Goal: Information Seeking & Learning: Learn about a topic

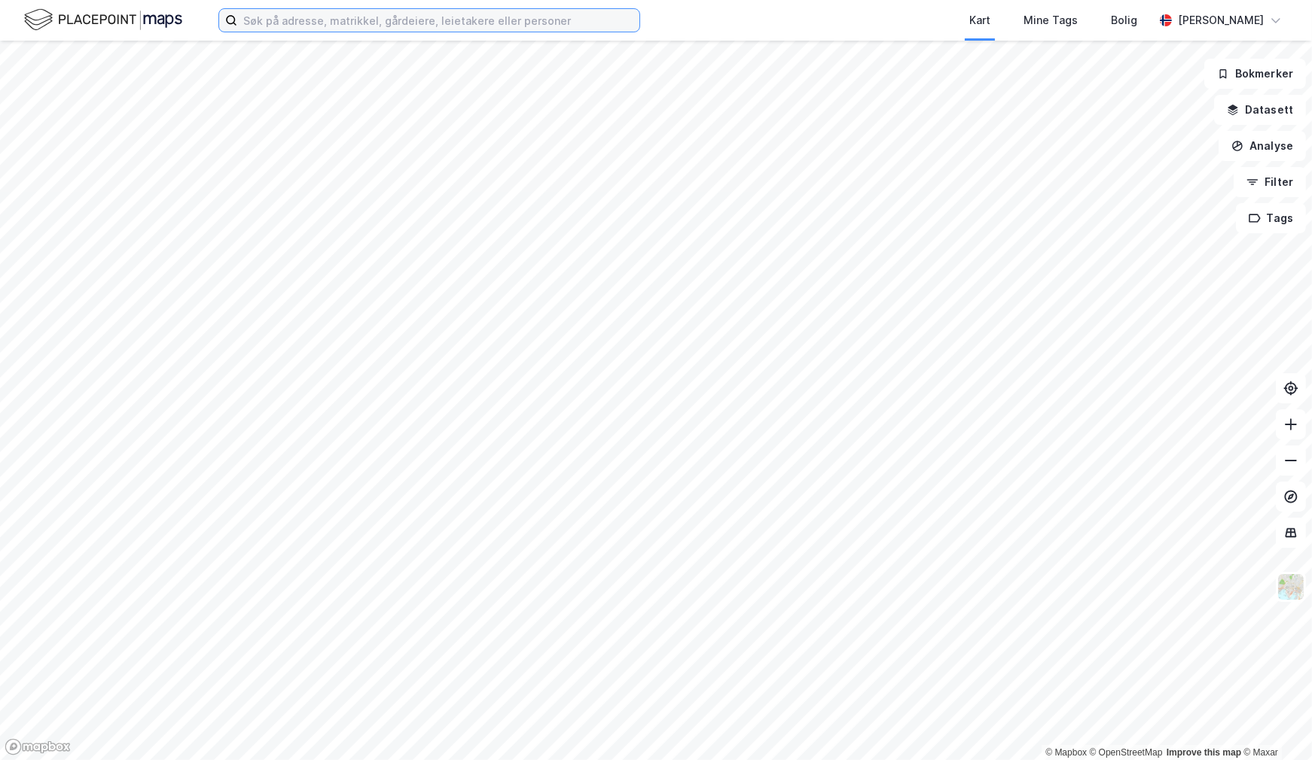
click at [386, 23] on input at bounding box center [438, 20] width 402 height 23
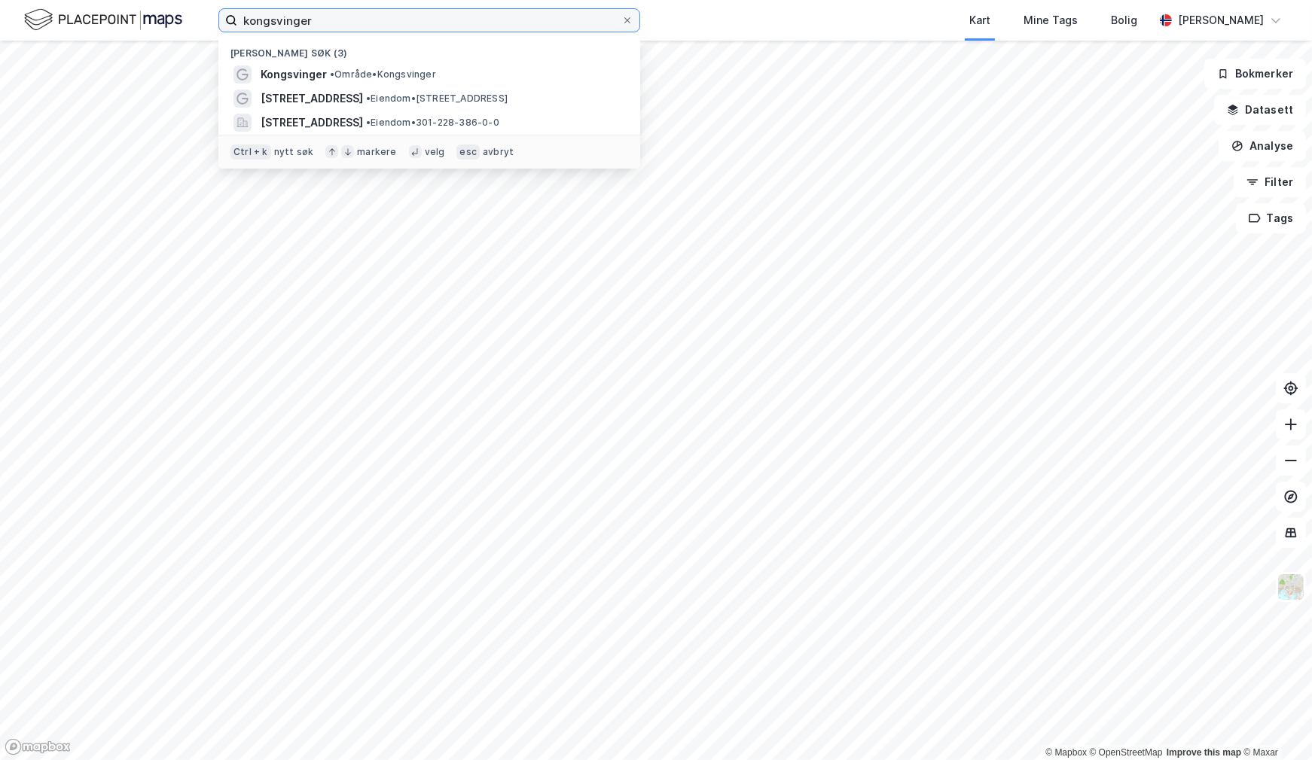
type input "kongsvinger"
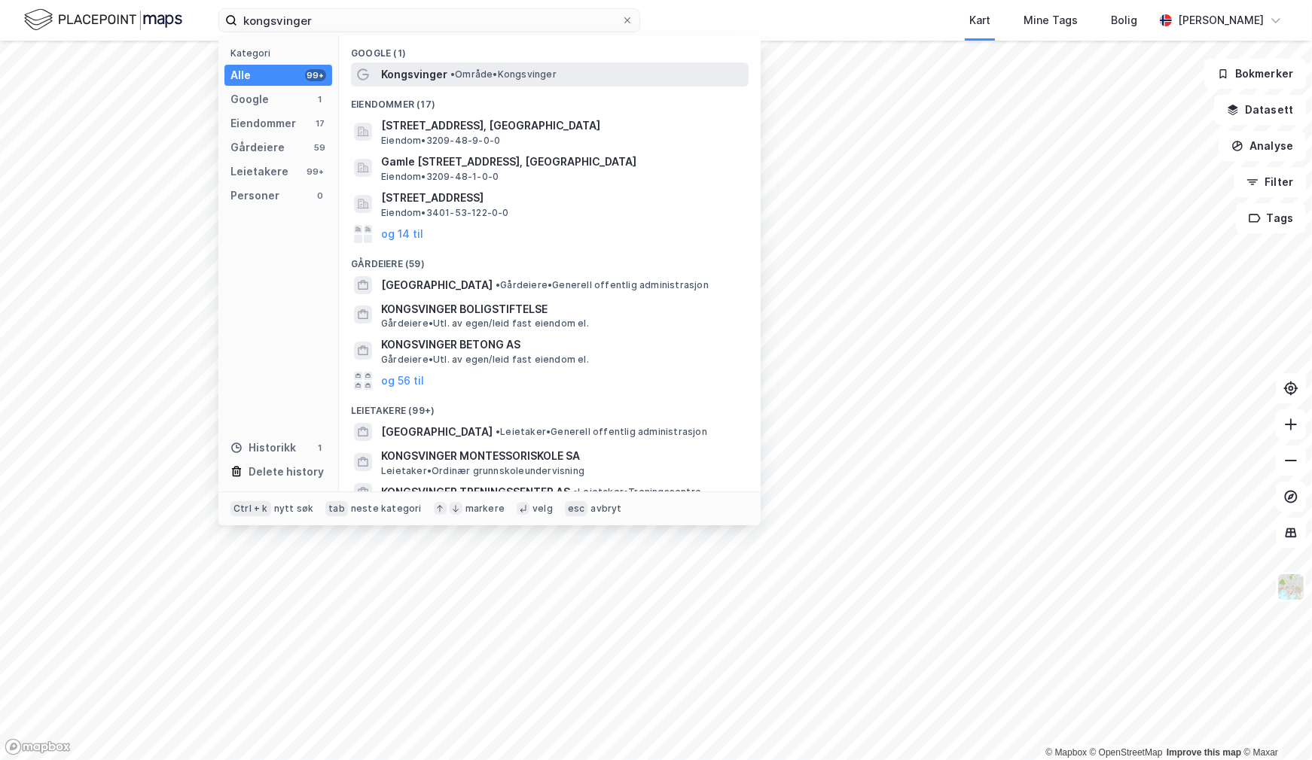
click at [406, 70] on span "Kongsvinger" at bounding box center [414, 75] width 66 height 18
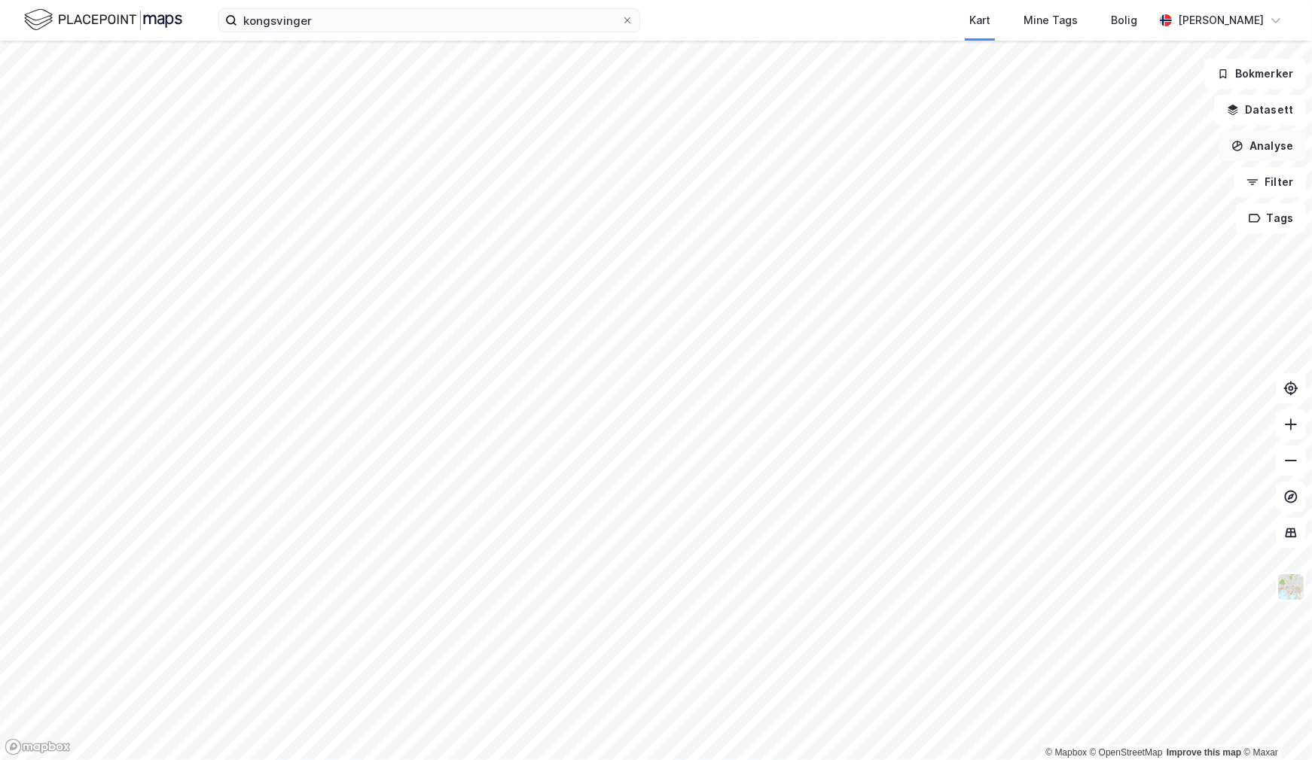
click at [1292, 147] on button "Analyse" at bounding box center [1261, 146] width 87 height 30
click at [1118, 172] on div "Tegn område" at bounding box center [1130, 178] width 131 height 13
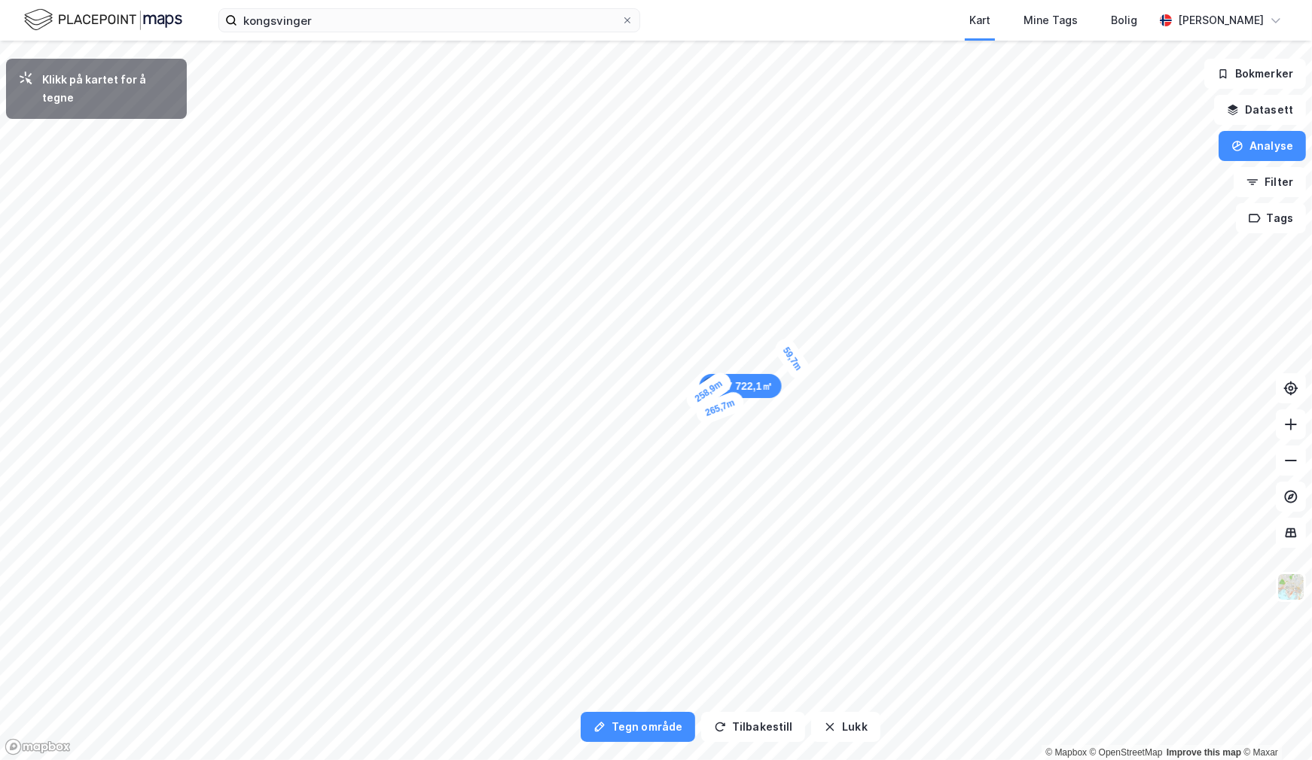
click at [803, 376] on div "59,7m" at bounding box center [792, 359] width 42 height 48
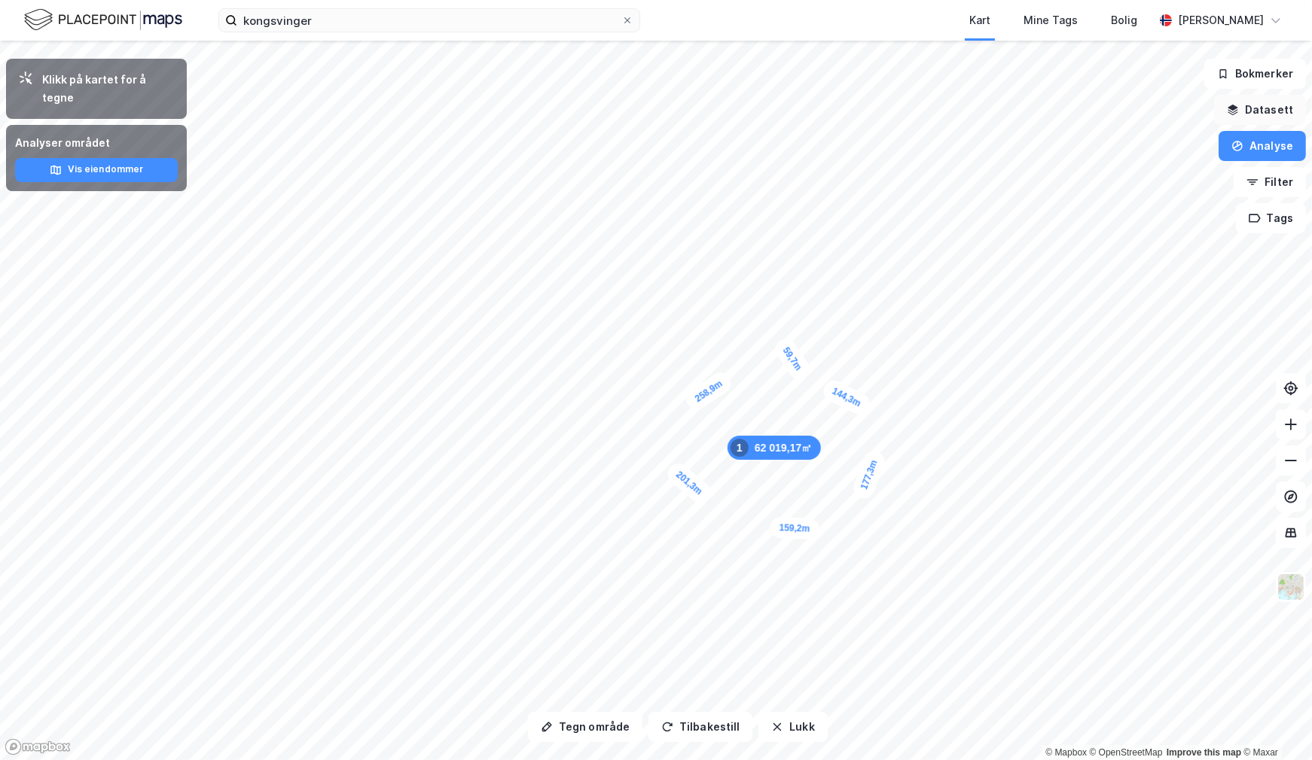
click at [1266, 117] on button "Datasett" at bounding box center [1260, 110] width 92 height 30
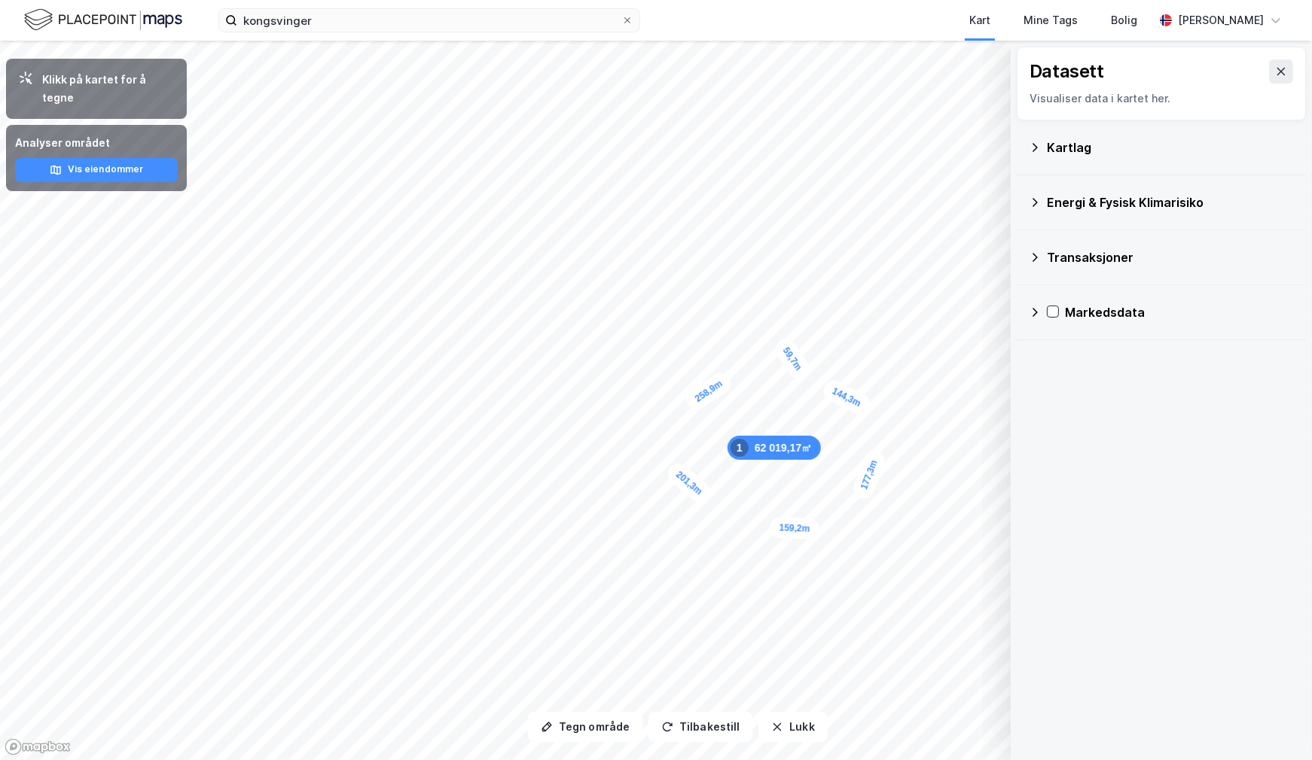
click at [1030, 145] on icon at bounding box center [1035, 148] width 12 height 12
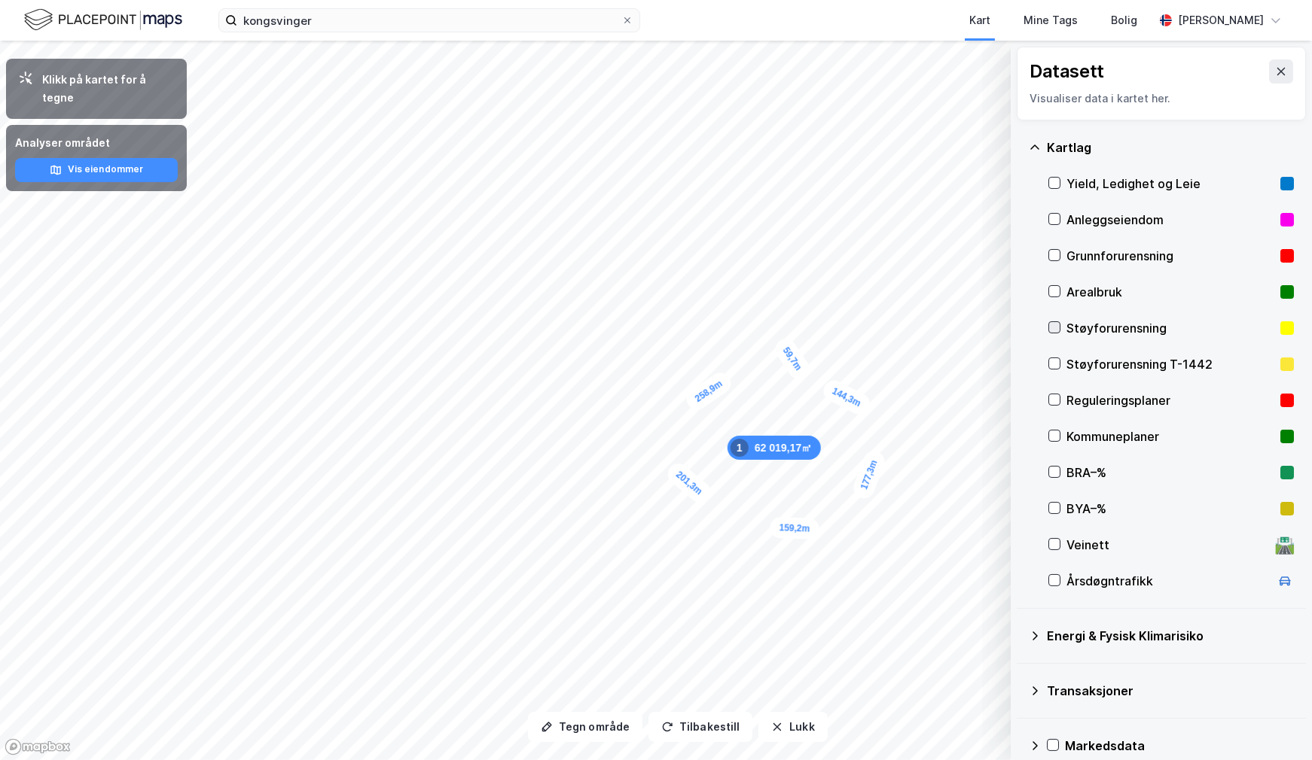
click at [1053, 326] on icon at bounding box center [1054, 327] width 11 height 11
click at [1052, 367] on icon at bounding box center [1054, 363] width 11 height 11
click at [937, 719] on button "Vis" at bounding box center [932, 721] width 125 height 24
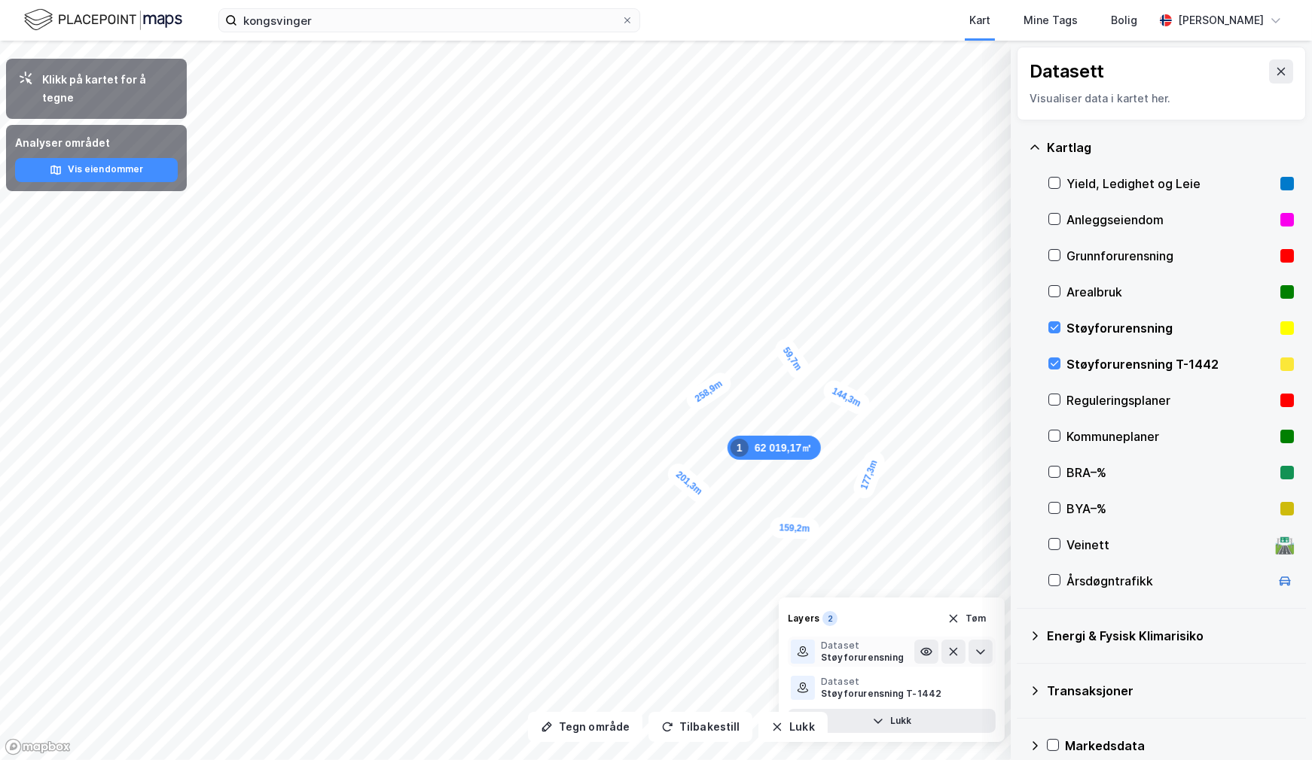
click at [879, 652] on div "Støyforurensning" at bounding box center [862, 658] width 83 height 12
click at [928, 652] on icon at bounding box center [926, 652] width 12 height 12
click at [926, 685] on icon at bounding box center [926, 688] width 11 height 7
click at [929, 729] on button "Lukk" at bounding box center [892, 721] width 208 height 24
click at [928, 727] on icon "button" at bounding box center [922, 721] width 12 height 12
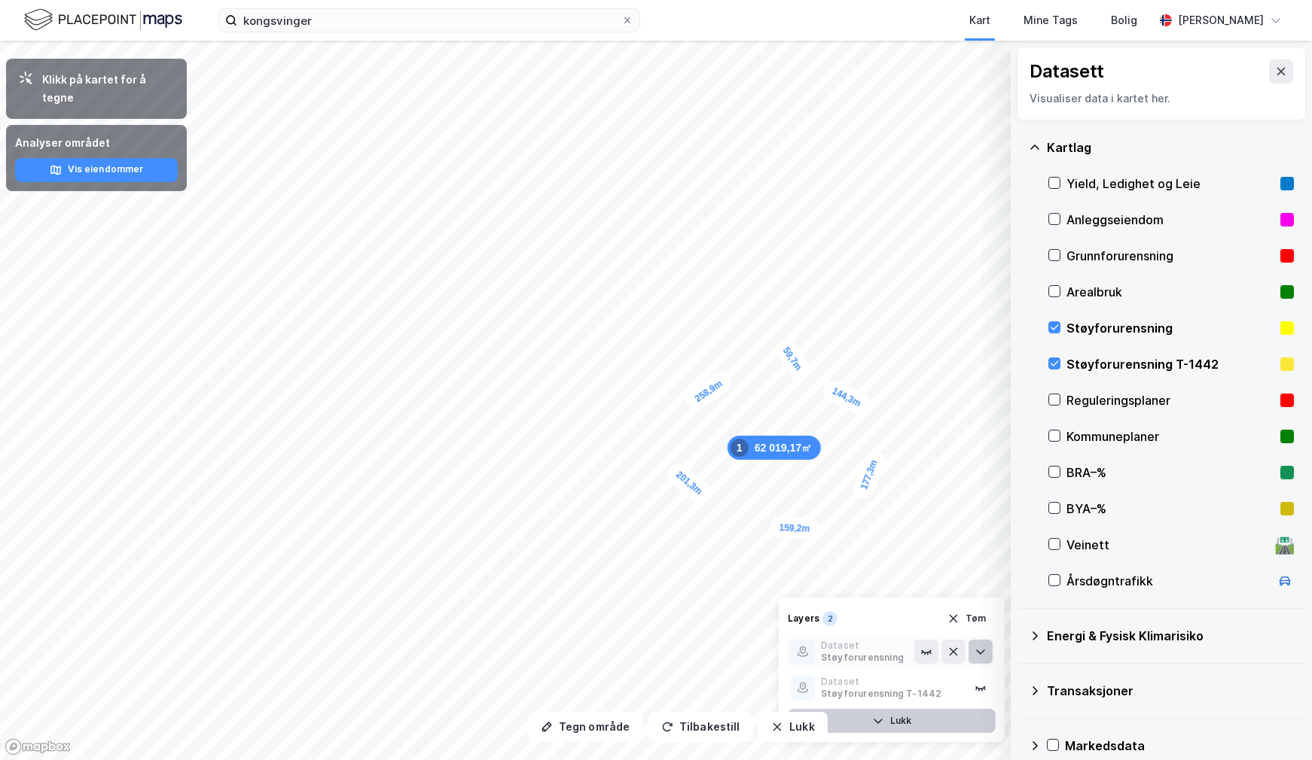
click at [979, 648] on icon at bounding box center [980, 652] width 12 height 12
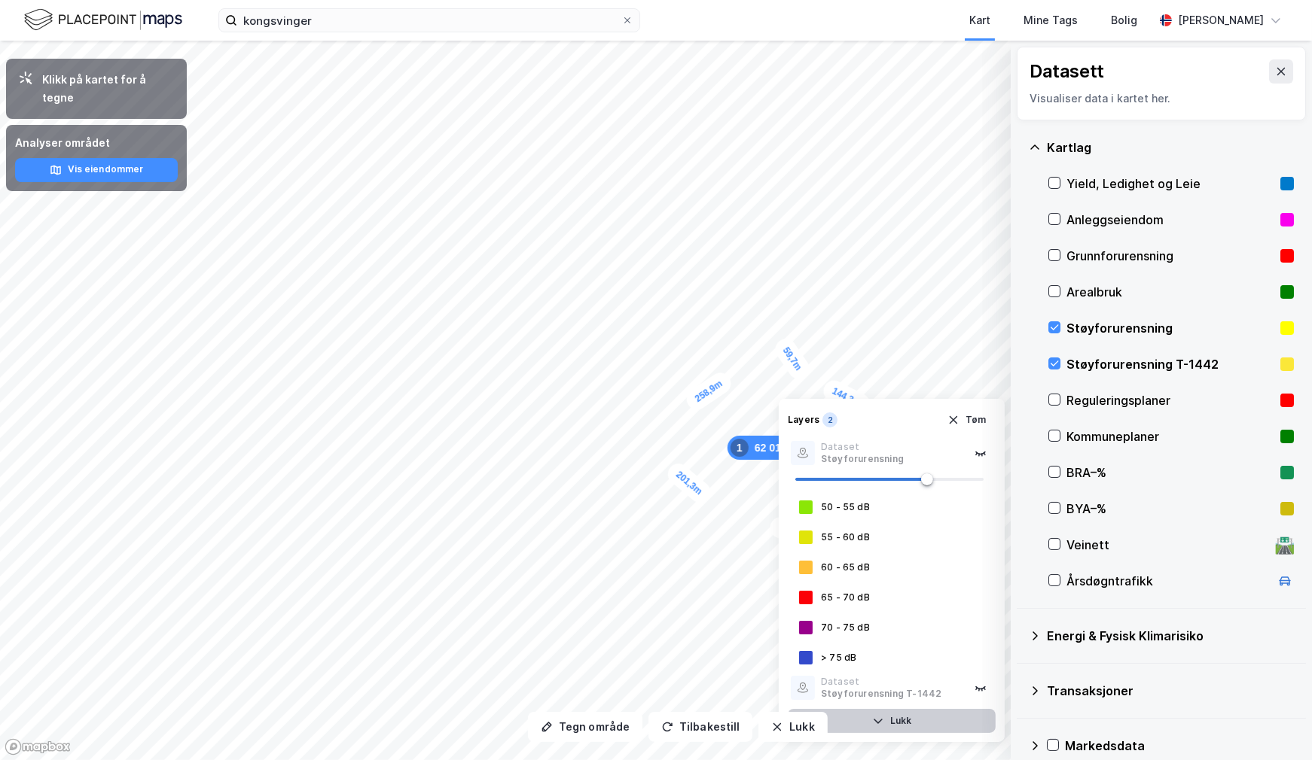
click at [902, 730] on button "Lukk" at bounding box center [892, 721] width 208 height 24
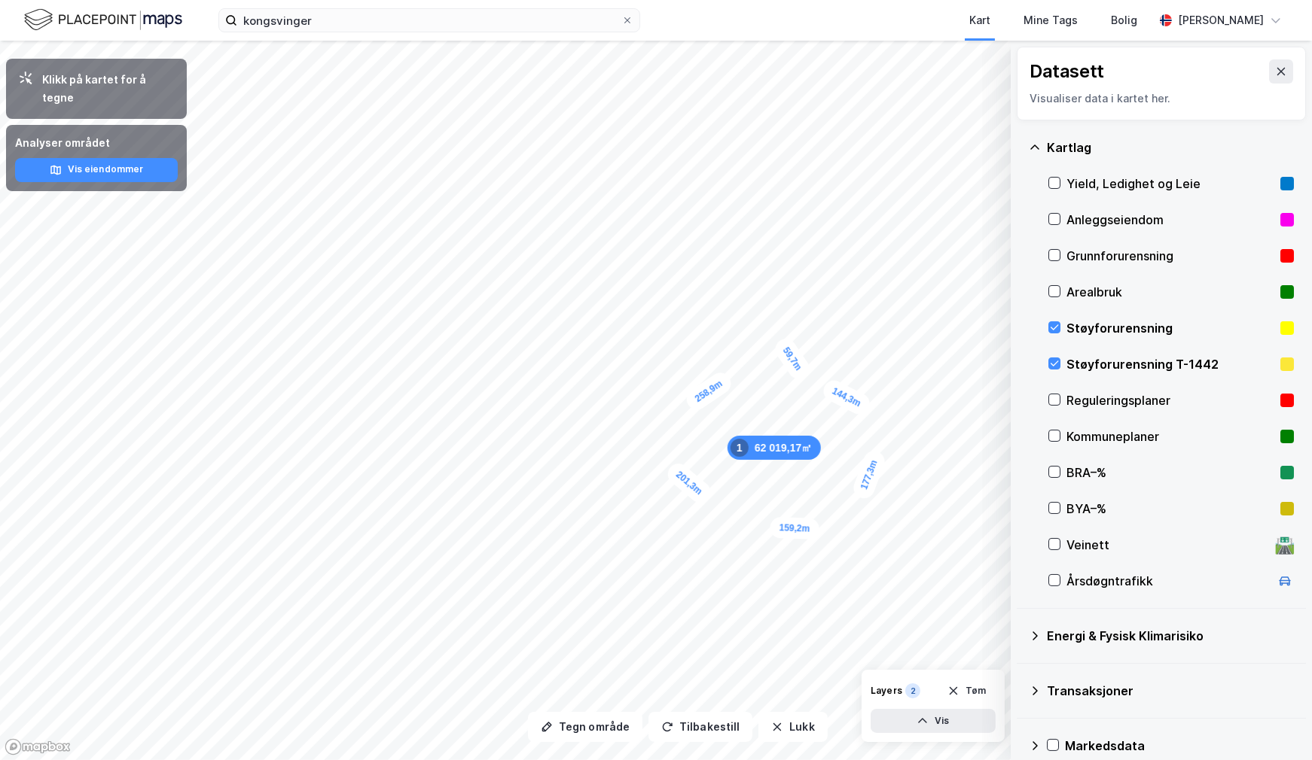
click at [919, 727] on icon "button" at bounding box center [922, 721] width 12 height 12
click at [148, 158] on button "Vis eiendommer" at bounding box center [96, 170] width 163 height 24
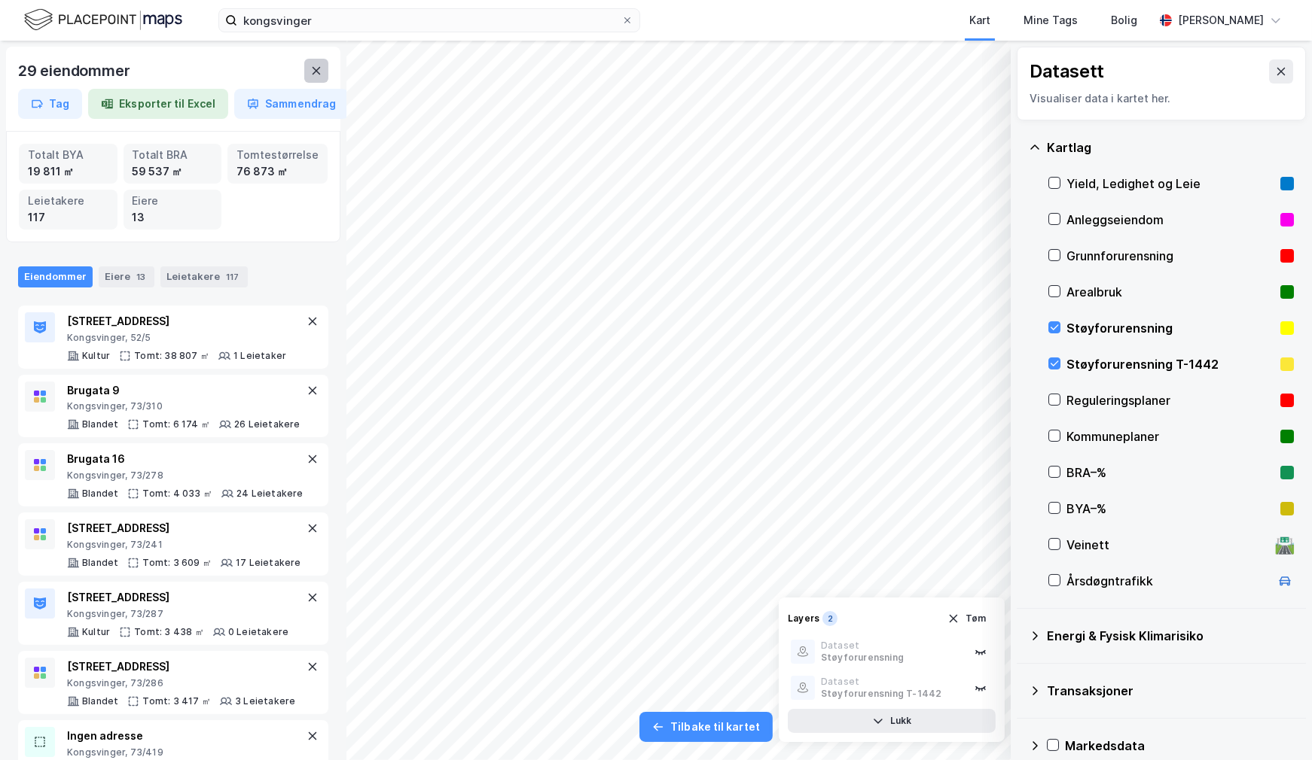
click at [316, 66] on icon at bounding box center [316, 71] width 12 height 12
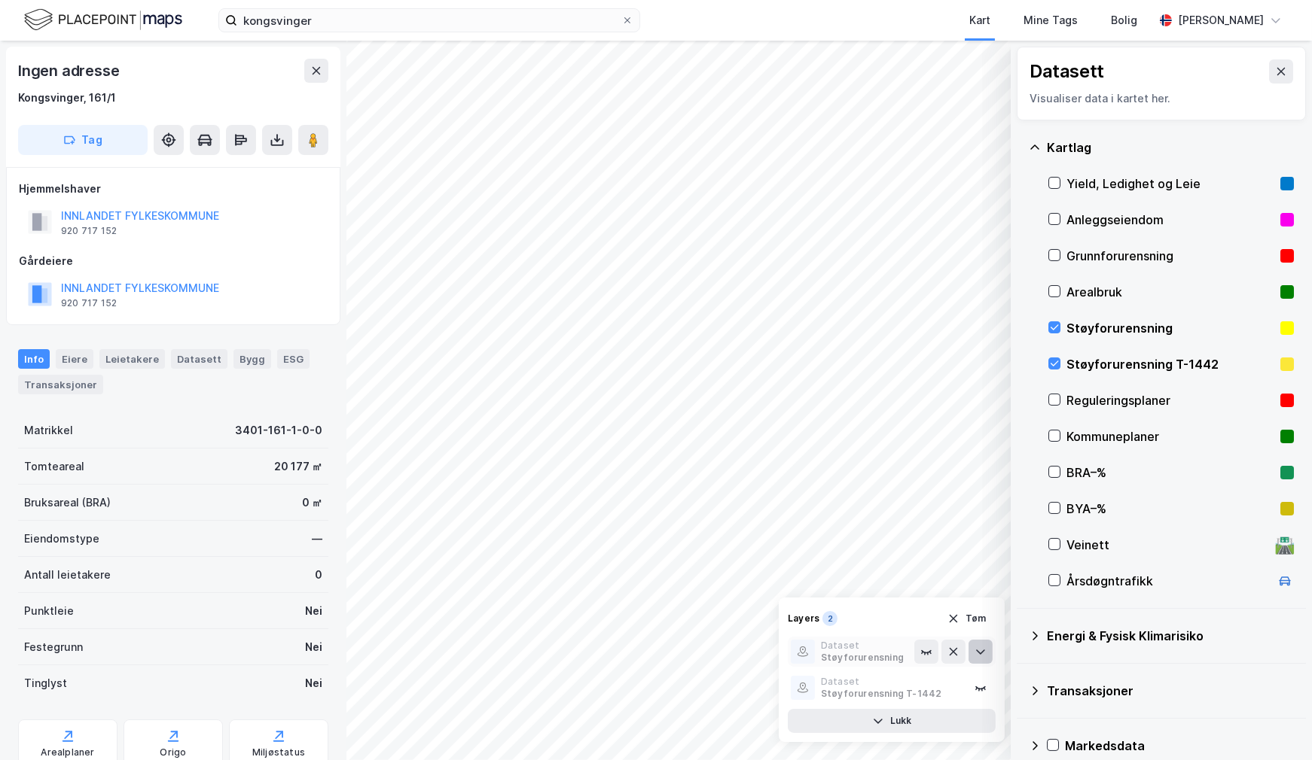
click at [982, 653] on icon at bounding box center [980, 652] width 12 height 12
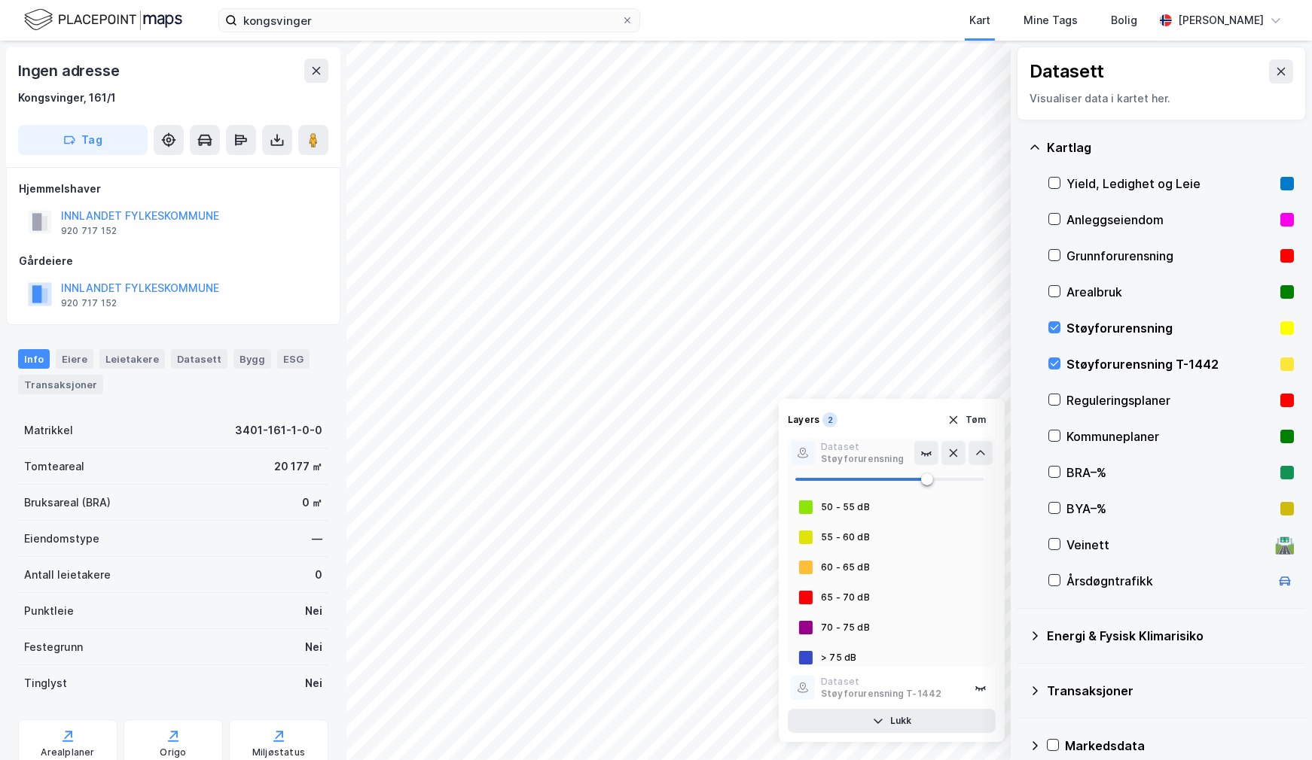
click at [806, 621] on div at bounding box center [806, 628] width 14 height 14
click at [827, 653] on div "> 75 dB" at bounding box center [838, 658] width 35 height 12
click at [822, 604] on div "65 - 70 dB" at bounding box center [892, 598] width 208 height 18
drag, startPoint x: 828, startPoint y: 593, endPoint x: 834, endPoint y: 585, distance: 9.6
click at [834, 585] on div "50 - 55 dB 55 - 60 dB 60 - 65 dB 65 - 70 dB 70 - 75 dB > 75 dB" at bounding box center [892, 582] width 208 height 169
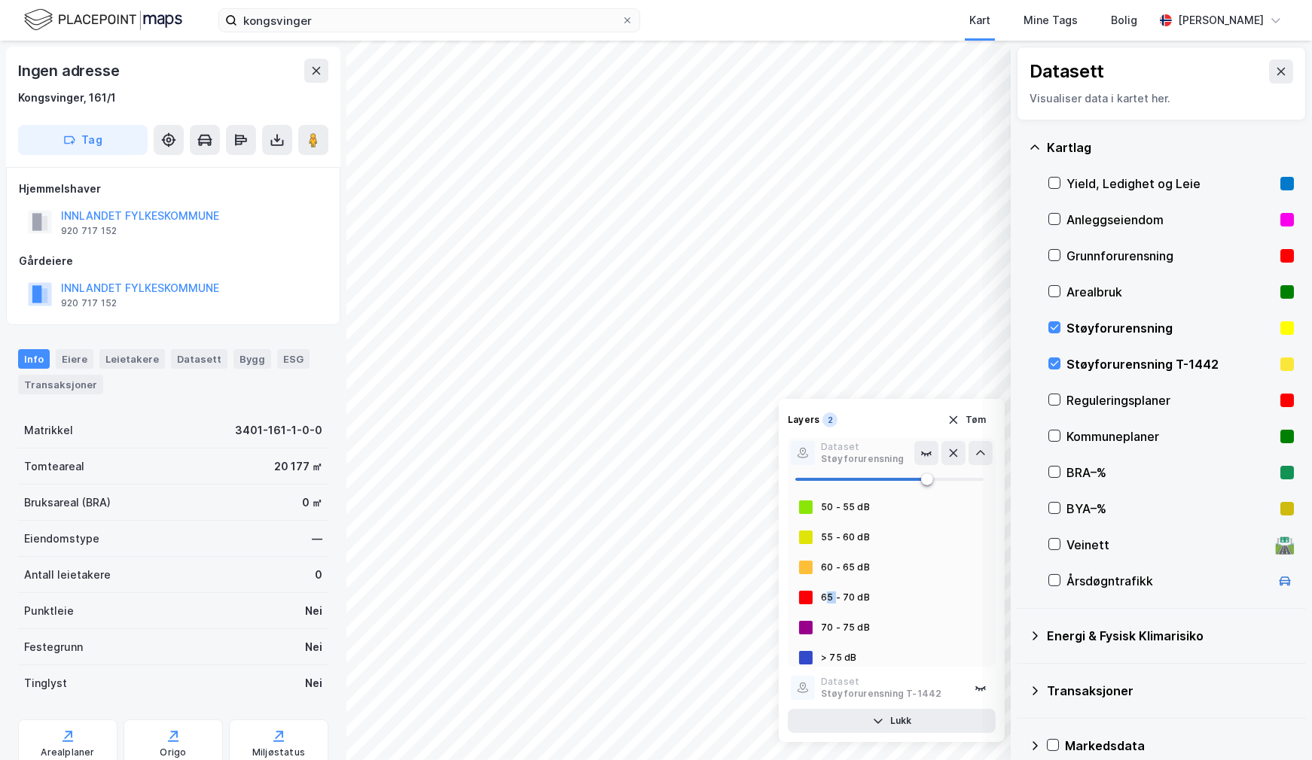
copy div "5"
click at [824, 517] on div "50 - 55 dB 55 - 60 dB 60 - 65 dB 65 - 70 dB 70 - 75 dB > 75 dB" at bounding box center [892, 582] width 208 height 169
click at [862, 688] on div "Støyforurensning T-1442" at bounding box center [867, 694] width 93 height 12
click at [935, 718] on button "Lukk" at bounding box center [892, 721] width 208 height 24
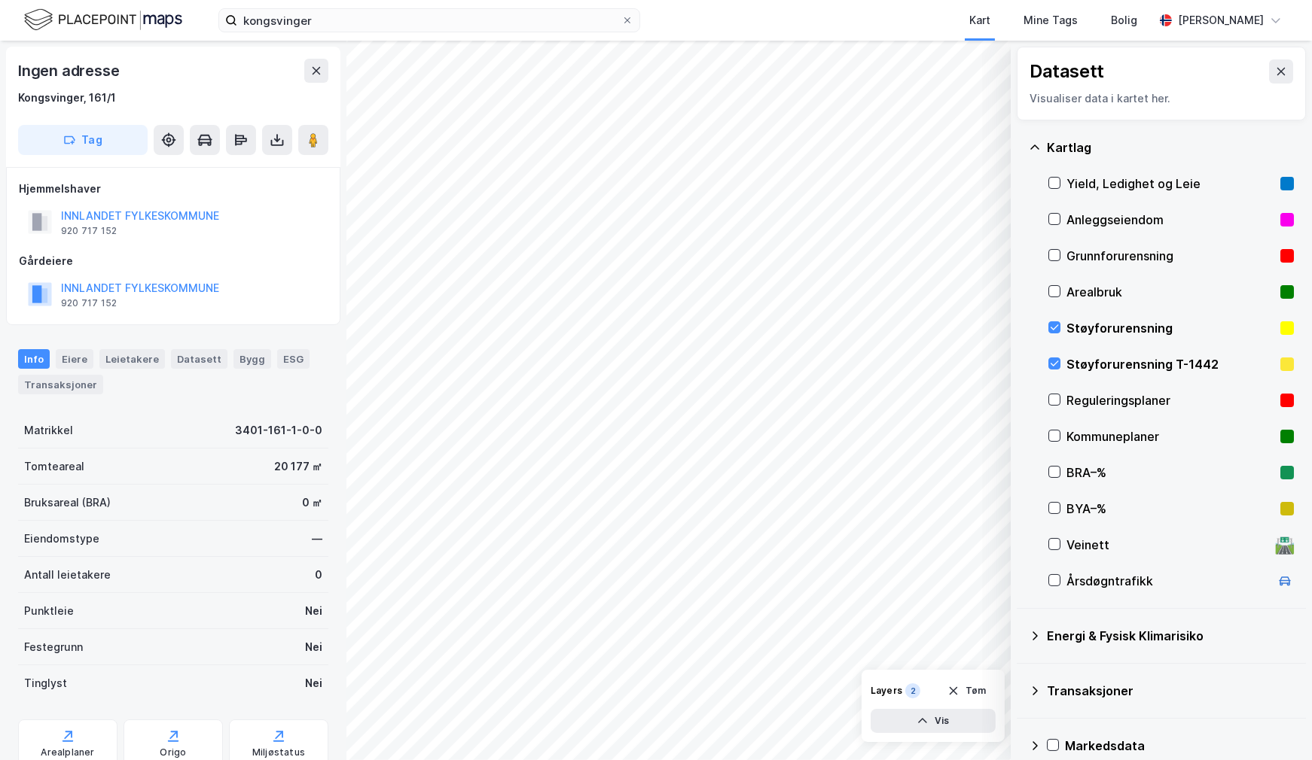
click at [1280, 361] on rect at bounding box center [1287, 365] width 14 height 14
click at [1052, 330] on icon at bounding box center [1054, 327] width 8 height 5
click at [1054, 581] on icon at bounding box center [1054, 580] width 8 height 5
click at [1038, 632] on icon at bounding box center [1035, 636] width 12 height 12
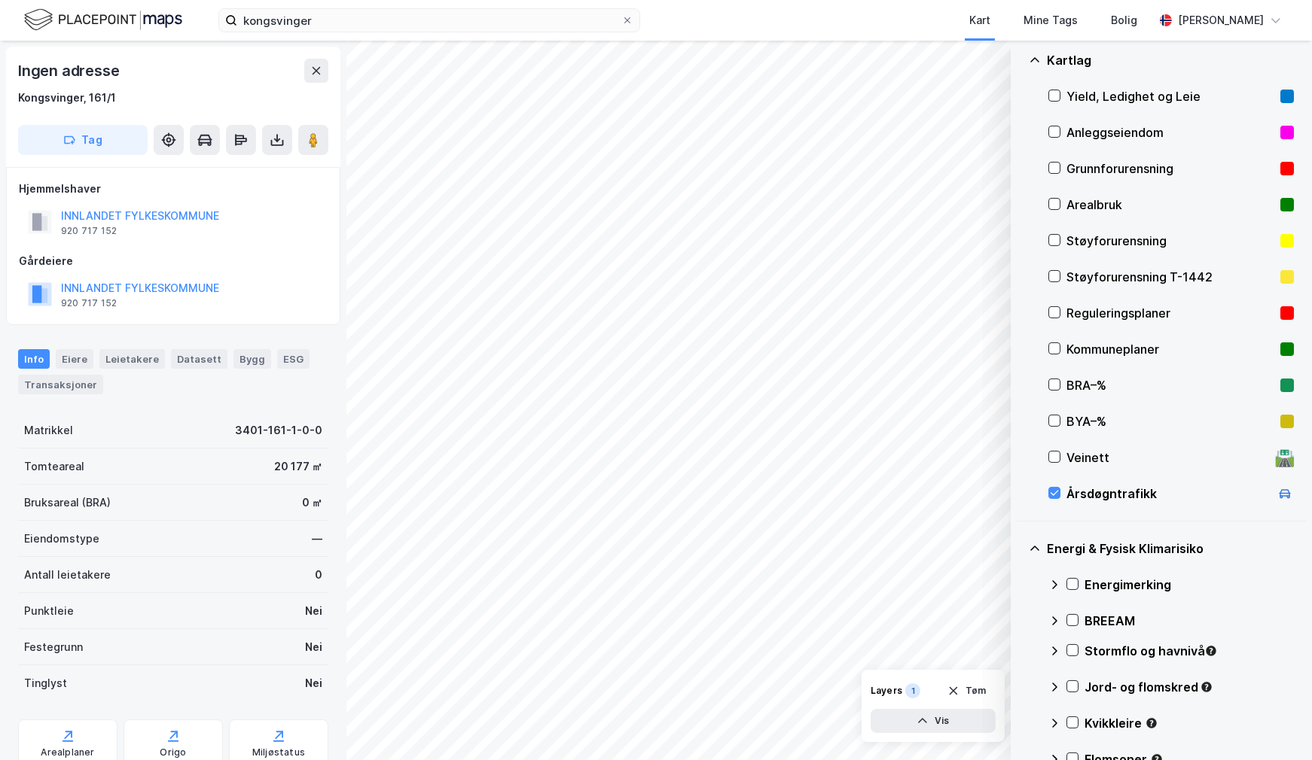
scroll to position [226, 0]
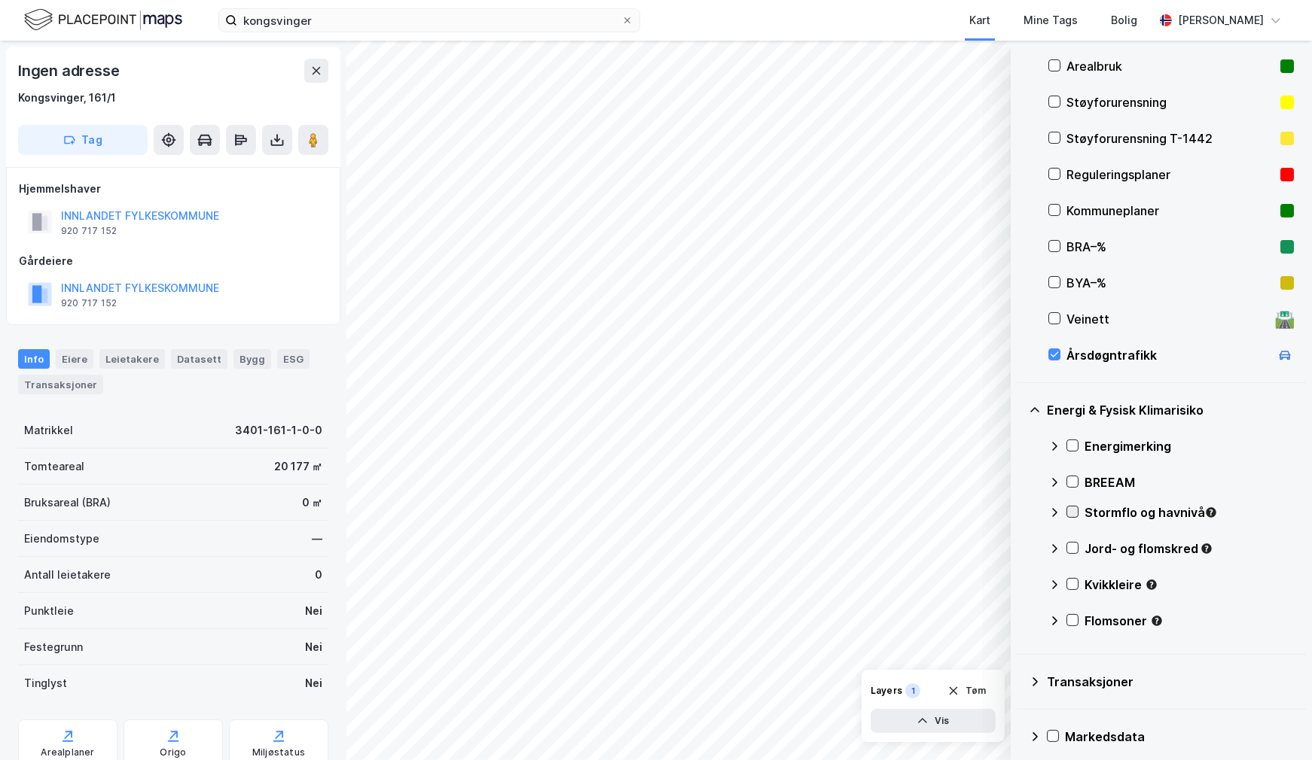
click at [1073, 510] on icon at bounding box center [1072, 512] width 11 height 11
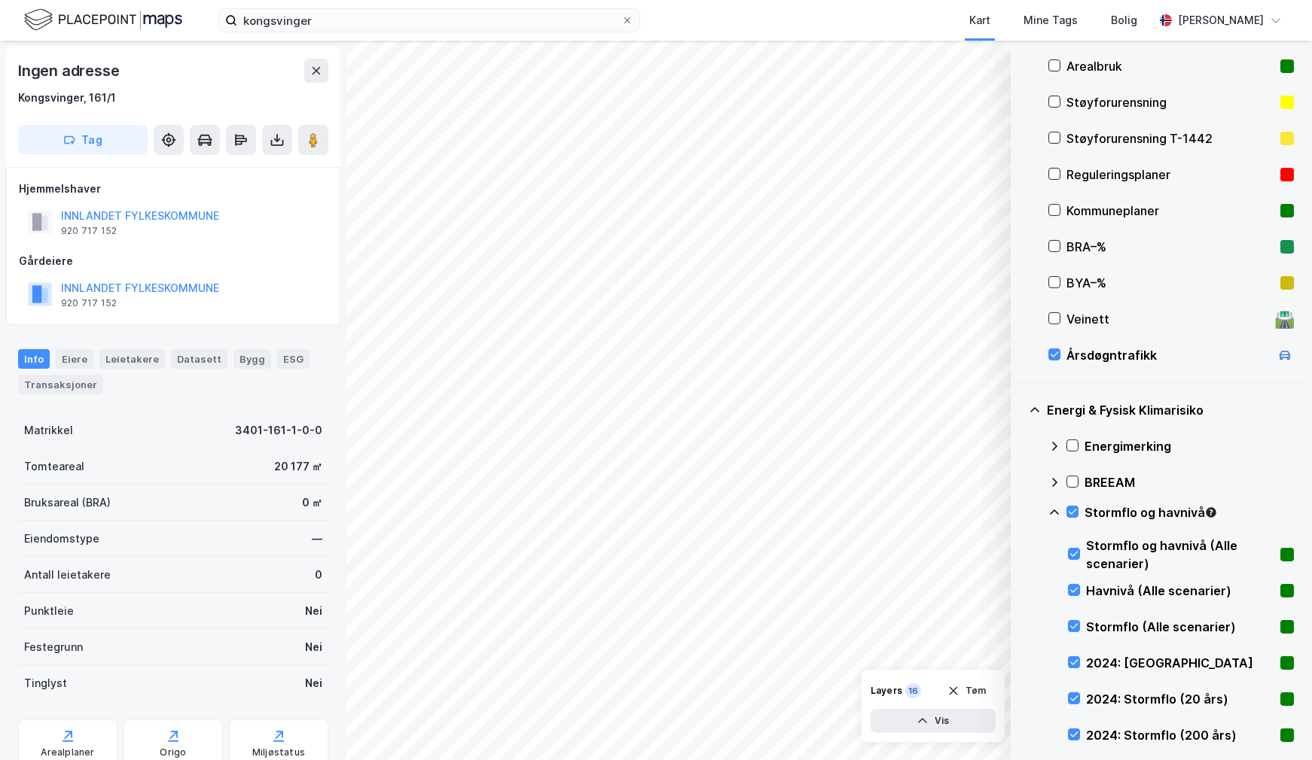
click at [1147, 666] on div "2024: [GEOGRAPHIC_DATA]" at bounding box center [1180, 663] width 188 height 18
click at [1280, 663] on rect at bounding box center [1287, 664] width 14 height 14
click at [320, 74] on icon at bounding box center [316, 71] width 12 height 12
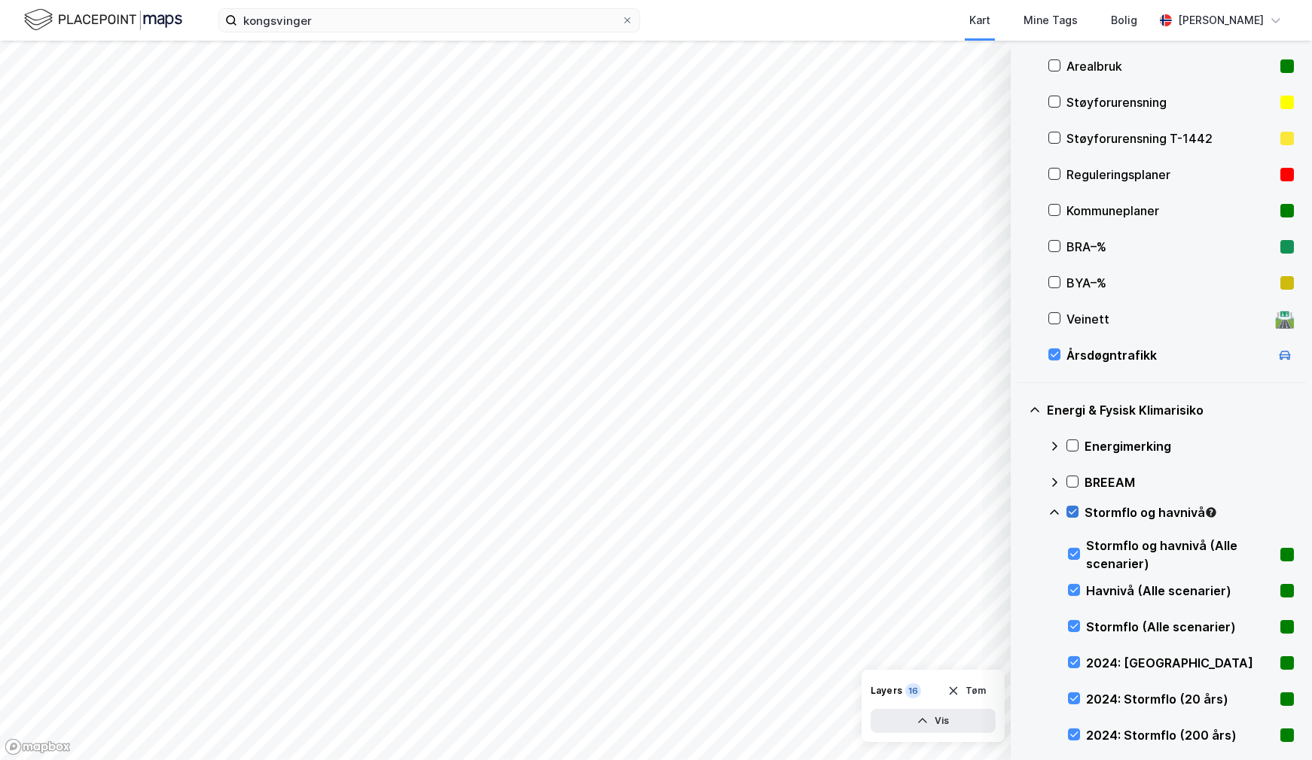
click at [1071, 509] on icon at bounding box center [1072, 512] width 11 height 11
click at [1055, 443] on icon at bounding box center [1054, 446] width 12 height 12
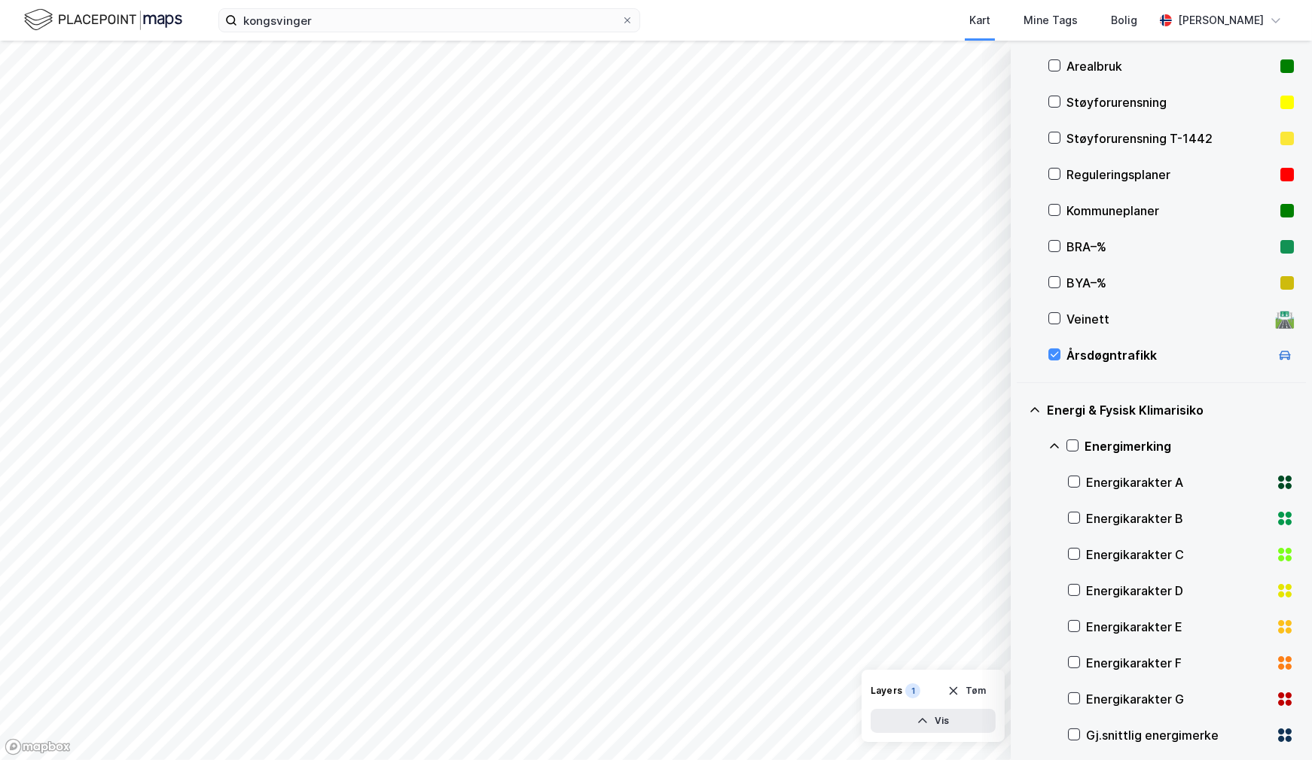
click at [1117, 482] on div "Energikarakter A" at bounding box center [1178, 483] width 184 height 18
click at [1275, 480] on icon at bounding box center [1284, 483] width 18 height 18
click at [1074, 482] on icon at bounding box center [1074, 482] width 8 height 5
click at [1034, 408] on icon at bounding box center [1034, 409] width 9 height 5
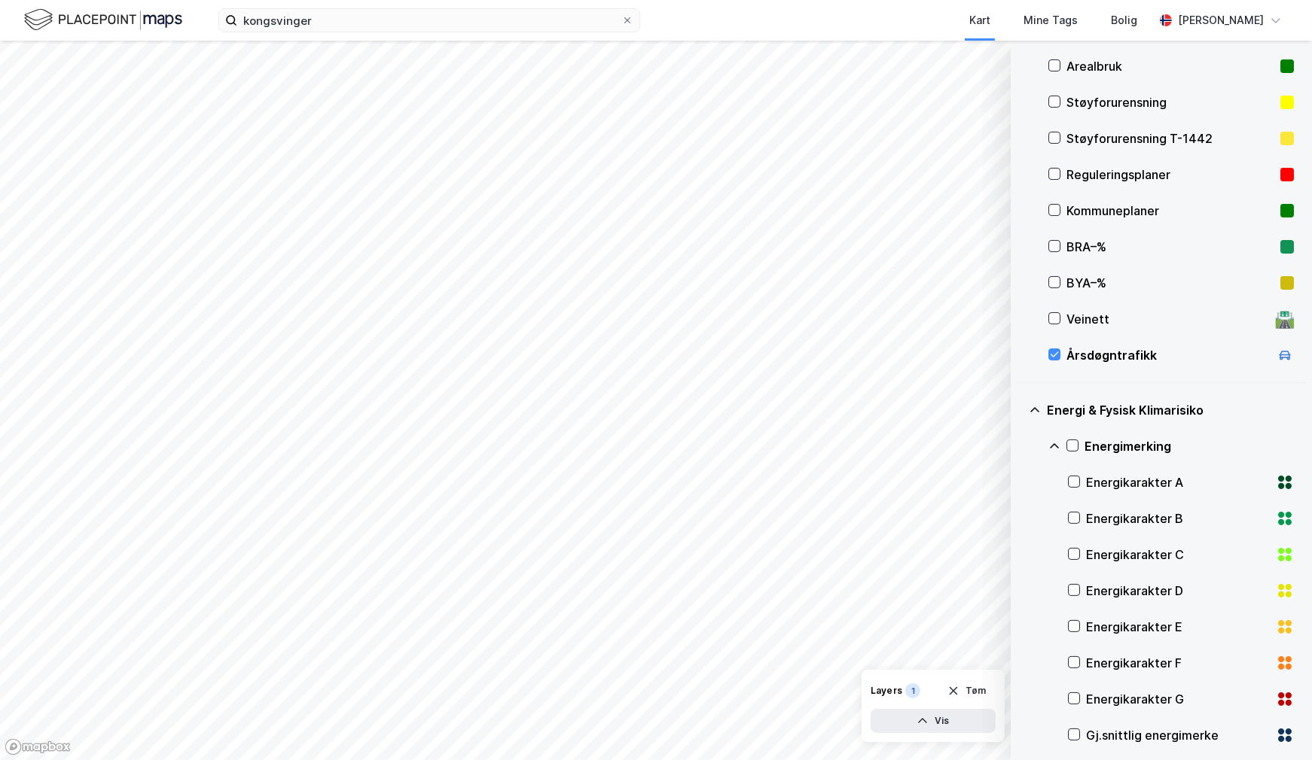
scroll to position [19, 0]
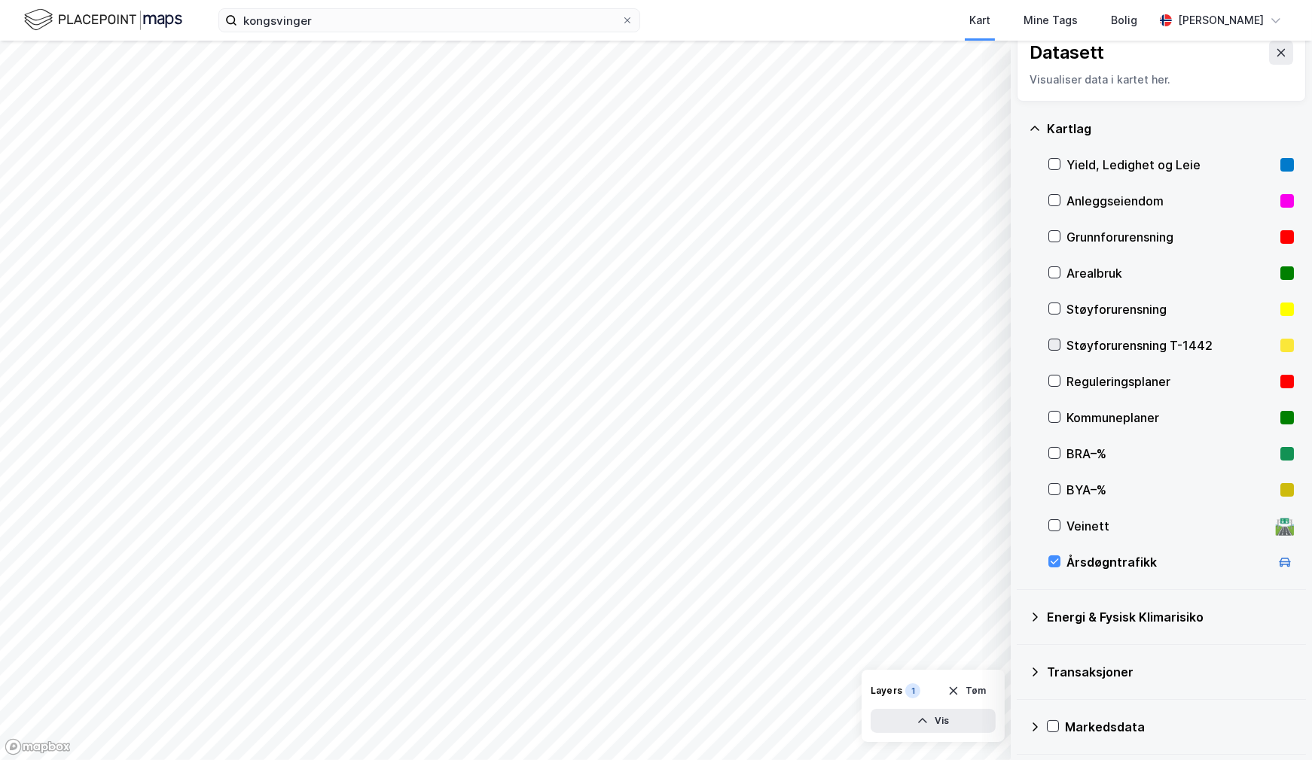
click at [1050, 341] on icon at bounding box center [1054, 345] width 11 height 11
click at [1050, 307] on icon at bounding box center [1054, 308] width 11 height 11
click at [929, 724] on button "Vis" at bounding box center [932, 721] width 125 height 24
click at [990, 649] on button at bounding box center [980, 652] width 24 height 24
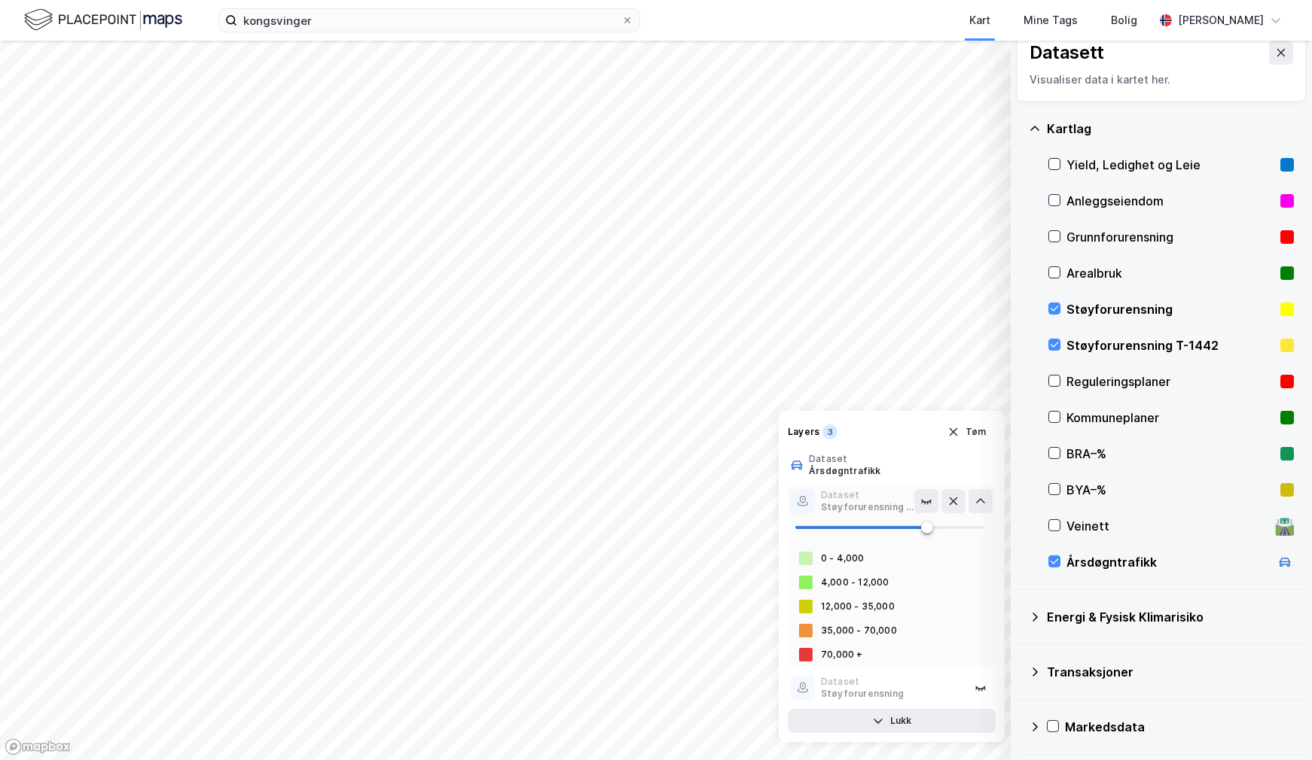
click at [809, 581] on div at bounding box center [806, 583] width 14 height 14
click at [916, 496] on button at bounding box center [926, 501] width 24 height 24
click at [865, 500] on div "Dataset" at bounding box center [867, 495] width 93 height 12
click at [828, 580] on div "4,000 - 12,000" at bounding box center [855, 583] width 69 height 12
drag, startPoint x: 824, startPoint y: 602, endPoint x: 824, endPoint y: 614, distance: 12.8
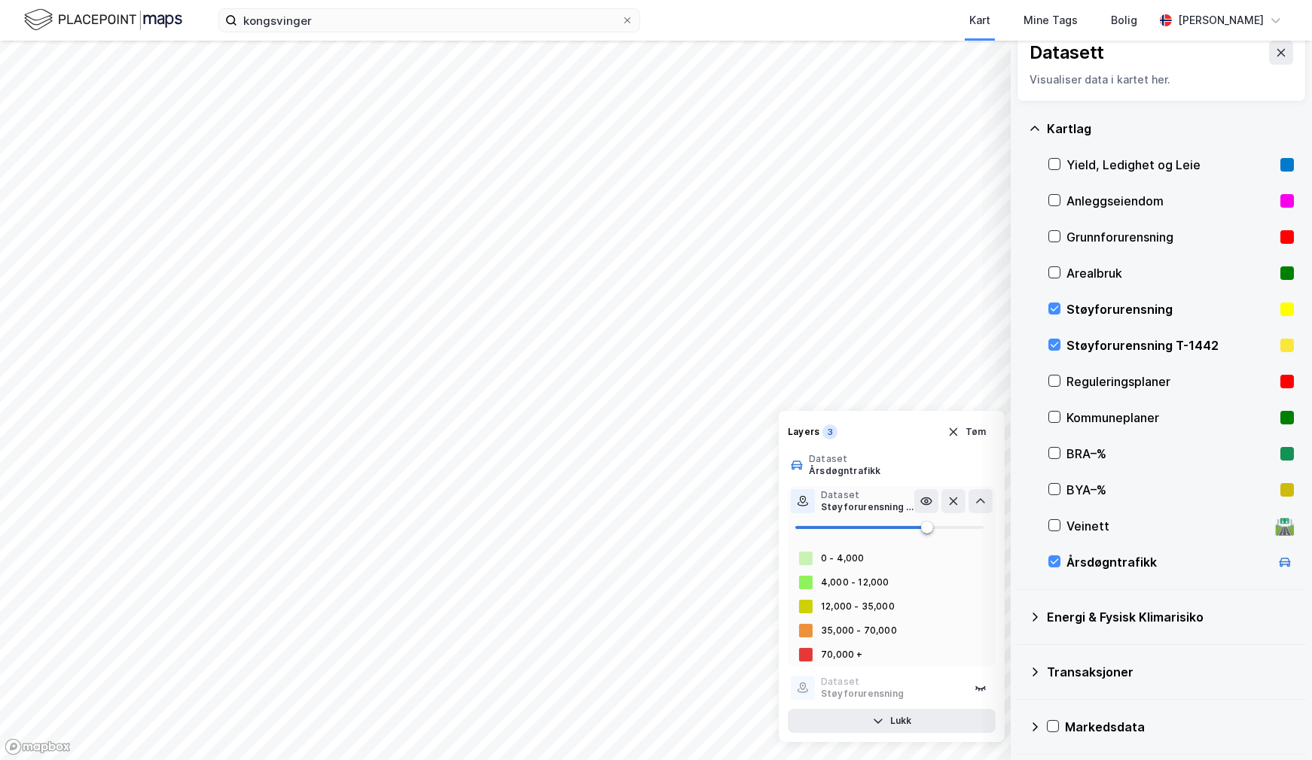
click at [824, 602] on div "12,000 - 35,000" at bounding box center [858, 607] width 74 height 12
click at [825, 634] on div "35,000 - 70,000" at bounding box center [859, 631] width 76 height 12
click at [840, 642] on div "0 - 4,000 4,000 - 12,000 12,000 - 35,000 35,000 - 70,000 70,000 +" at bounding box center [892, 607] width 208 height 120
drag, startPoint x: 840, startPoint y: 642, endPoint x: 860, endPoint y: 642, distance: 19.6
click at [855, 642] on div "0 - 4,000 4,000 - 12,000 12,000 - 35,000 35,000 - 70,000 70,000 +" at bounding box center [892, 607] width 208 height 120
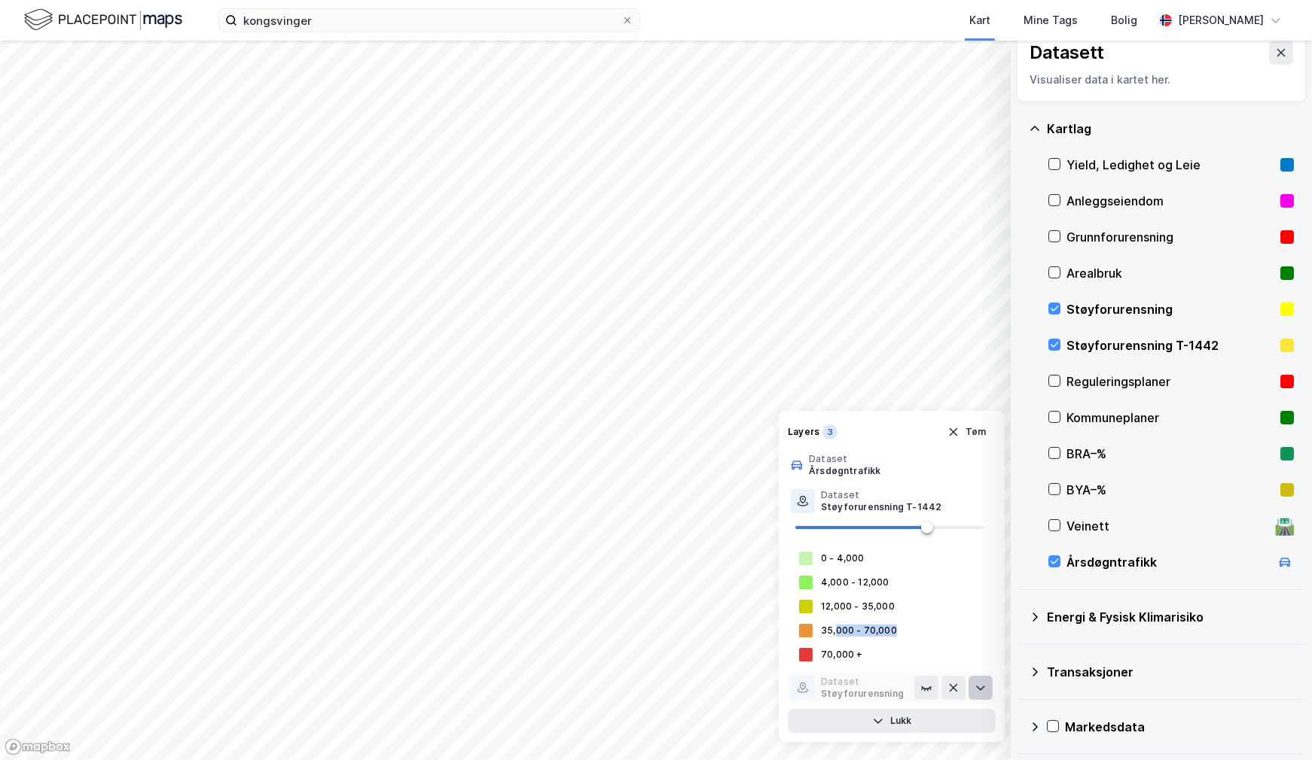
click at [978, 686] on icon at bounding box center [980, 688] width 12 height 12
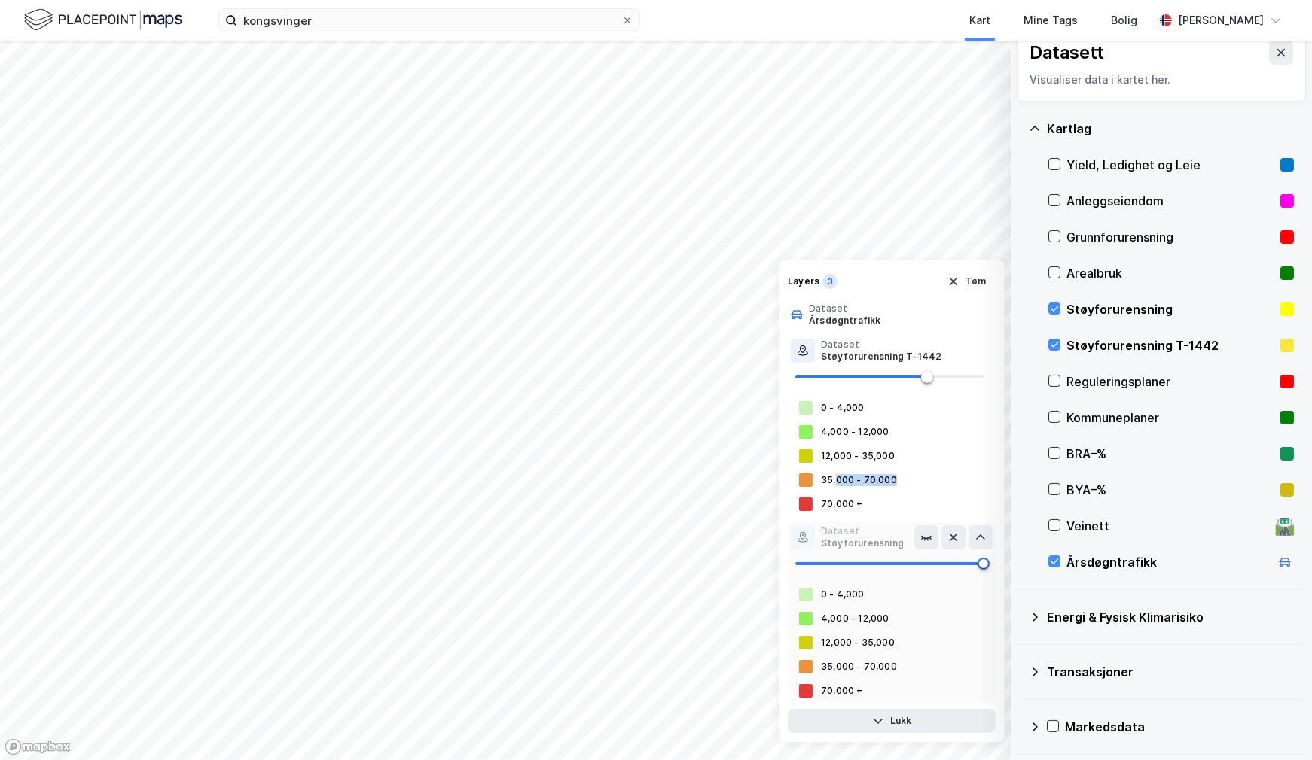
drag, startPoint x: 931, startPoint y: 562, endPoint x: 991, endPoint y: 558, distance: 60.4
click at [989, 558] on span at bounding box center [983, 564] width 12 height 12
click at [861, 559] on span at bounding box center [889, 564] width 188 height 23
click at [801, 562] on span at bounding box center [889, 564] width 188 height 23
click at [849, 557] on span at bounding box center [889, 564] width 188 height 23
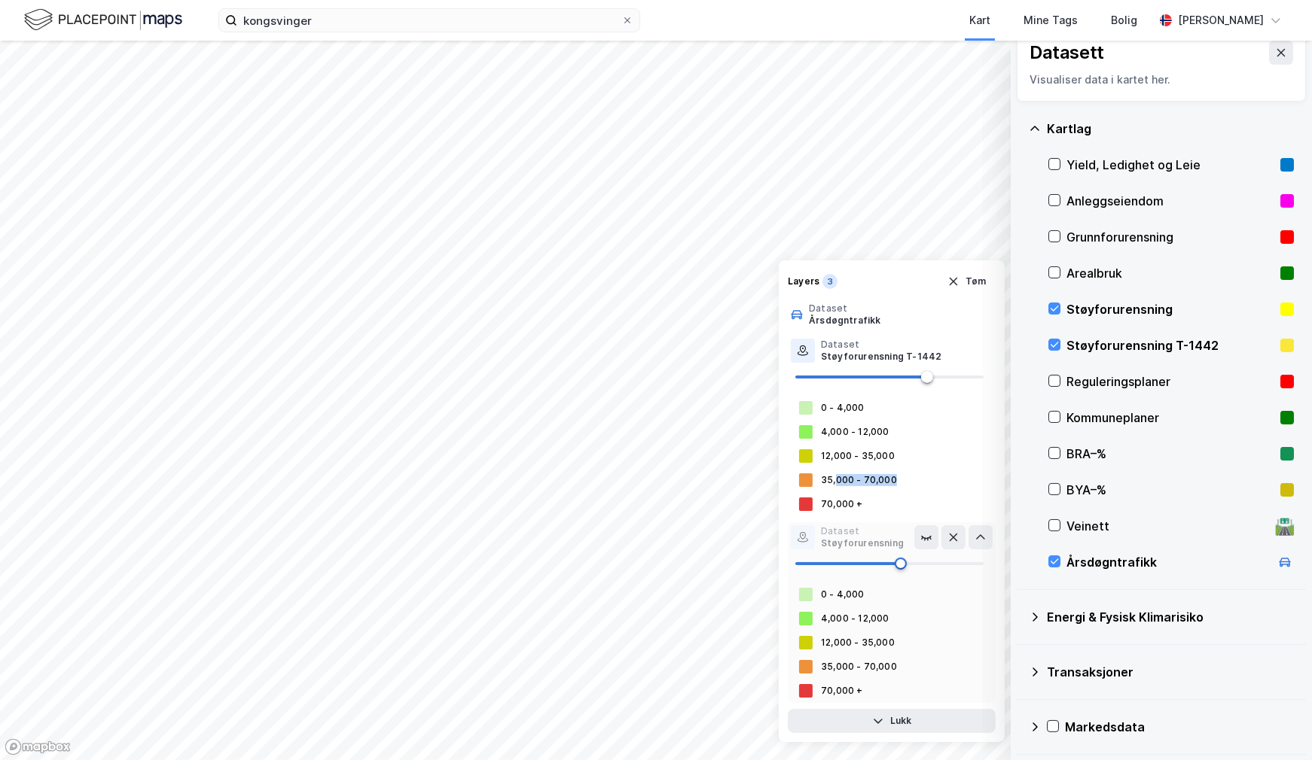
drag, startPoint x: 901, startPoint y: 562, endPoint x: 929, endPoint y: 562, distance: 27.9
click at [905, 562] on span at bounding box center [889, 563] width 188 height 3
type input "86"
click at [958, 559] on span at bounding box center [889, 564] width 188 height 23
click at [855, 617] on div "4,000 - 12,000" at bounding box center [855, 619] width 69 height 12
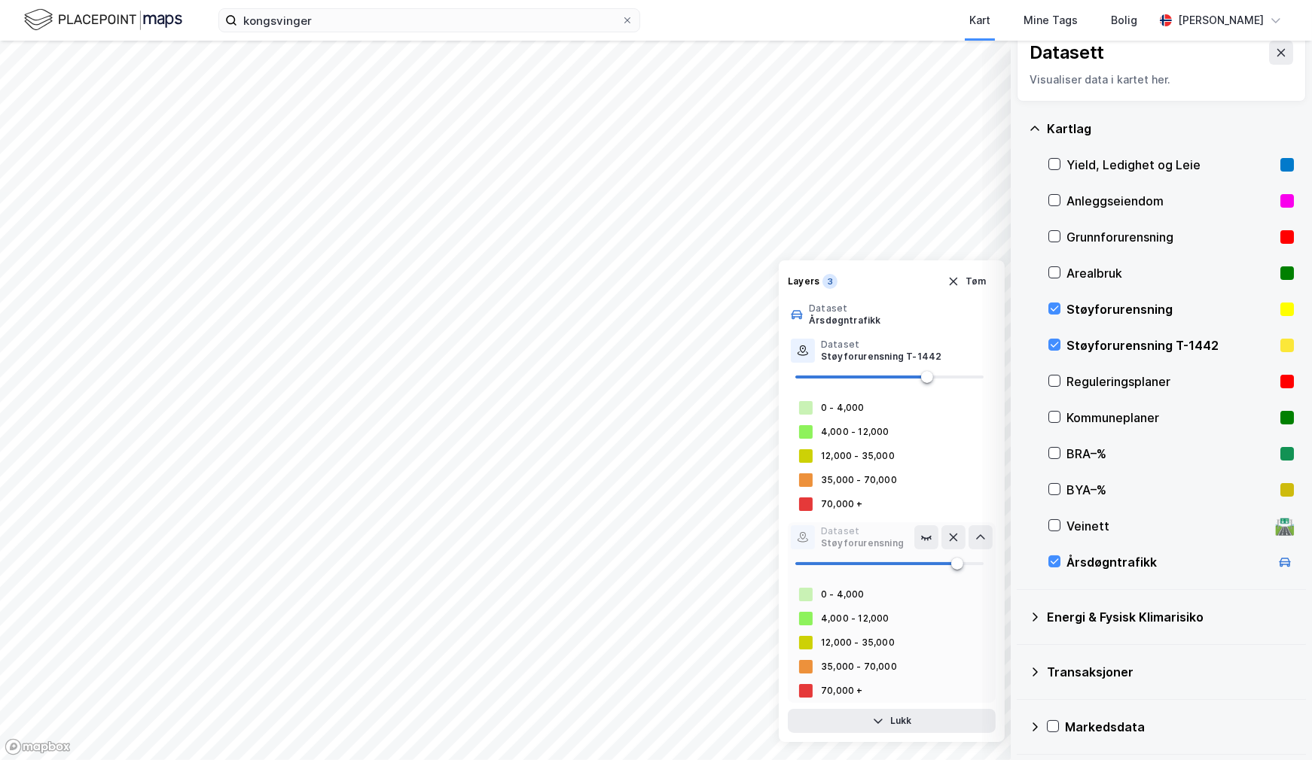
drag, startPoint x: 818, startPoint y: 628, endPoint x: 803, endPoint y: 645, distance: 22.9
click at [818, 629] on div "4,000 - 12,000" at bounding box center [892, 619] width 208 height 24
click at [801, 648] on div at bounding box center [806, 643] width 14 height 14
click at [805, 672] on div at bounding box center [806, 667] width 14 height 14
click at [818, 682] on div "70,000 +" at bounding box center [892, 691] width 208 height 24
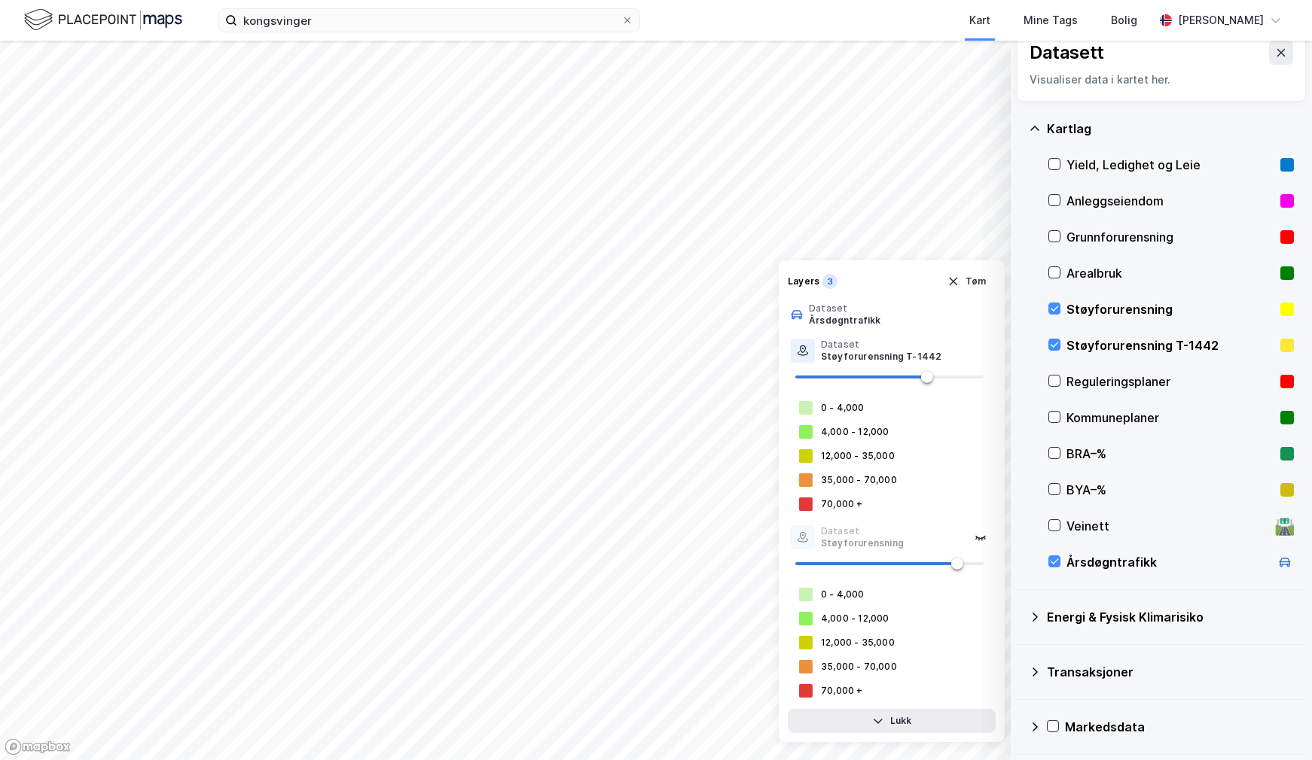
click at [1286, 343] on div "Kartlag Yield, Ledighet og Leie Anleggseiendom Grunnforurensning Arealbruk Støy…" at bounding box center [1160, 346] width 289 height 489
click at [1280, 342] on rect at bounding box center [1287, 346] width 14 height 14
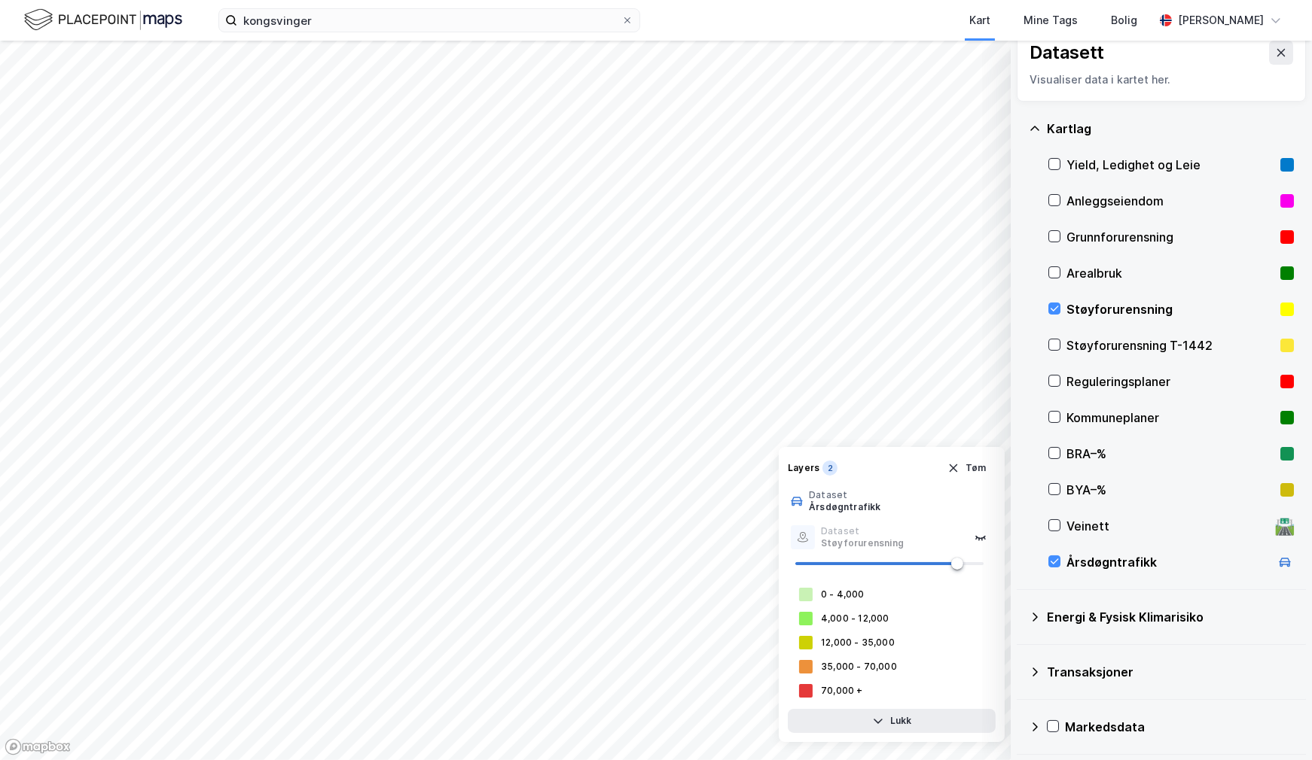
click at [1280, 342] on rect at bounding box center [1287, 346] width 14 height 14
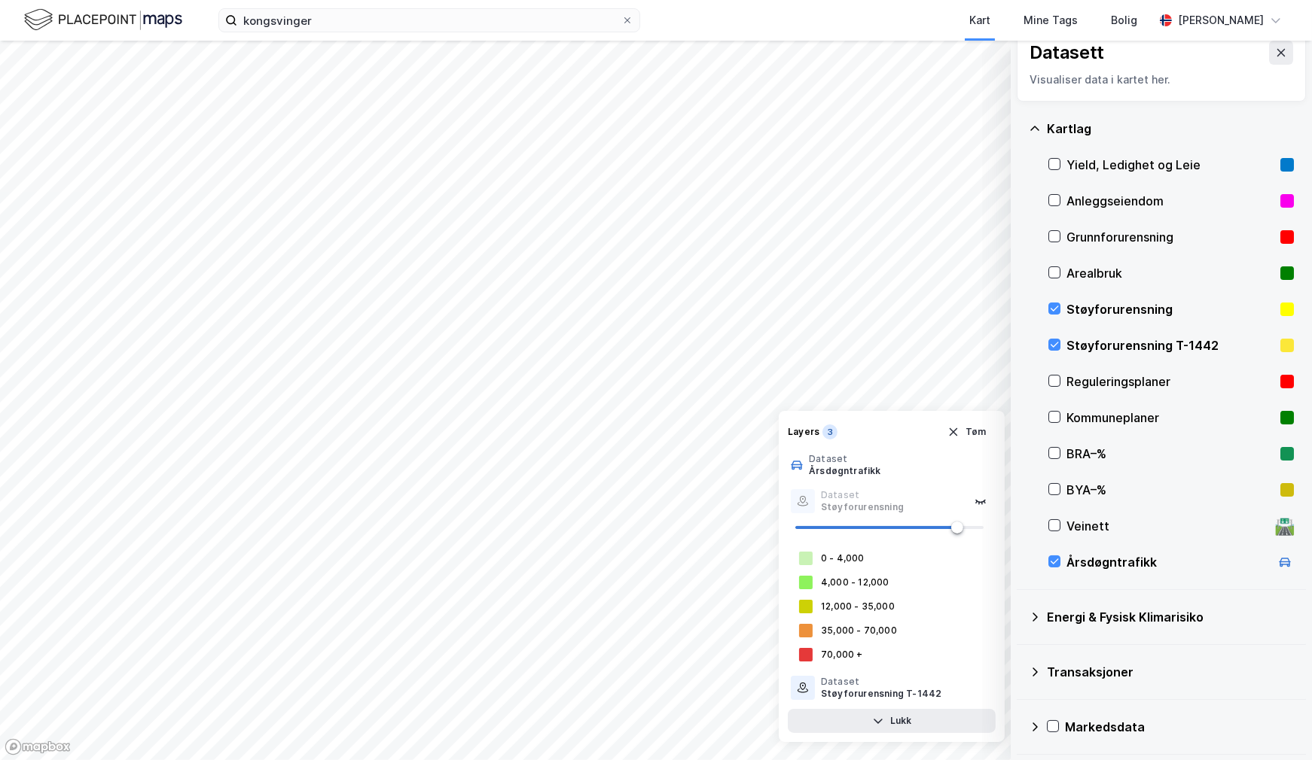
click at [1280, 342] on rect at bounding box center [1287, 346] width 14 height 14
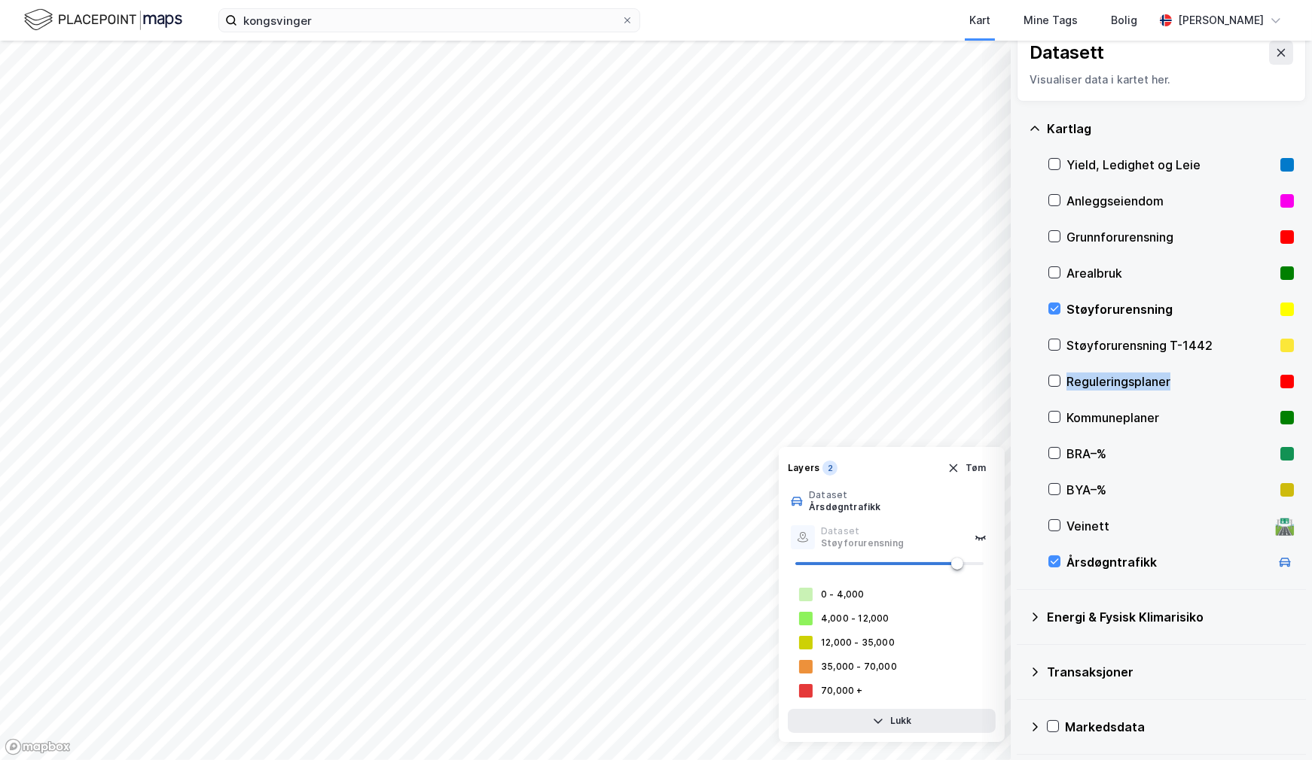
click at [1280, 342] on rect at bounding box center [1287, 346] width 14 height 14
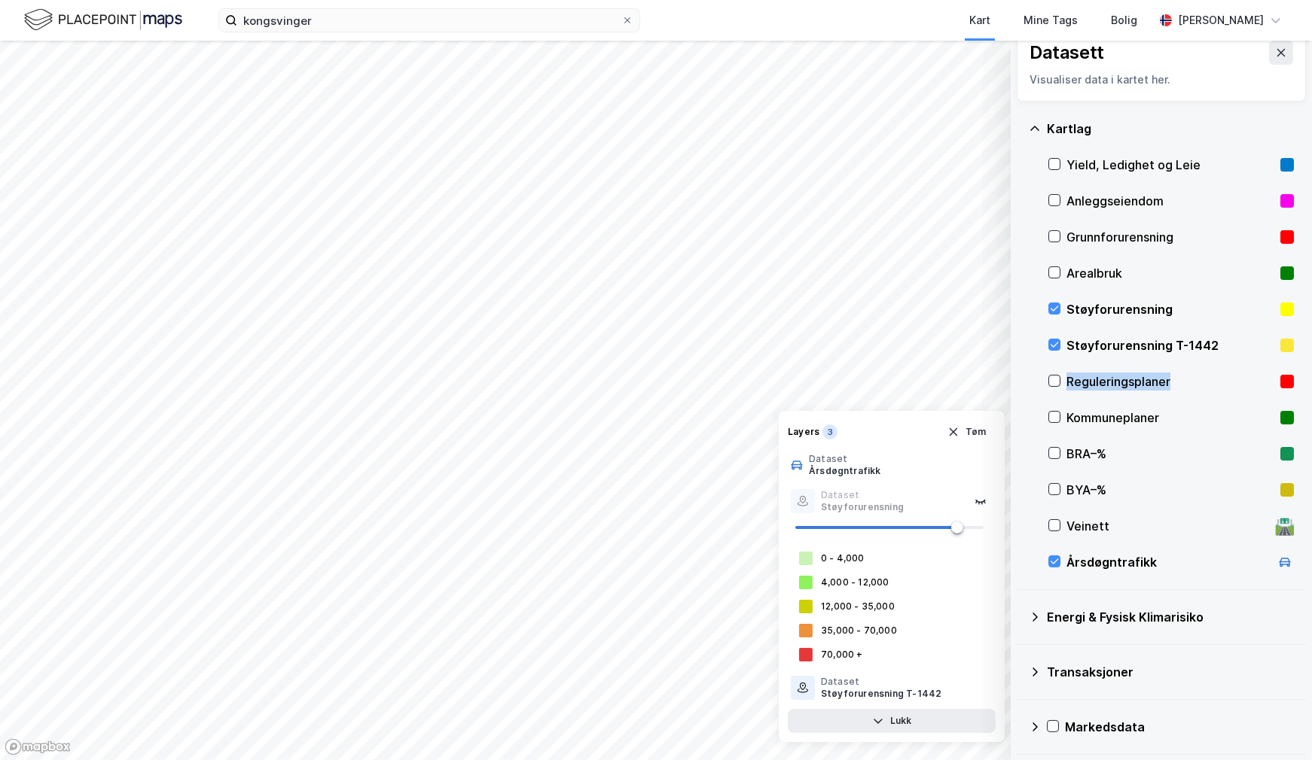
click at [1280, 342] on rect at bounding box center [1287, 346] width 14 height 14
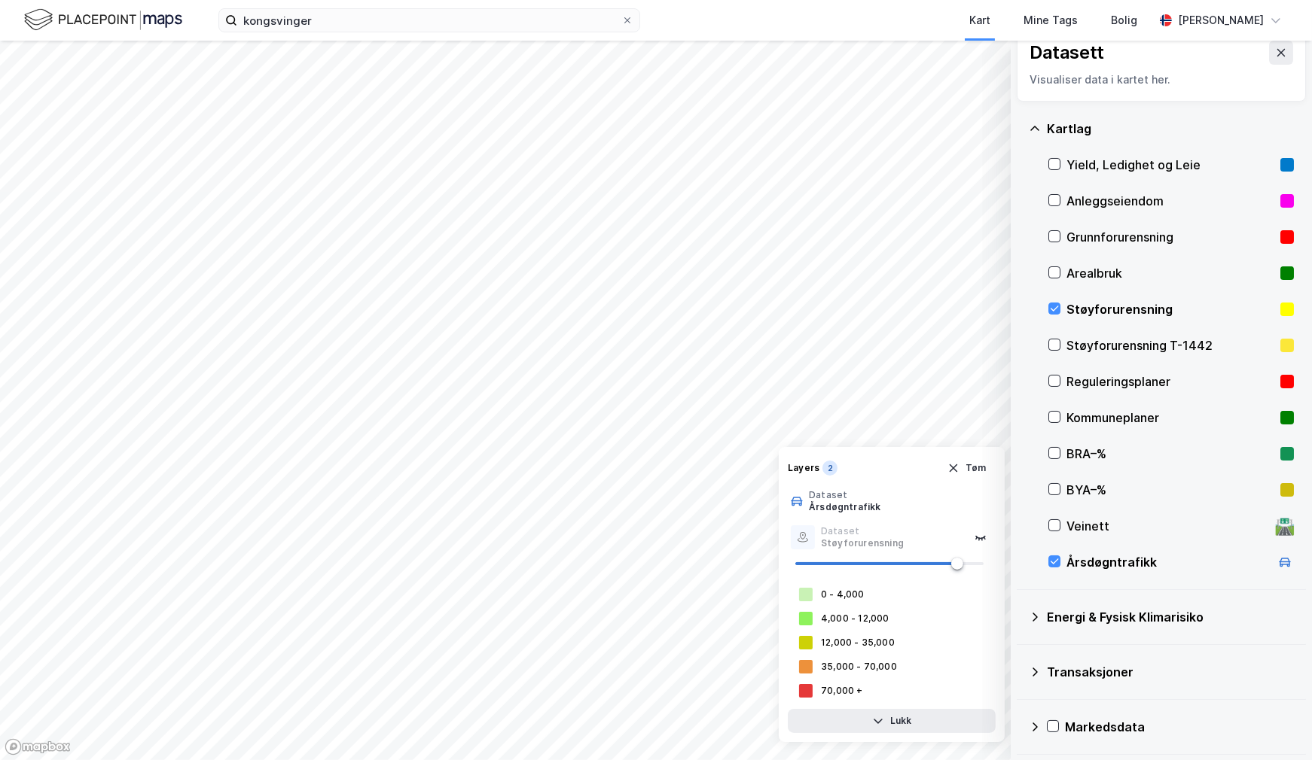
click at [1280, 342] on icon at bounding box center [1287, 346] width 14 height 14
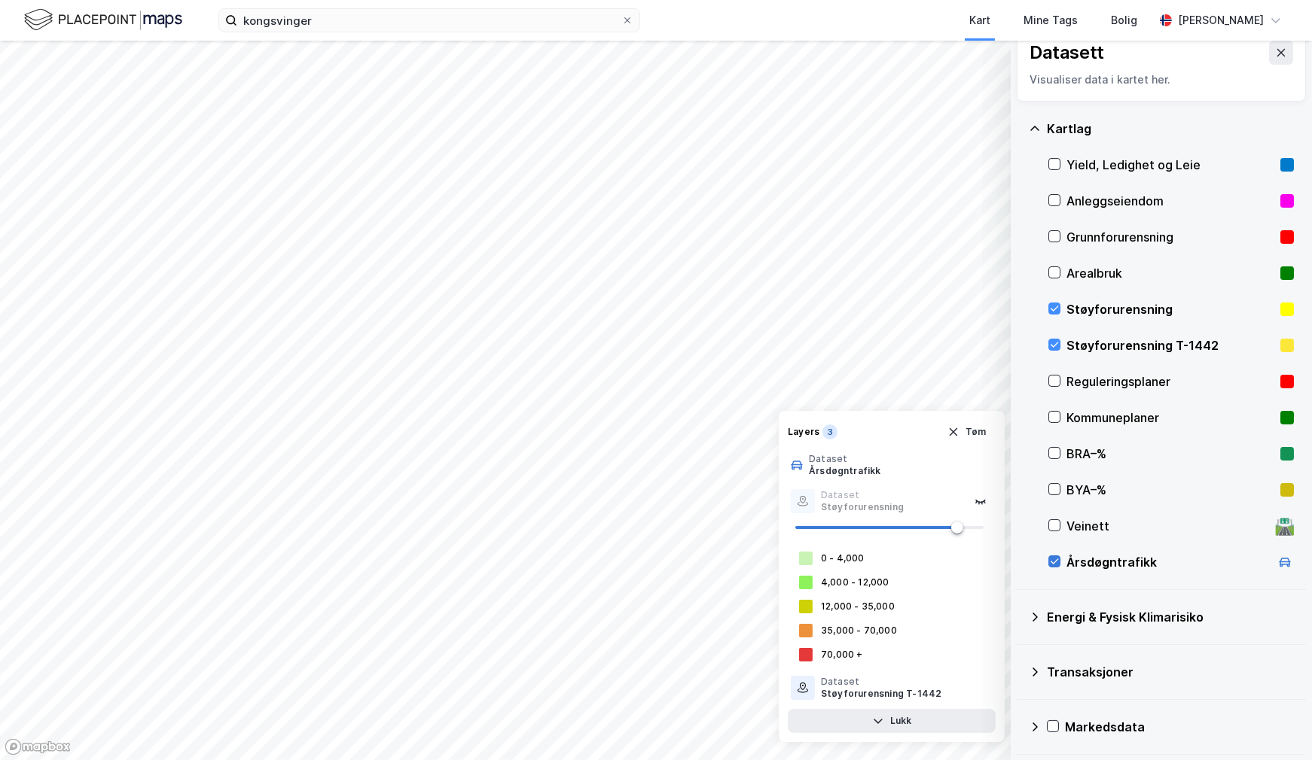
click at [1051, 562] on icon at bounding box center [1054, 561] width 8 height 5
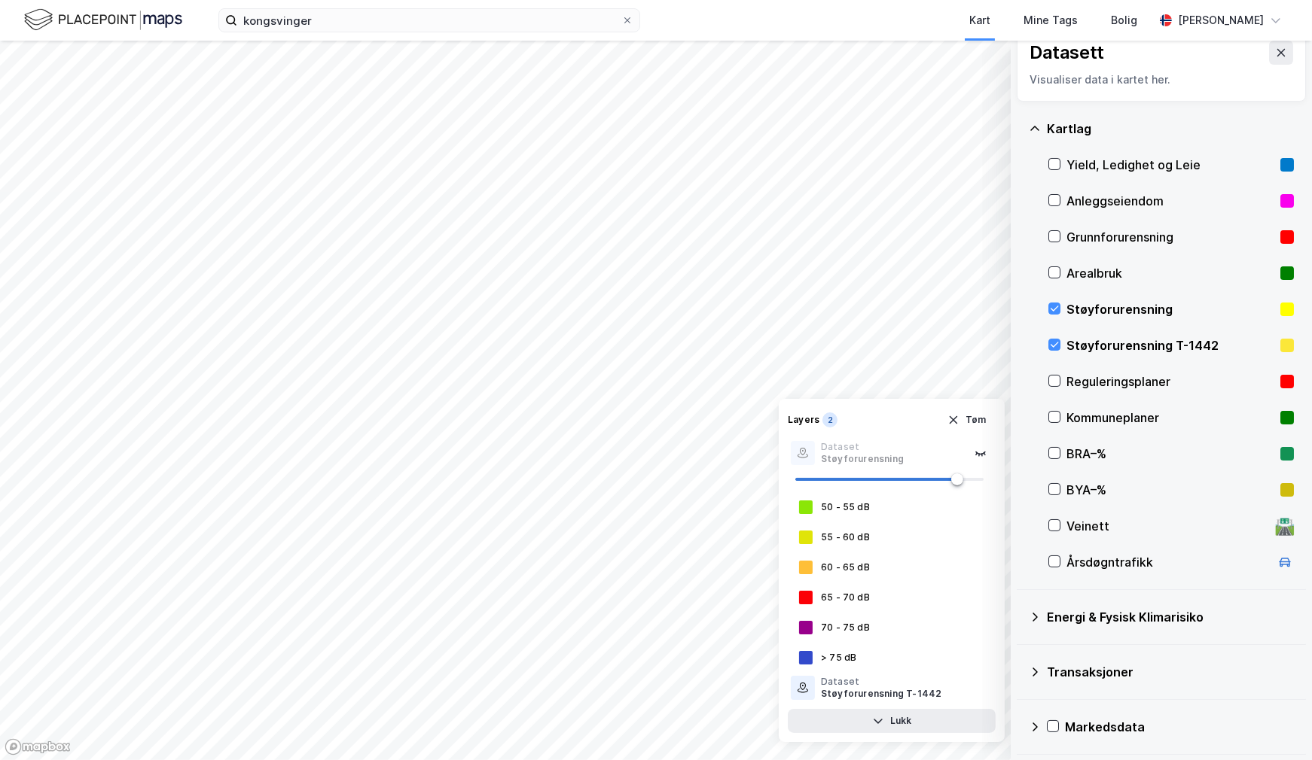
click at [1059, 339] on div "Støyforurensning T-1442" at bounding box center [1170, 346] width 245 height 36
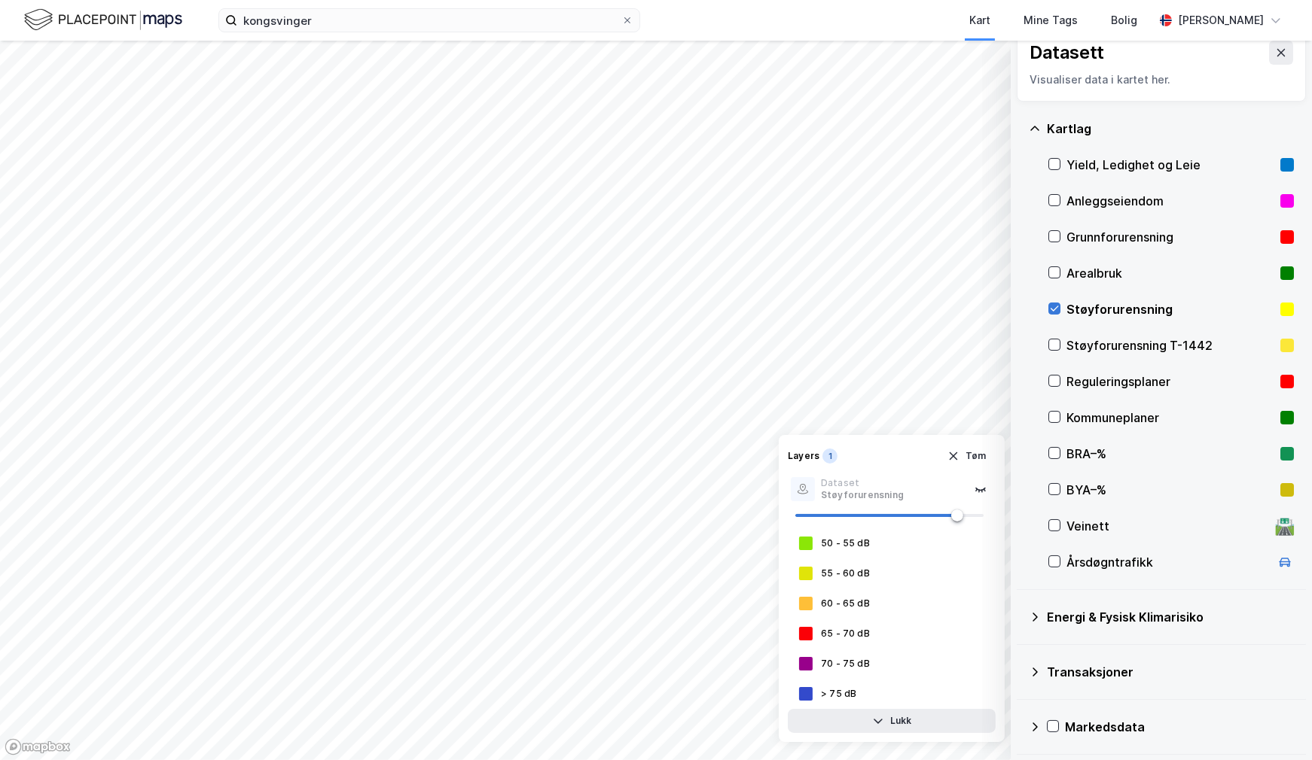
click at [1050, 306] on icon at bounding box center [1054, 308] width 11 height 11
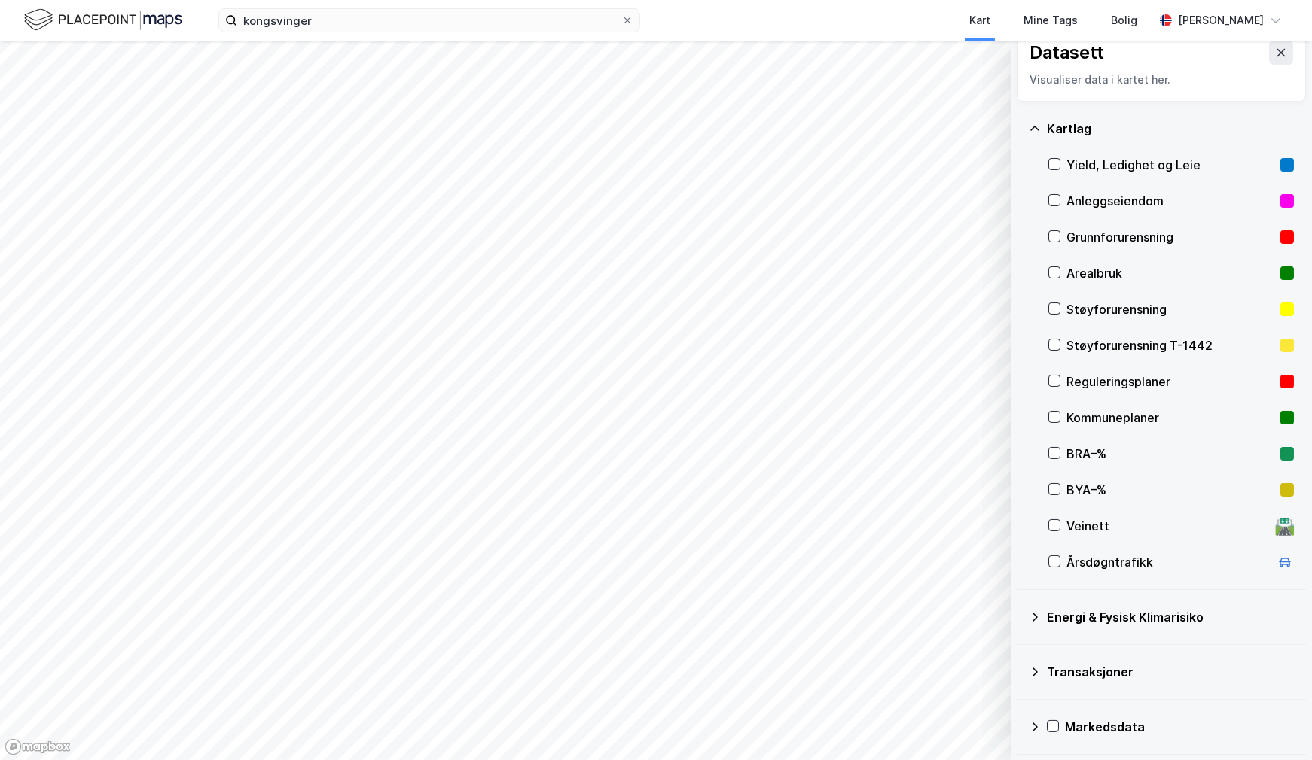
scroll to position [0, 0]
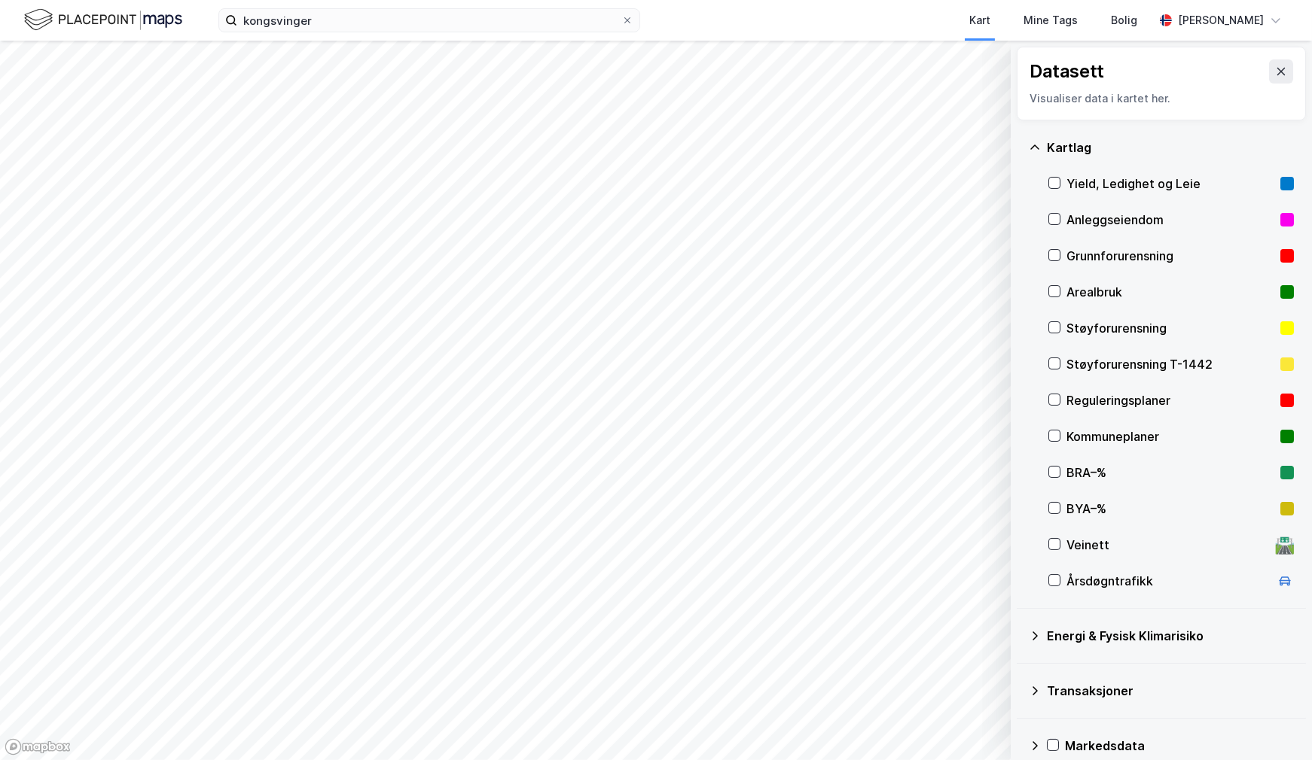
click at [1032, 145] on icon at bounding box center [1035, 148] width 12 height 12
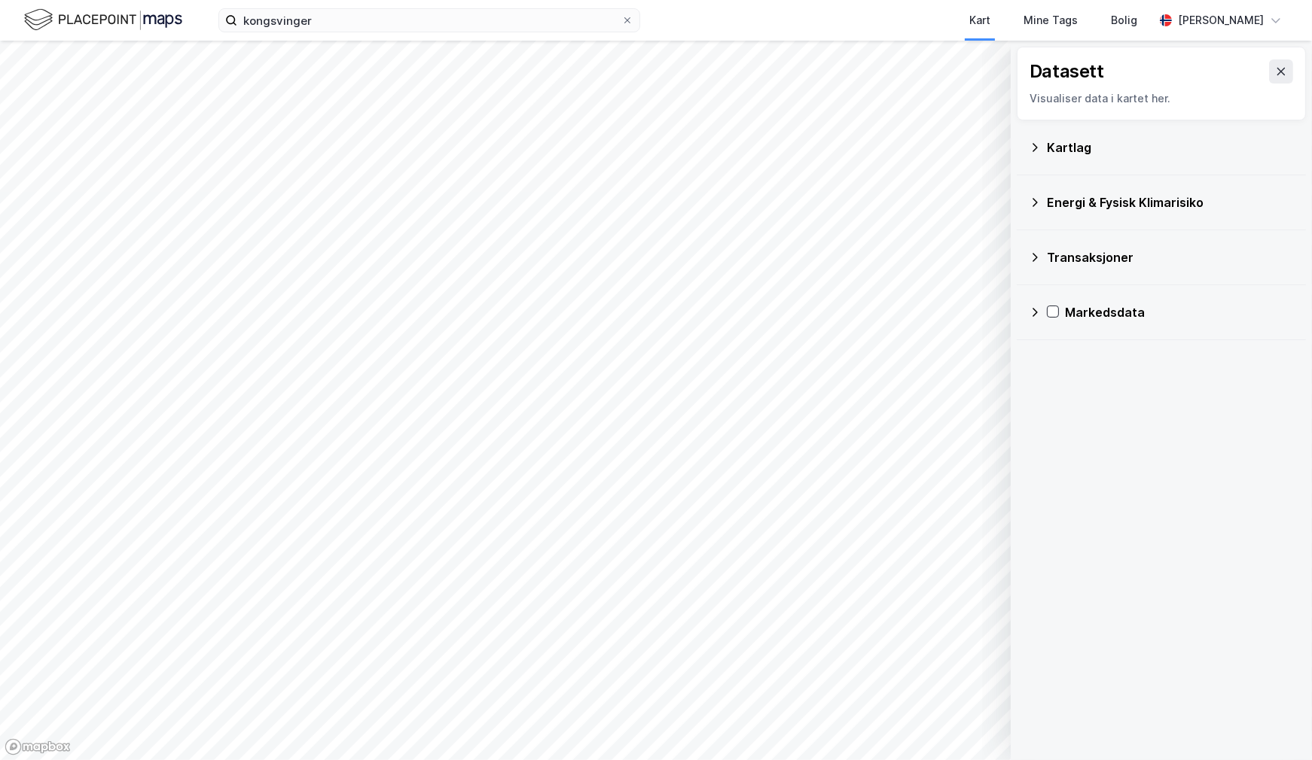
click at [1032, 192] on div "Energi & Fysisk Klimarisiko" at bounding box center [1161, 202] width 265 height 36
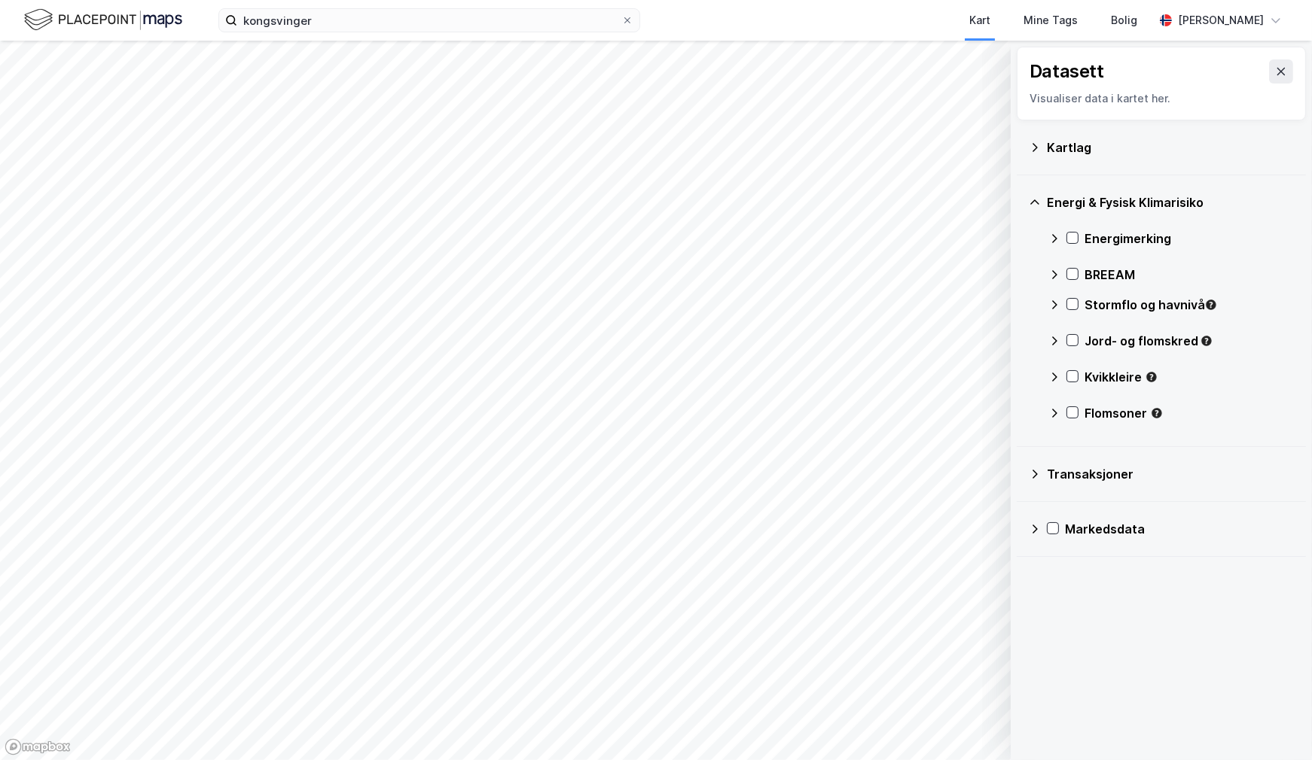
click at [1036, 144] on icon at bounding box center [1035, 148] width 12 height 12
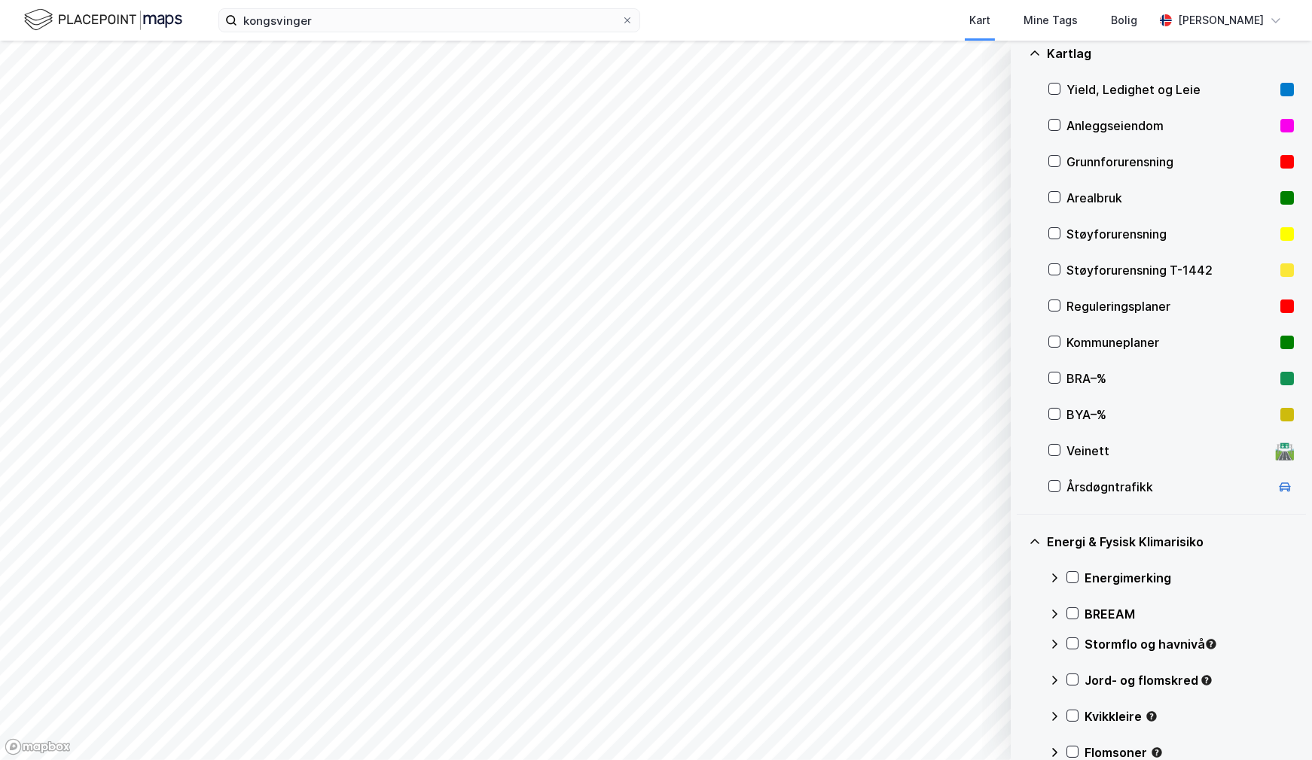
scroll to position [236, 0]
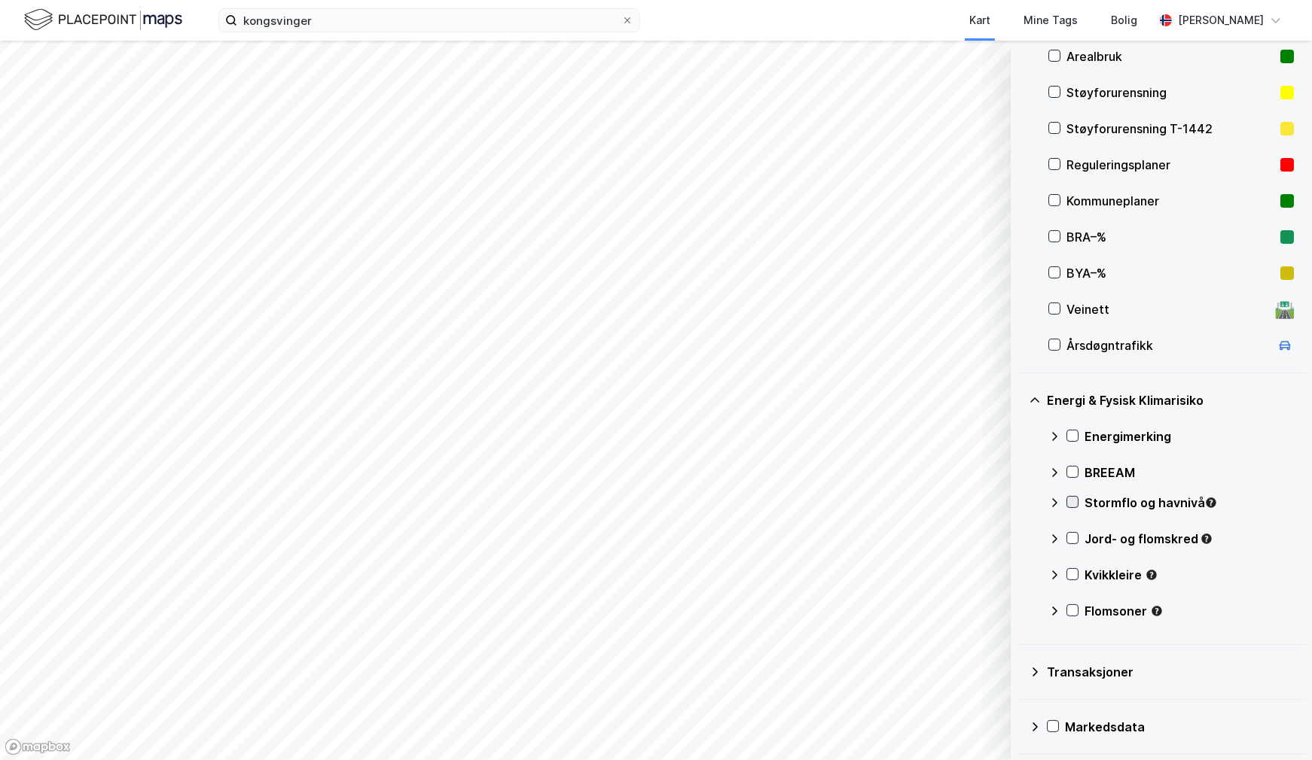
click at [1073, 501] on icon at bounding box center [1072, 502] width 8 height 5
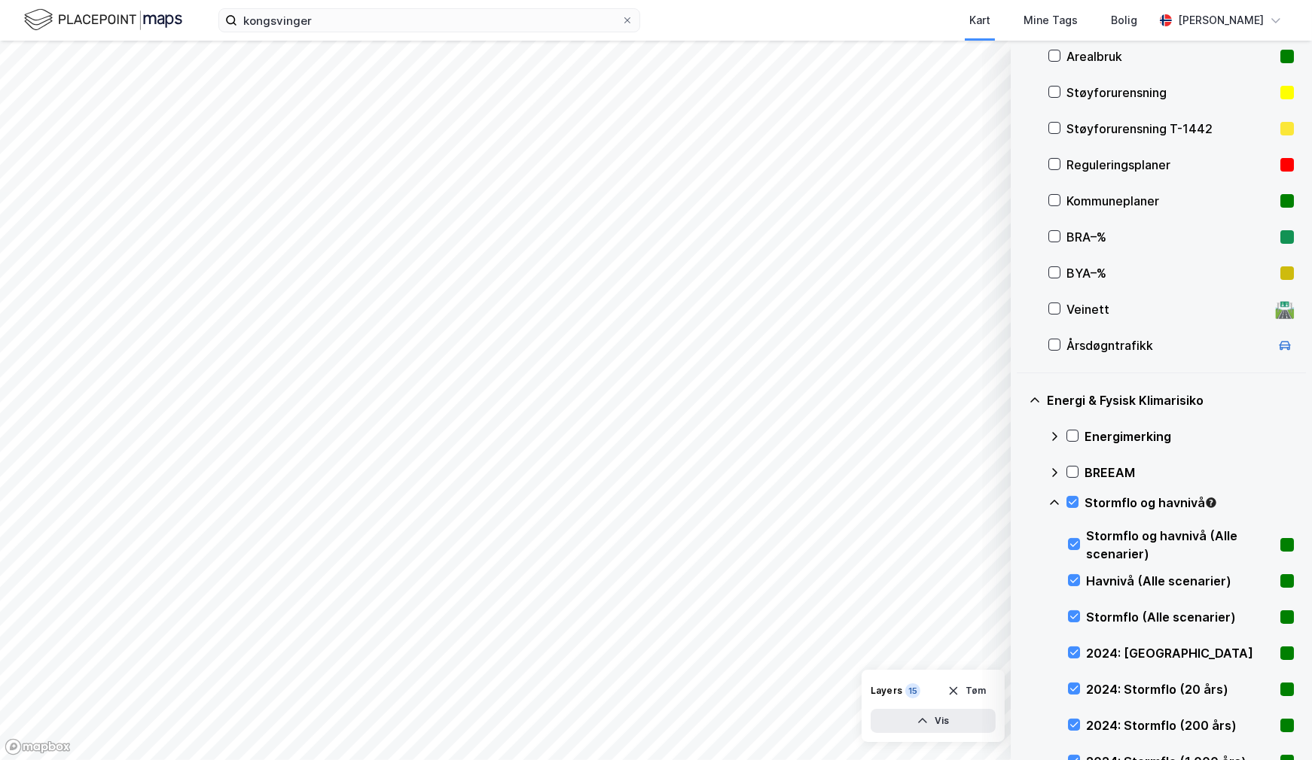
click at [1171, 535] on div "Stormflo og havnivå (Alle scenarier)" at bounding box center [1180, 545] width 188 height 36
click at [1281, 547] on rect at bounding box center [1287, 545] width 14 height 14
click at [949, 717] on button "Vis" at bounding box center [932, 721] width 125 height 24
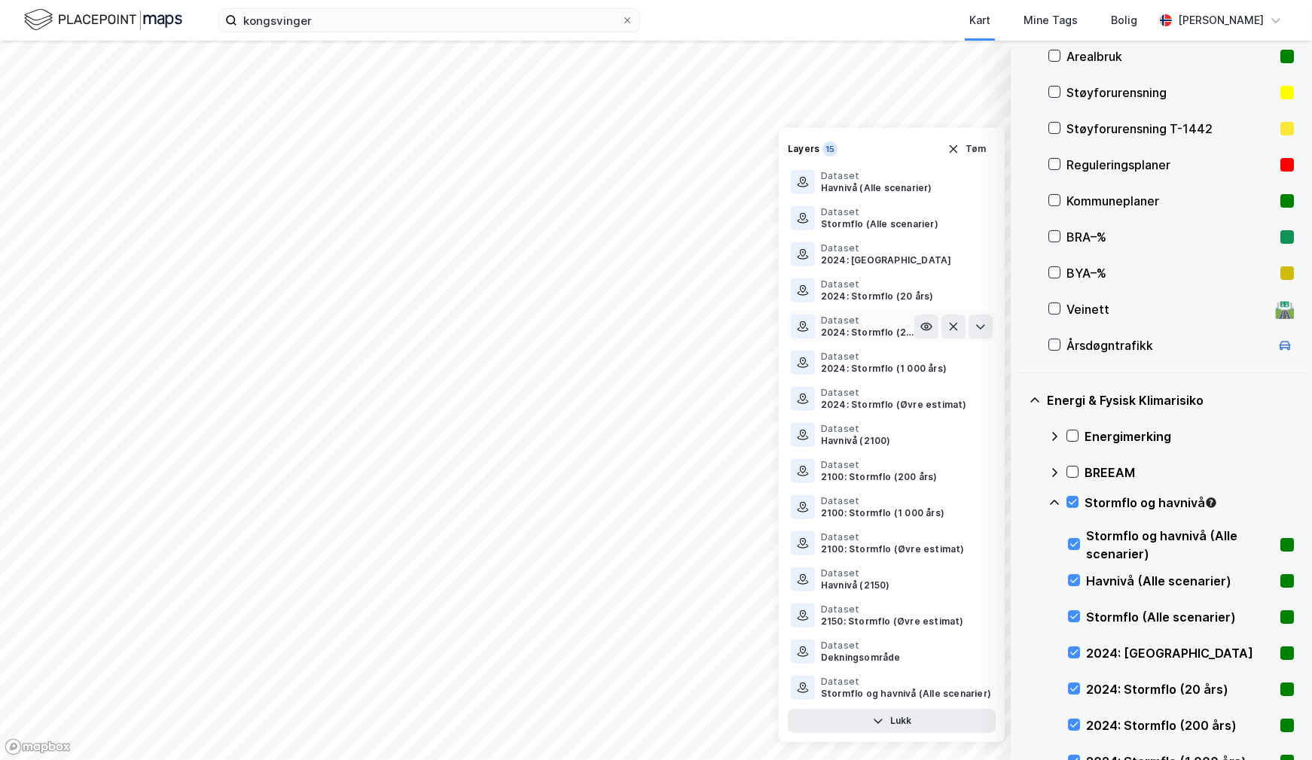
click at [863, 320] on div "Dataset" at bounding box center [867, 321] width 93 height 12
click at [982, 325] on icon at bounding box center [980, 327] width 12 height 12
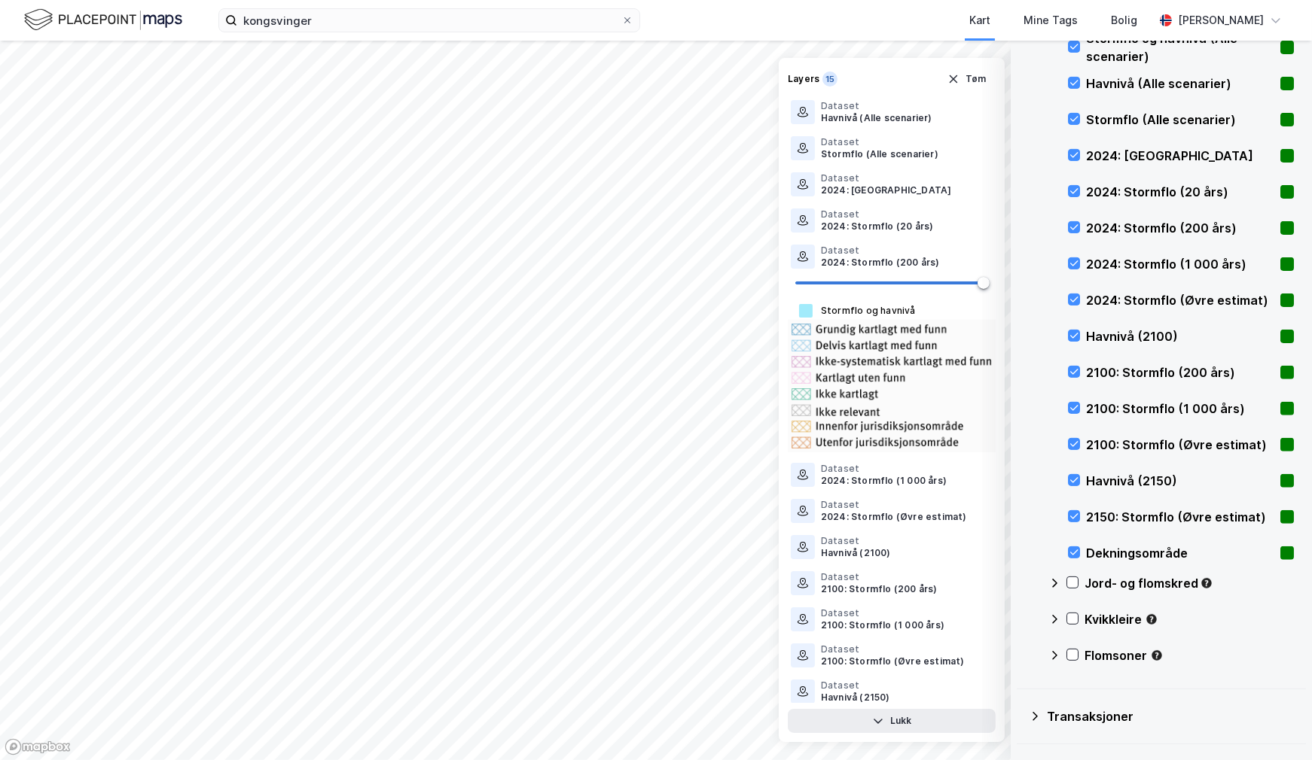
scroll to position [778, 0]
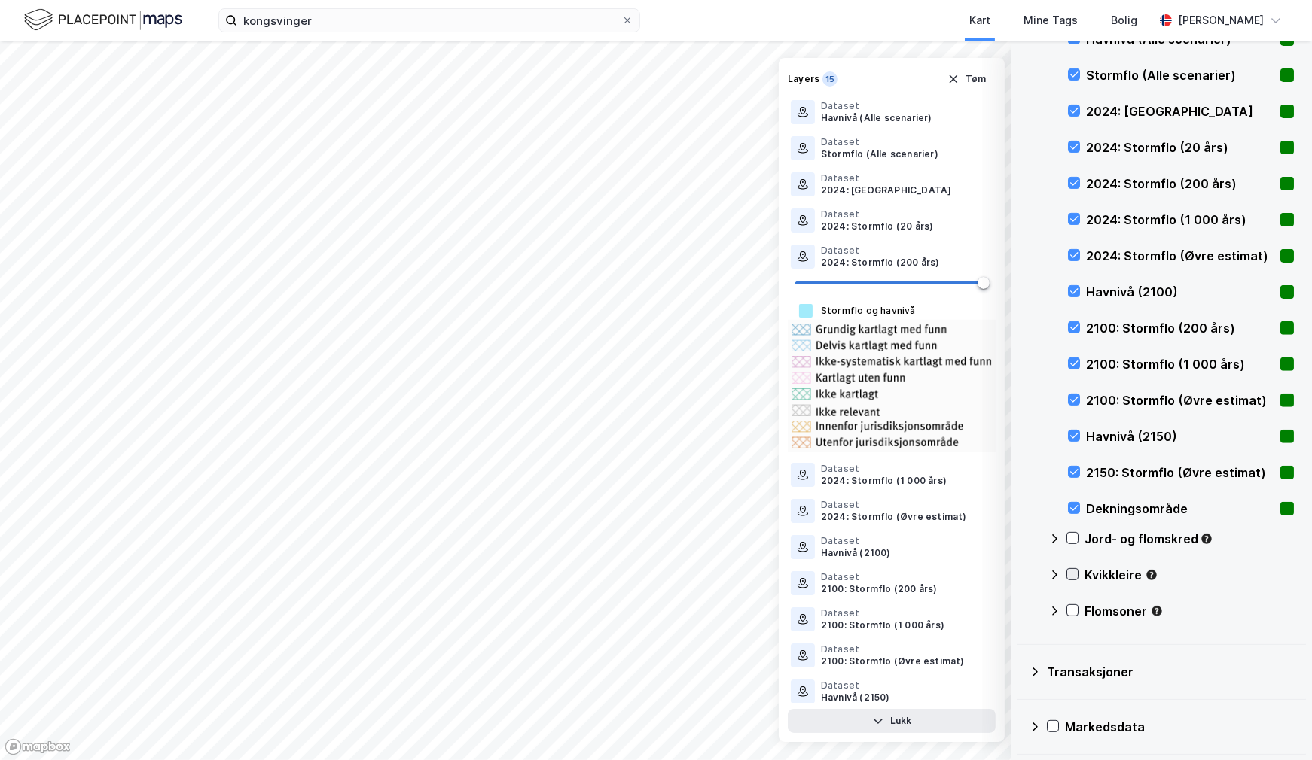
click at [1071, 572] on icon at bounding box center [1072, 574] width 11 height 11
click at [1282, 618] on rect at bounding box center [1287, 618] width 14 height 14
click at [1282, 617] on rect at bounding box center [1287, 618] width 14 height 14
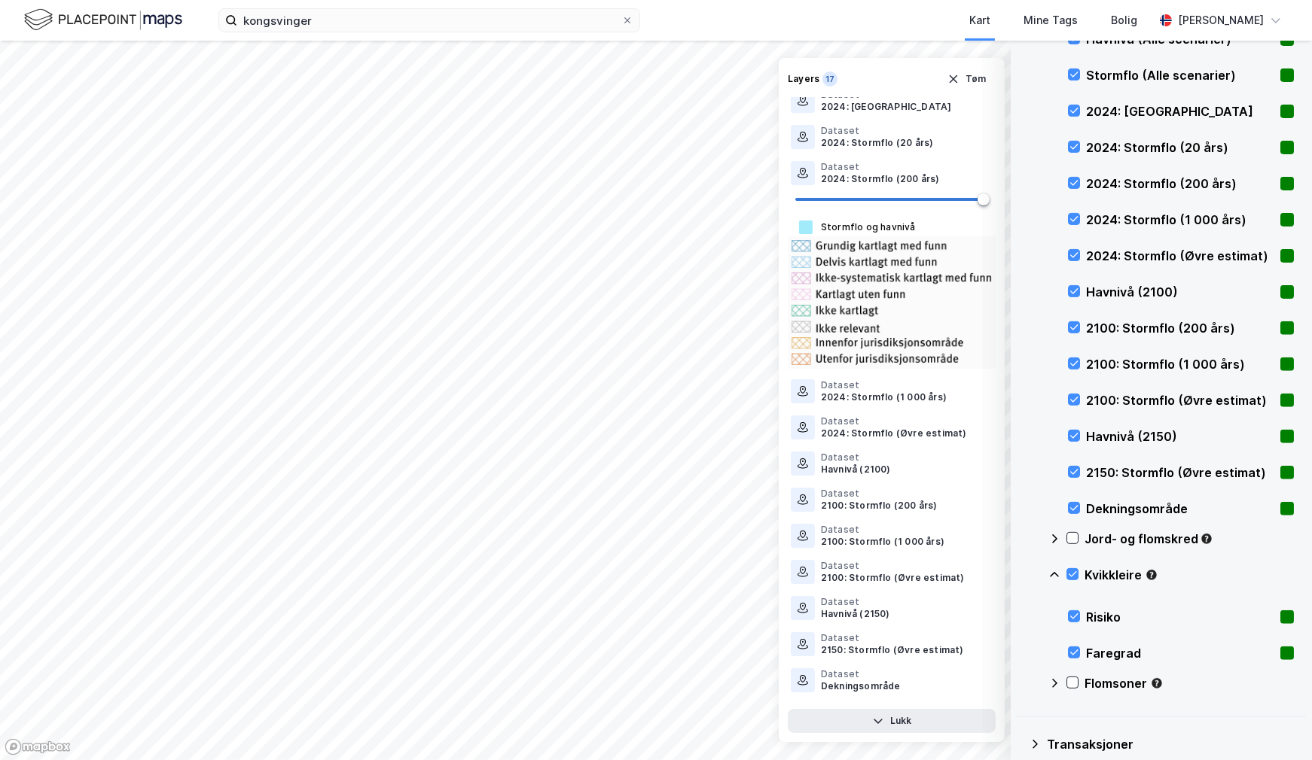
scroll to position [176, 0]
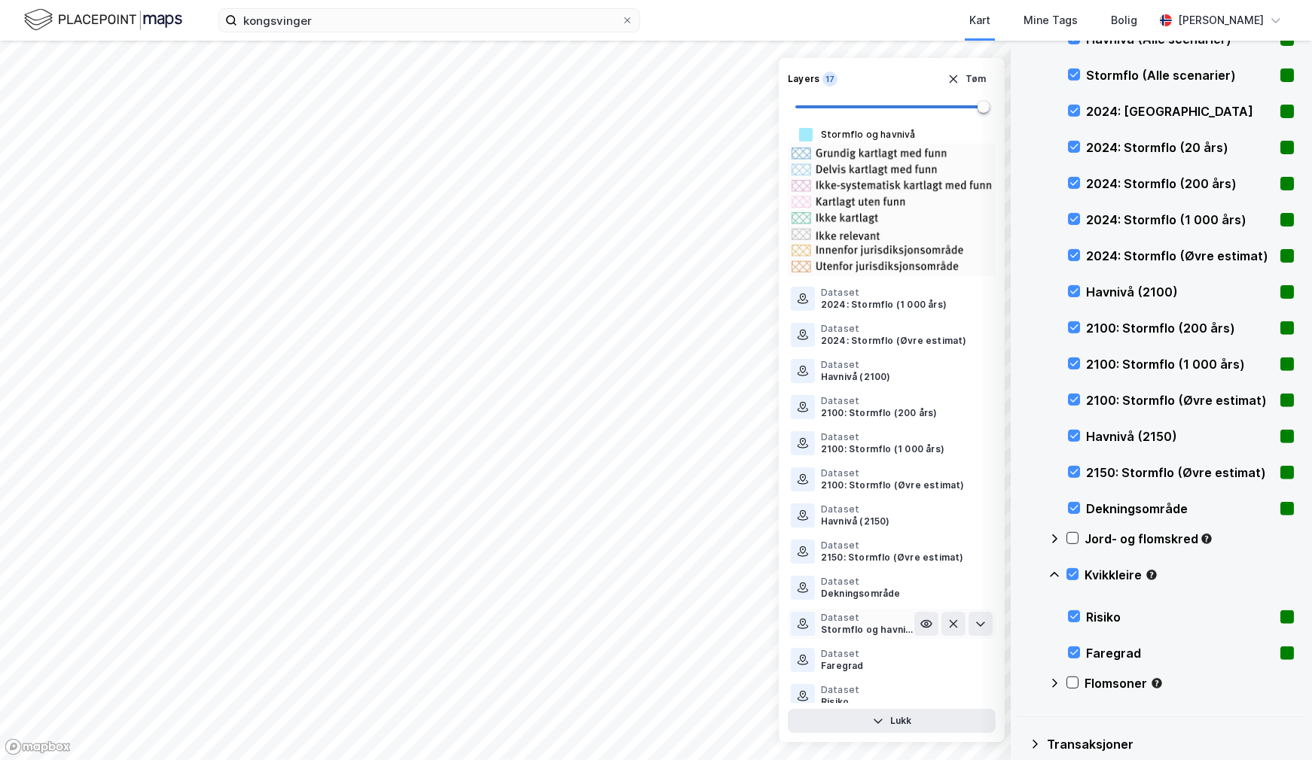
click at [863, 624] on div "Stormflo og havnivå (Alle scenarier)" at bounding box center [867, 630] width 93 height 12
click at [974, 618] on icon at bounding box center [980, 624] width 12 height 12
click at [803, 687] on img at bounding box center [892, 753] width 208 height 133
click at [802, 687] on img at bounding box center [892, 753] width 208 height 133
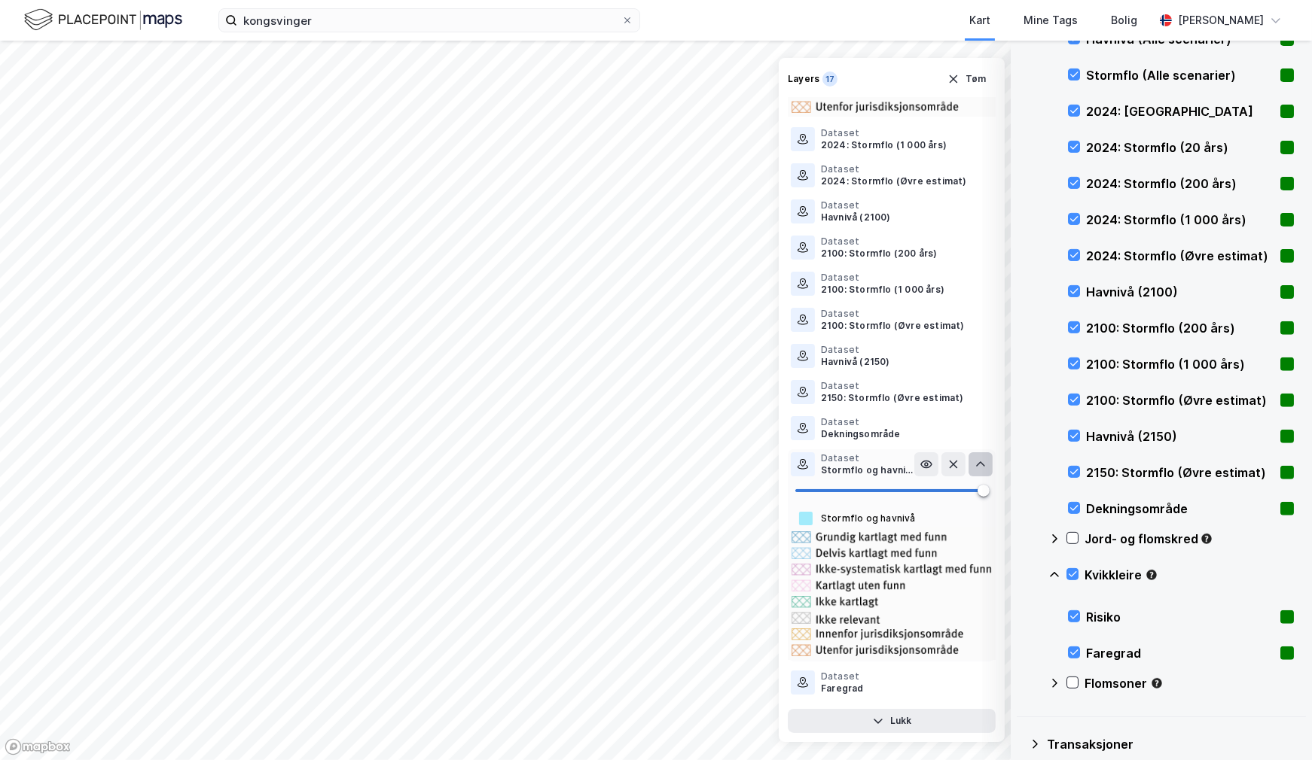
scroll to position [351, 0]
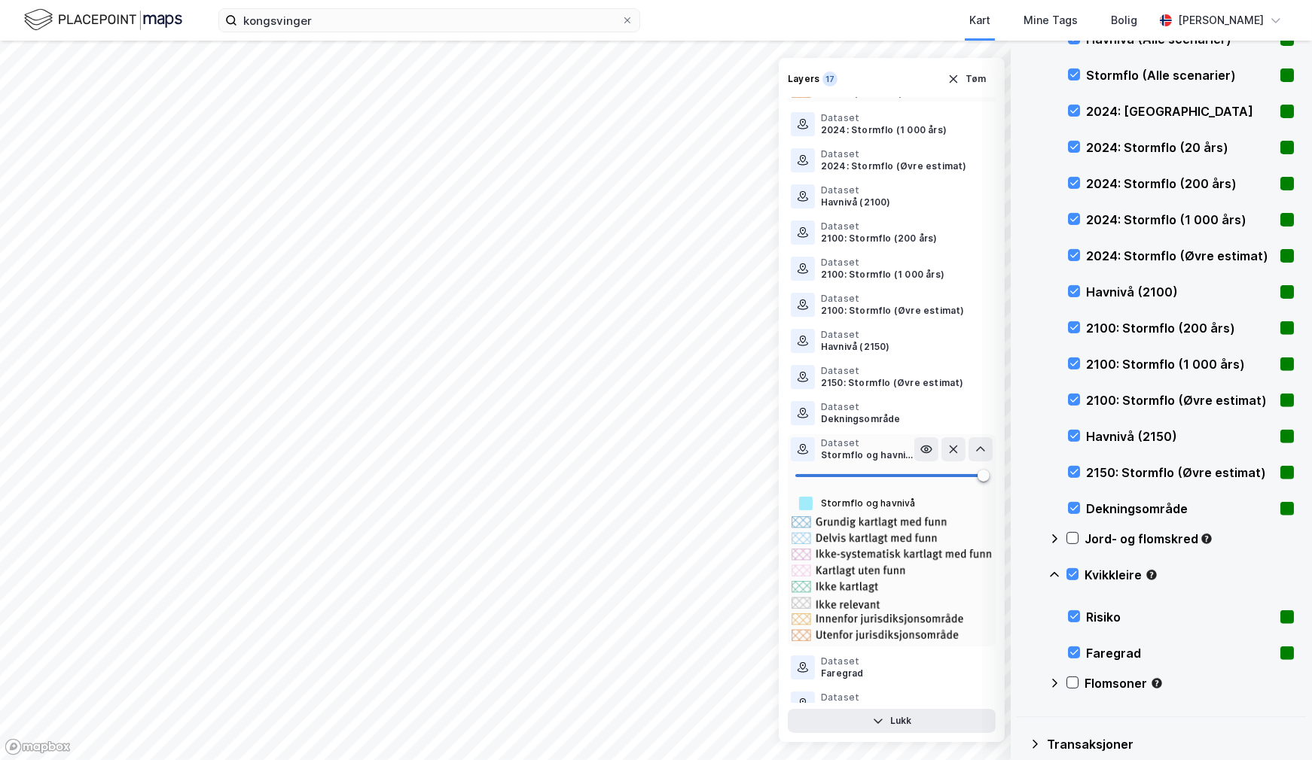
click at [882, 607] on img at bounding box center [892, 579] width 208 height 133
click at [905, 559] on img at bounding box center [892, 579] width 208 height 133
click at [910, 529] on img at bounding box center [892, 579] width 208 height 133
click at [906, 514] on img at bounding box center [892, 579] width 208 height 133
click at [784, 538] on div "Layers 17 Tøm Dataset Havnivå (Alle scenarier) Dataset Stormflo (Alle scenarier…" at bounding box center [892, 400] width 226 height 684
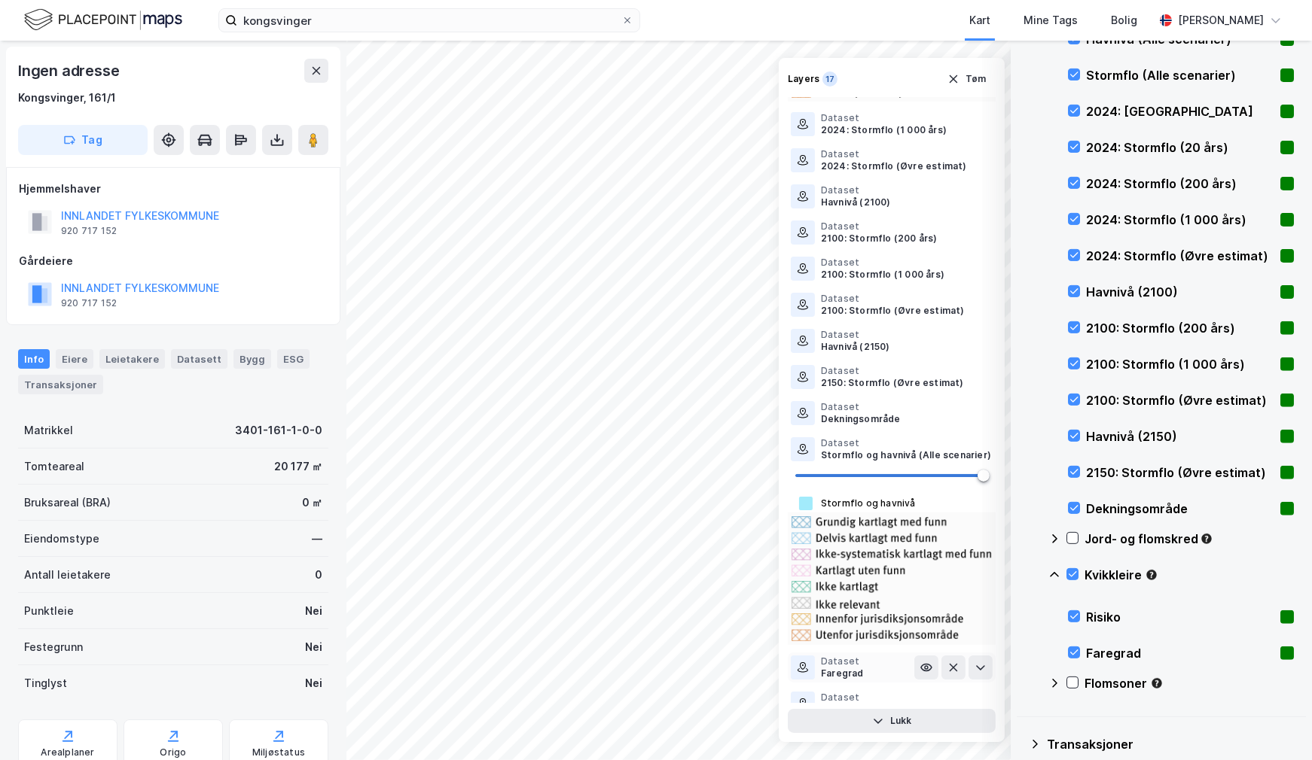
click at [834, 668] on div "Faregrad" at bounding box center [842, 674] width 43 height 12
click at [977, 656] on button at bounding box center [980, 668] width 24 height 24
click at [37, 17] on img at bounding box center [103, 20] width 158 height 26
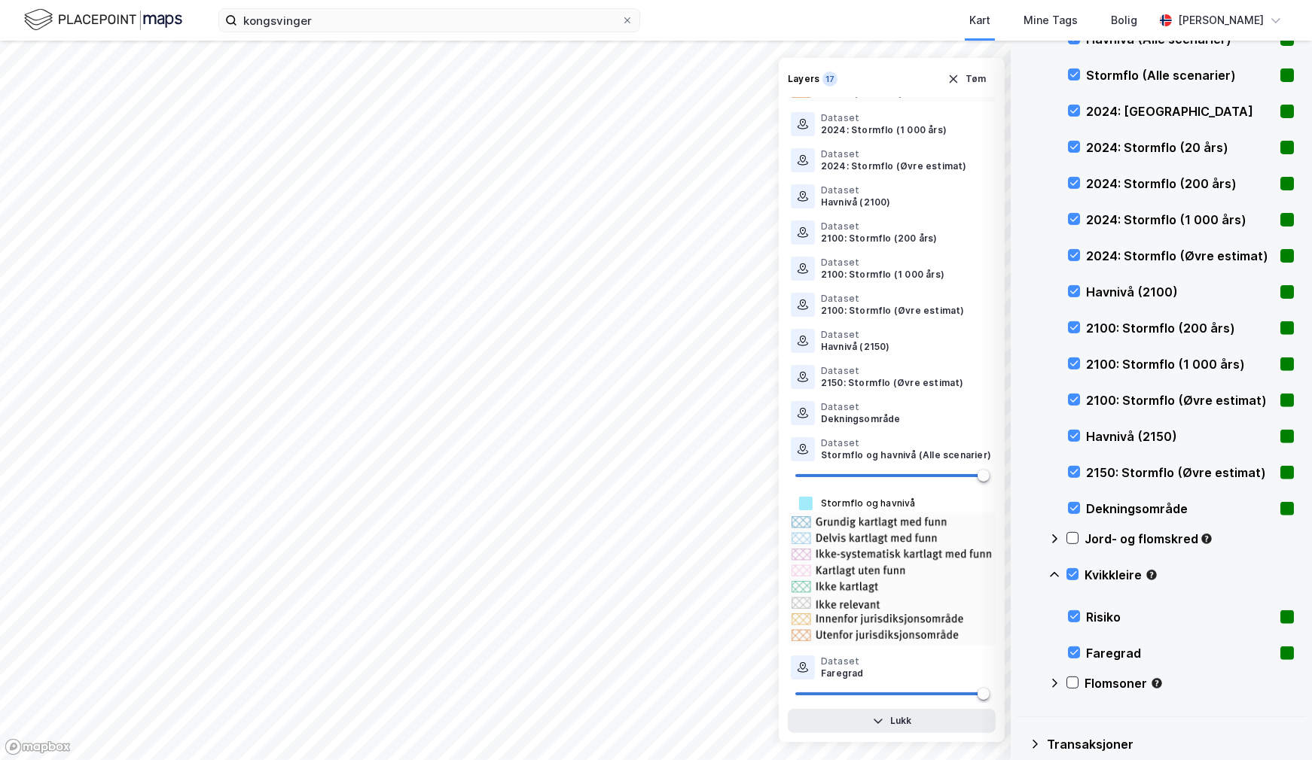
click at [29, 16] on img at bounding box center [103, 20] width 158 height 26
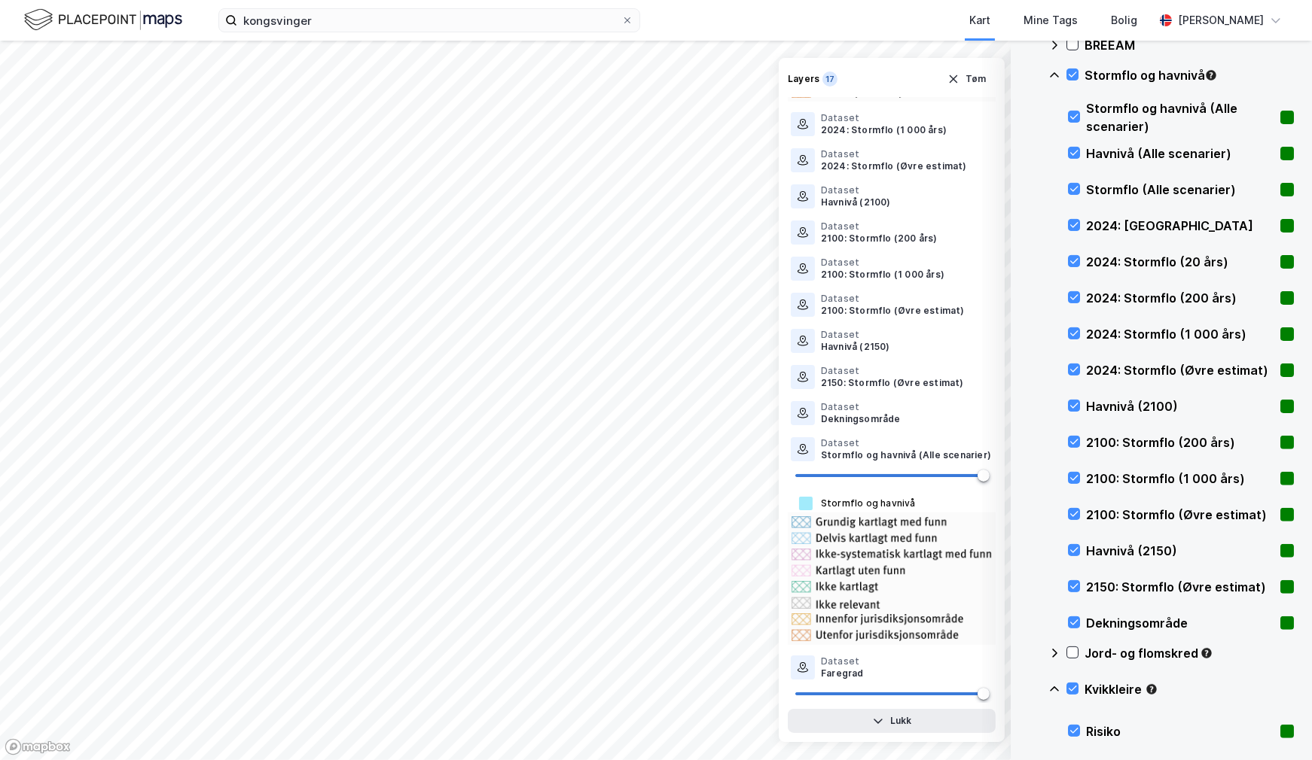
scroll to position [477, 0]
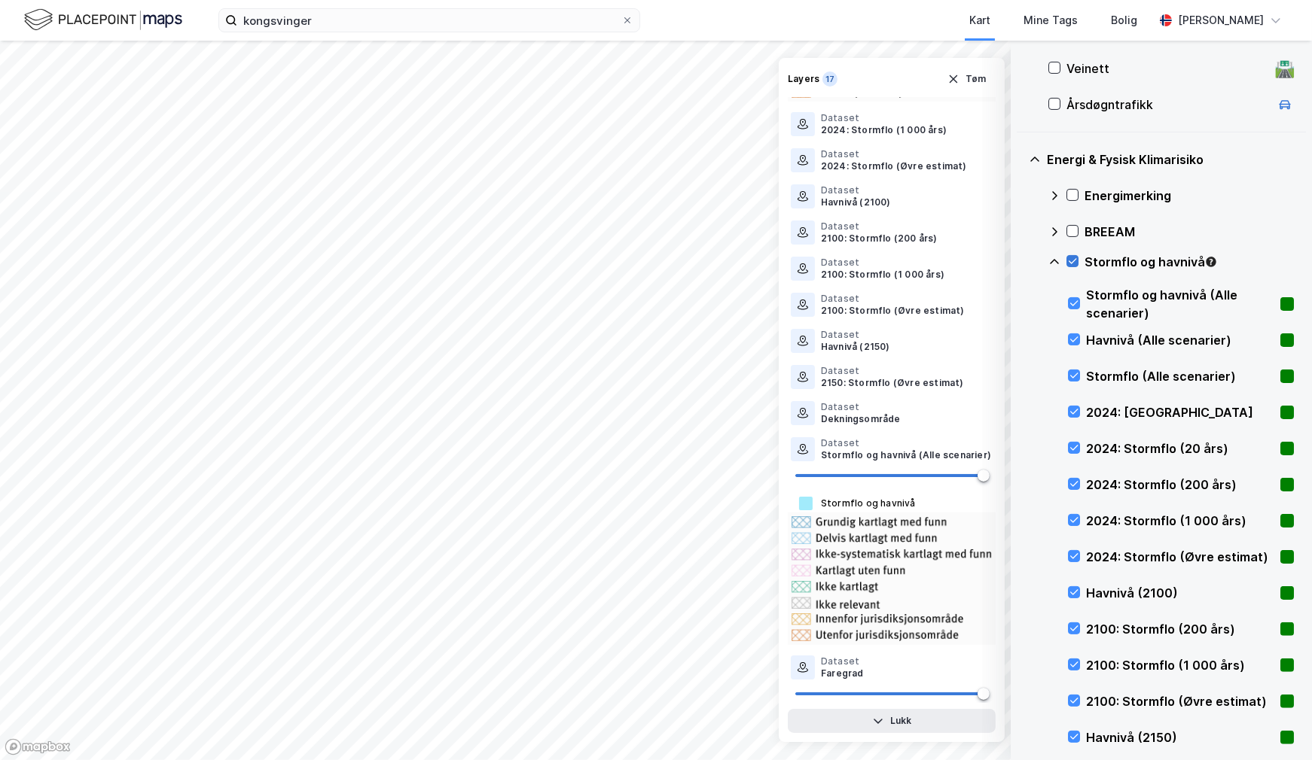
click at [1077, 262] on icon at bounding box center [1072, 261] width 11 height 11
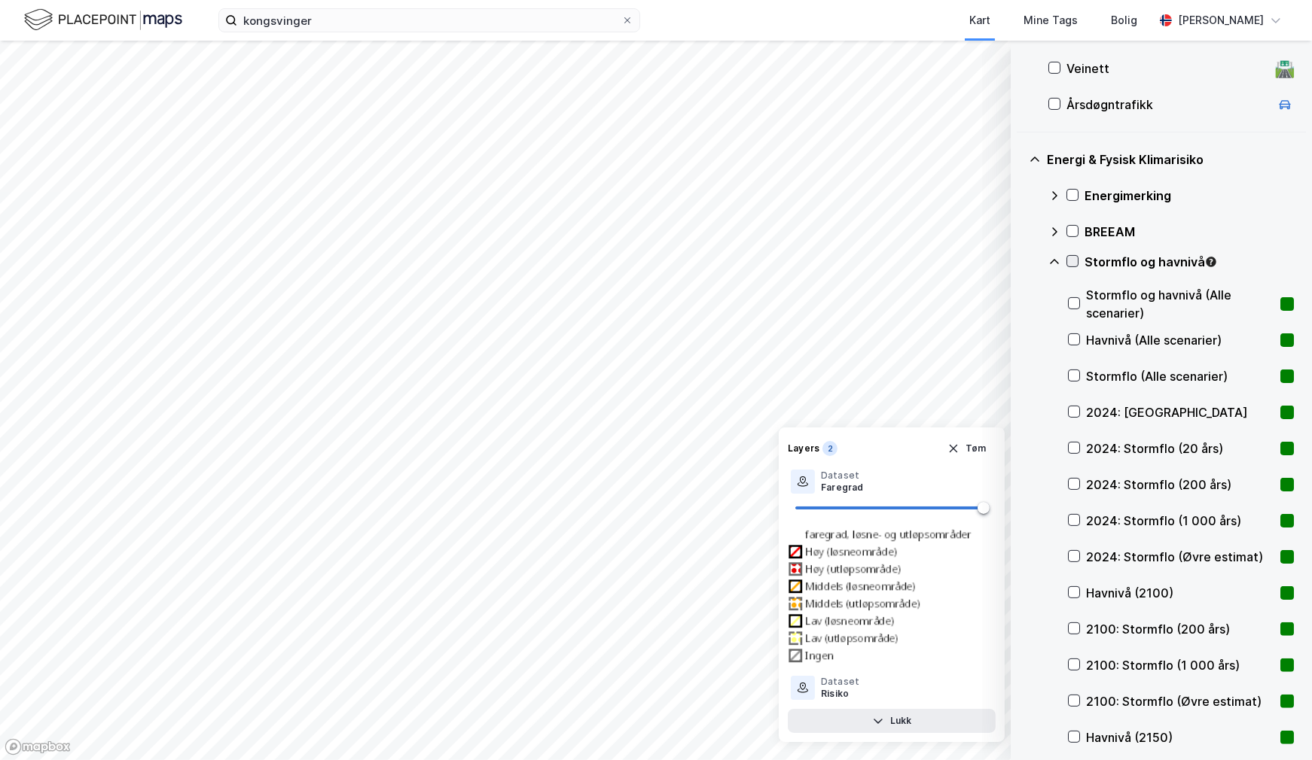
scroll to position [0, 0]
click at [347, 22] on input "kongsvinger" at bounding box center [429, 20] width 384 height 23
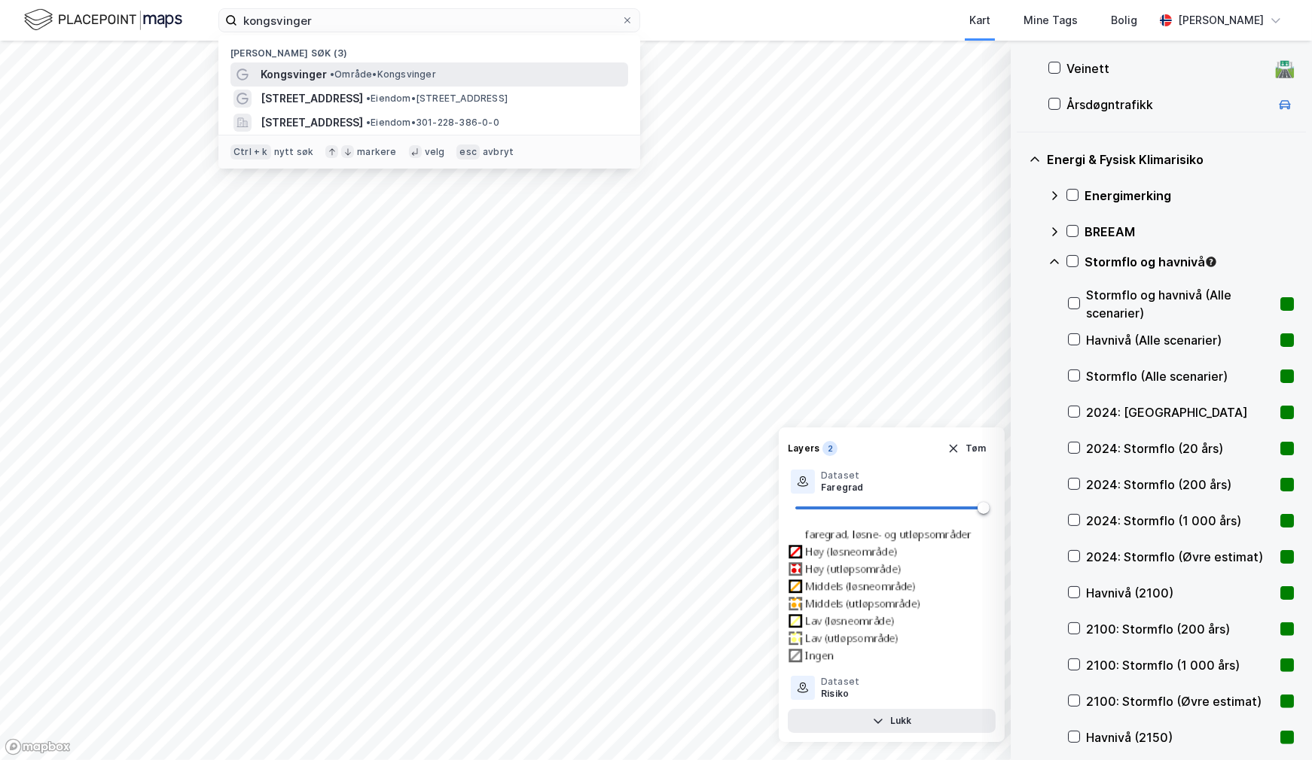
click at [423, 77] on span "• Område • [GEOGRAPHIC_DATA]" at bounding box center [383, 75] width 106 height 12
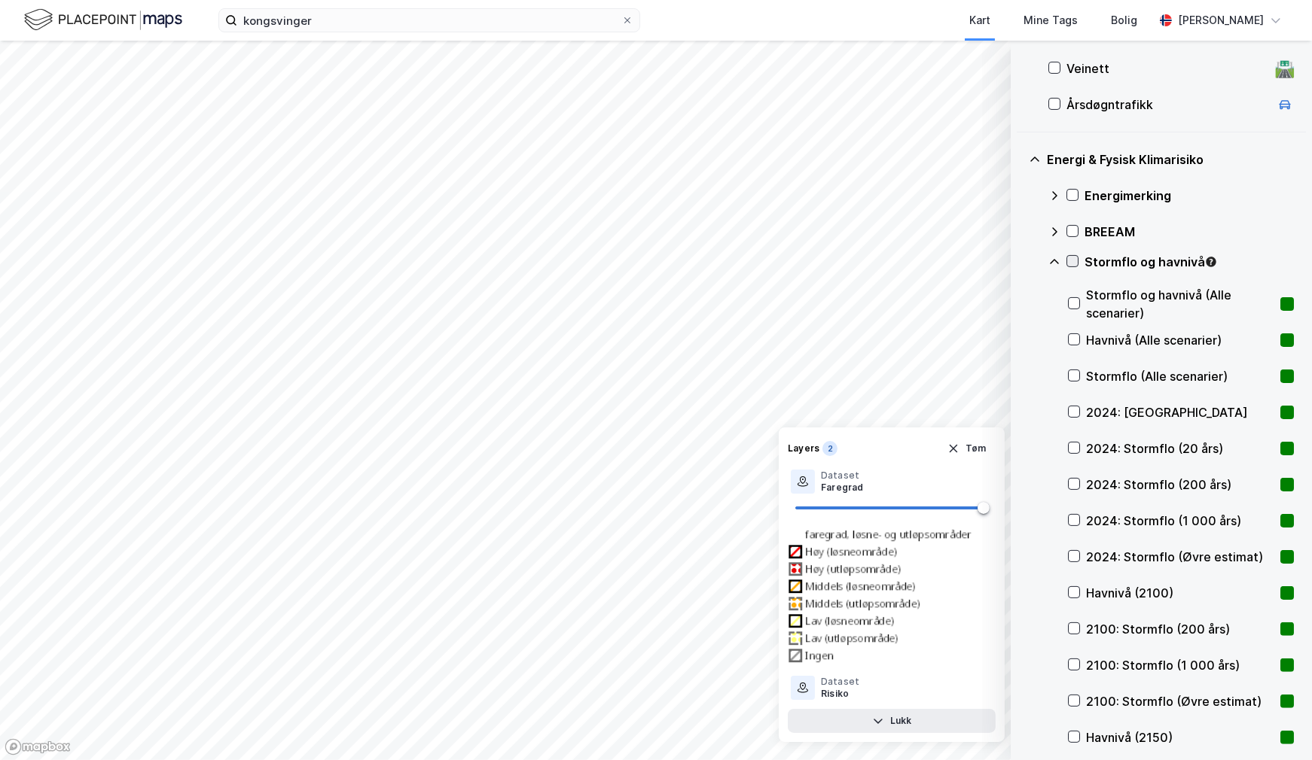
click at [1072, 259] on icon at bounding box center [1072, 261] width 11 height 11
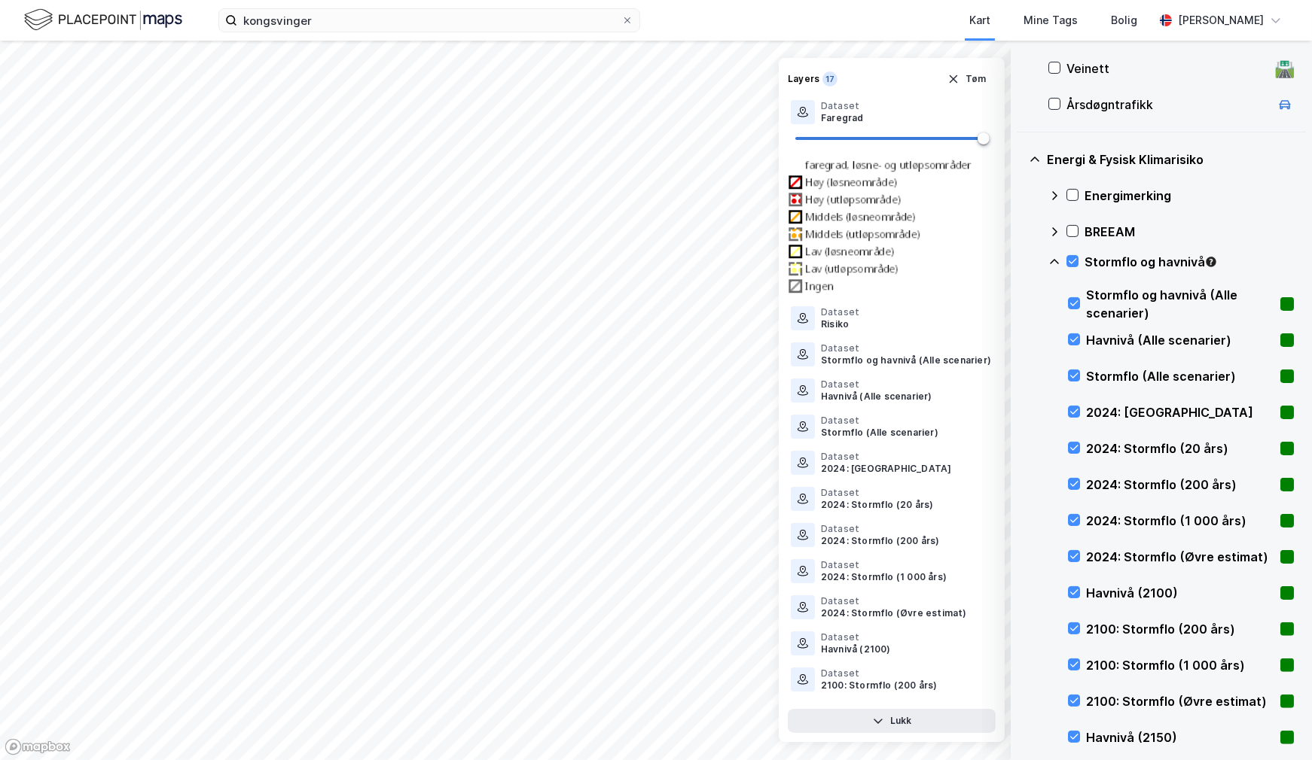
click at [34, 13] on img at bounding box center [103, 20] width 158 height 26
click at [228, 17] on icon at bounding box center [231, 20] width 12 height 12
click at [237, 17] on input "kongsvinger" at bounding box center [429, 20] width 384 height 23
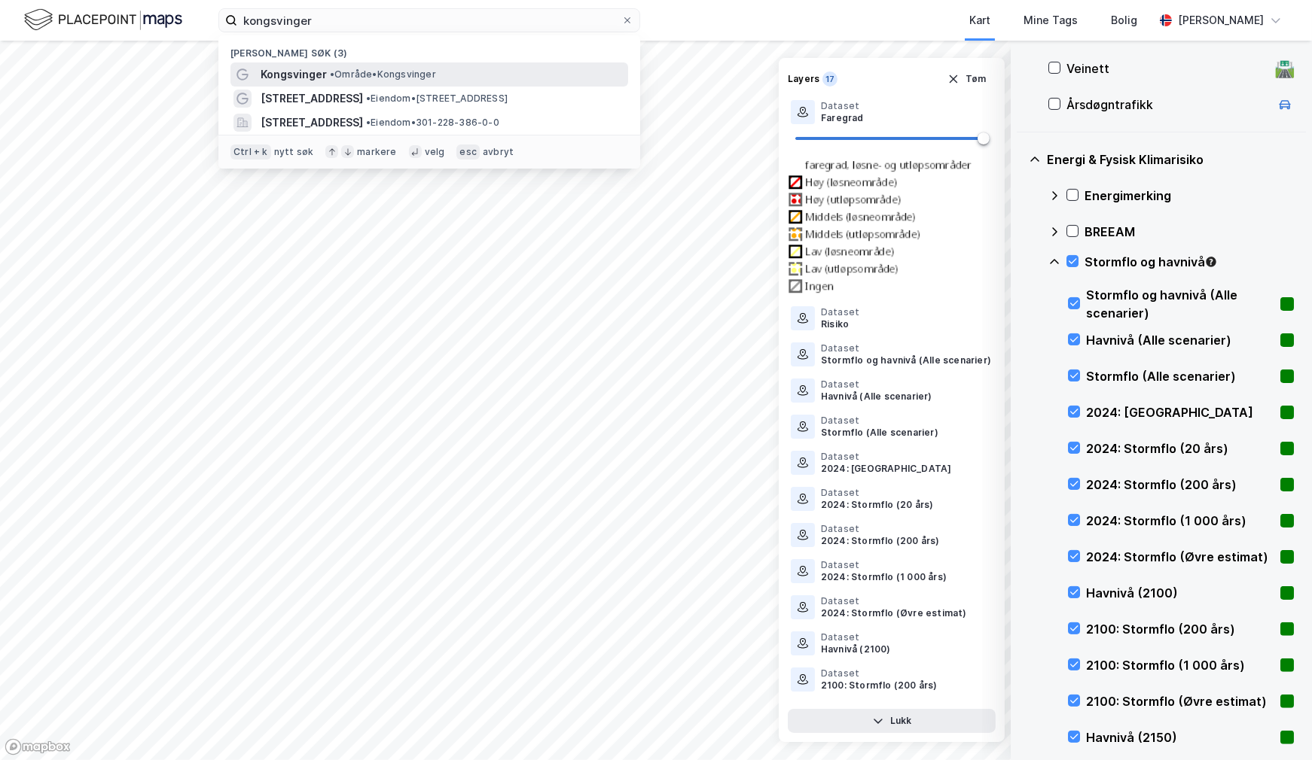
click at [320, 74] on span "Kongsvinger" at bounding box center [294, 75] width 66 height 18
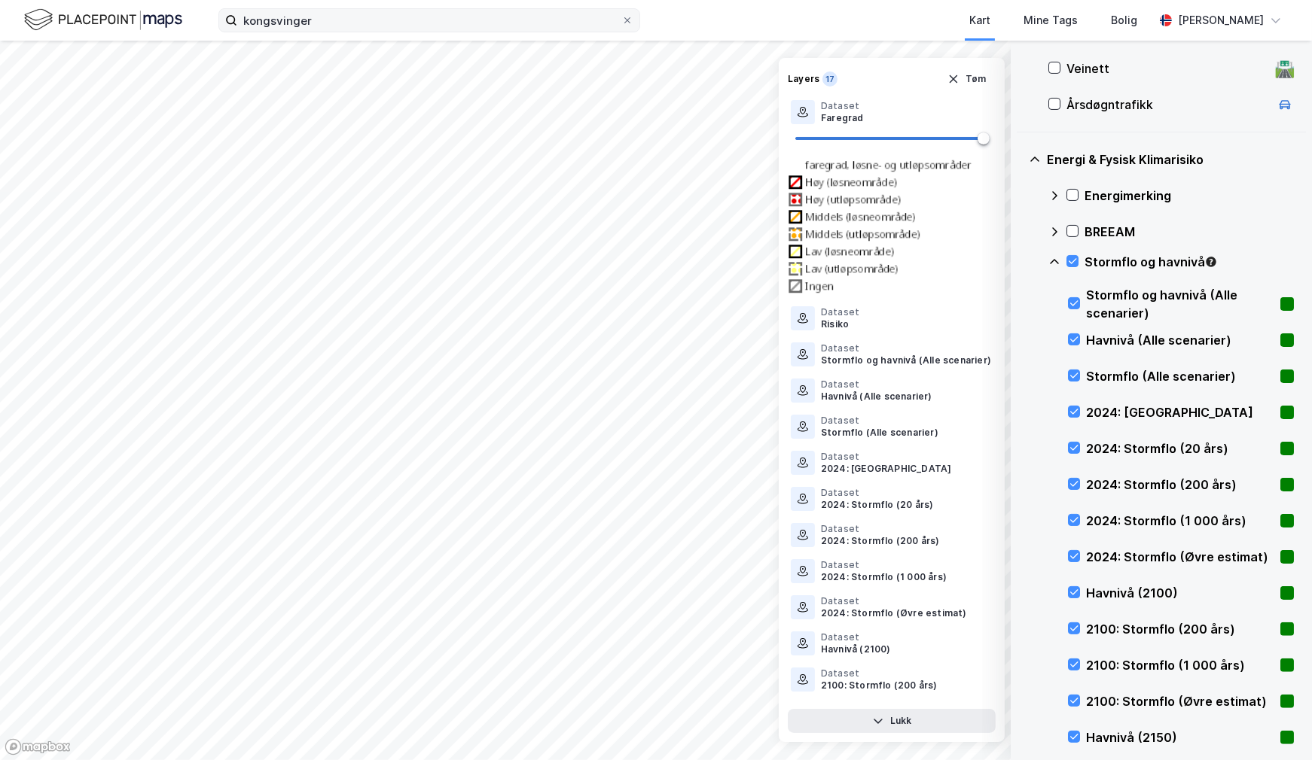
click at [236, 22] on icon at bounding box center [231, 20] width 12 height 12
click at [237, 22] on input "kongsvinger" at bounding box center [429, 20] width 384 height 23
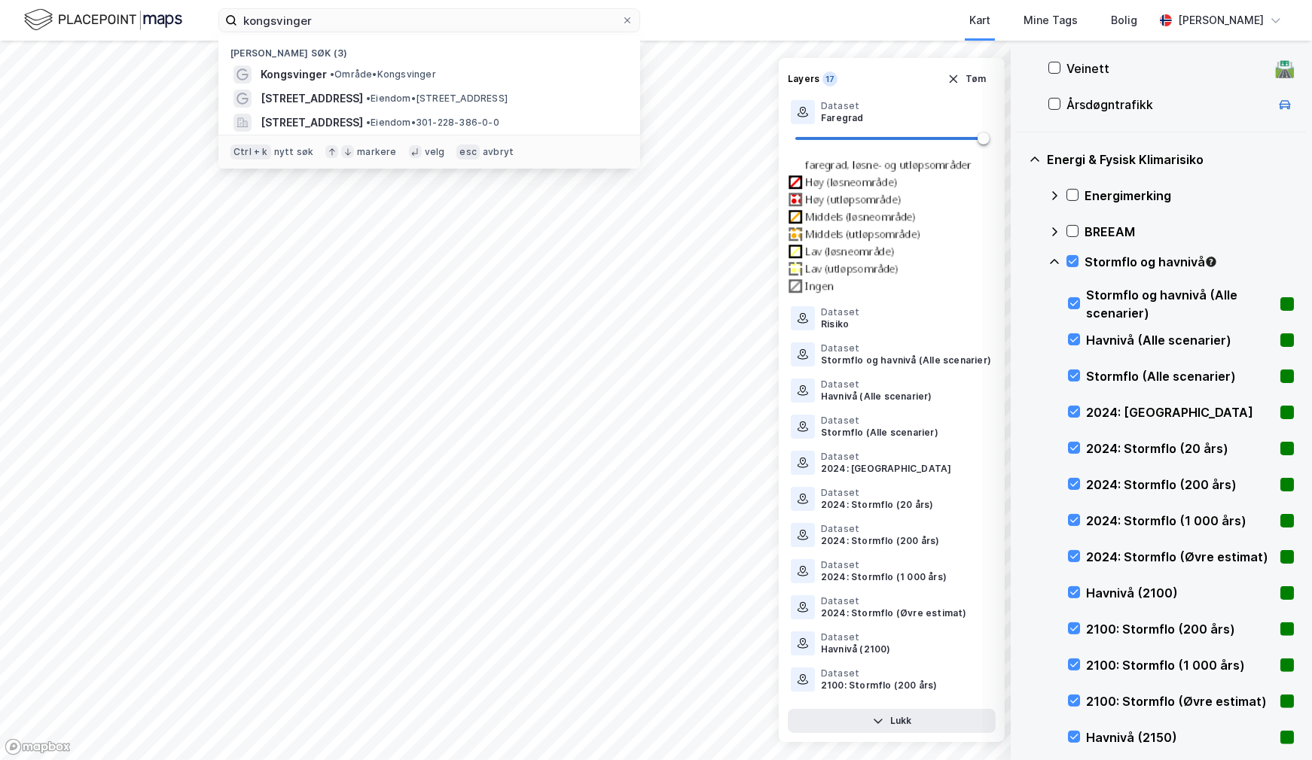
click at [357, 151] on div "markere" at bounding box center [376, 152] width 39 height 12
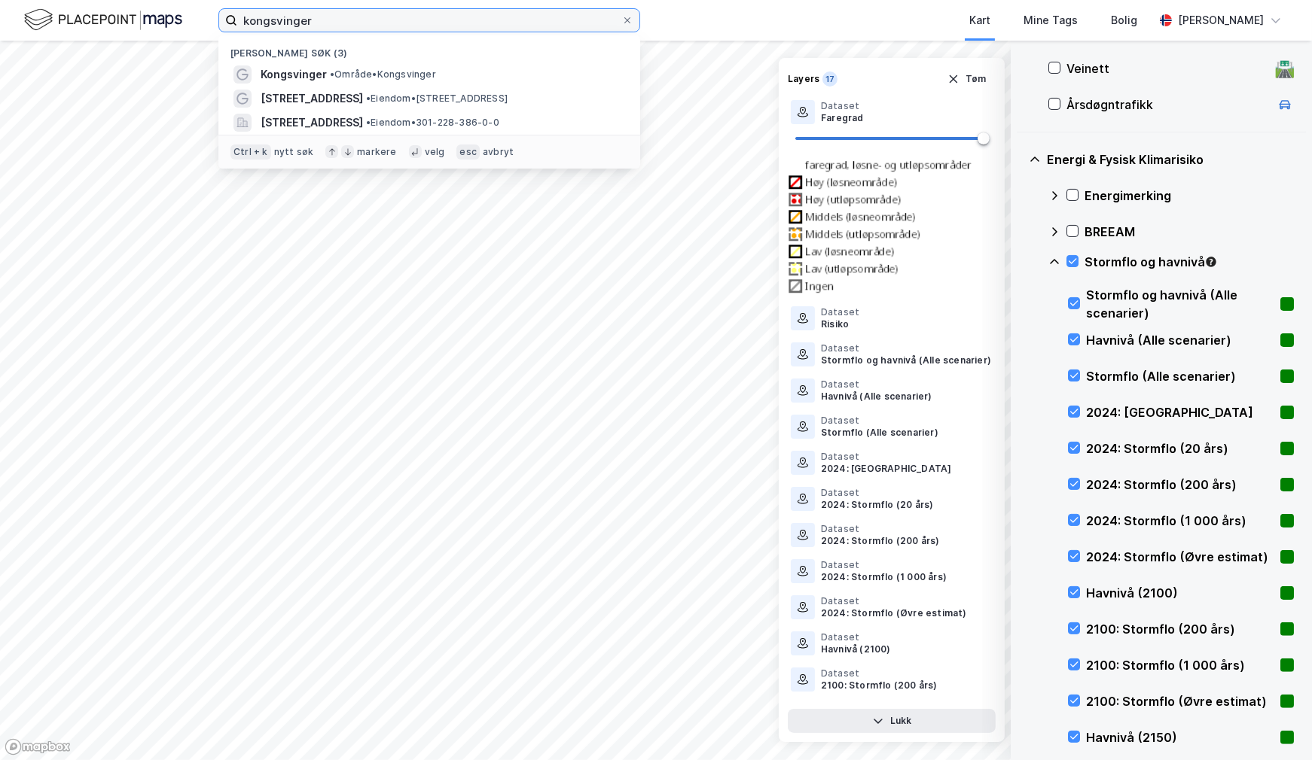
click at [398, 17] on input "kongsvinger" at bounding box center [429, 20] width 384 height 23
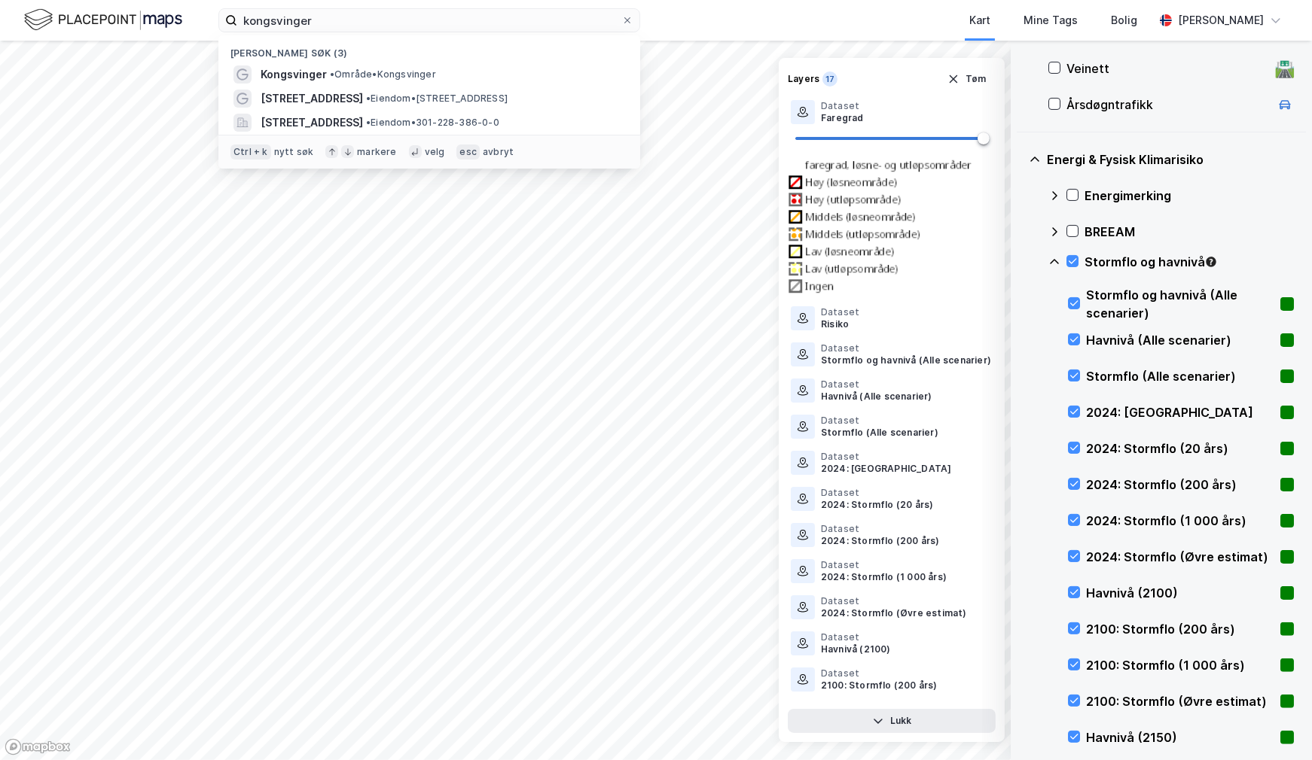
click at [720, 27] on div "Kart Mine Tags Bolig" at bounding box center [932, 20] width 441 height 41
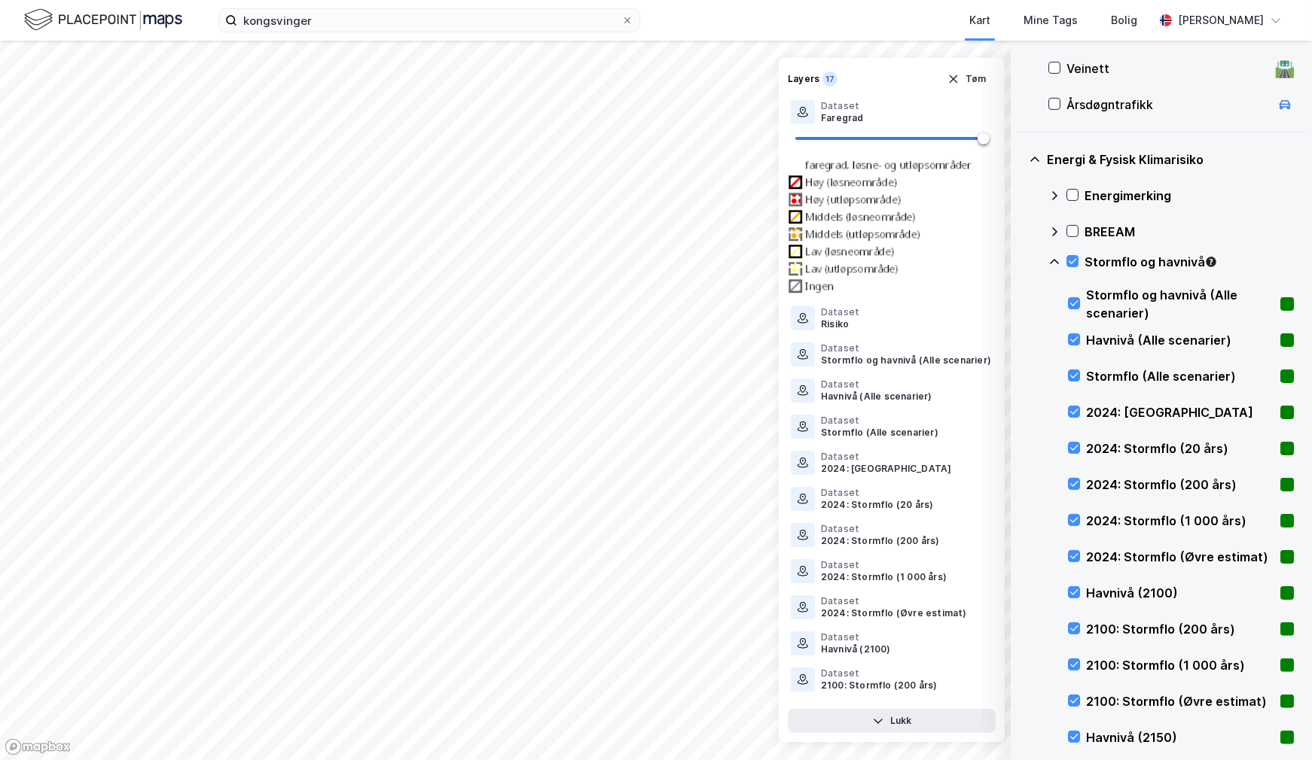
click at [154, 24] on img at bounding box center [103, 20] width 158 height 26
click at [109, 14] on img at bounding box center [103, 20] width 158 height 26
click at [34, 14] on img at bounding box center [103, 20] width 158 height 26
click at [155, 21] on img at bounding box center [103, 20] width 158 height 26
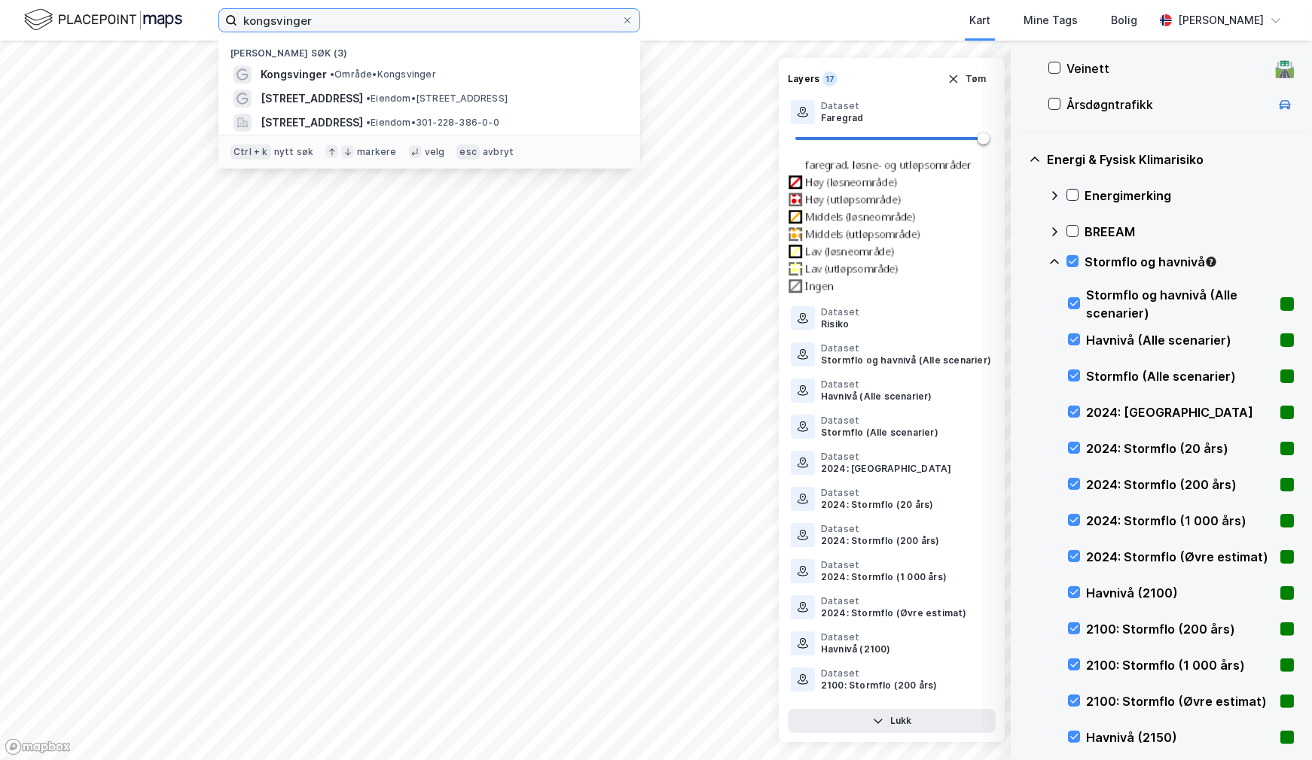
click at [323, 15] on input "kongsvinger" at bounding box center [429, 20] width 384 height 23
click at [225, 24] on icon at bounding box center [231, 20] width 12 height 12
click at [237, 24] on input "kongsvinger" at bounding box center [429, 20] width 384 height 23
click at [227, 20] on icon at bounding box center [231, 20] width 12 height 12
click at [237, 20] on input "kongsvinger" at bounding box center [429, 20] width 384 height 23
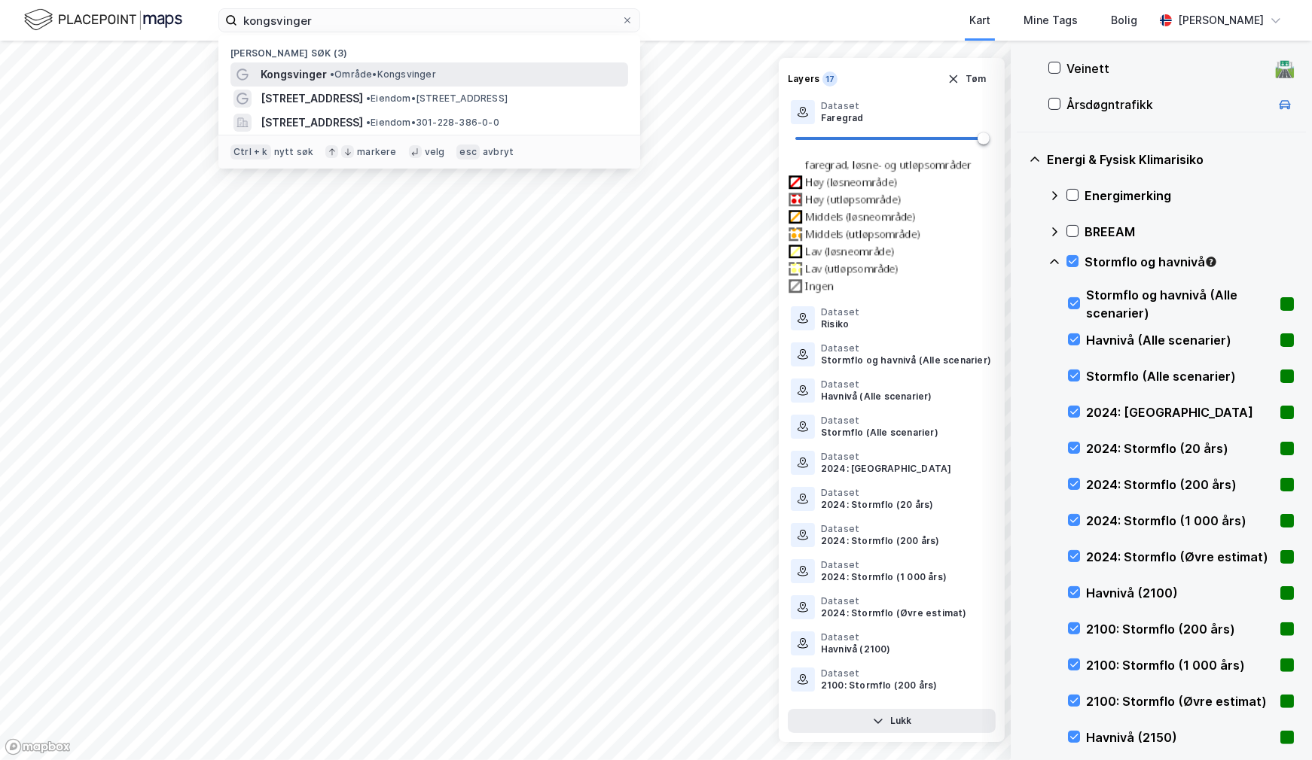
click at [291, 76] on span "Kongsvinger" at bounding box center [294, 75] width 66 height 18
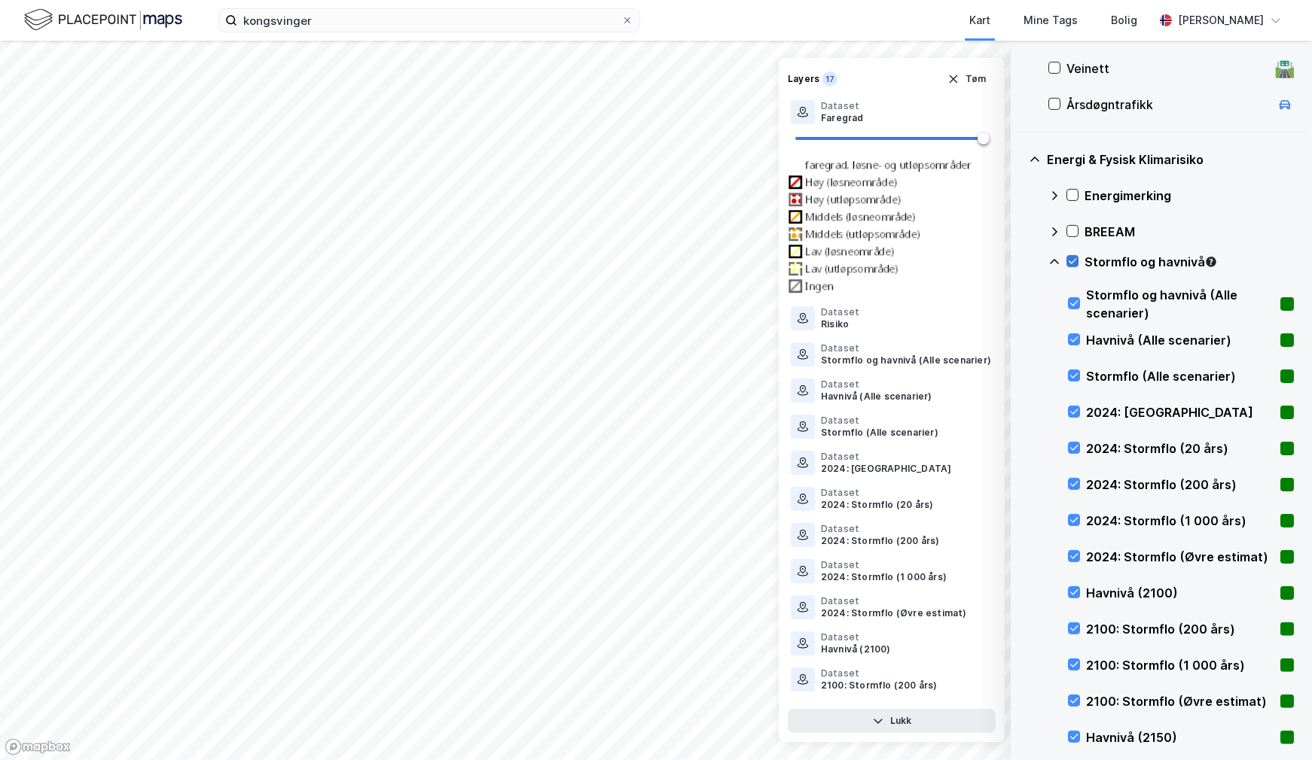
click at [1069, 259] on icon at bounding box center [1072, 261] width 11 height 11
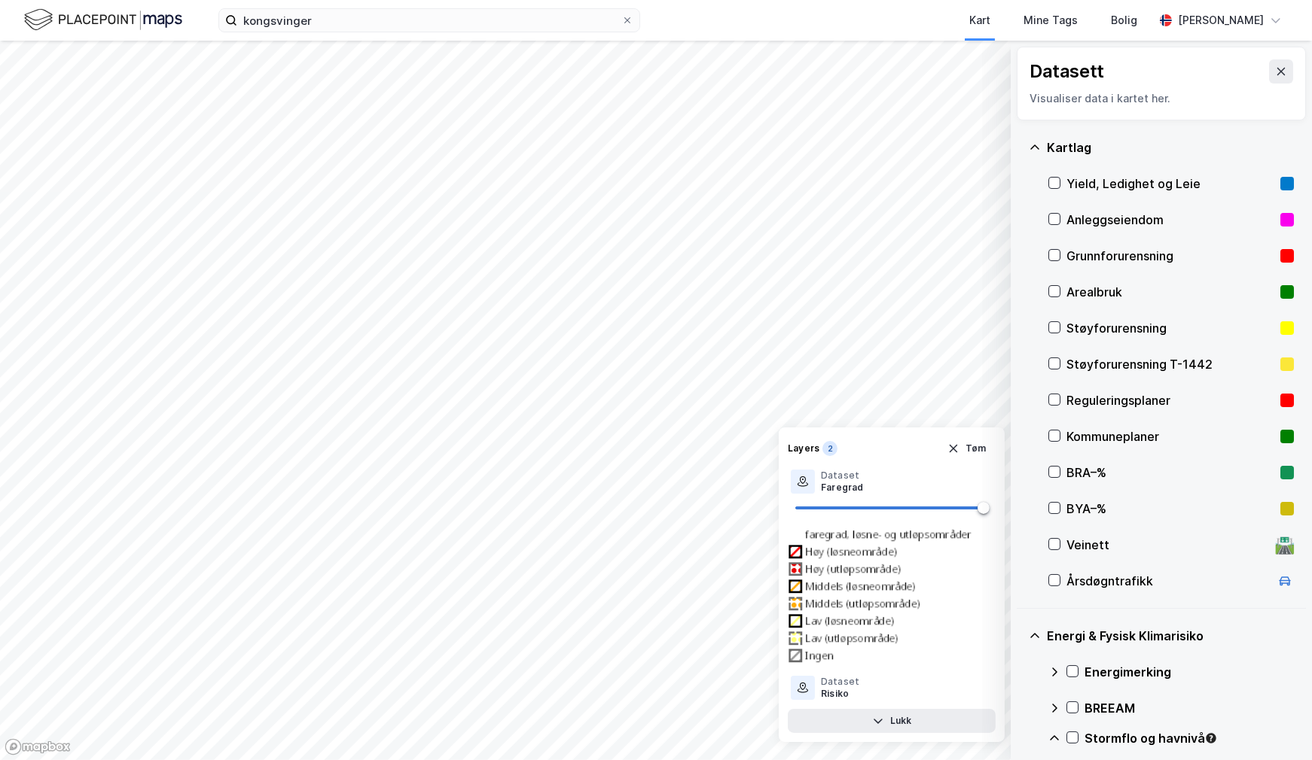
click at [1096, 182] on div "Yield, Ledighet og Leie" at bounding box center [1170, 184] width 208 height 18
click at [844, 689] on div "Risiko" at bounding box center [840, 694] width 38 height 12
click at [791, 682] on div at bounding box center [803, 688] width 24 height 24
click at [803, 648] on img at bounding box center [892, 596] width 208 height 139
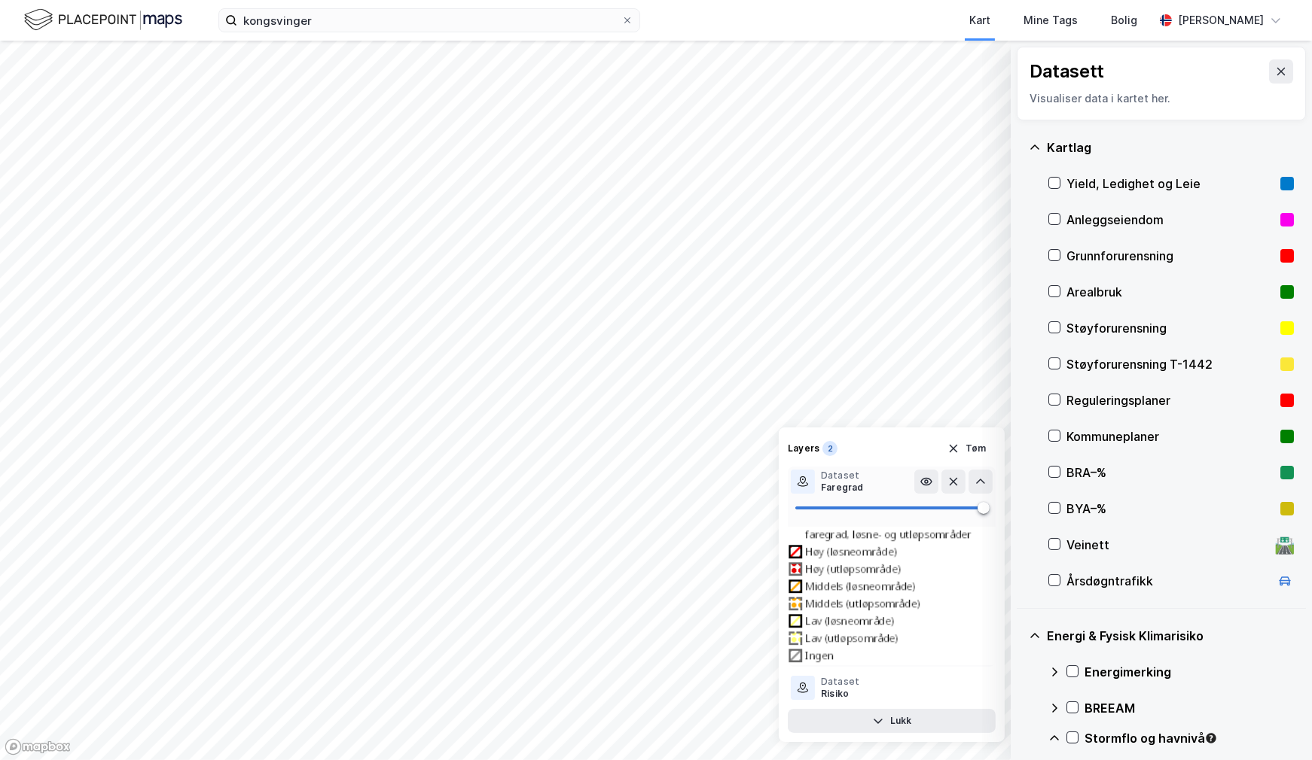
click at [837, 591] on img at bounding box center [892, 596] width 208 height 139
click at [861, 553] on img at bounding box center [892, 596] width 208 height 139
click at [982, 685] on icon at bounding box center [980, 688] width 12 height 12
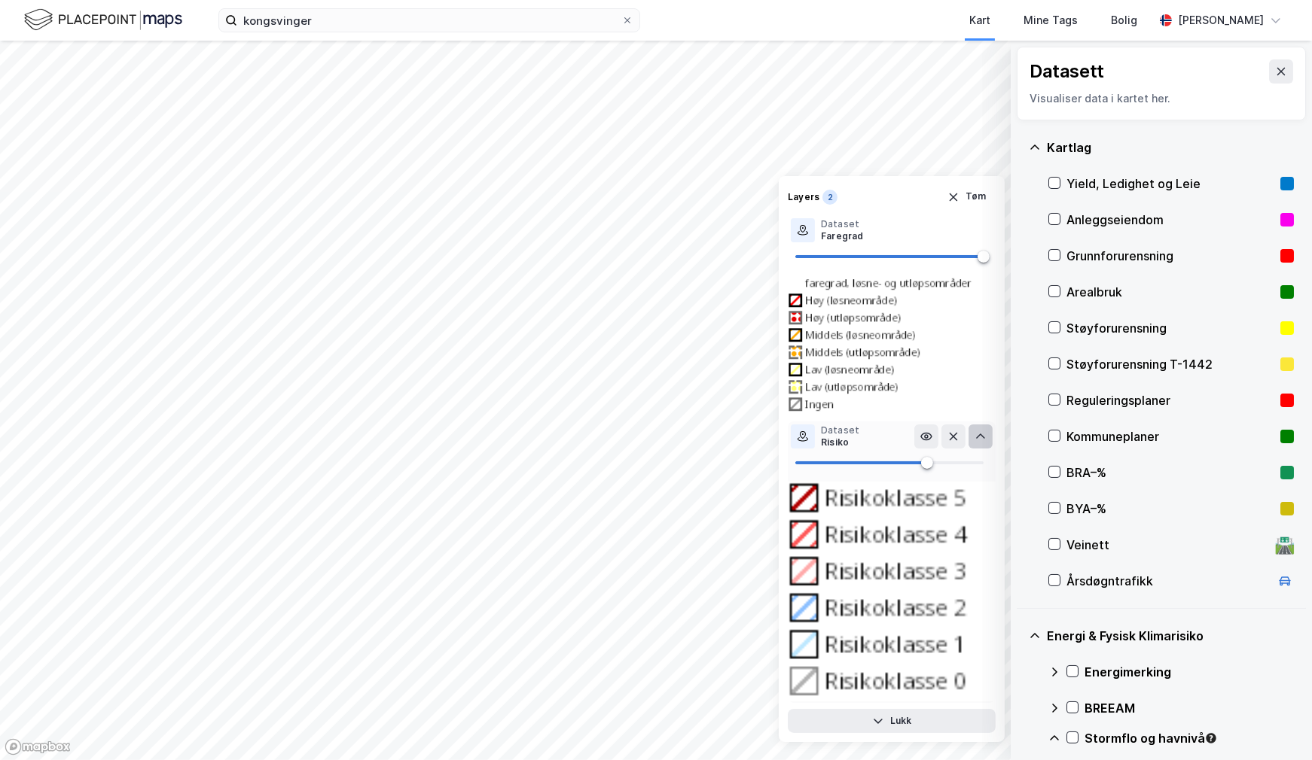
drag, startPoint x: 869, startPoint y: 492, endPoint x: 806, endPoint y: 495, distance: 63.4
click at [868, 492] on img at bounding box center [892, 592] width 208 height 220
click at [458, 467] on button "Legg til liste" at bounding box center [421, 465] width 96 height 24
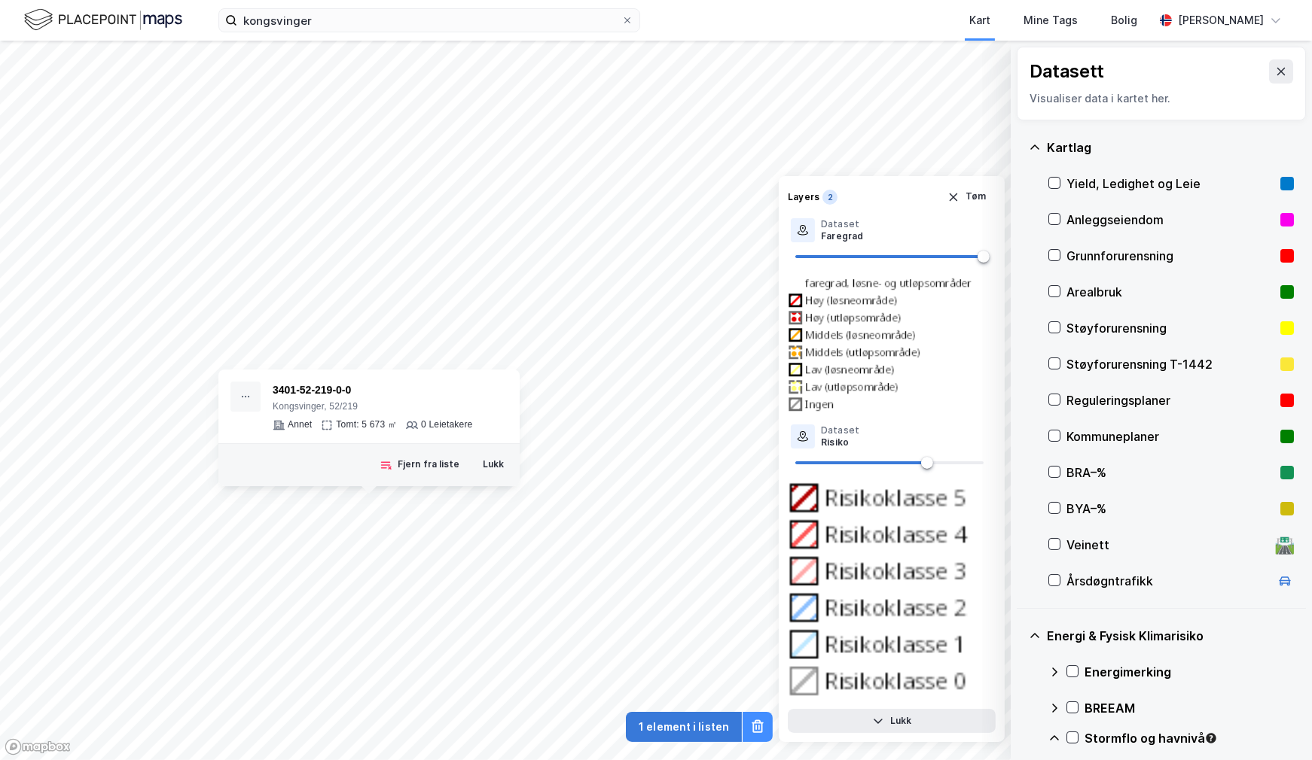
click at [707, 733] on button "1 element i listen" at bounding box center [684, 727] width 116 height 30
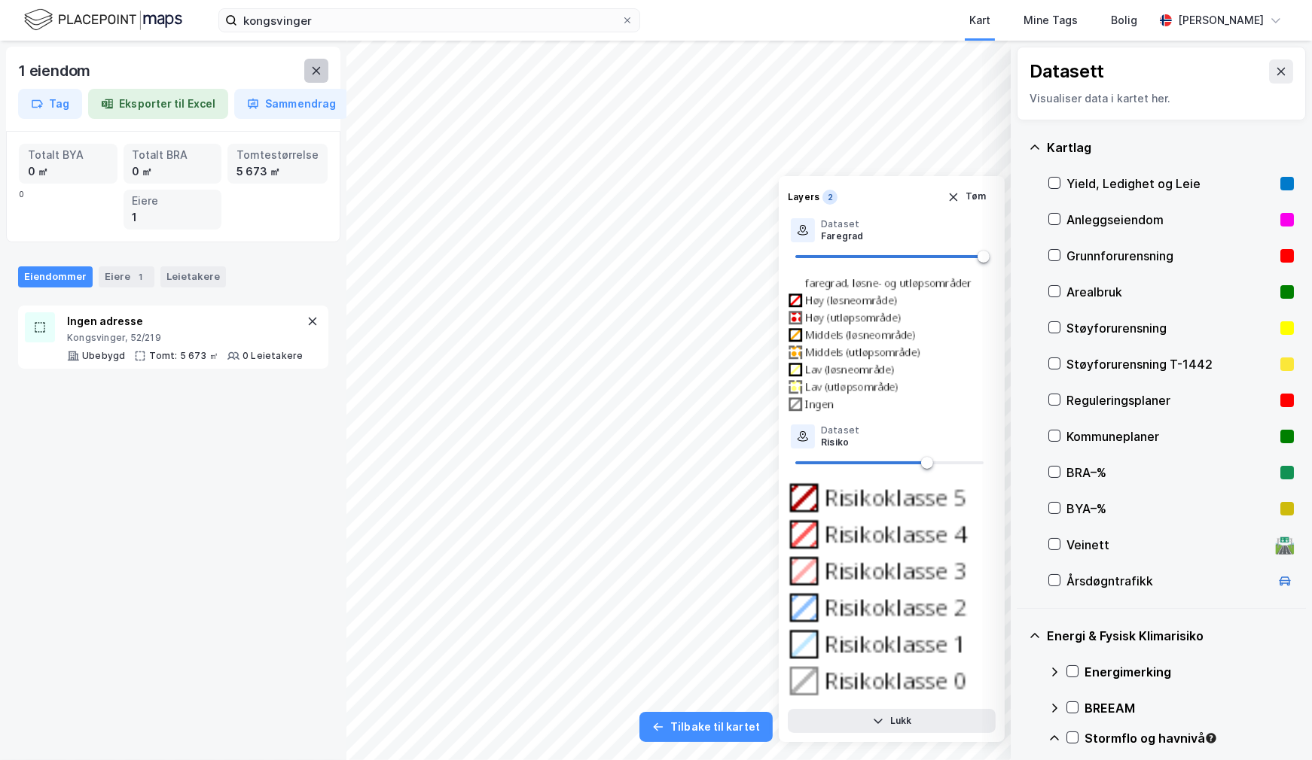
click at [306, 67] on button at bounding box center [316, 71] width 24 height 24
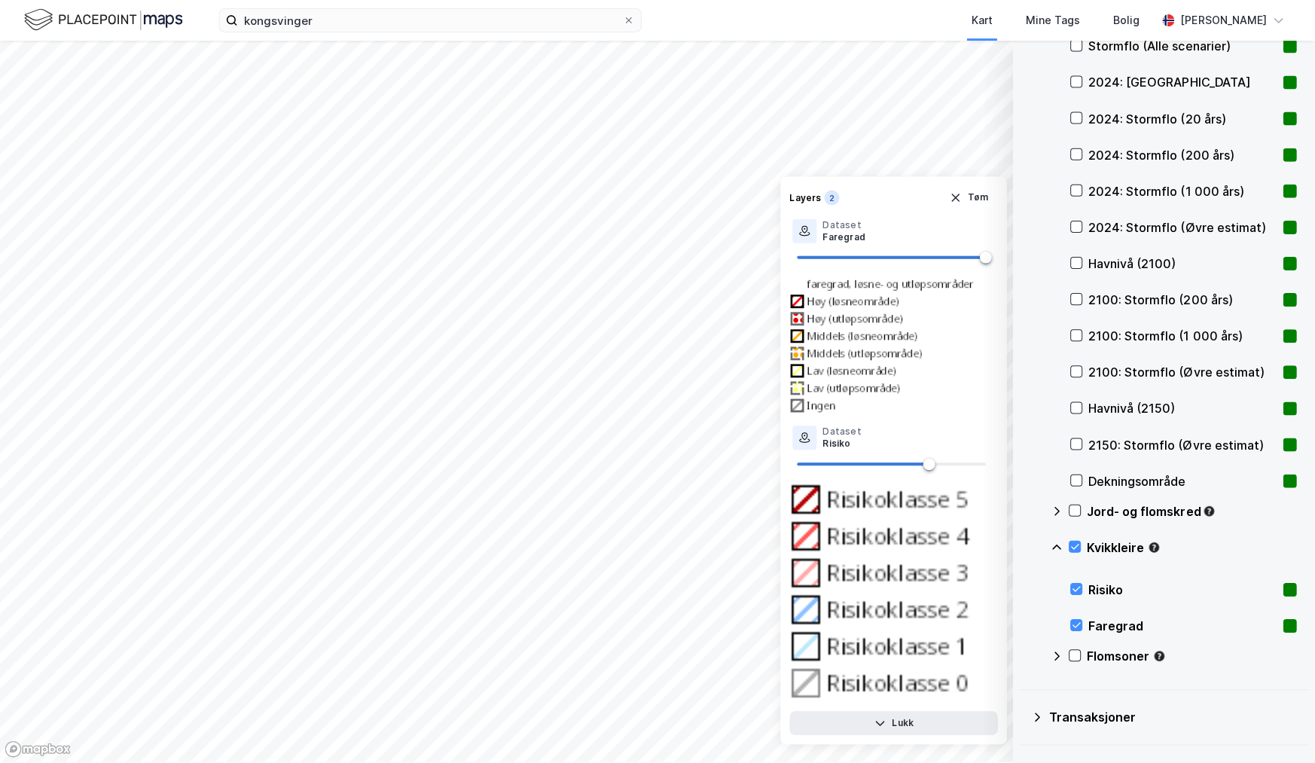
scroll to position [850, 0]
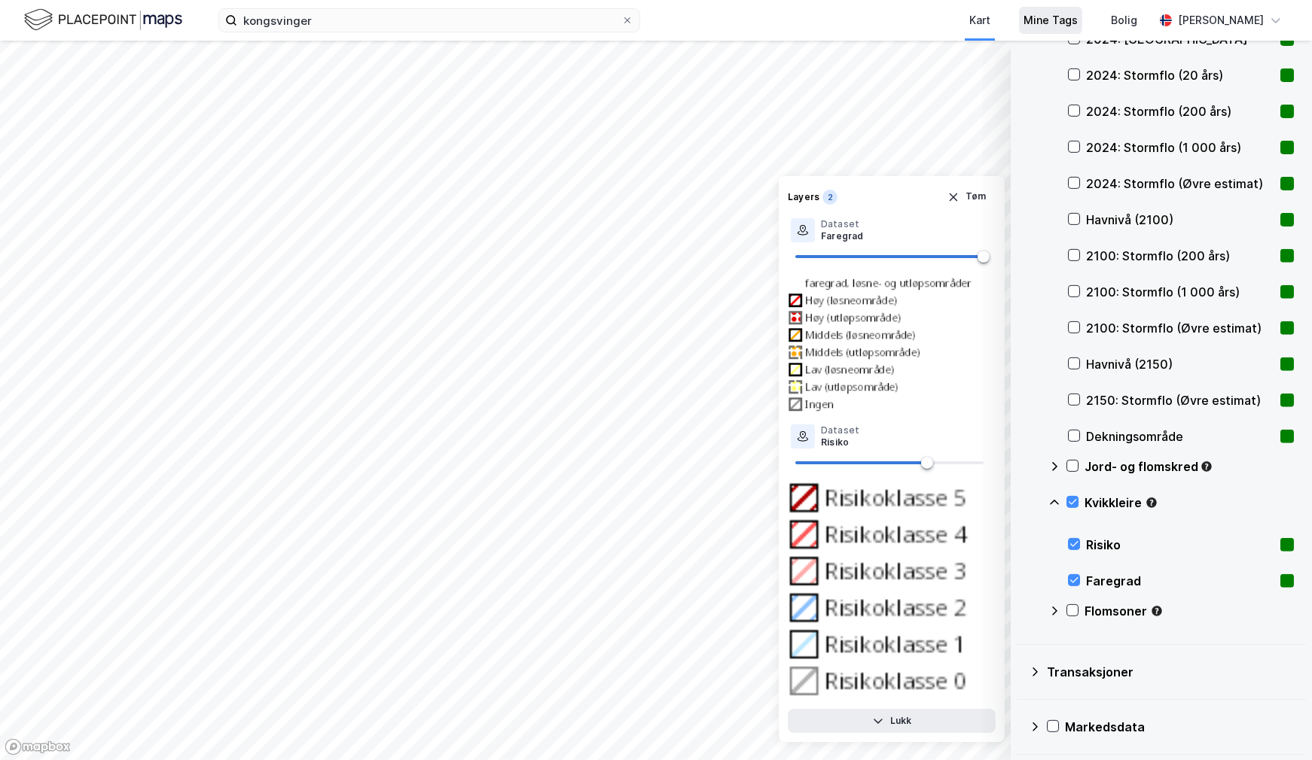
click at [1077, 23] on div "Mine Tags" at bounding box center [1050, 20] width 54 height 18
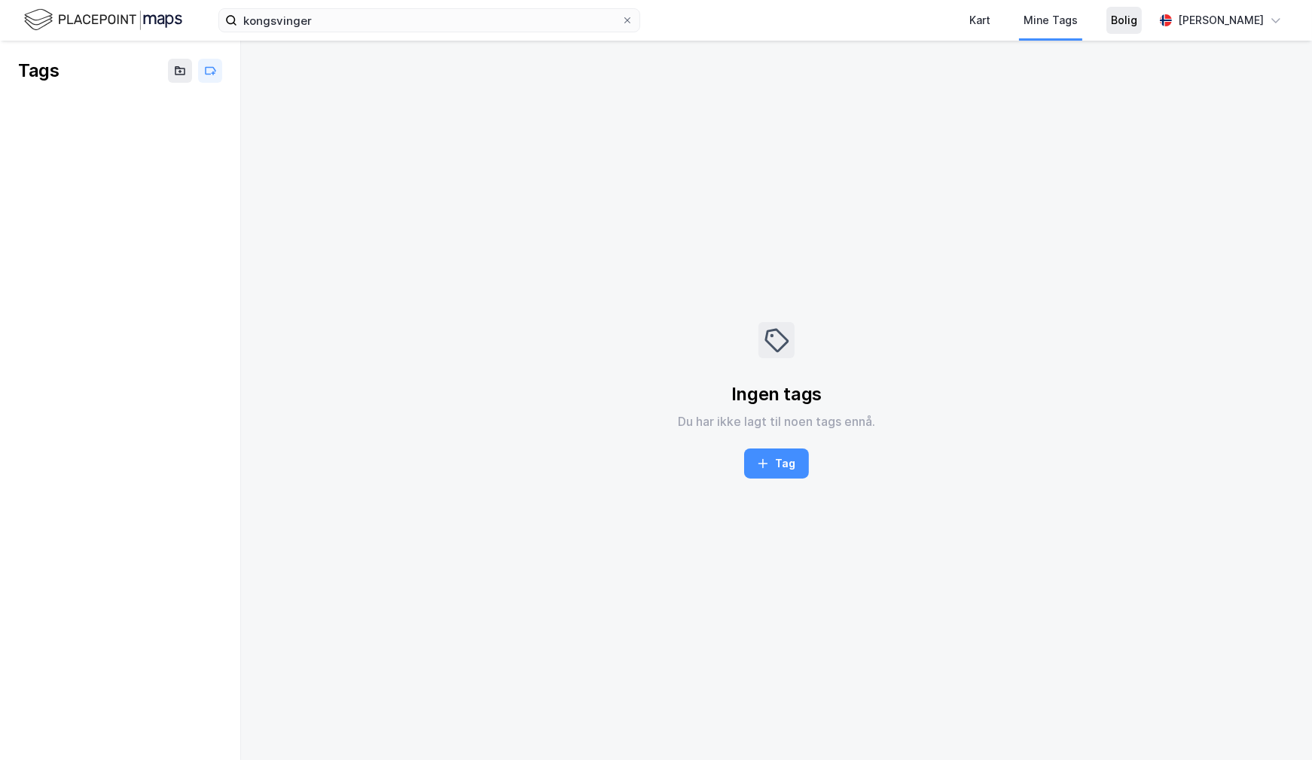
click at [1129, 20] on div "Bolig" at bounding box center [1124, 20] width 26 height 18
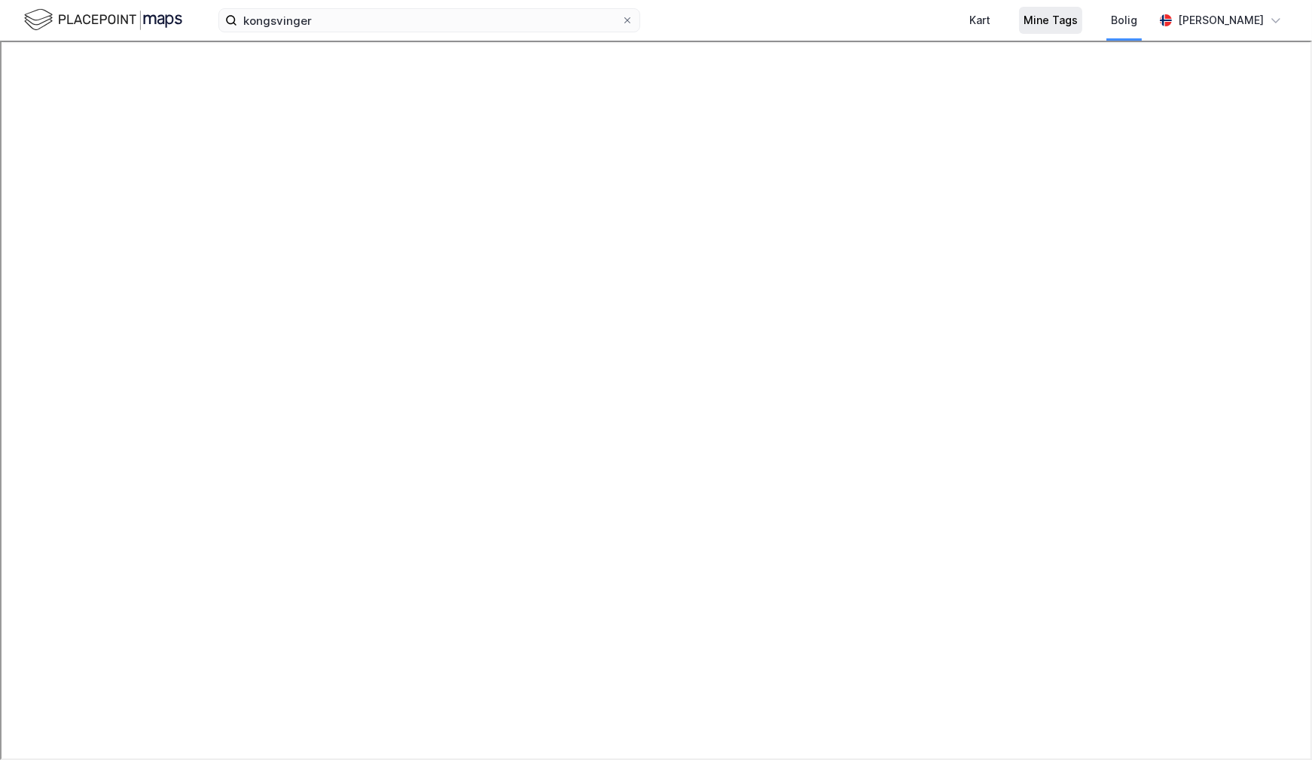
click at [1056, 12] on div "Mine Tags" at bounding box center [1050, 20] width 54 height 18
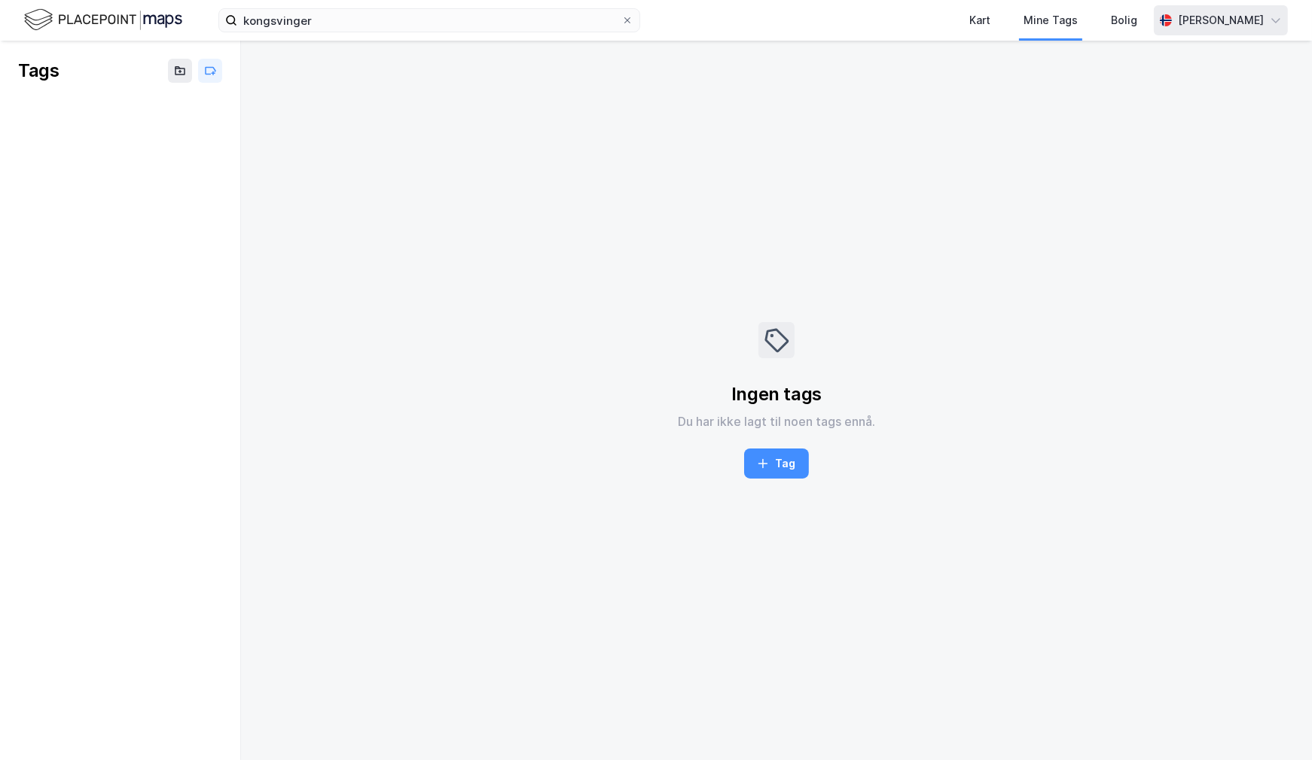
click at [1223, 23] on div "[PERSON_NAME]" at bounding box center [1221, 20] width 86 height 18
click at [1204, 26] on div "[PERSON_NAME]" at bounding box center [1221, 20] width 86 height 18
drag, startPoint x: 993, startPoint y: 27, endPoint x: 976, endPoint y: 28, distance: 17.3
click at [993, 27] on div "Kart" at bounding box center [982, 20] width 21 height 18
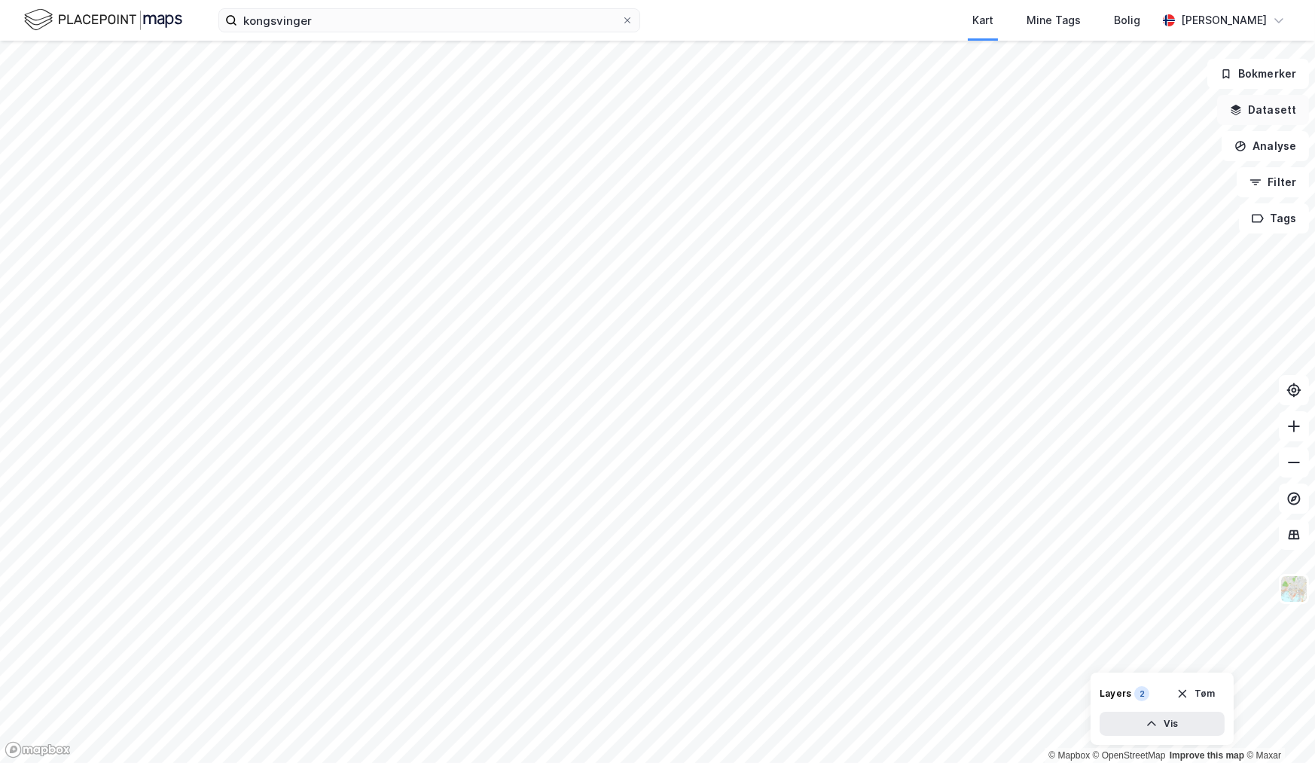
click at [1291, 110] on button "Datasett" at bounding box center [1263, 110] width 92 height 30
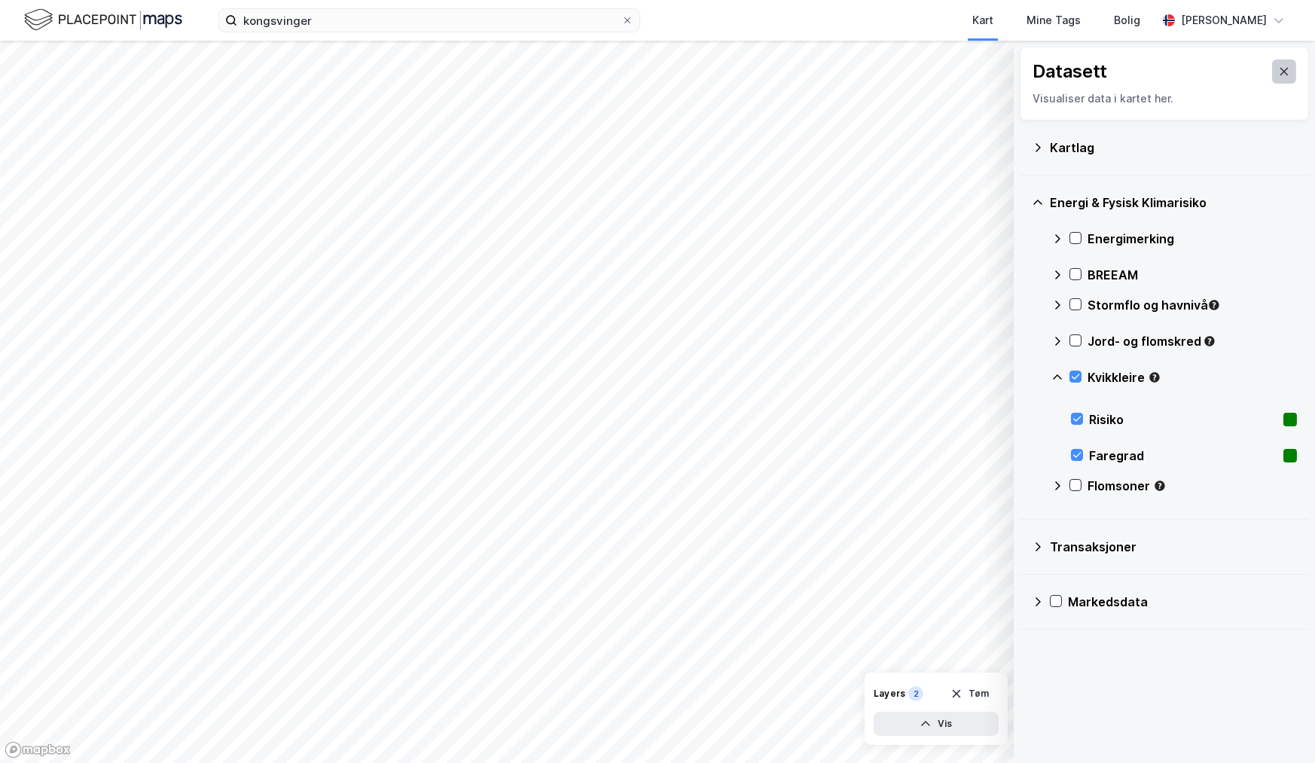
click at [1278, 67] on icon at bounding box center [1284, 72] width 12 height 12
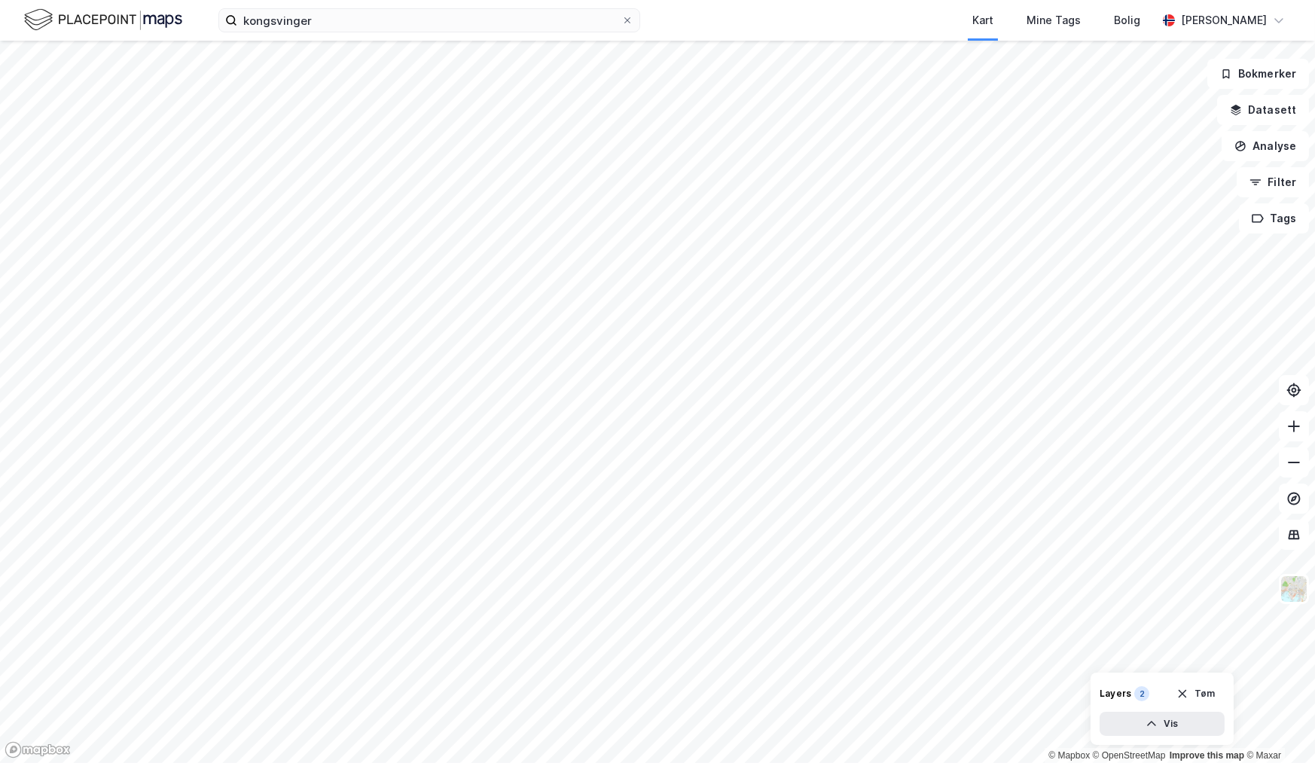
click at [148, 16] on img at bounding box center [103, 20] width 158 height 26
click at [93, 22] on img at bounding box center [103, 20] width 158 height 26
click at [47, 20] on img at bounding box center [103, 20] width 158 height 26
click at [230, 23] on icon at bounding box center [231, 20] width 12 height 12
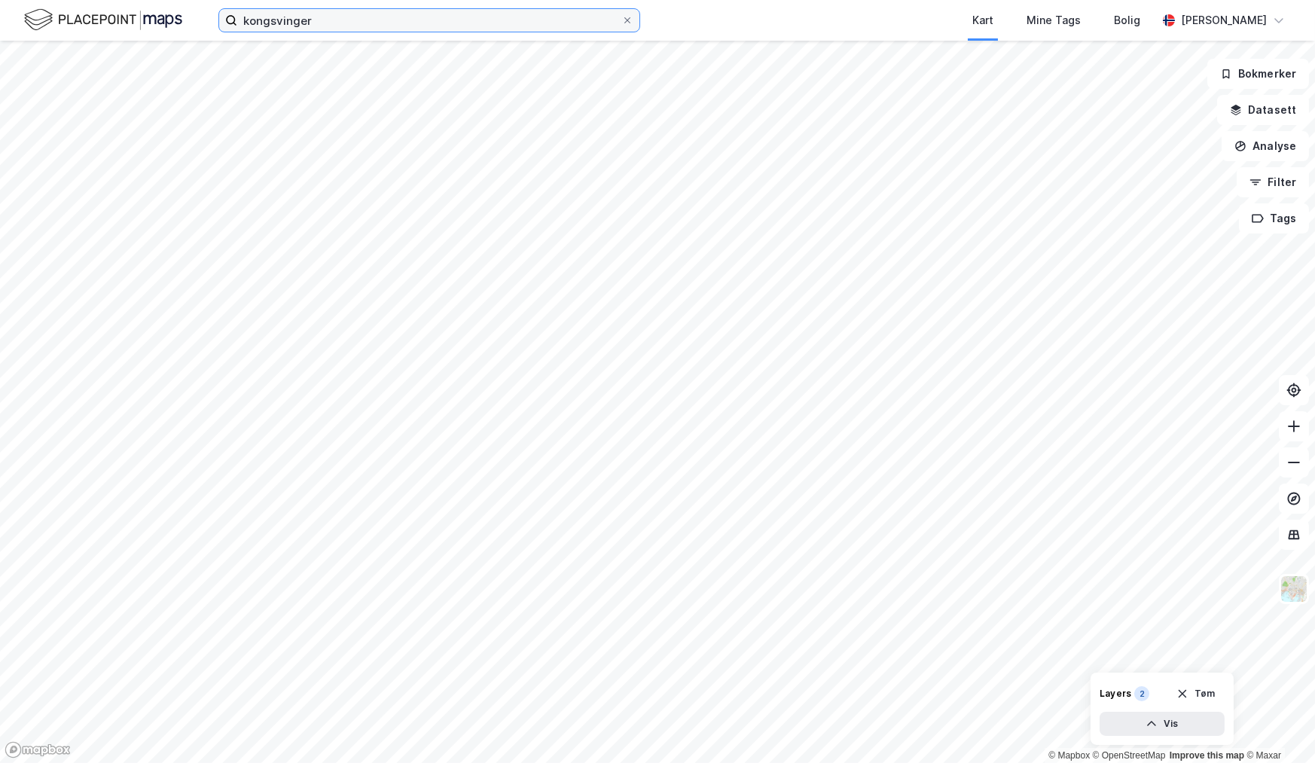
click at [237, 23] on input "kongsvinger" at bounding box center [429, 20] width 384 height 23
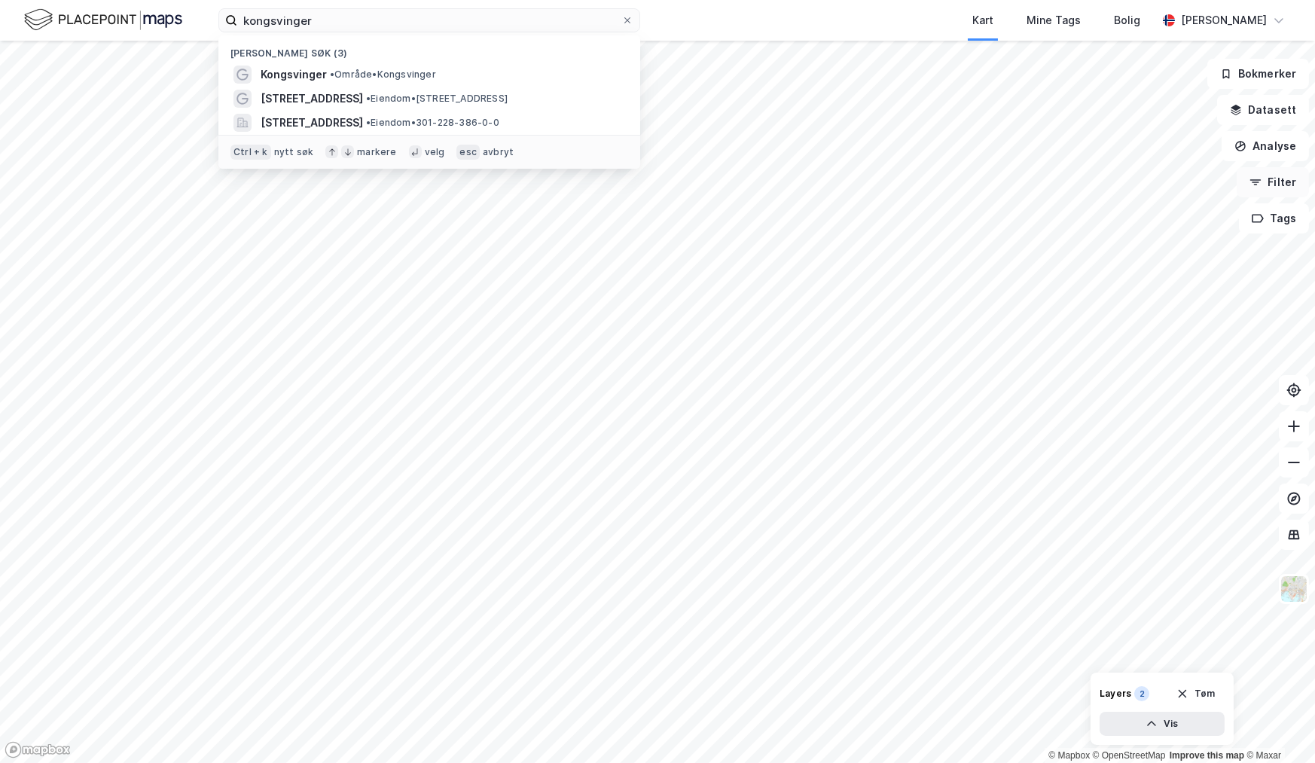
click at [1283, 184] on button "Filter" at bounding box center [1272, 182] width 72 height 30
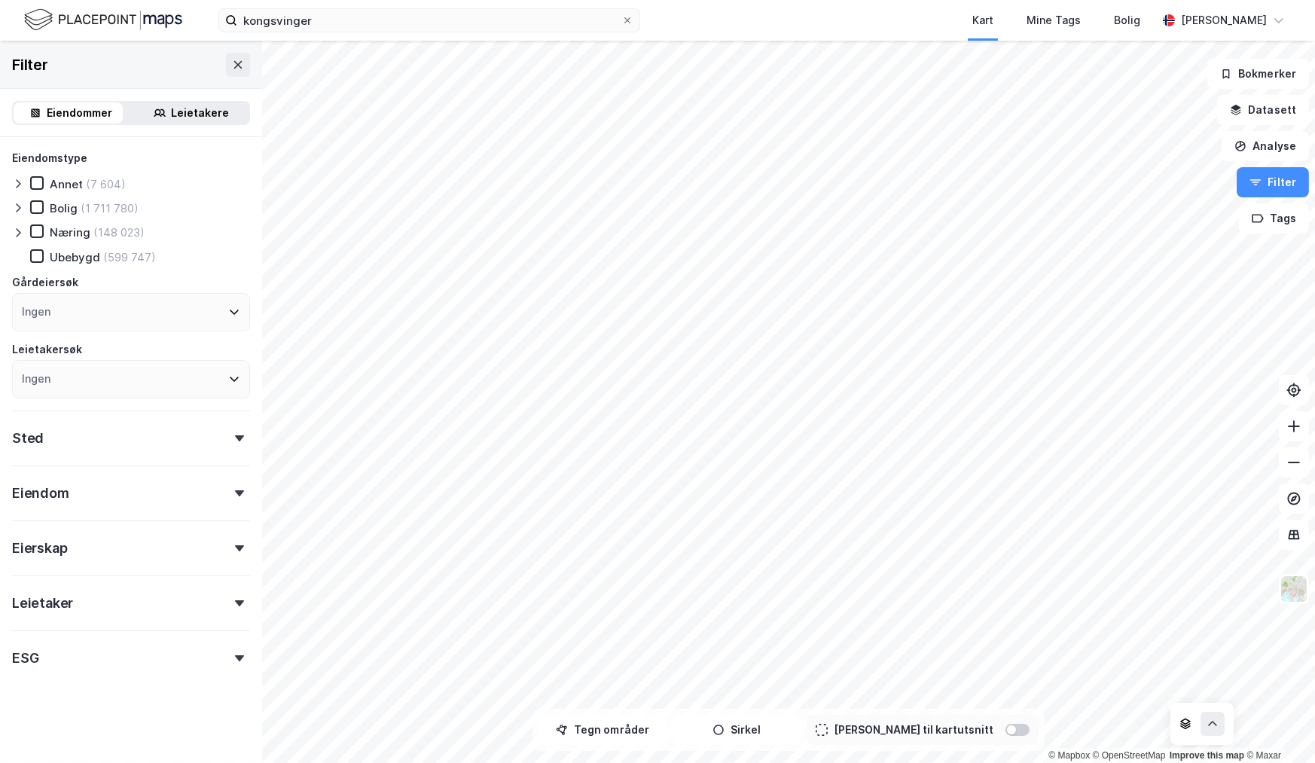
click at [235, 439] on icon at bounding box center [239, 438] width 9 height 6
click at [235, 438] on icon at bounding box center [239, 438] width 9 height 6
click at [181, 112] on div "Leietakere" at bounding box center [201, 113] width 58 height 18
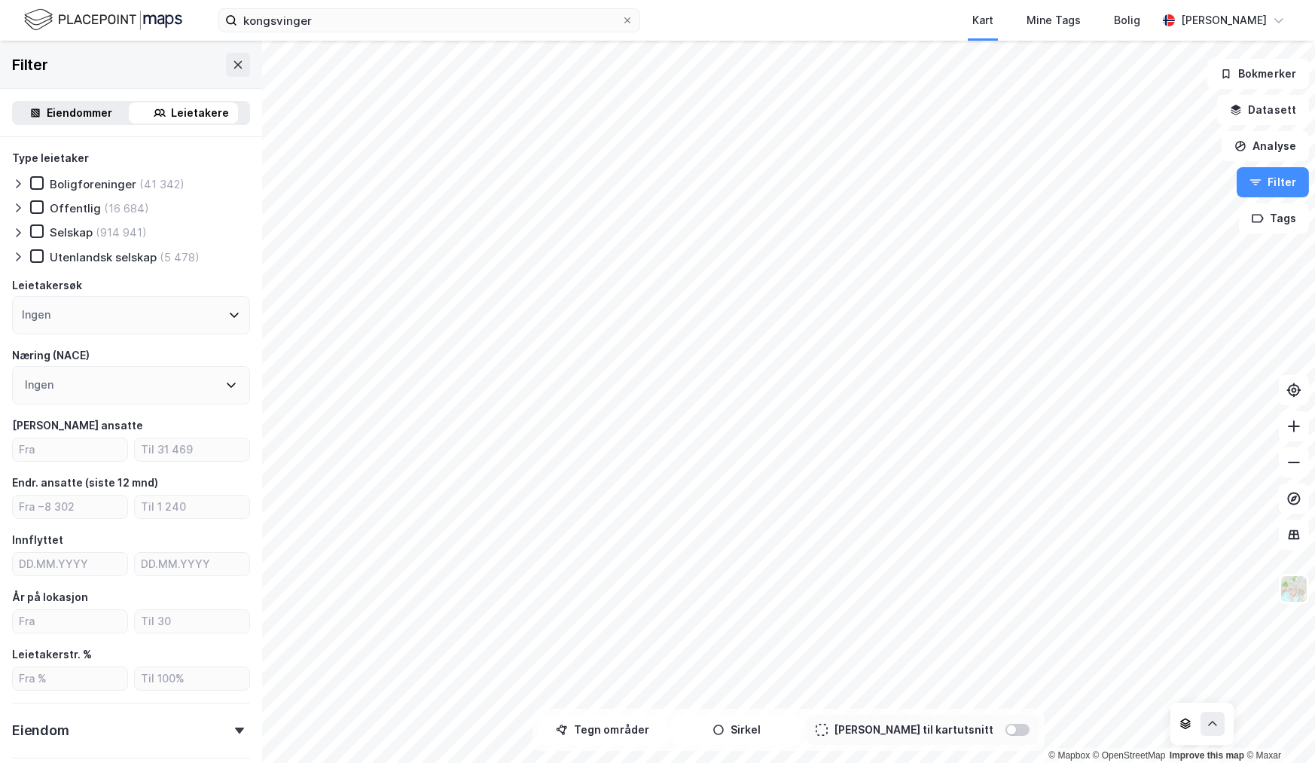
click at [89, 109] on div "Eiendommer" at bounding box center [80, 113] width 66 height 18
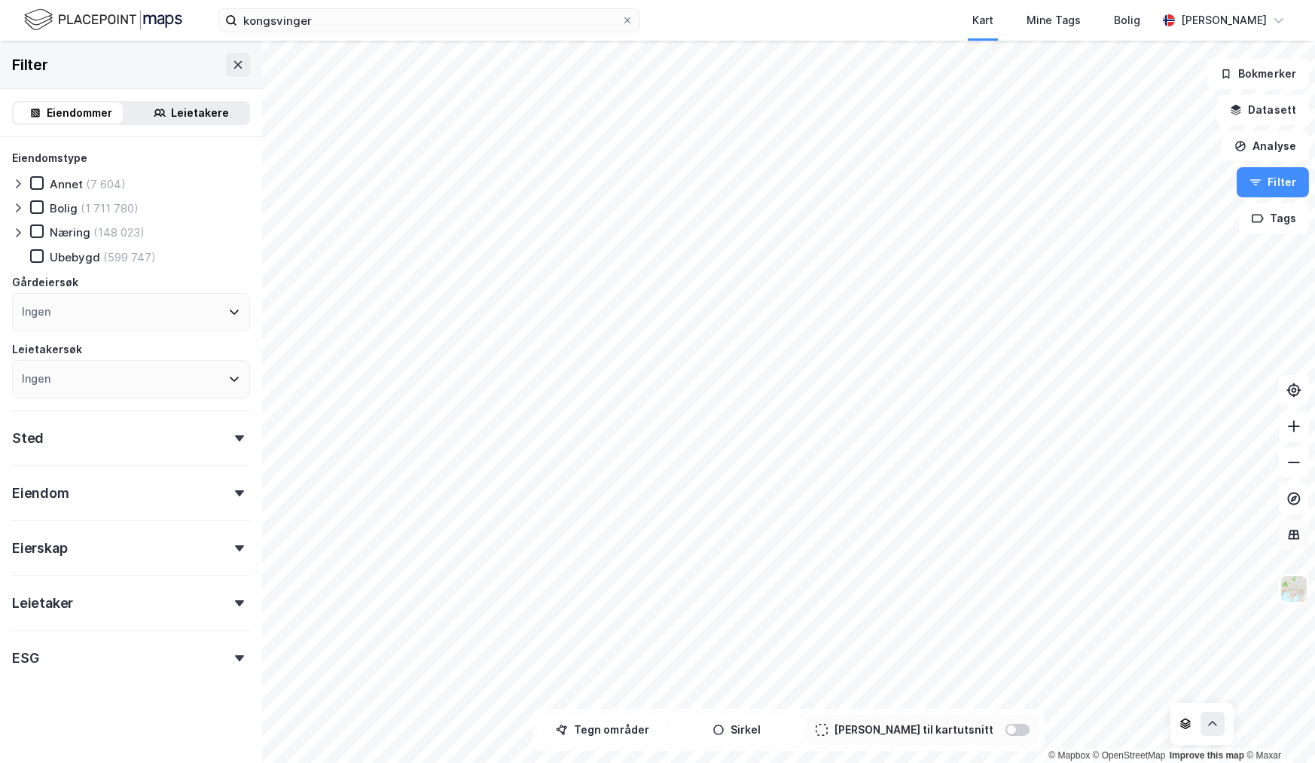
click at [1300, 529] on icon at bounding box center [1293, 534] width 15 height 15
click at [1265, 118] on button "Datasett" at bounding box center [1263, 110] width 92 height 30
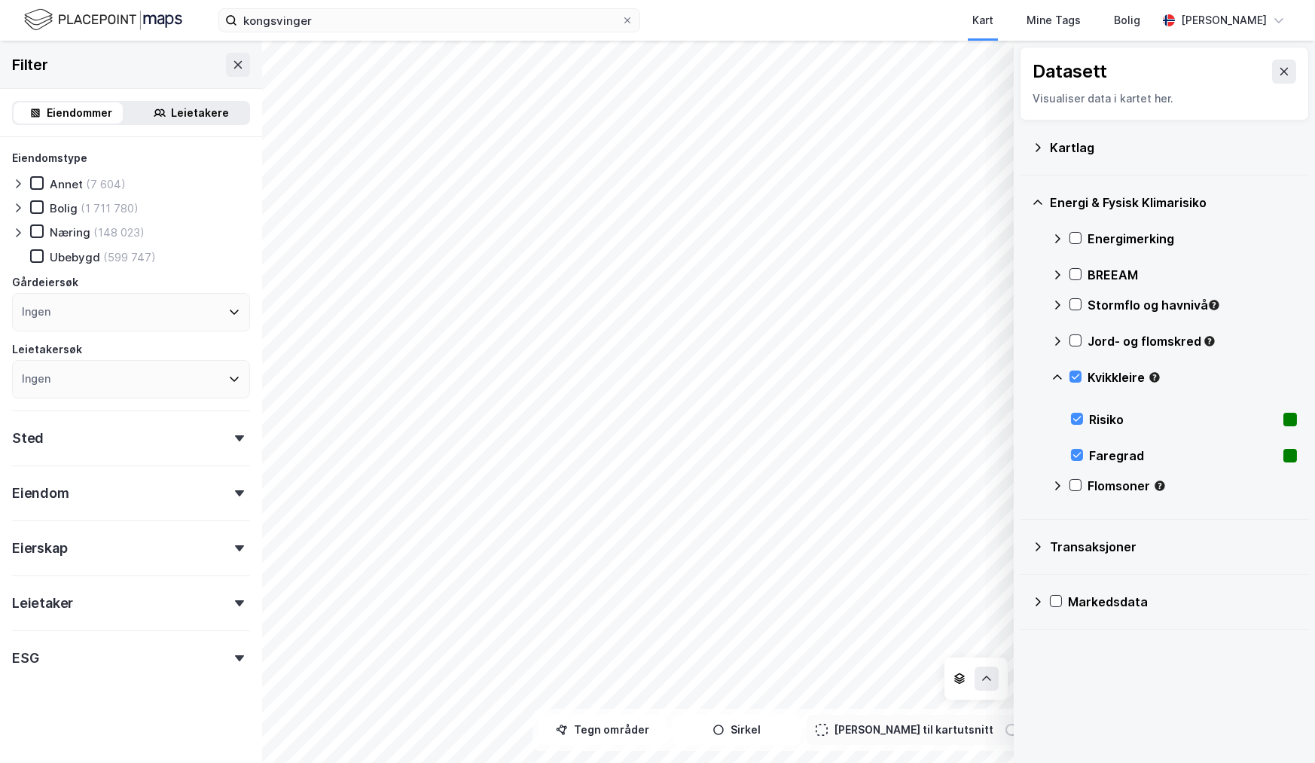
click at [1265, 118] on div "Datasett Visualiser data i kartet her." at bounding box center [1163, 84] width 289 height 74
click at [996, 676] on button at bounding box center [986, 678] width 24 height 24
click at [978, 573] on button "Tøm" at bounding box center [969, 576] width 58 height 24
click at [1278, 73] on icon at bounding box center [1284, 72] width 12 height 12
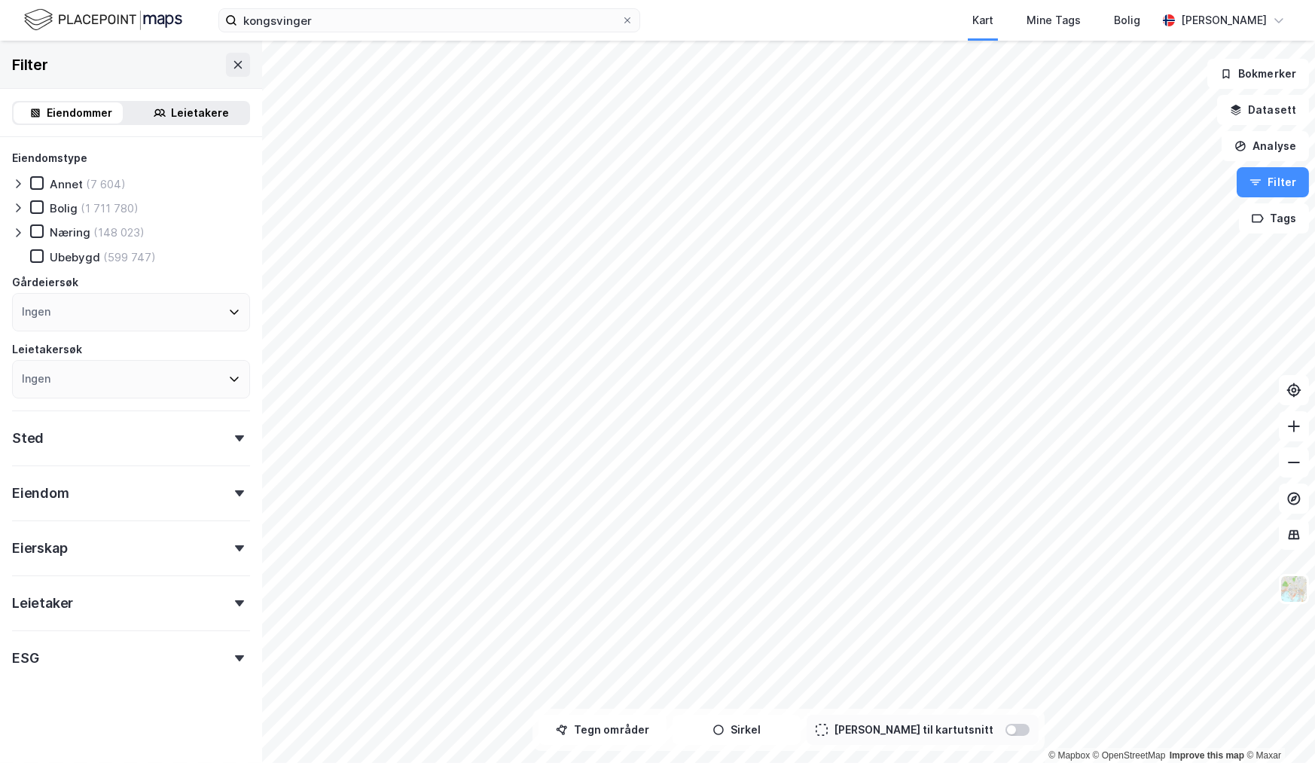
click at [1005, 727] on div at bounding box center [1017, 730] width 24 height 12
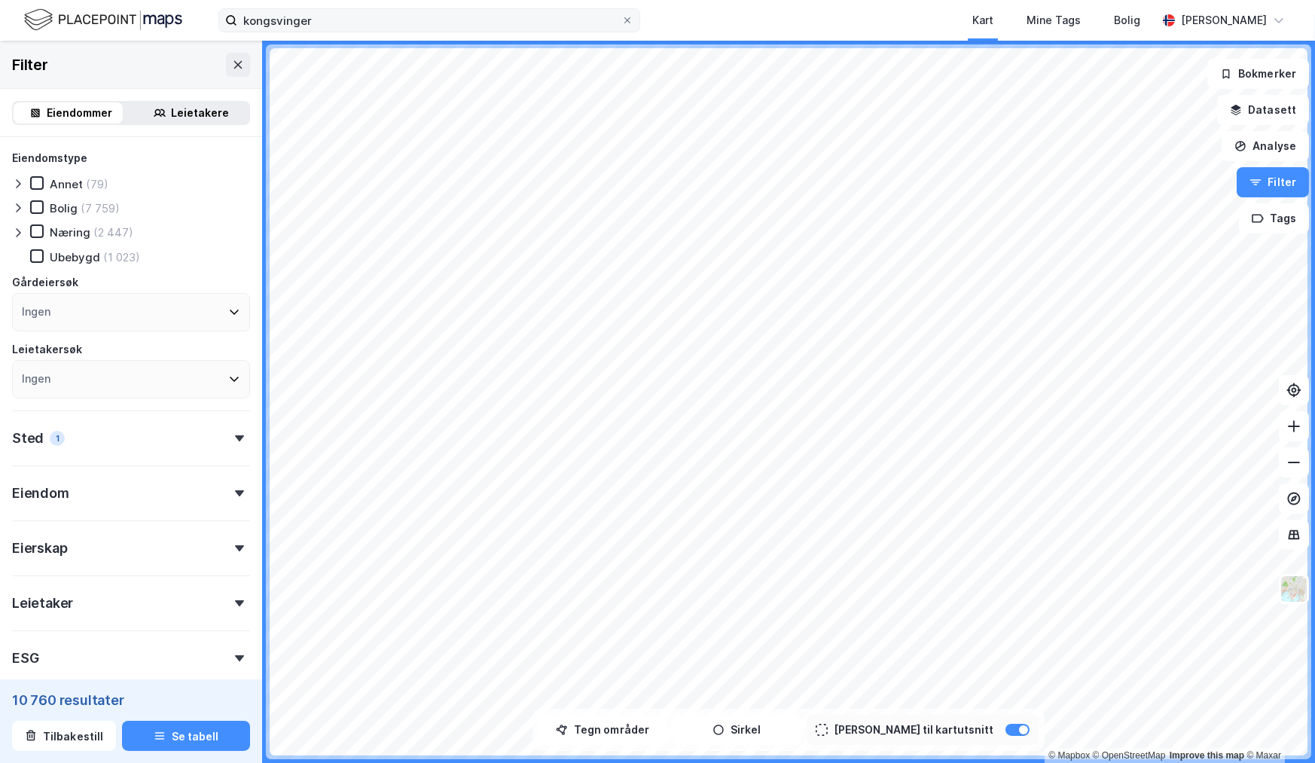
click at [232, 20] on icon at bounding box center [231, 20] width 12 height 12
click at [237, 20] on input "kongsvinger" at bounding box center [429, 20] width 384 height 23
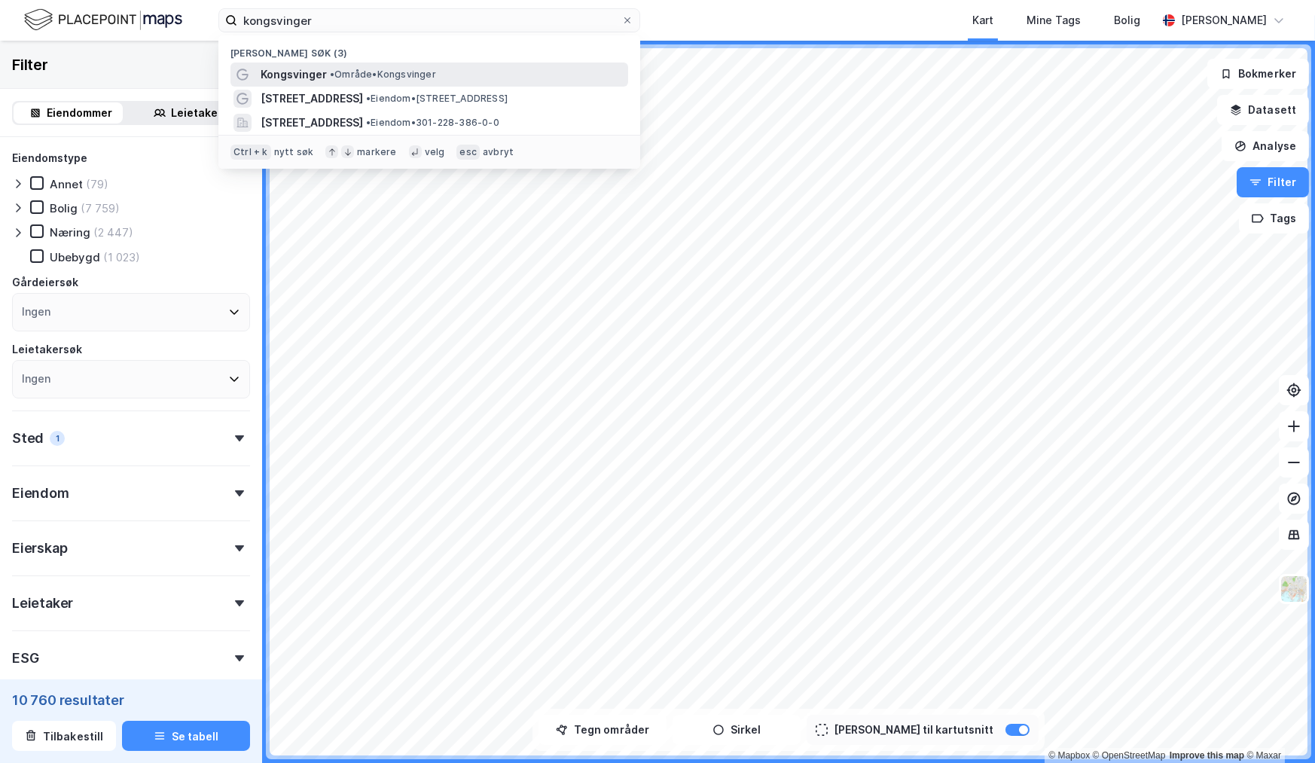
click at [285, 64] on div "Kongsvinger • Område • [GEOGRAPHIC_DATA]" at bounding box center [429, 74] width 398 height 24
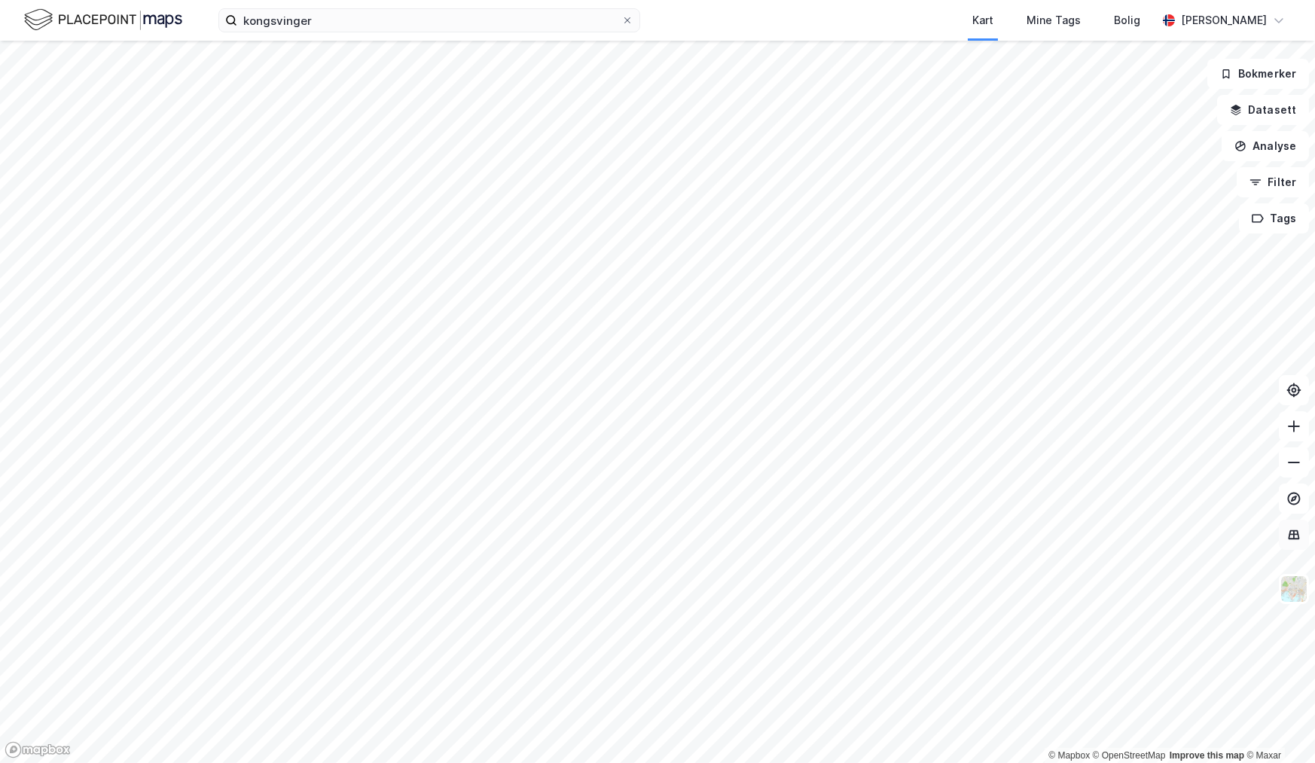
click at [1302, 538] on button at bounding box center [1293, 535] width 30 height 30
click at [1282, 215] on button "Tags" at bounding box center [1274, 218] width 70 height 30
click at [1283, 501] on button at bounding box center [1293, 498] width 30 height 30
click at [1281, 197] on button "Filter" at bounding box center [1272, 182] width 72 height 30
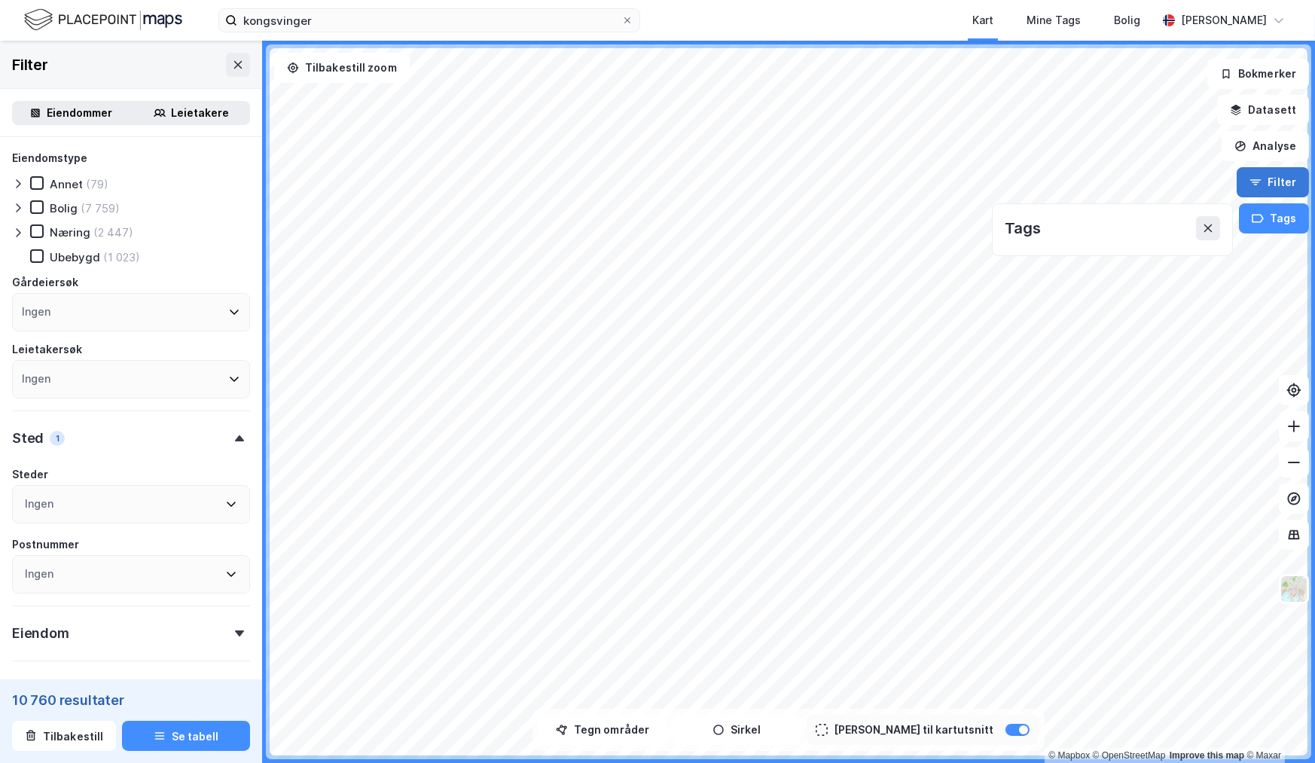
click at [1278, 182] on button "Filter" at bounding box center [1272, 182] width 72 height 30
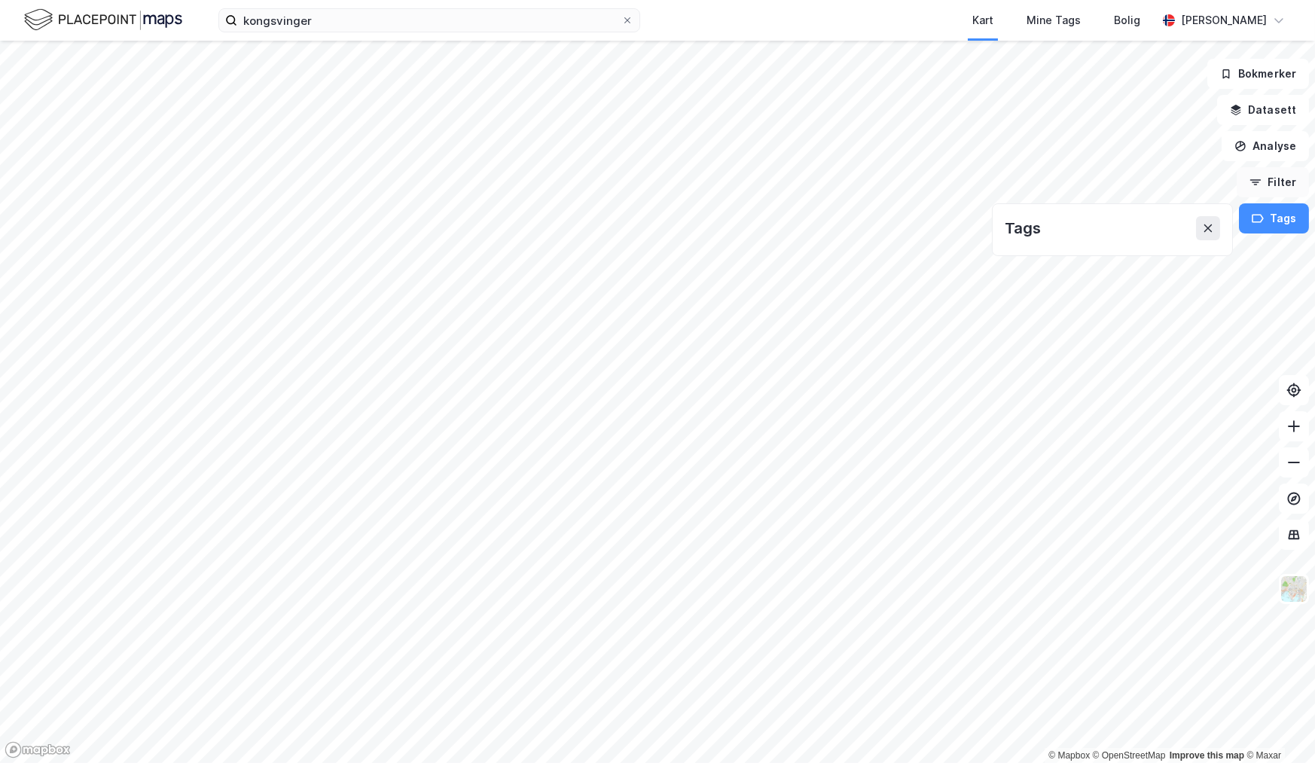
click at [1285, 188] on button "Filter" at bounding box center [1272, 182] width 72 height 30
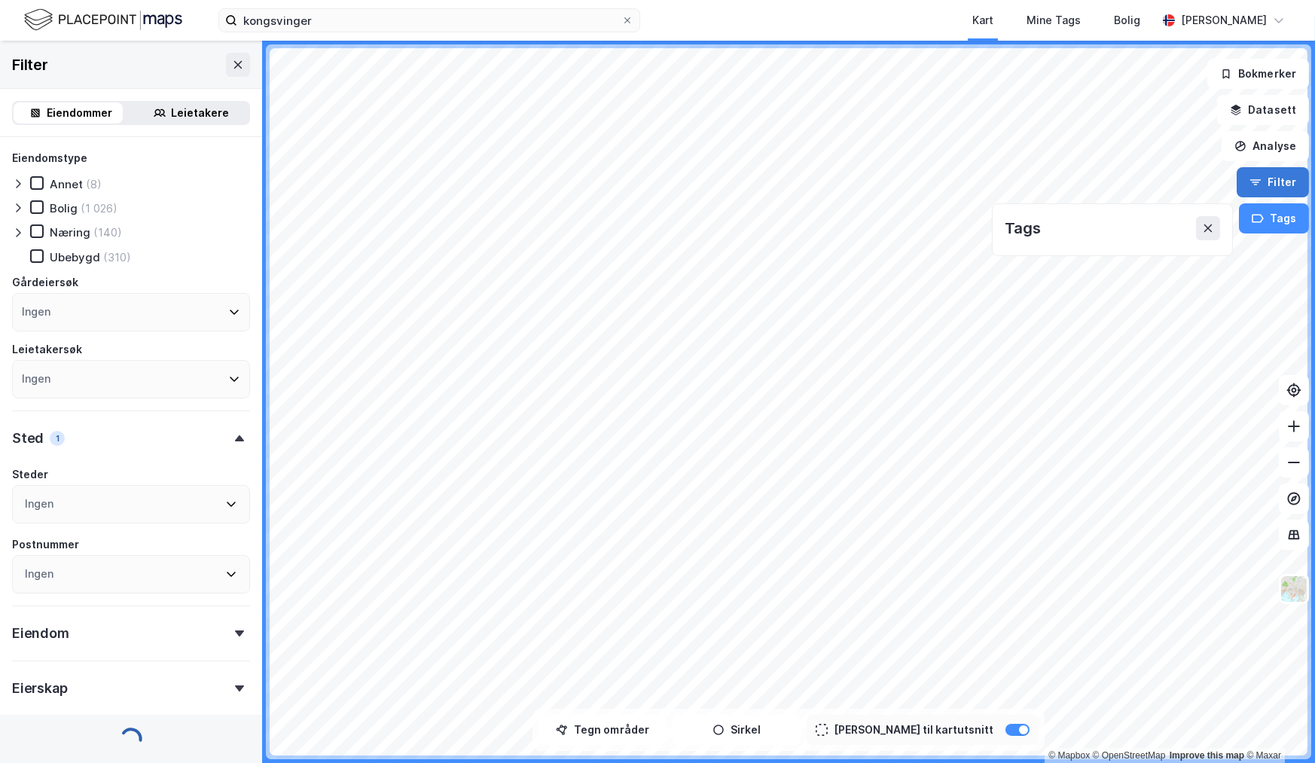
click at [1288, 169] on button "Filter" at bounding box center [1272, 182] width 72 height 30
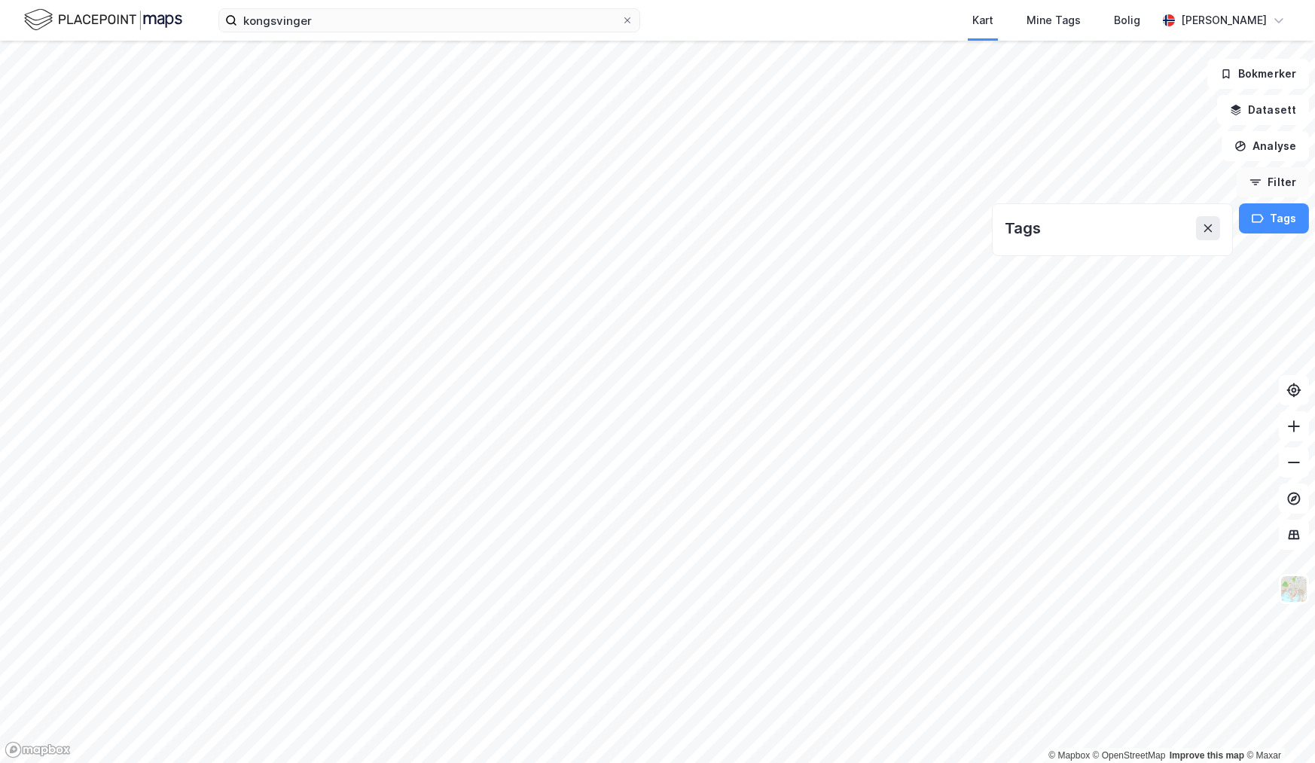
click at [1294, 194] on button "Filter" at bounding box center [1272, 182] width 72 height 30
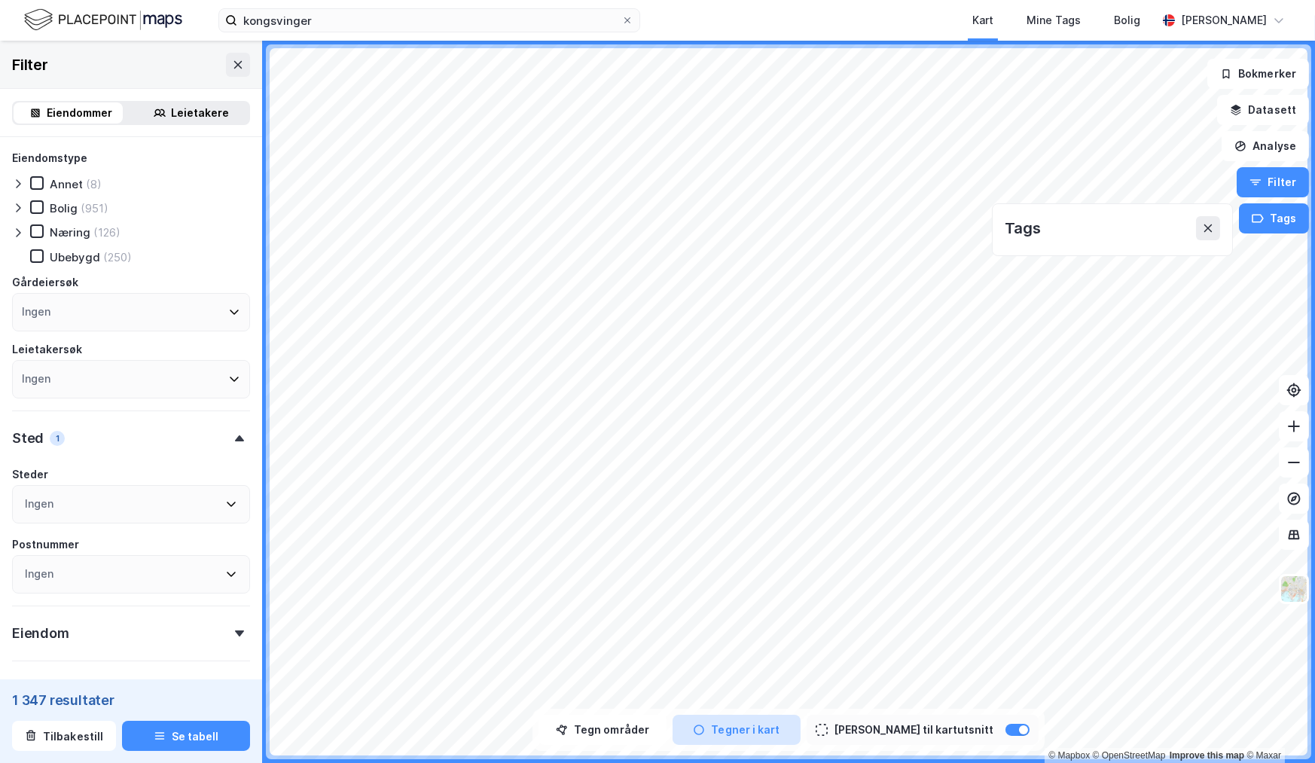
click at [773, 733] on button "Tegner i kart" at bounding box center [736, 730] width 128 height 30
click at [773, 733] on button "Sirkel" at bounding box center [736, 730] width 128 height 30
click at [1219, 227] on button at bounding box center [1208, 228] width 24 height 24
click at [59, 737] on button "Tilbakestill" at bounding box center [64, 736] width 104 height 30
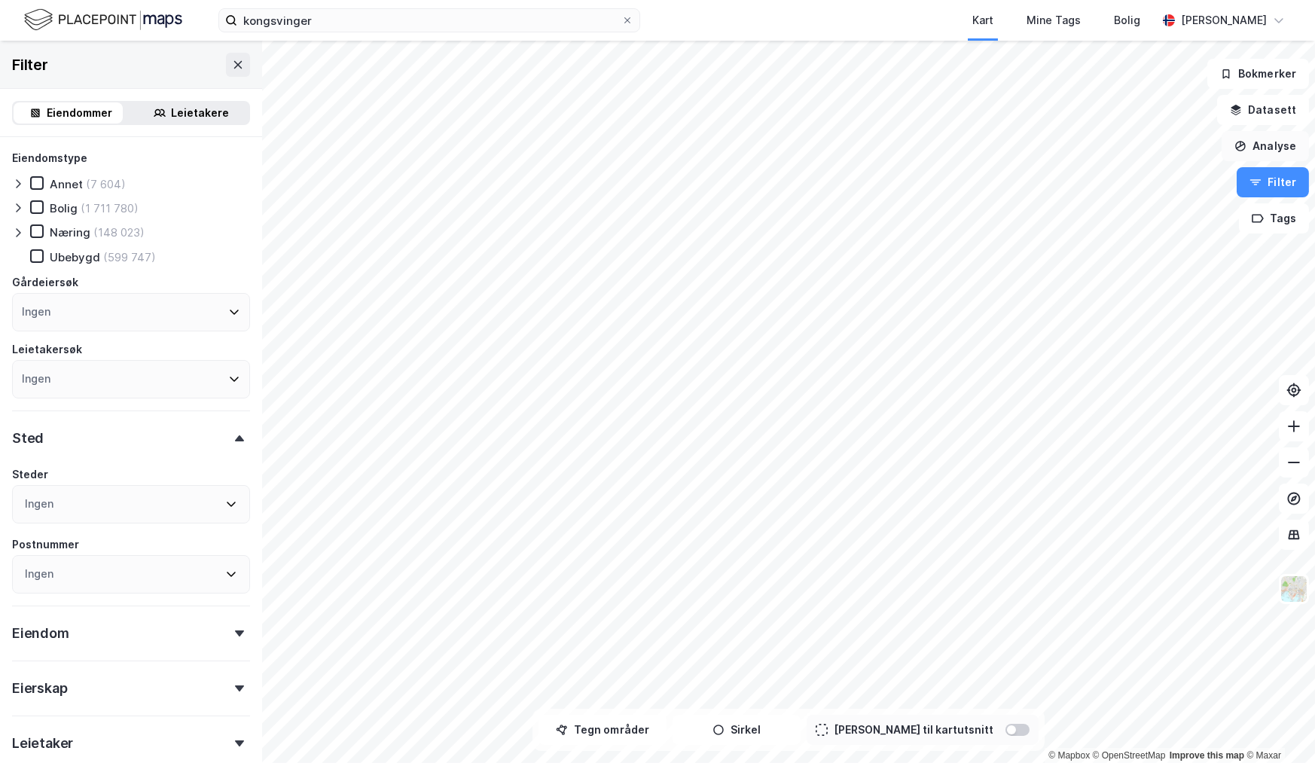
click at [1281, 156] on button "Analyse" at bounding box center [1264, 146] width 87 height 30
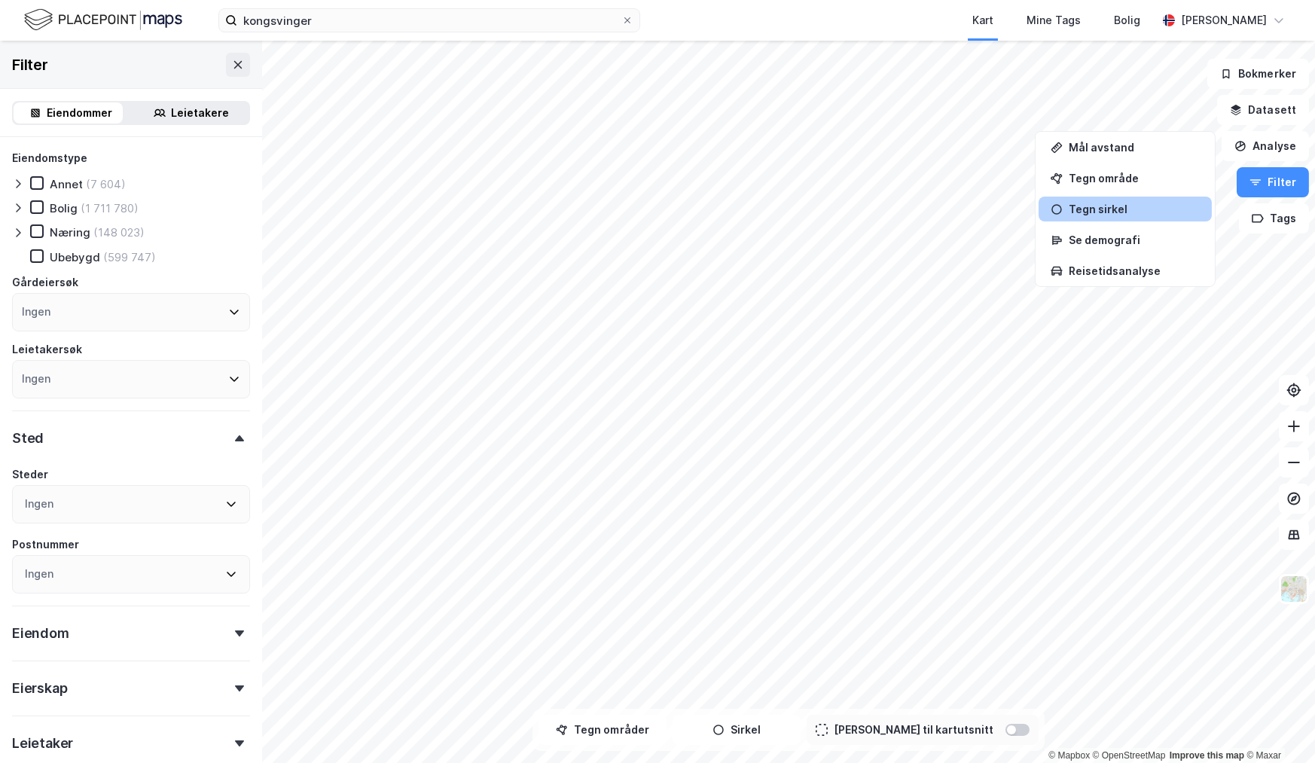
click at [1135, 215] on div "Tegn sirkel" at bounding box center [1124, 209] width 173 height 25
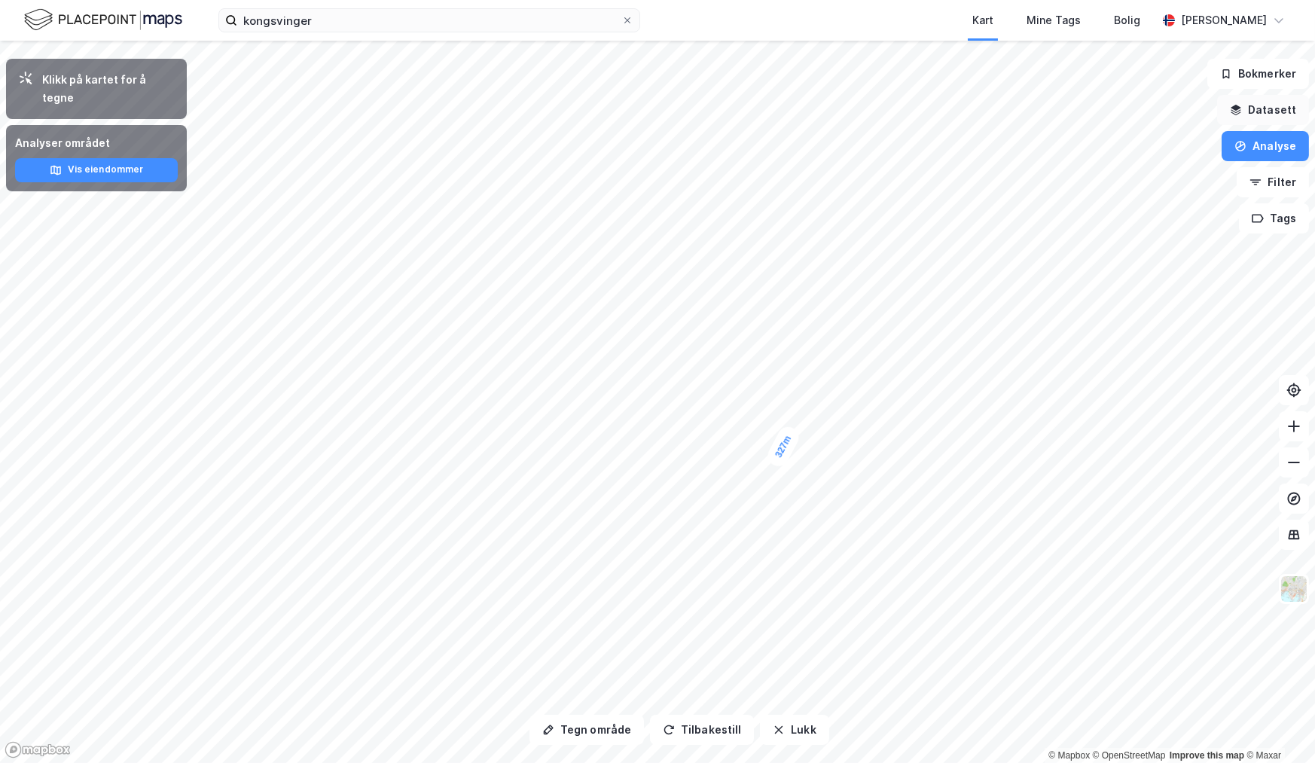
click at [1266, 121] on button "Datasett" at bounding box center [1263, 110] width 92 height 30
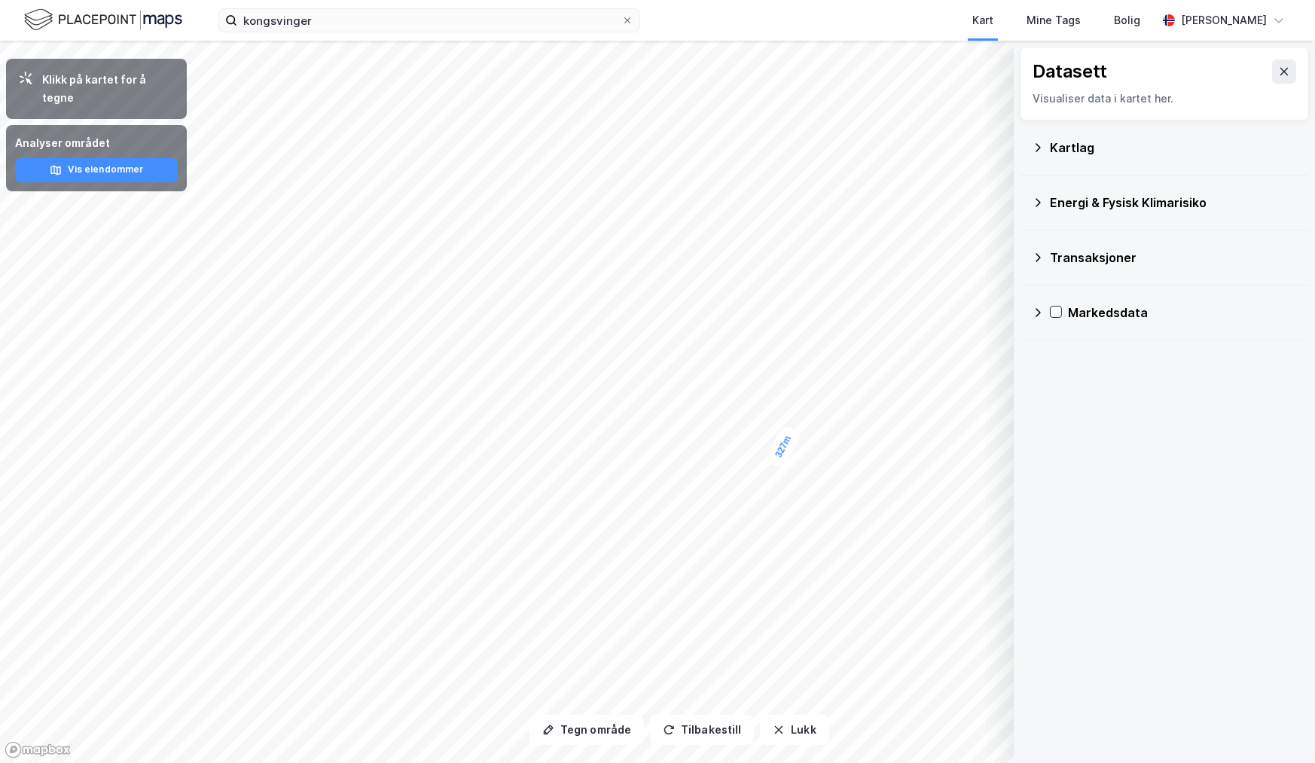
click at [1265, 108] on div "Tegn område Tilbakestill Lukk Klikk på kartet for å tegne Analyser området Vis …" at bounding box center [657, 402] width 1315 height 722
click at [1043, 145] on icon at bounding box center [1038, 148] width 12 height 12
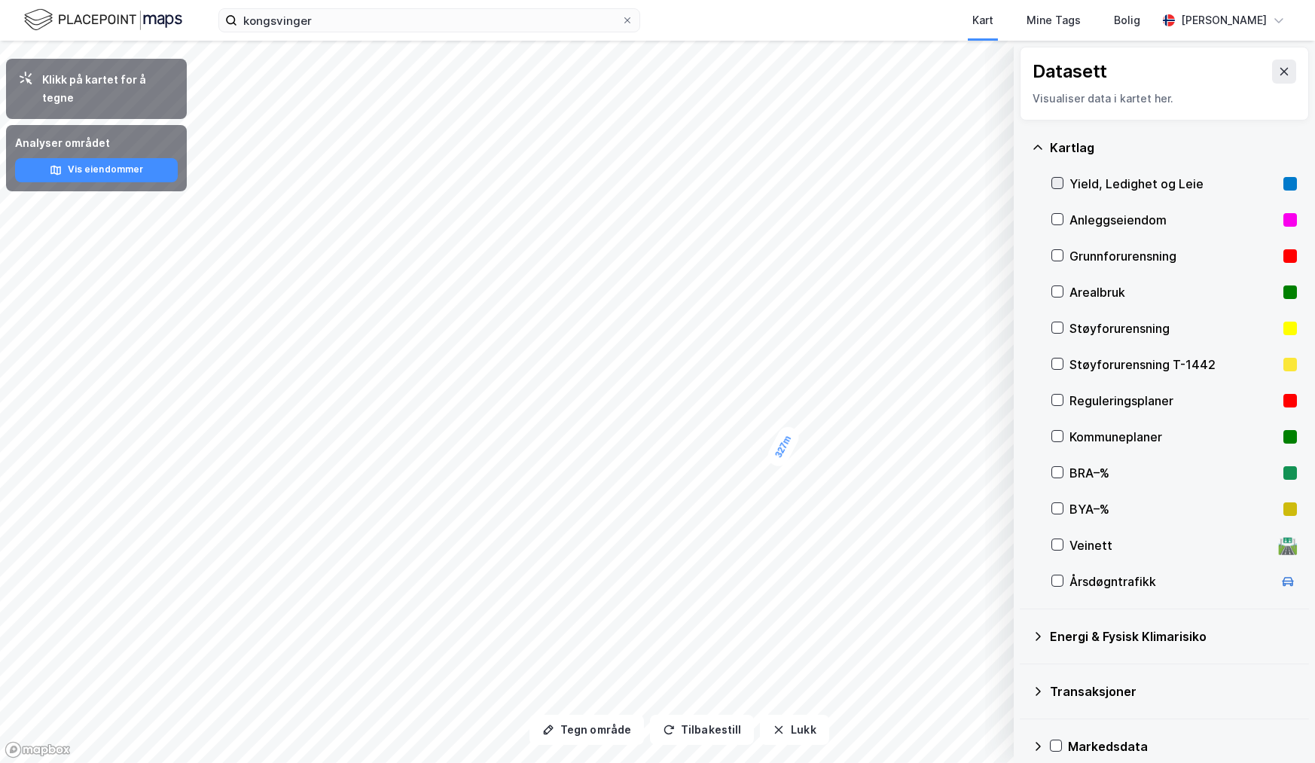
click at [1057, 181] on icon at bounding box center [1057, 183] width 11 height 11
click at [903, 732] on button "Vis" at bounding box center [935, 724] width 125 height 24
click at [843, 692] on div "Yield, Ledighet og Leie" at bounding box center [870, 696] width 93 height 12
click at [923, 681] on button at bounding box center [929, 690] width 24 height 24
click at [984, 686] on icon at bounding box center [983, 690] width 12 height 12
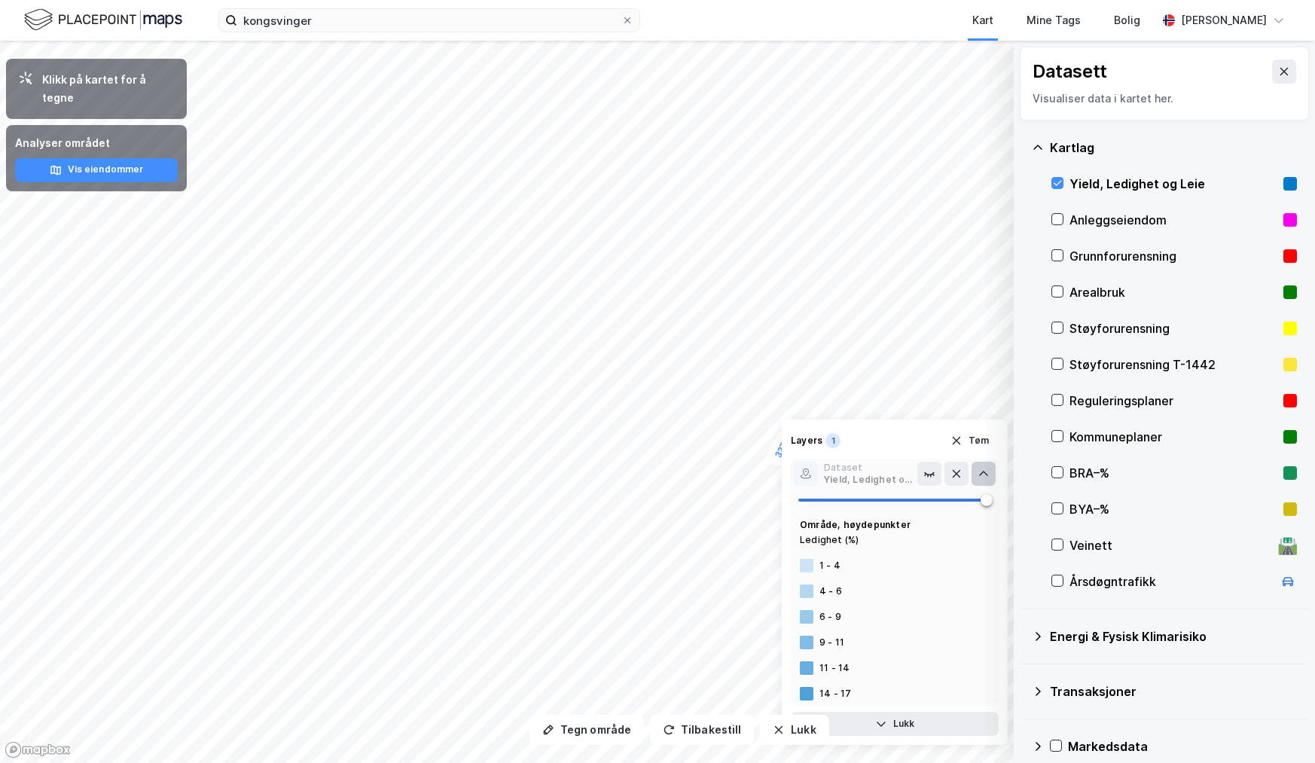
click at [812, 563] on div at bounding box center [807, 566] width 14 height 14
drag, startPoint x: 985, startPoint y: 503, endPoint x: 815, endPoint y: 504, distance: 169.4
click at [782, 503] on div "Layers 1 Tøm Dataset Yield, Ledighet og Leie Område, høydepunkter Ledighet (%) …" at bounding box center [895, 581] width 226 height 325
click at [815, 504] on span at bounding box center [892, 500] width 188 height 23
click at [852, 501] on span at bounding box center [892, 499] width 188 height 3
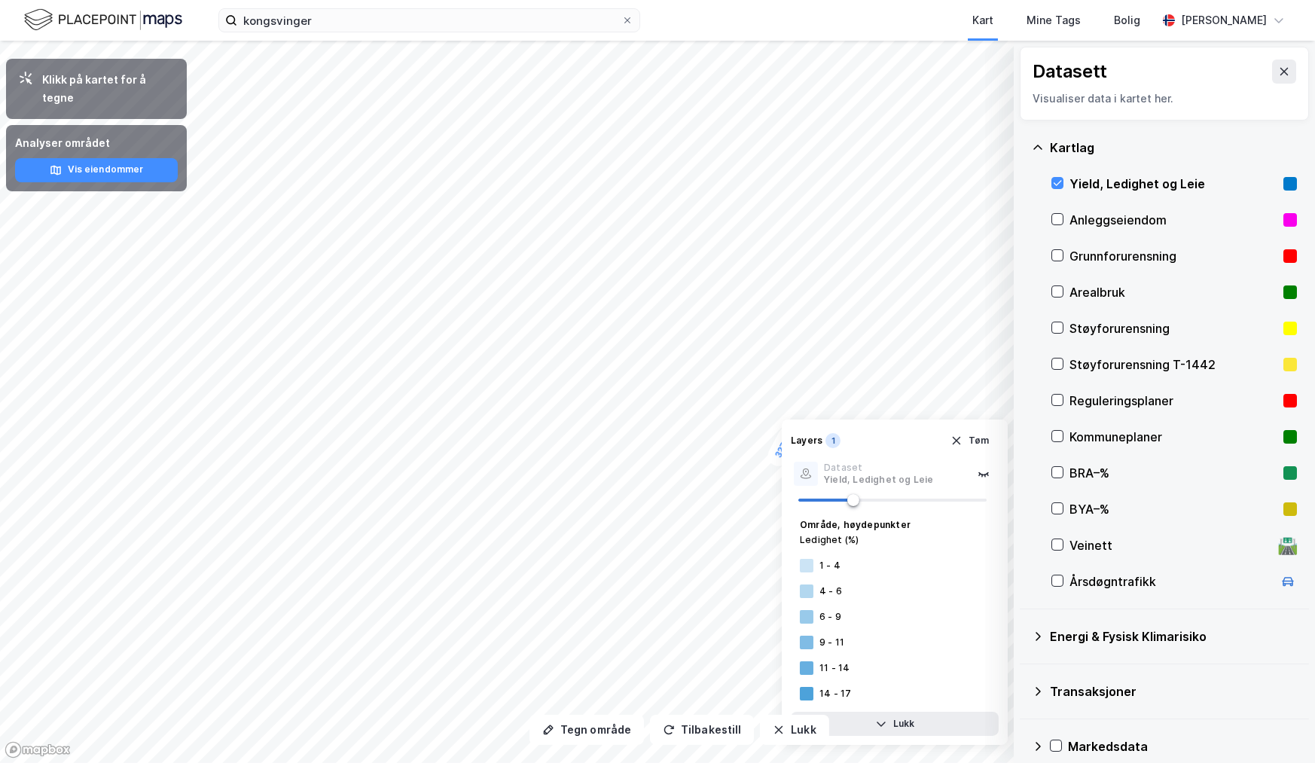
click at [808, 621] on div at bounding box center [807, 617] width 14 height 14
click at [810, 646] on div at bounding box center [807, 642] width 14 height 14
click at [813, 672] on div "11 - 14" at bounding box center [895, 668] width 208 height 24
drag, startPoint x: 800, startPoint y: 699, endPoint x: 817, endPoint y: 676, distance: 29.1
click at [800, 699] on div at bounding box center [807, 694] width 14 height 14
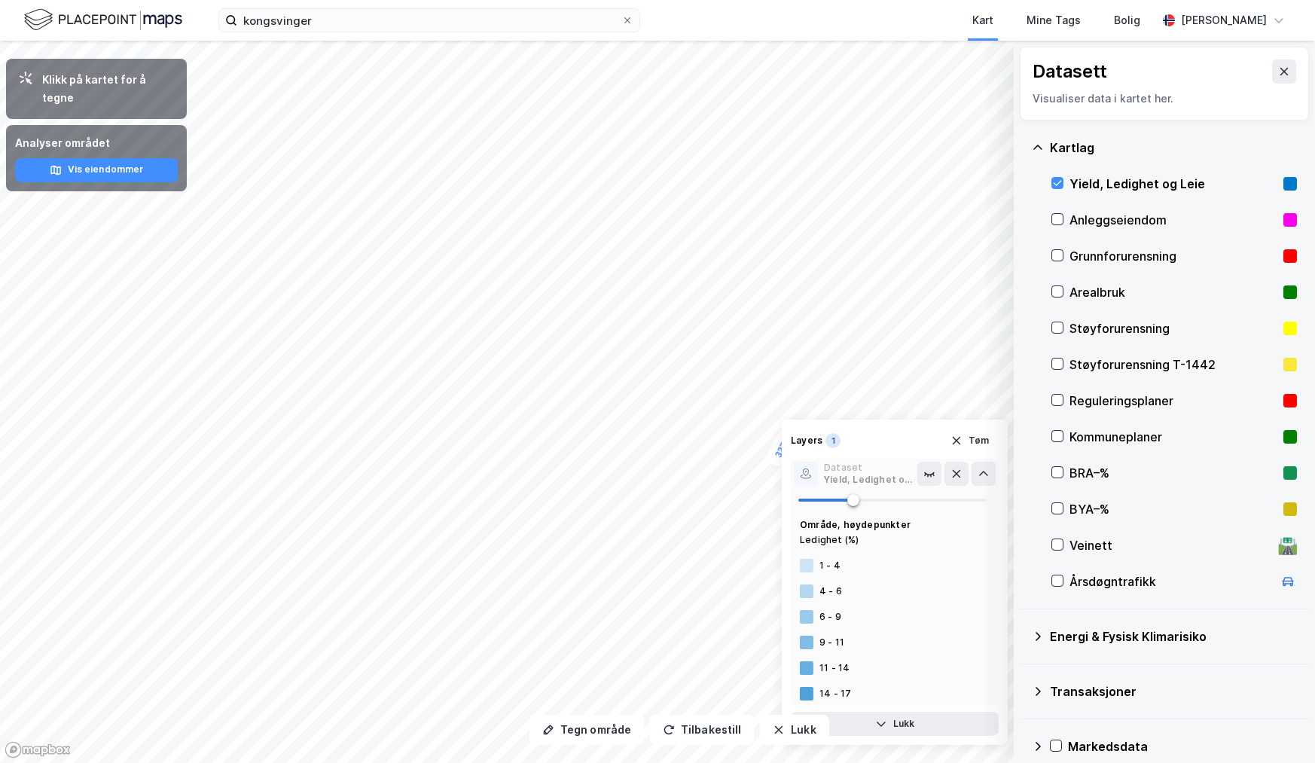
type input "29"
click at [913, 718] on button "Lukk" at bounding box center [895, 724] width 208 height 24
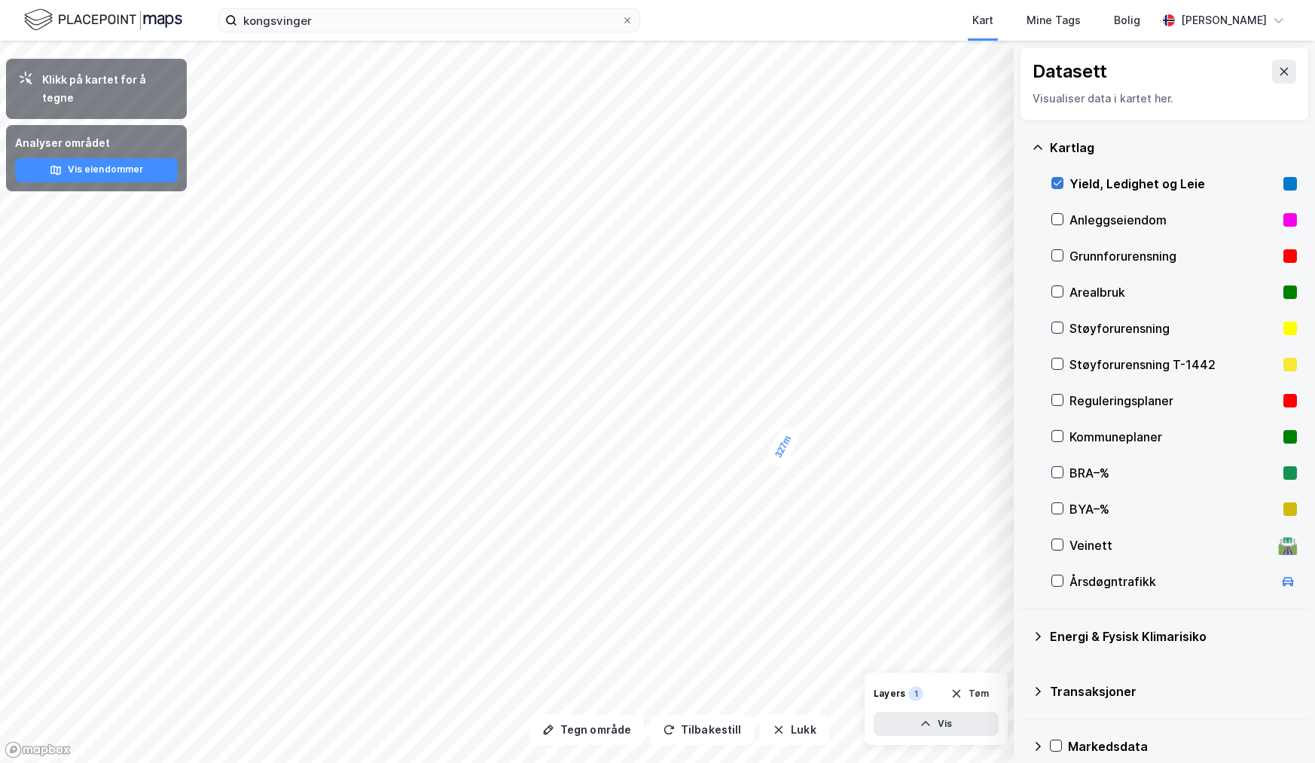
click at [1057, 184] on icon at bounding box center [1057, 183] width 11 height 11
click at [1287, 293] on div "Kartlag Yield, Ledighet og Leie Anleggseiendom Grunnforurensning Arealbruk Støy…" at bounding box center [1163, 364] width 289 height 489
click at [1283, 292] on rect at bounding box center [1290, 292] width 14 height 14
click at [930, 724] on icon "button" at bounding box center [925, 724] width 12 height 12
click at [924, 724] on button "Lukk" at bounding box center [895, 724] width 208 height 24
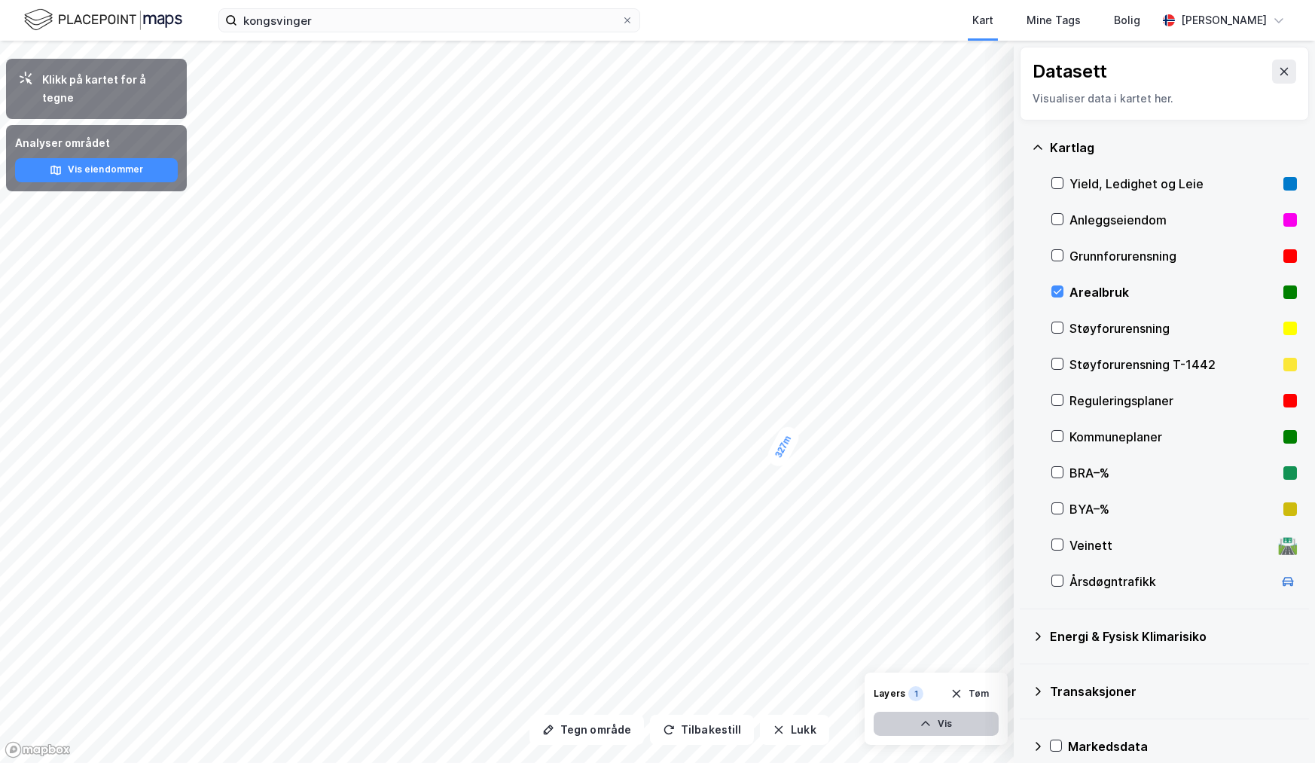
click at [924, 724] on icon "button" at bounding box center [925, 724] width 12 height 12
drag, startPoint x: 962, startPoint y: 645, endPoint x: 1196, endPoint y: 331, distance: 392.1
click at [962, 645] on button "Tøm" at bounding box center [969, 657] width 58 height 24
click at [1060, 254] on icon at bounding box center [1057, 255] width 11 height 11
click at [925, 727] on icon "button" at bounding box center [925, 724] width 12 height 12
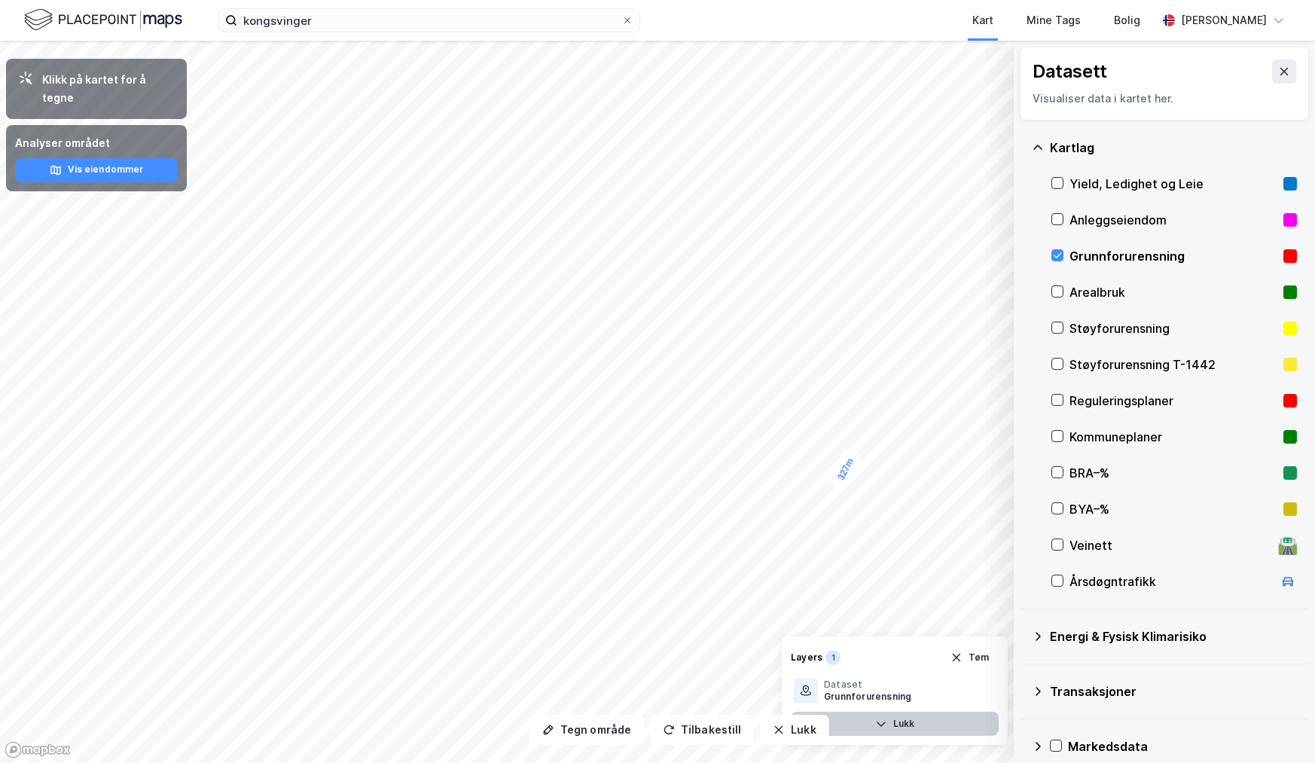
click at [929, 723] on button "Lukk" at bounding box center [895, 724] width 208 height 24
click at [946, 721] on button "Vis" at bounding box center [935, 724] width 125 height 24
click at [928, 690] on icon at bounding box center [929, 690] width 12 height 12
click at [986, 693] on icon at bounding box center [983, 690] width 12 height 12
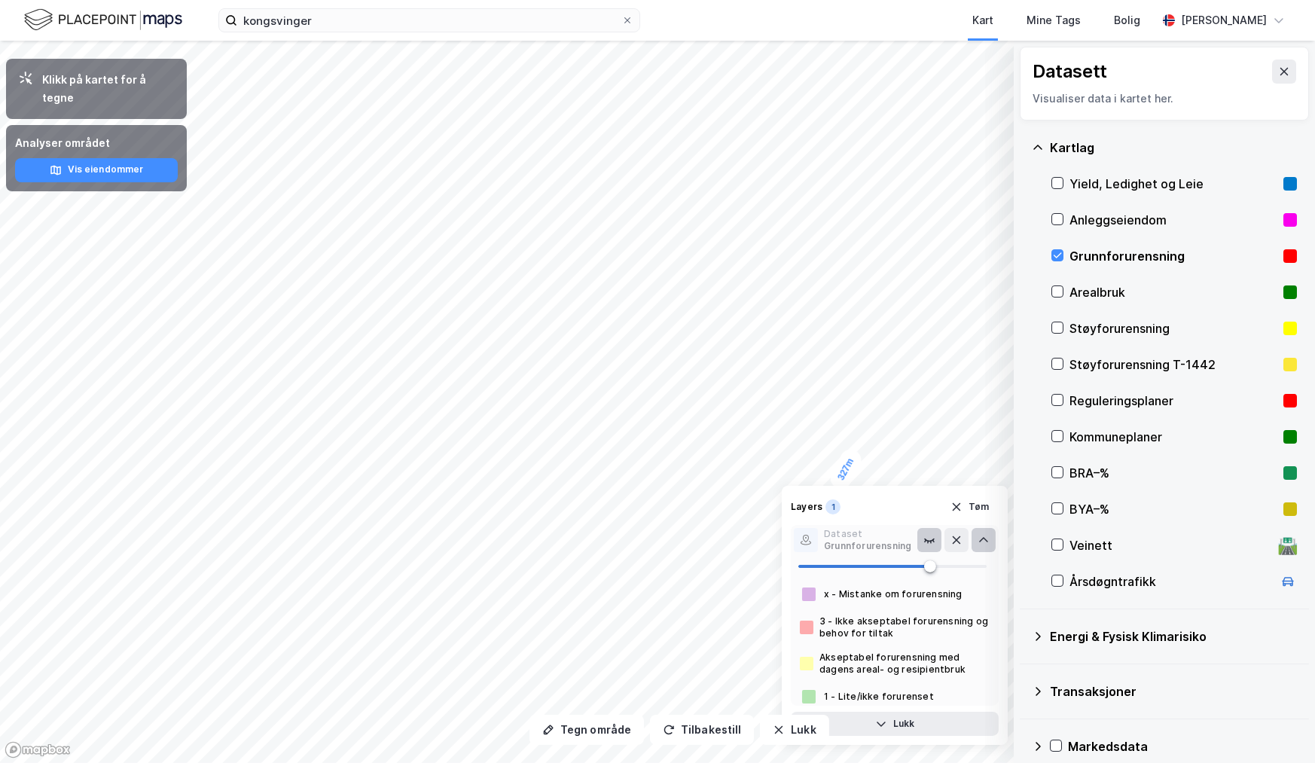
click at [887, 651] on div "Akseptabel forurensning med dagens areal- og resipientbruk" at bounding box center [904, 663] width 170 height 24
click at [901, 704] on div "1 - Lite/ikke forurenset" at bounding box center [895, 696] width 208 height 18
click at [980, 509] on button "Tøm" at bounding box center [969, 507] width 58 height 24
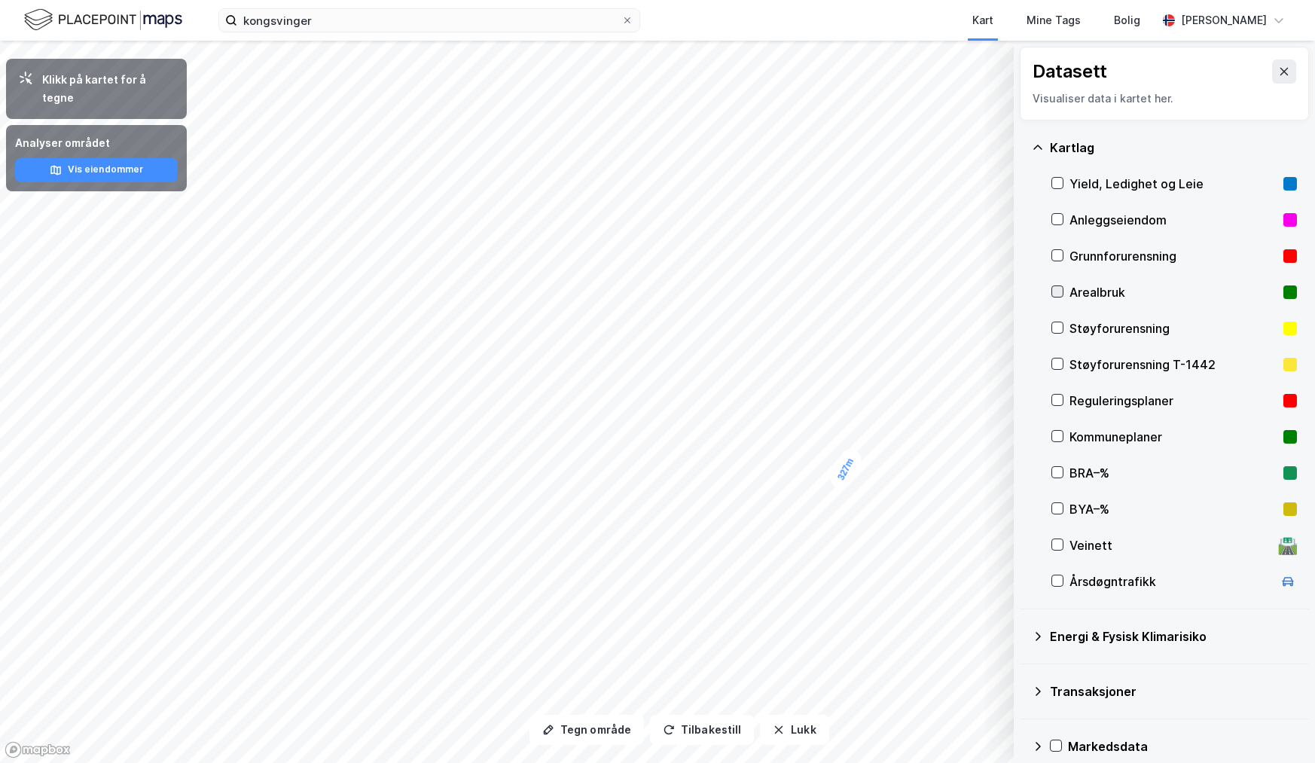
click at [1056, 289] on icon at bounding box center [1057, 291] width 11 height 11
click at [958, 691] on icon "button" at bounding box center [956, 694] width 8 height 8
click at [1060, 581] on icon at bounding box center [1057, 580] width 11 height 11
click at [935, 727] on button "Vis" at bounding box center [935, 724] width 125 height 24
click at [988, 693] on icon at bounding box center [983, 690] width 12 height 12
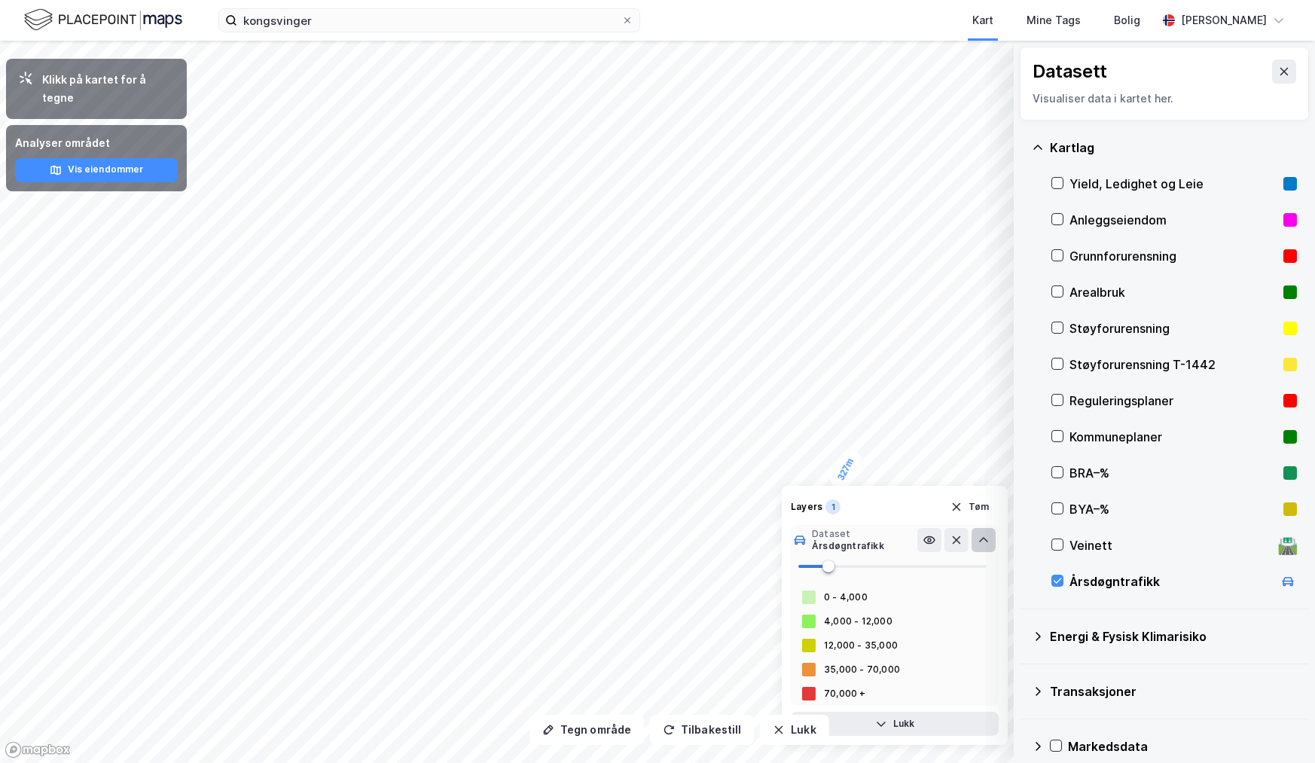
click at [988, 693] on div "70,000 +" at bounding box center [895, 693] width 208 height 24
click at [986, 504] on button "Tøm" at bounding box center [969, 507] width 58 height 24
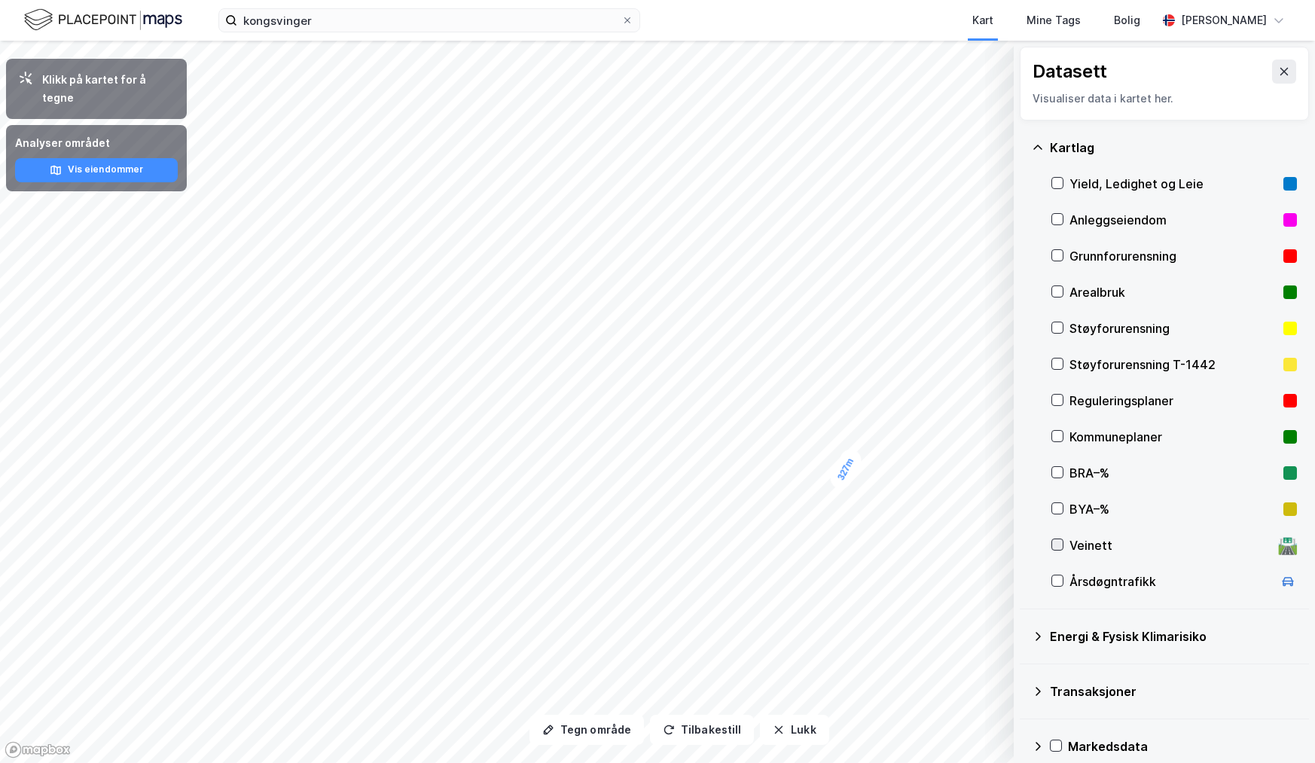
click at [1096, 544] on div "Veinett" at bounding box center [1170, 545] width 203 height 18
click at [1056, 542] on icon at bounding box center [1057, 544] width 11 height 11
click at [1056, 543] on icon at bounding box center [1057, 544] width 11 height 11
click at [1052, 542] on icon at bounding box center [1057, 544] width 11 height 11
click at [1054, 437] on icon at bounding box center [1057, 436] width 8 height 5
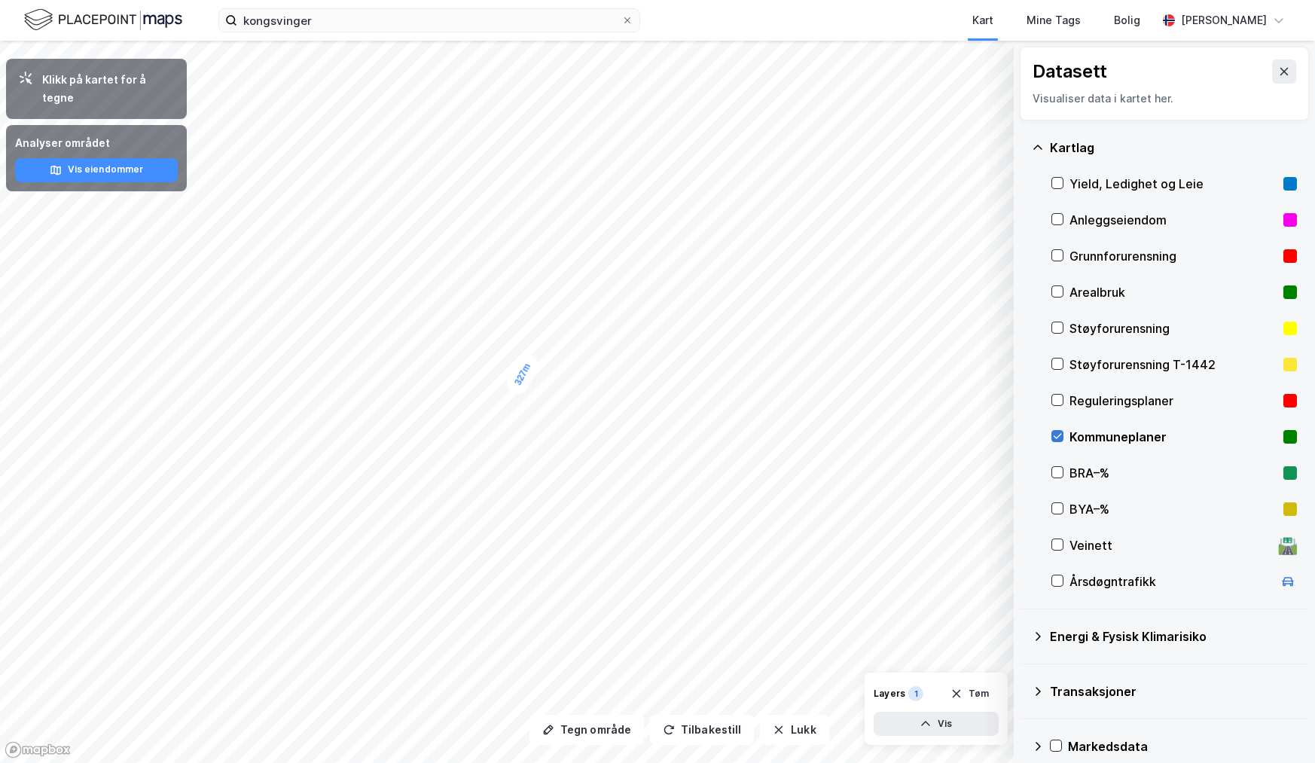
click at [1055, 437] on icon at bounding box center [1057, 436] width 11 height 11
click at [1057, 291] on icon at bounding box center [1057, 291] width 11 height 11
click at [1050, 292] on div "Kartlag Yield, Ledighet og Leie Anleggseiendom Grunnforurensning Arealbruk Støy…" at bounding box center [1163, 364] width 289 height 489
click at [1061, 287] on icon at bounding box center [1057, 291] width 11 height 11
click at [1061, 326] on icon at bounding box center [1057, 327] width 11 height 11
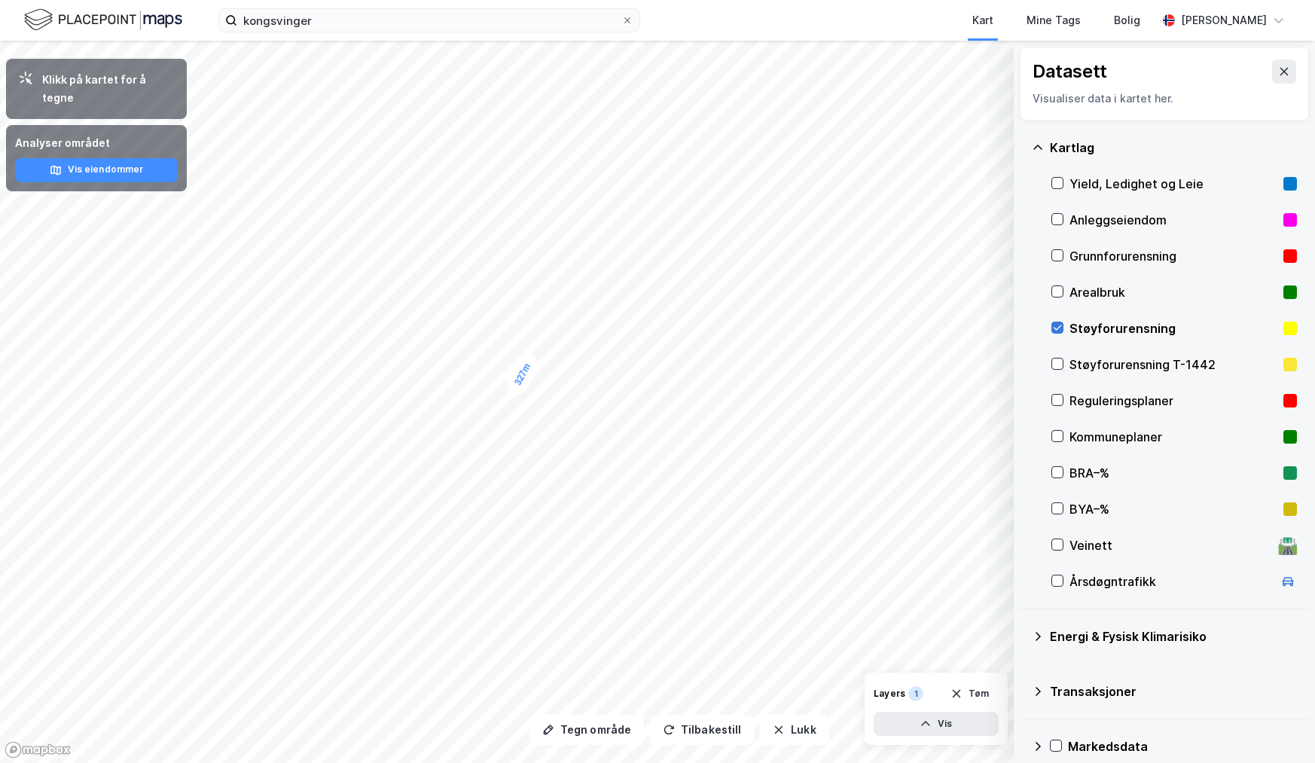
click at [1059, 327] on icon at bounding box center [1057, 327] width 8 height 5
click at [1053, 403] on icon at bounding box center [1057, 400] width 11 height 11
click at [1057, 397] on icon at bounding box center [1057, 400] width 11 height 11
click at [1038, 745] on icon at bounding box center [1038, 746] width 12 height 12
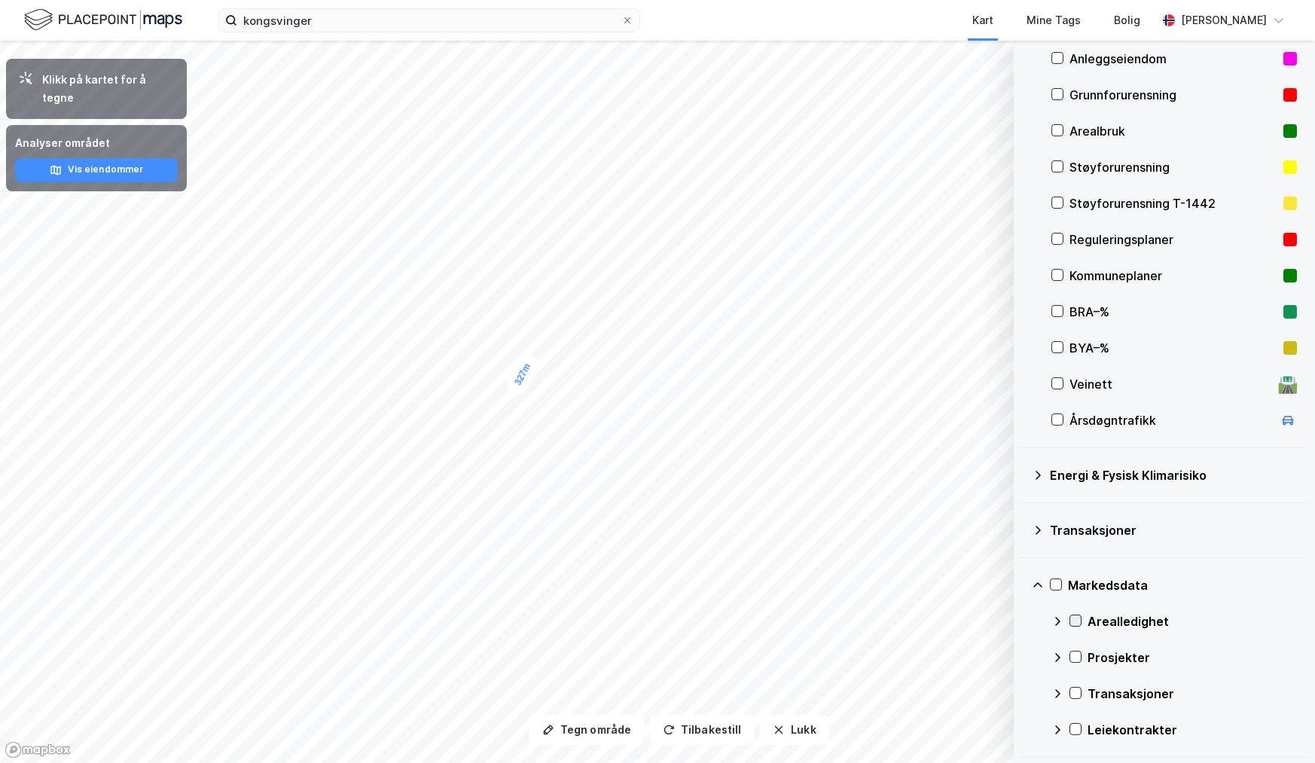
click at [1075, 617] on icon at bounding box center [1075, 620] width 11 height 11
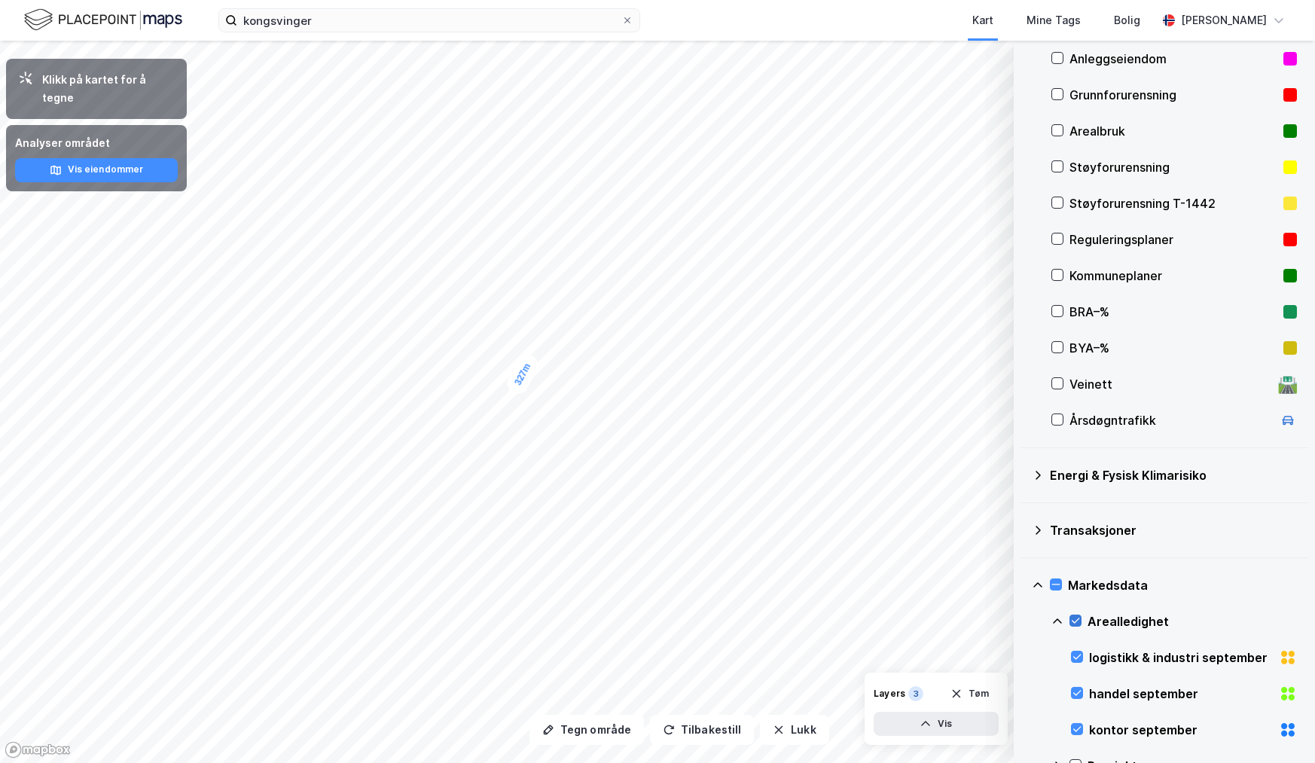
click at [1075, 617] on icon at bounding box center [1075, 620] width 11 height 11
click at [1078, 690] on icon at bounding box center [1076, 692] width 11 height 11
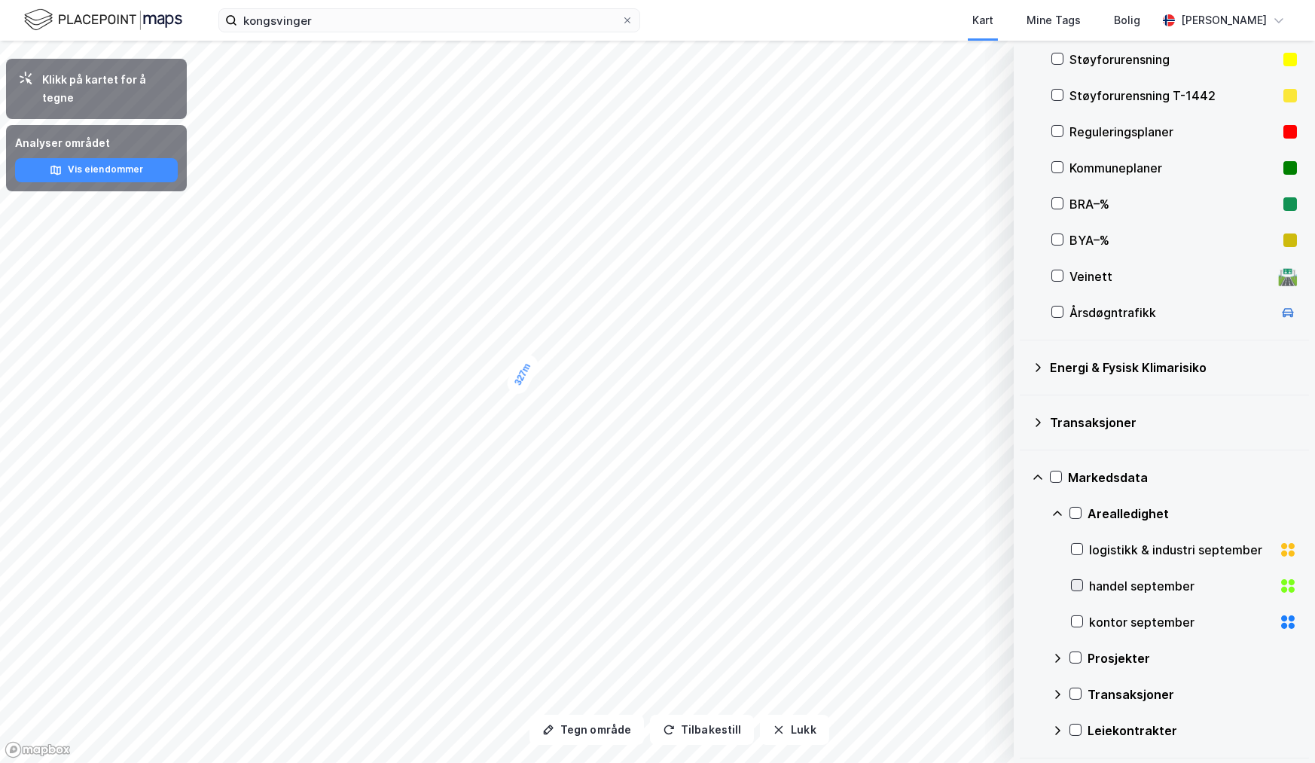
scroll to position [270, 0]
click at [1056, 654] on icon at bounding box center [1057, 657] width 5 height 9
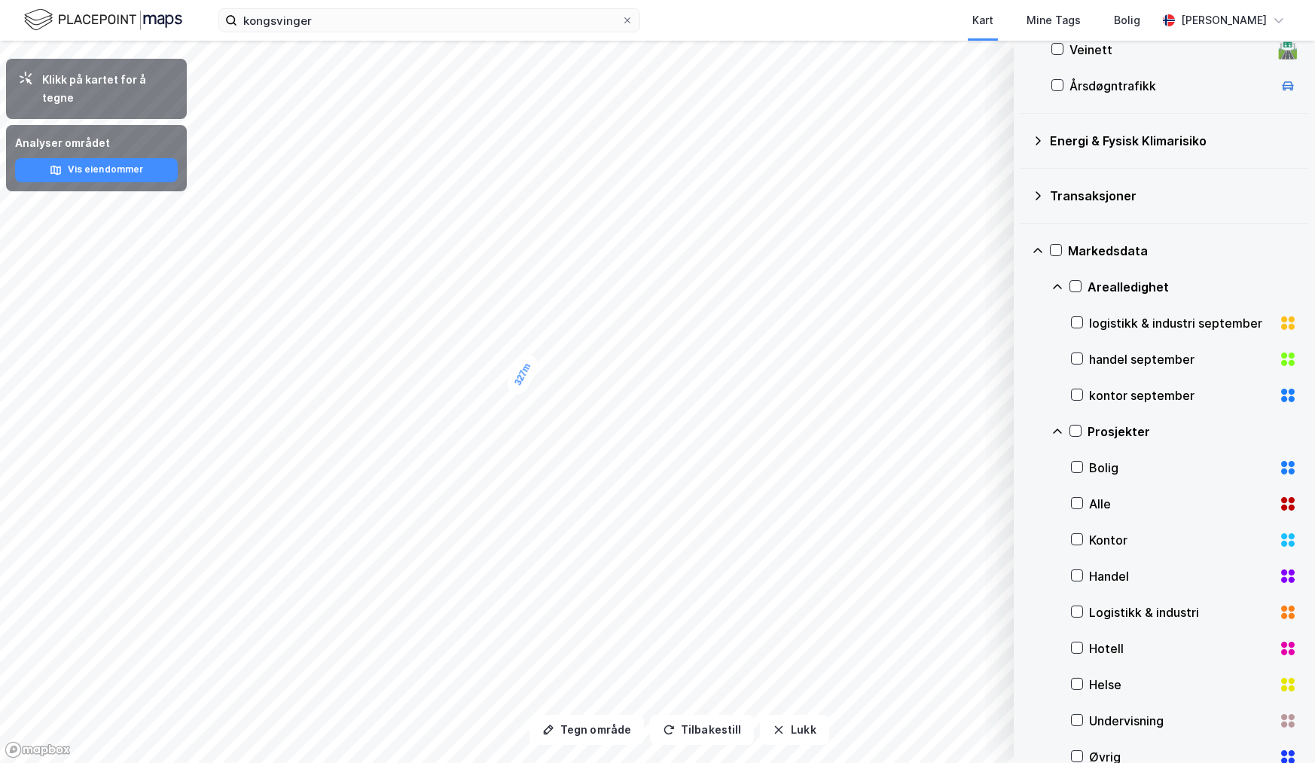
scroll to position [596, 0]
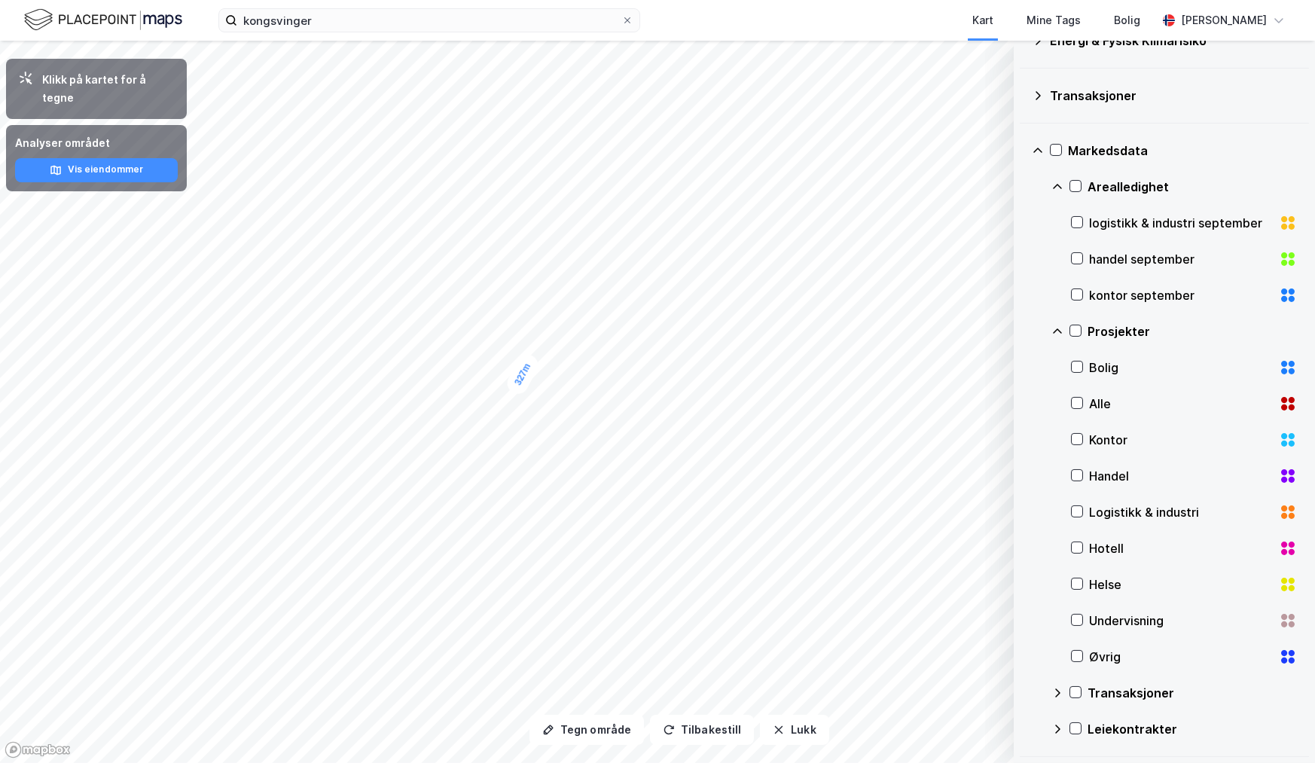
click at [1057, 726] on icon at bounding box center [1057, 728] width 5 height 9
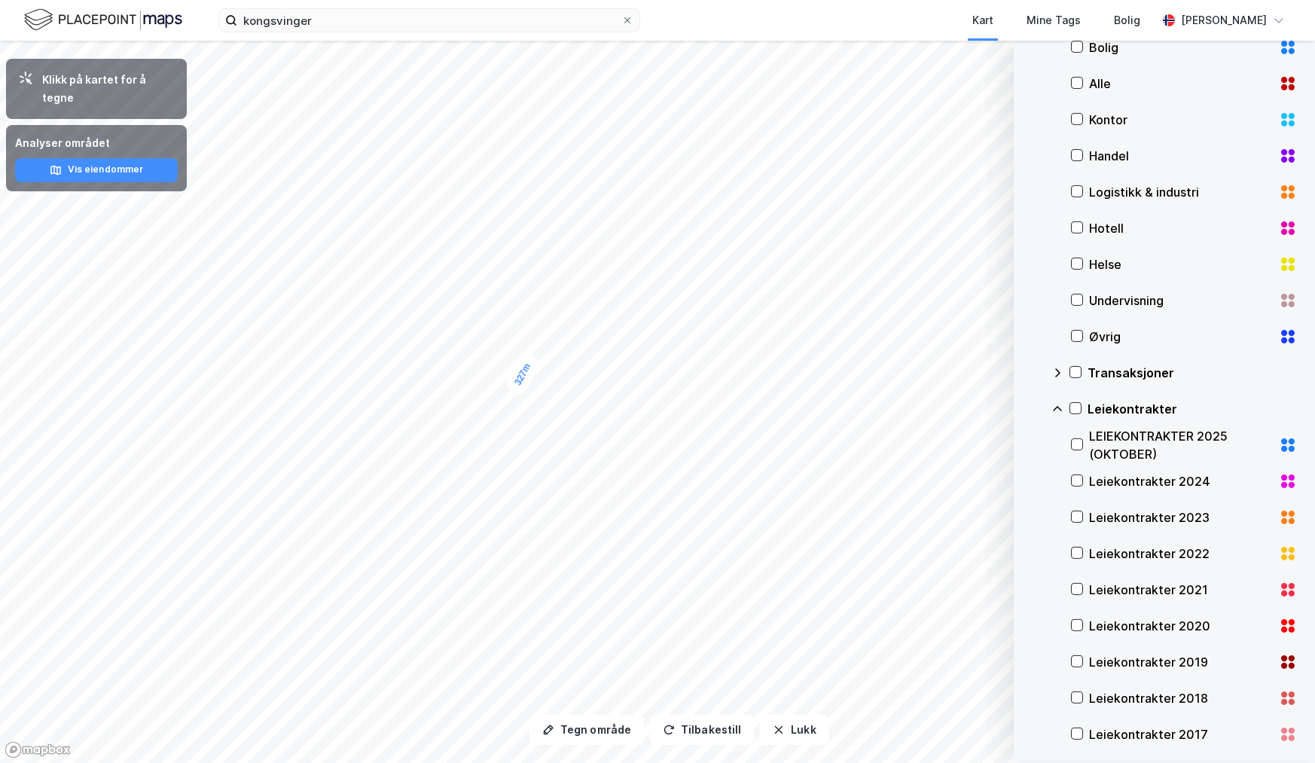
scroll to position [920, 0]
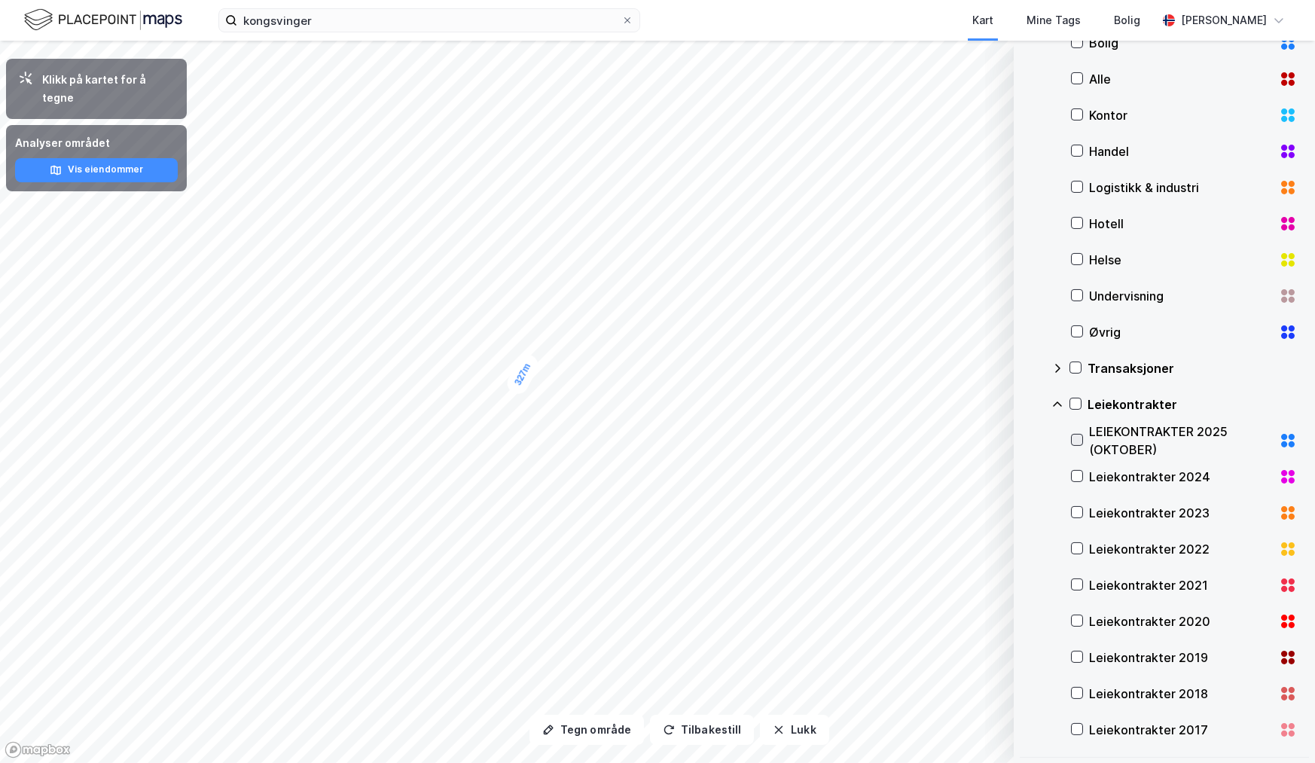
click at [1071, 440] on icon at bounding box center [1076, 439] width 11 height 11
click at [939, 716] on button "Vis" at bounding box center [935, 724] width 125 height 24
click at [982, 684] on icon at bounding box center [983, 690] width 12 height 12
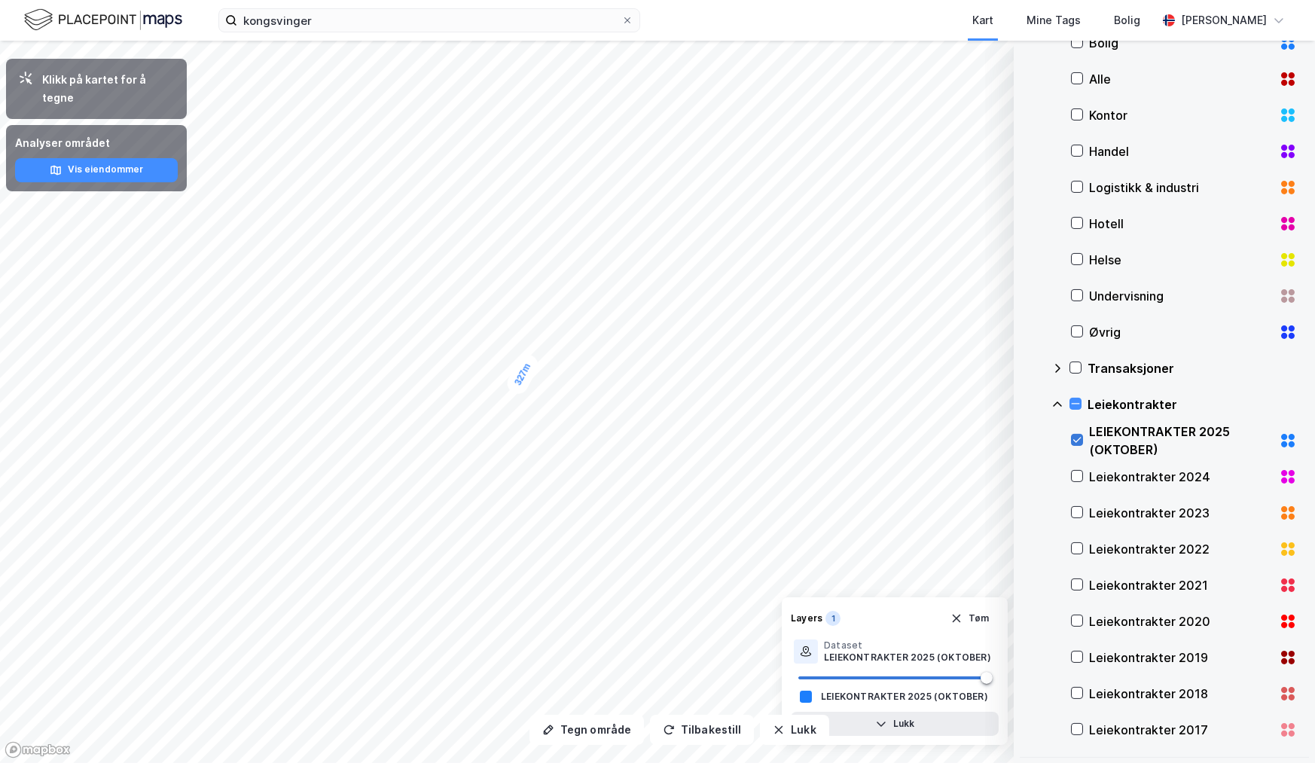
click at [1077, 437] on div at bounding box center [1077, 440] width 12 height 12
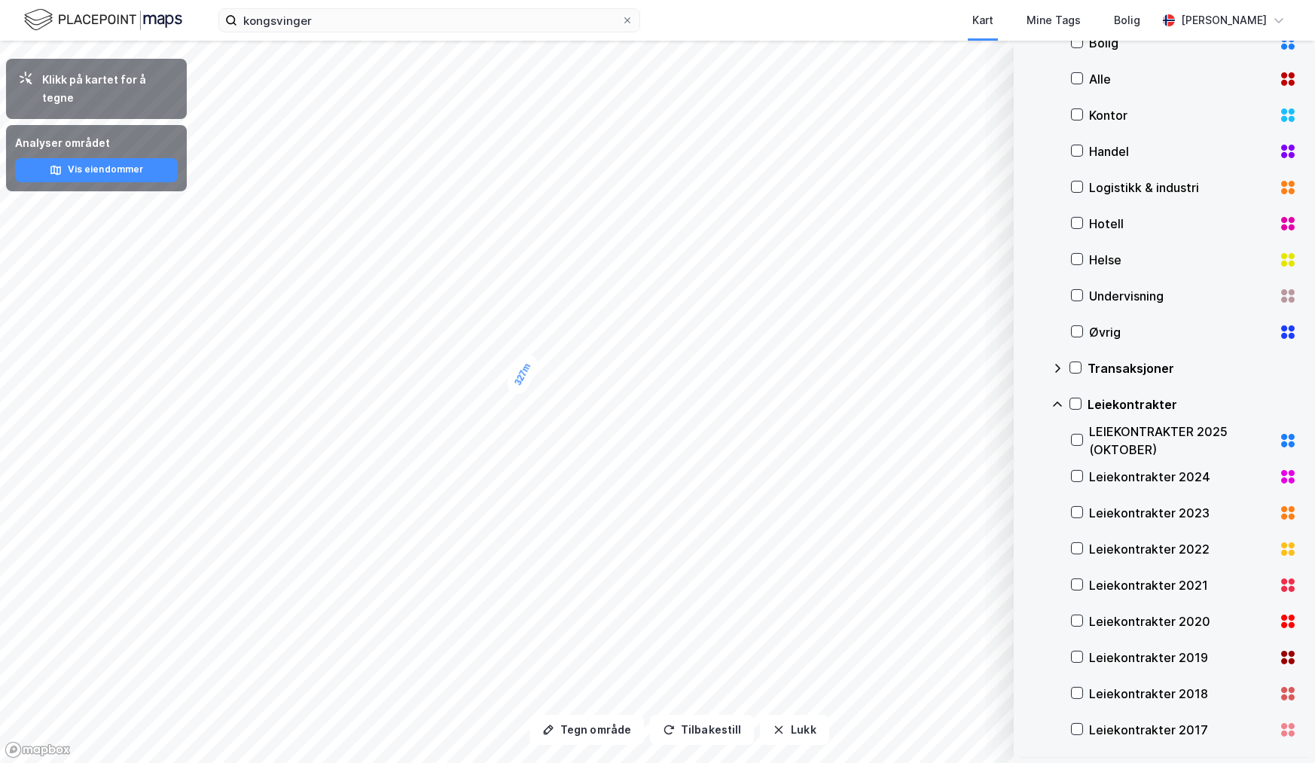
click at [1278, 512] on icon at bounding box center [1287, 513] width 18 height 18
click at [1281, 617] on icon at bounding box center [1284, 617] width 6 height 6
click at [1072, 656] on icon at bounding box center [1076, 656] width 11 height 11
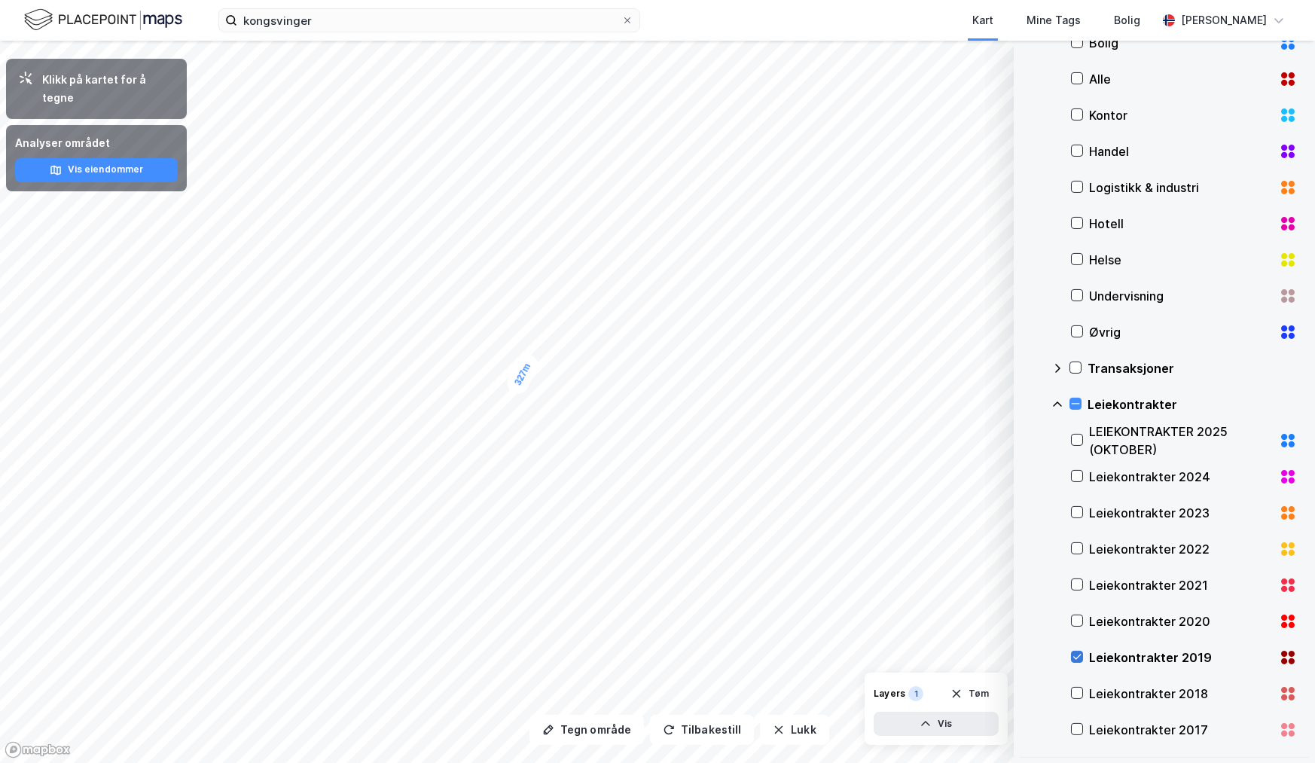
click at [1071, 655] on icon at bounding box center [1076, 656] width 11 height 11
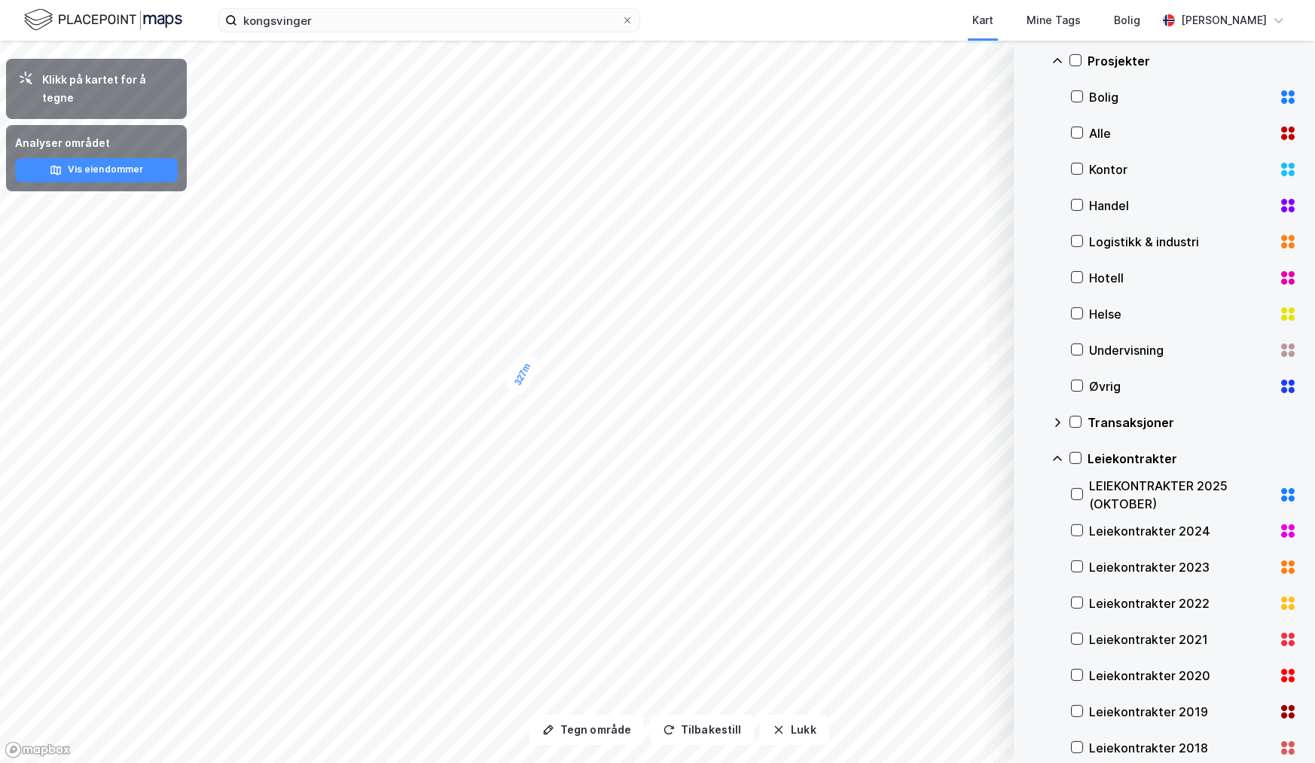
scroll to position [845, 0]
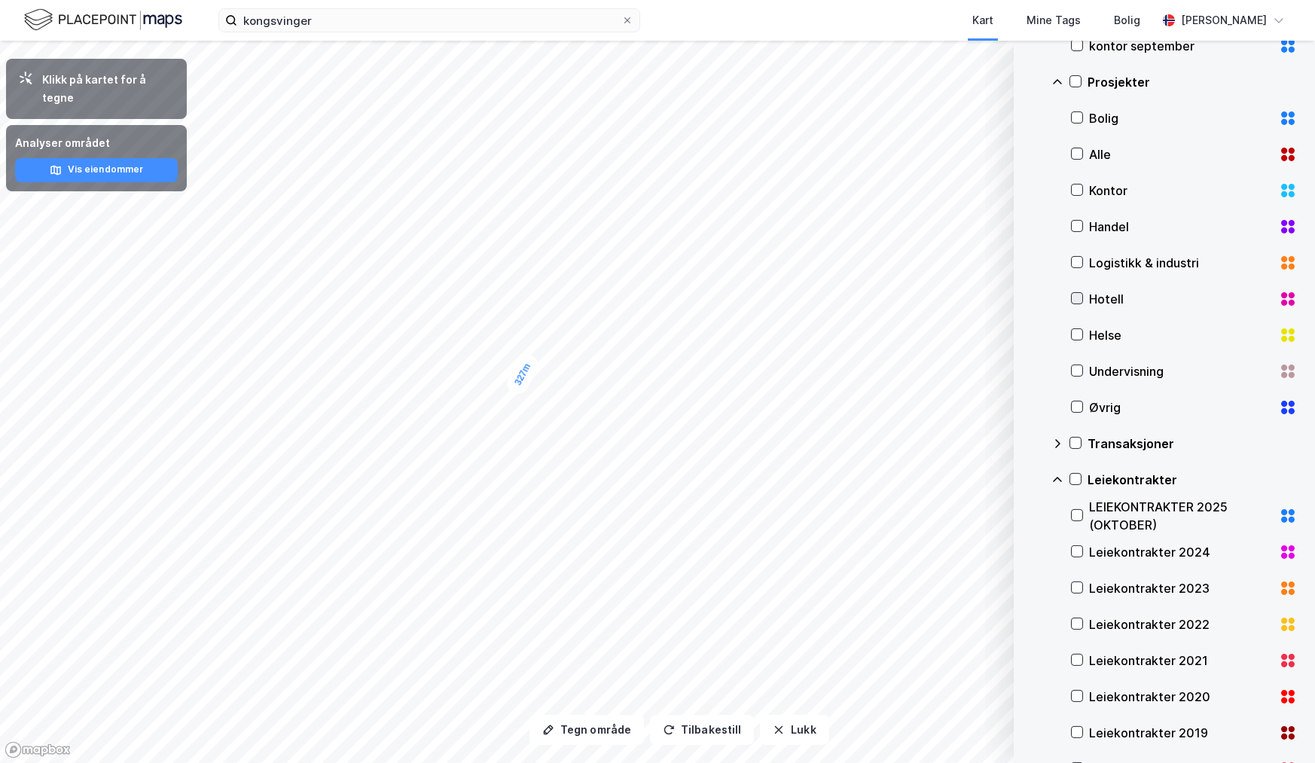
click at [1075, 293] on icon at bounding box center [1076, 298] width 11 height 11
click at [1078, 297] on icon at bounding box center [1077, 298] width 8 height 5
click at [1075, 297] on icon at bounding box center [1076, 298] width 11 height 11
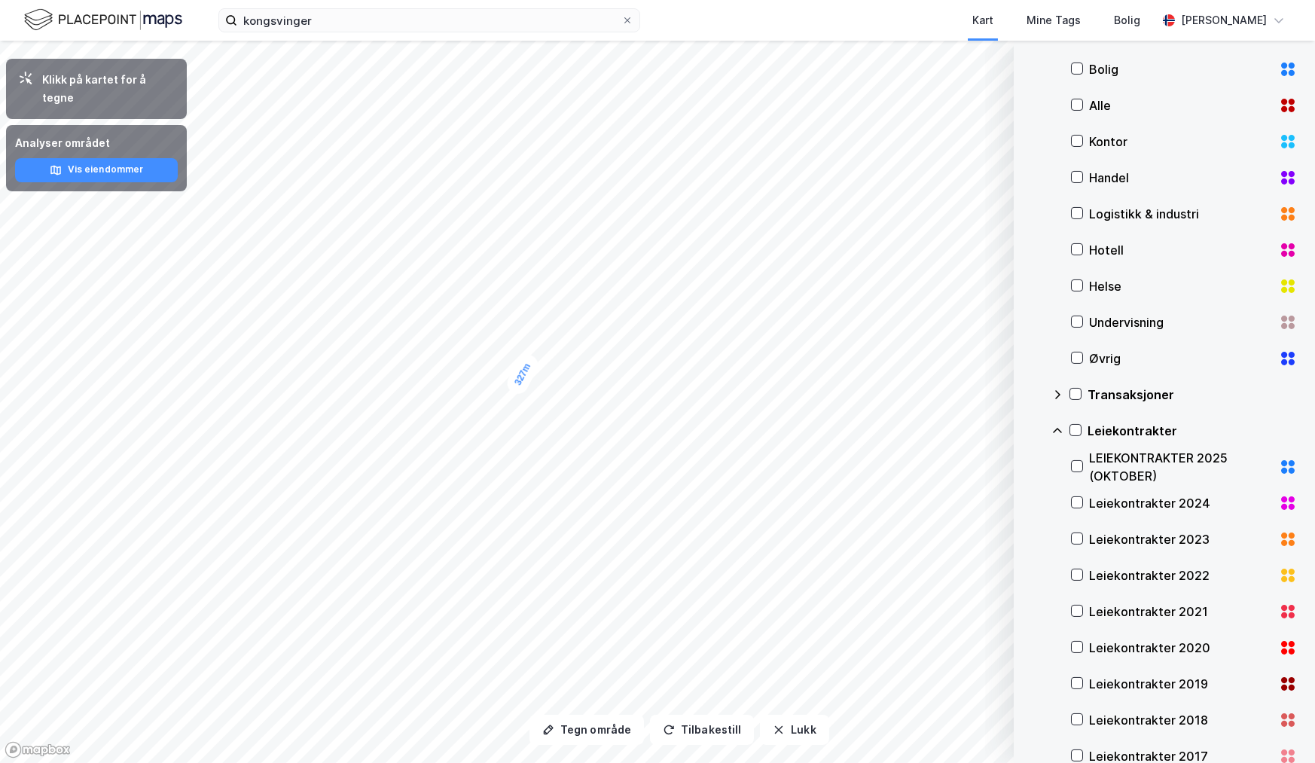
scroll to position [920, 0]
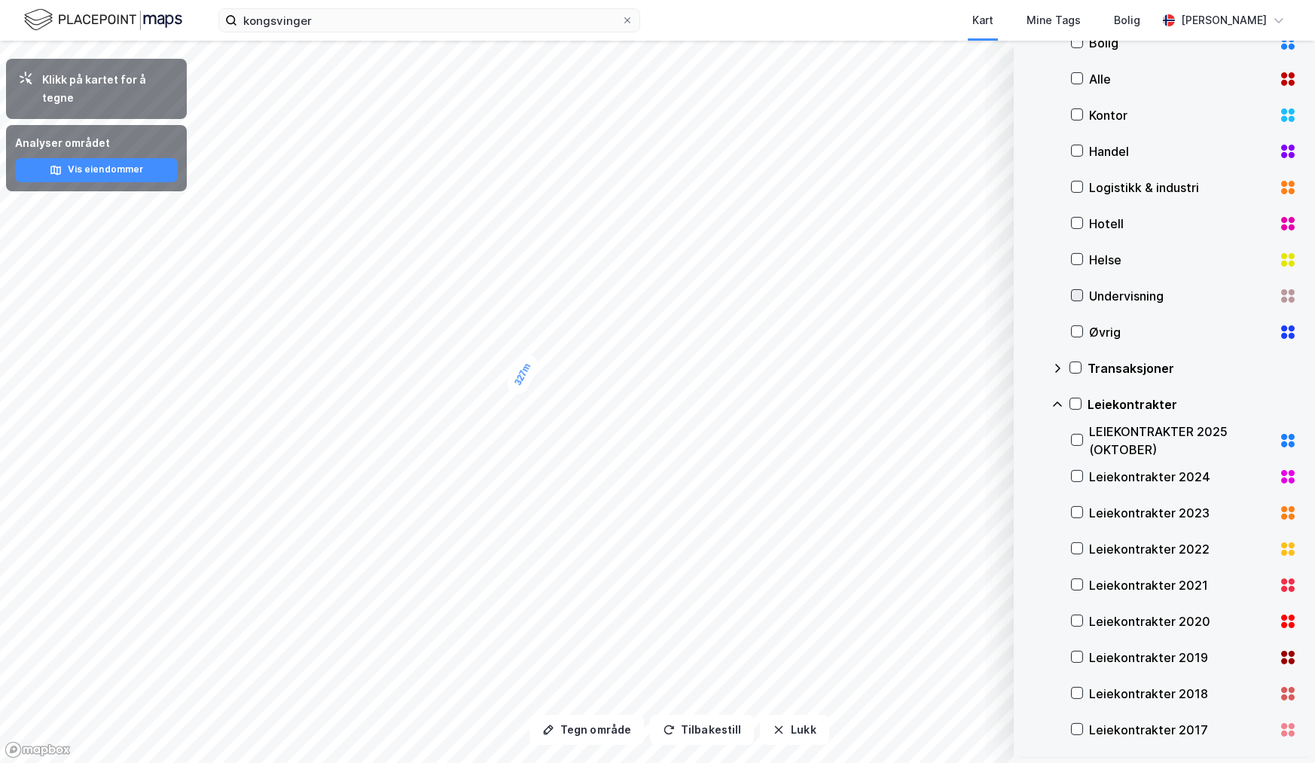
click at [1075, 297] on icon at bounding box center [1077, 295] width 8 height 5
click at [1077, 256] on icon at bounding box center [1076, 259] width 11 height 11
click at [1074, 258] on icon at bounding box center [1076, 259] width 11 height 11
click at [1077, 115] on icon at bounding box center [1076, 114] width 11 height 11
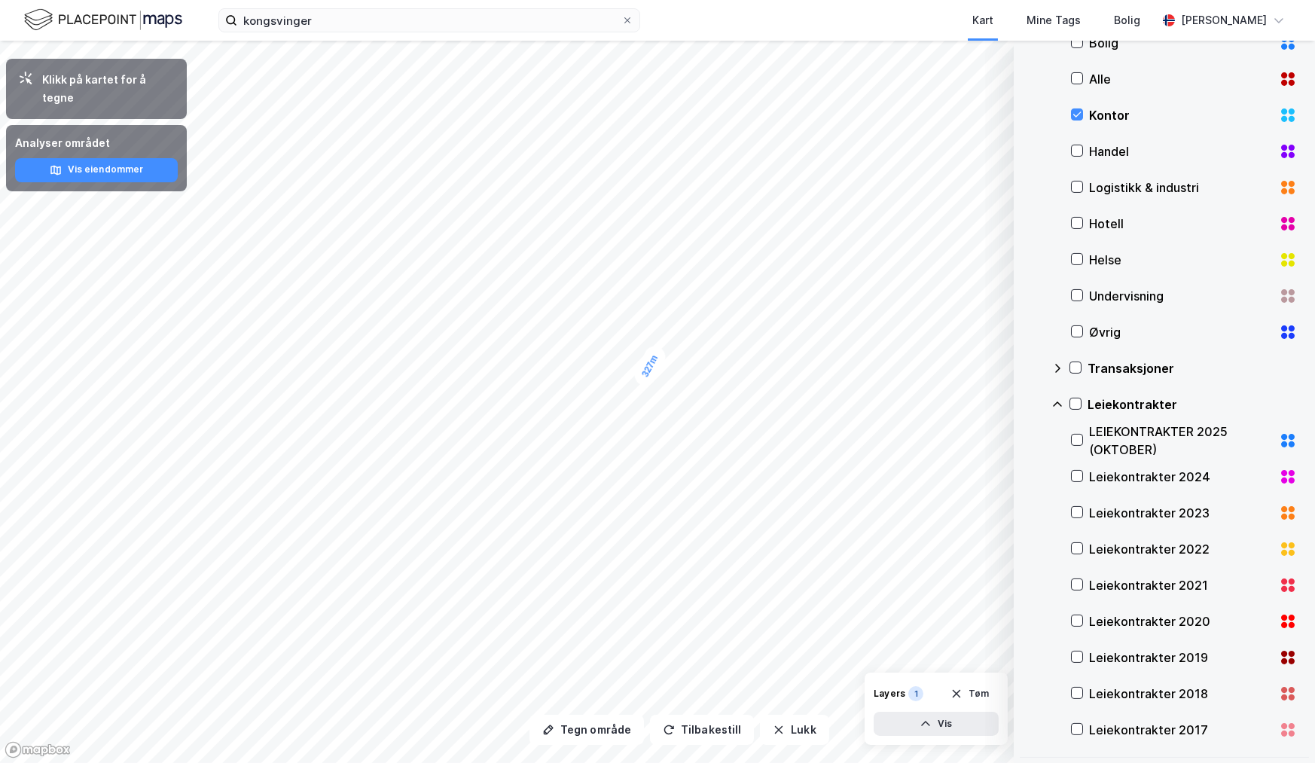
click at [1050, 50] on div "Markedsdata Arealledighet logistikk & industri september handel september konto…" at bounding box center [1163, 278] width 289 height 958
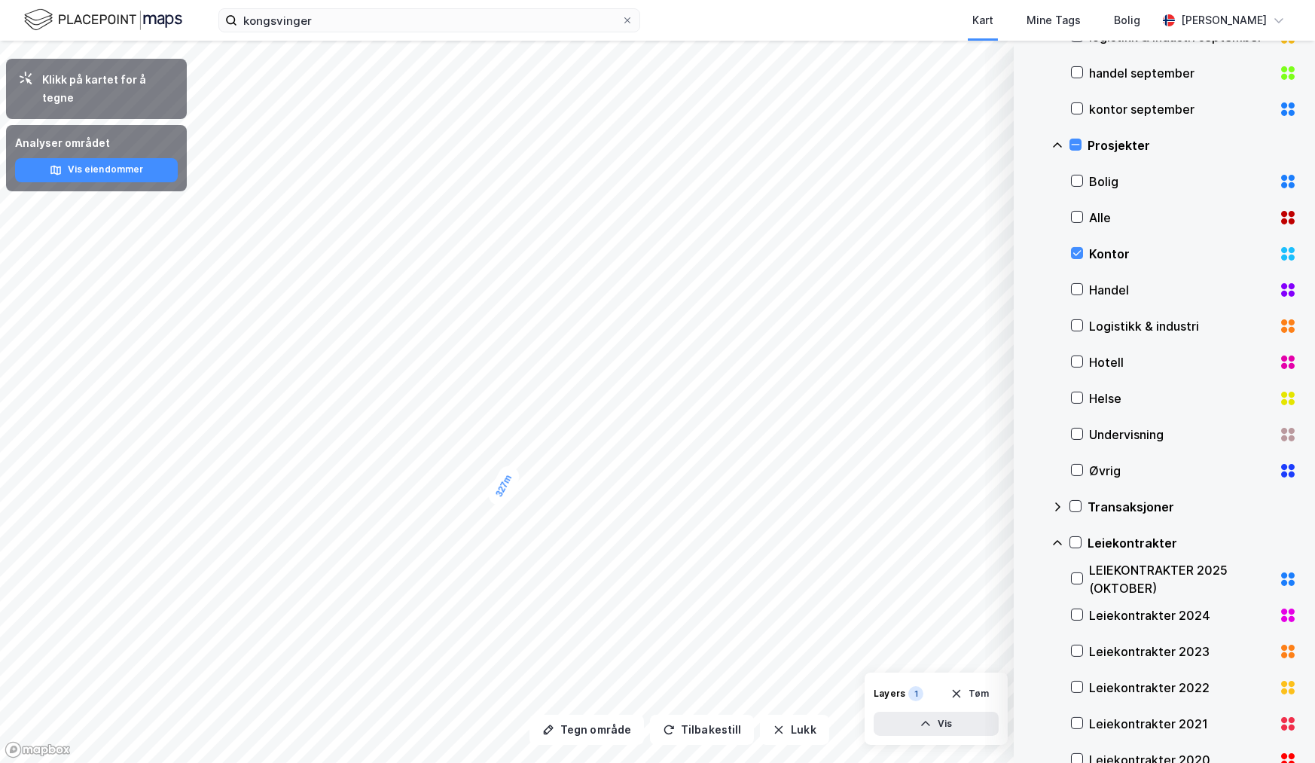
scroll to position [544, 0]
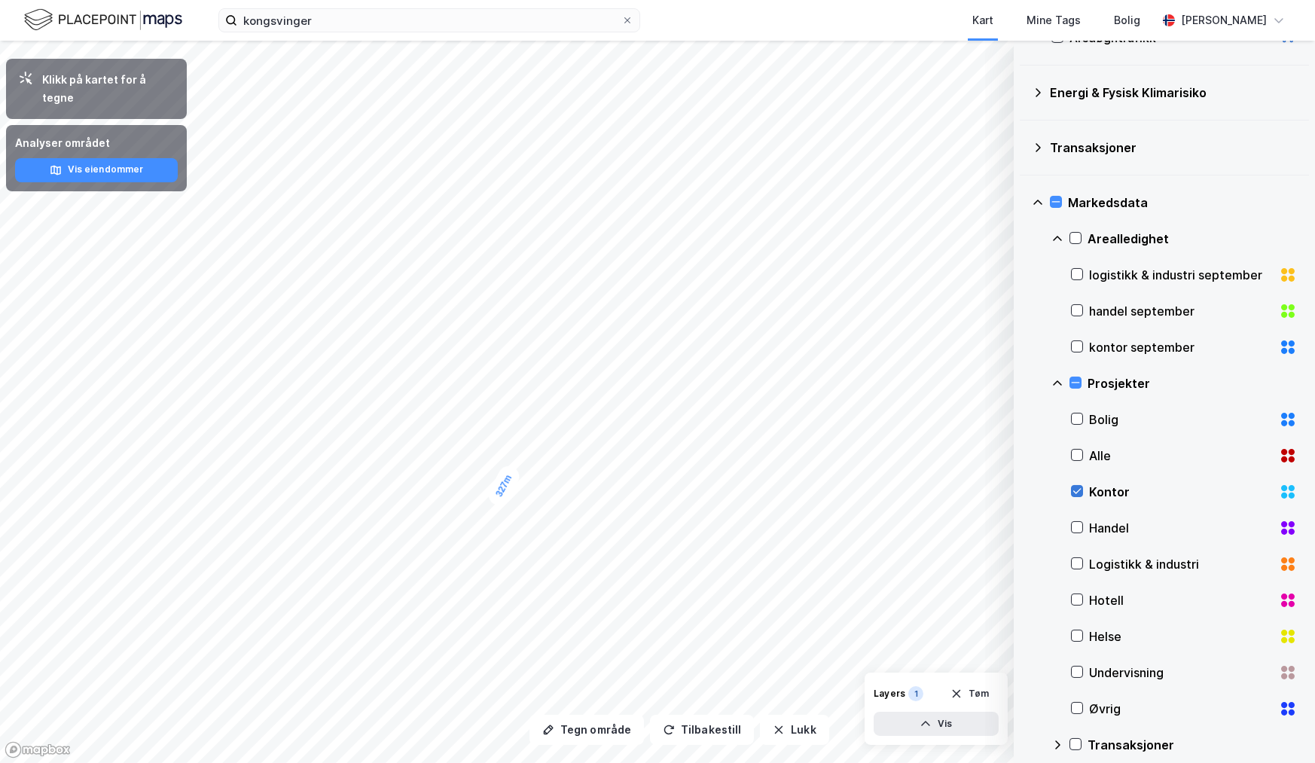
click at [1076, 493] on icon at bounding box center [1076, 491] width 11 height 11
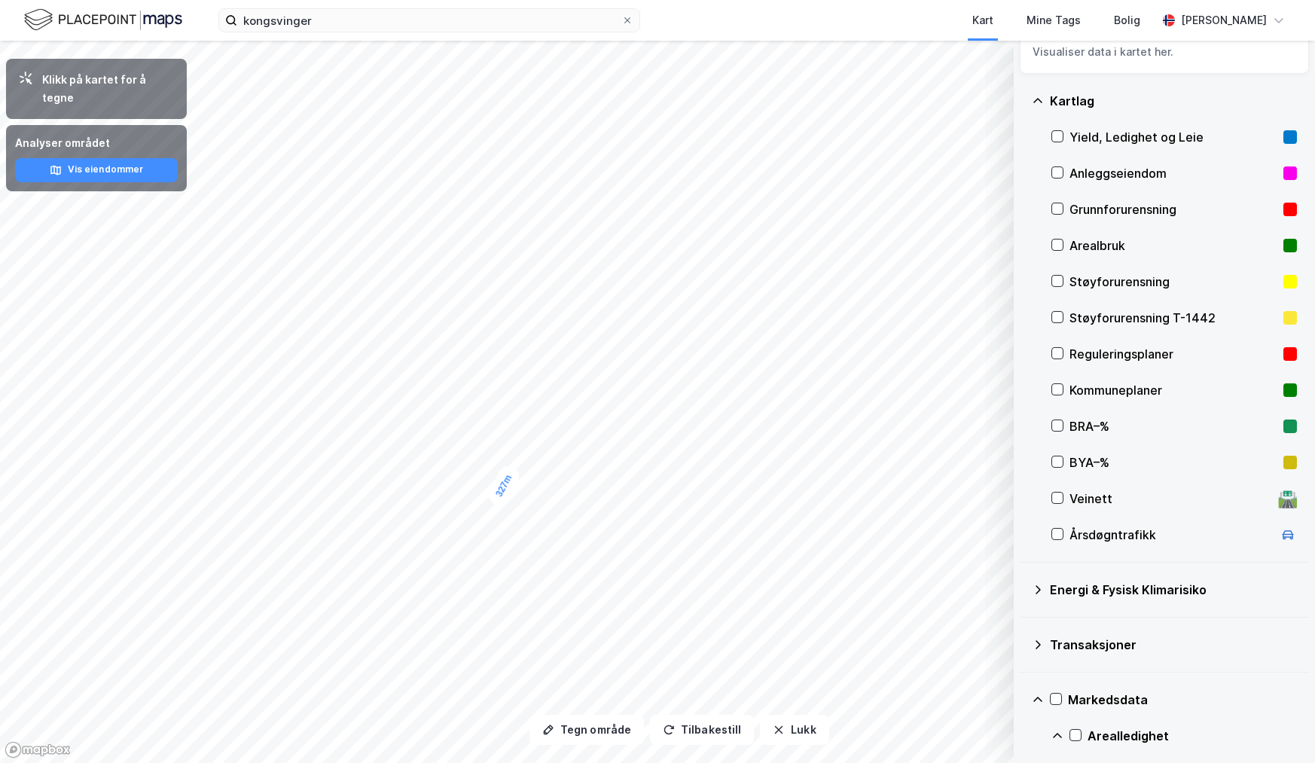
scroll to position [0, 0]
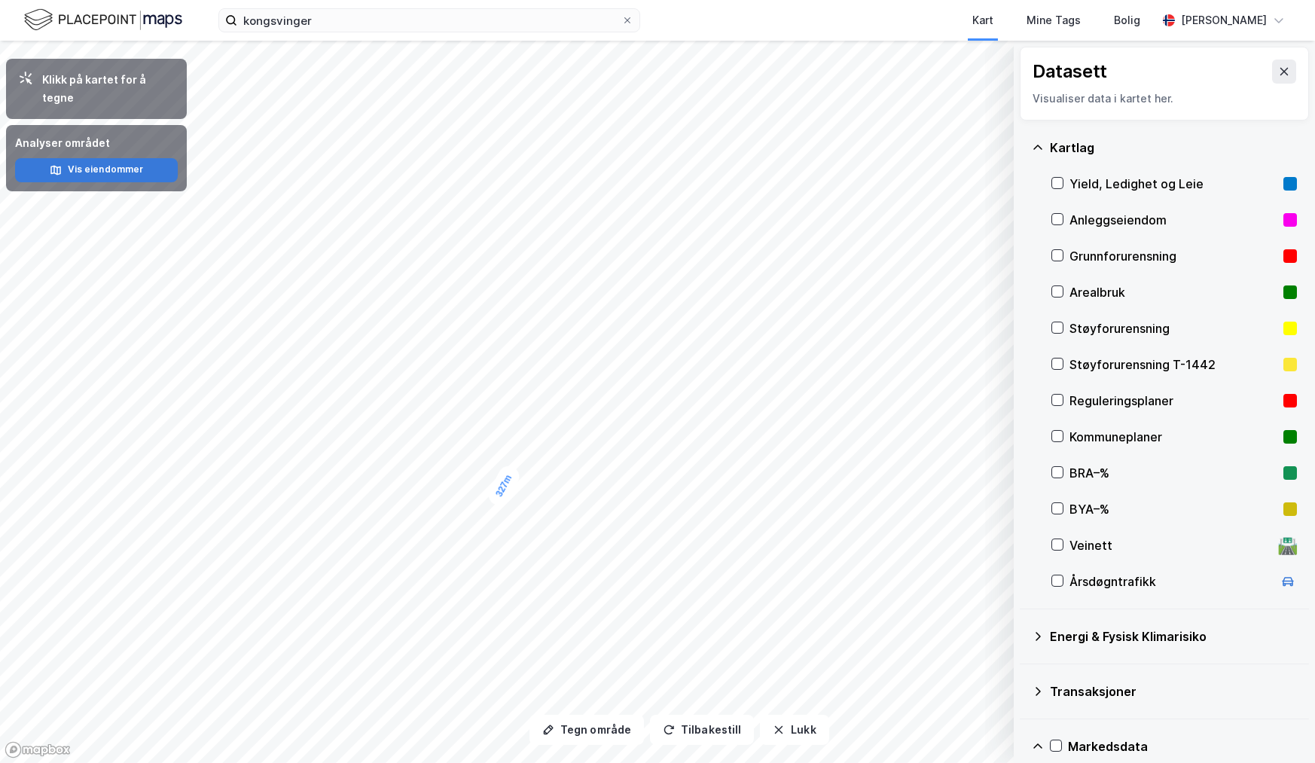
click at [134, 158] on button "Vis eiendommer" at bounding box center [96, 170] width 163 height 24
